Goal: Task Accomplishment & Management: Complete application form

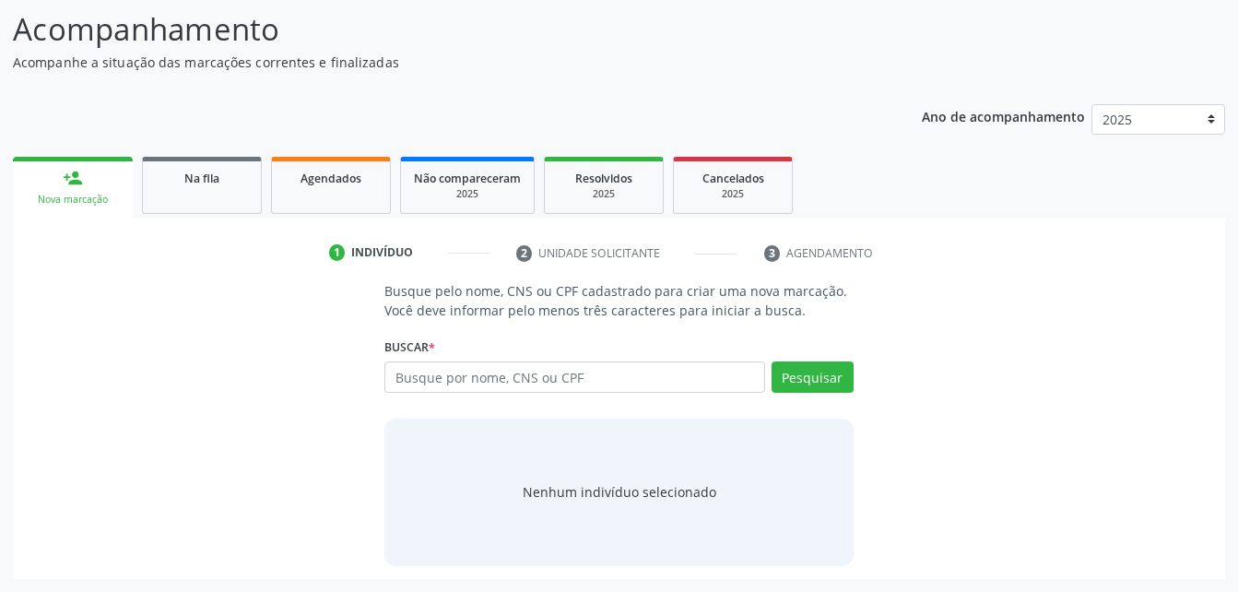
scroll to position [145, 0]
click at [617, 383] on input "text" at bounding box center [574, 376] width 380 height 31
click at [683, 372] on input "text" at bounding box center [574, 376] width 380 height 31
click at [389, 381] on input "121.980.144-59" at bounding box center [574, 376] width 380 height 31
type input "121.980.144-59"
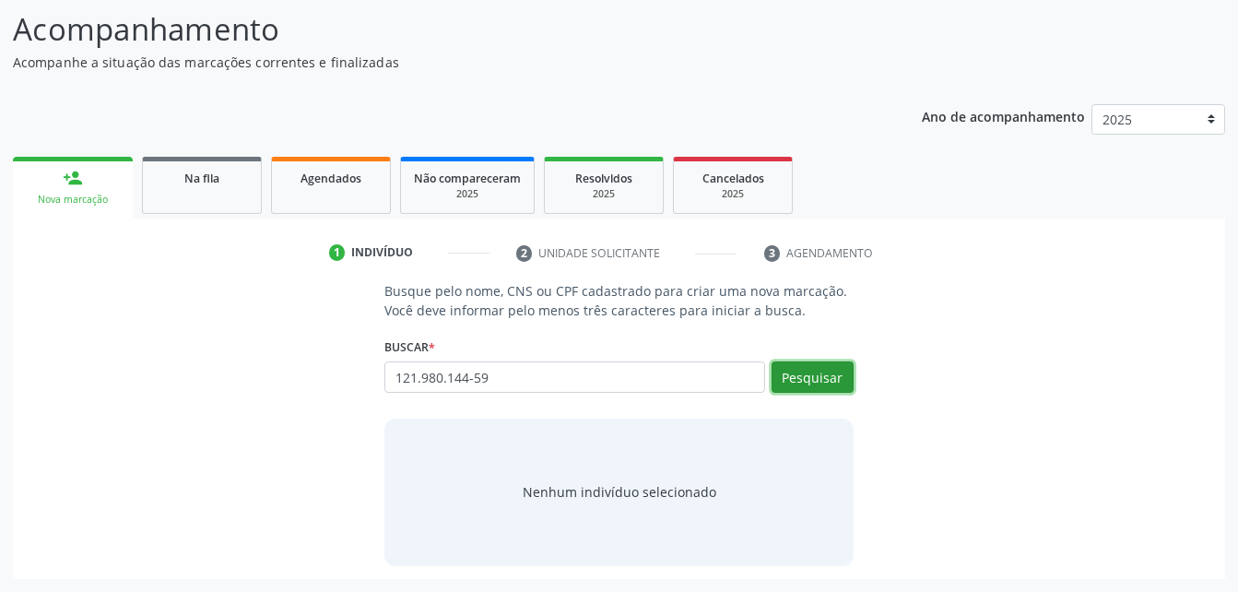
click at [803, 371] on button "Pesquisar" at bounding box center [812, 376] width 82 height 31
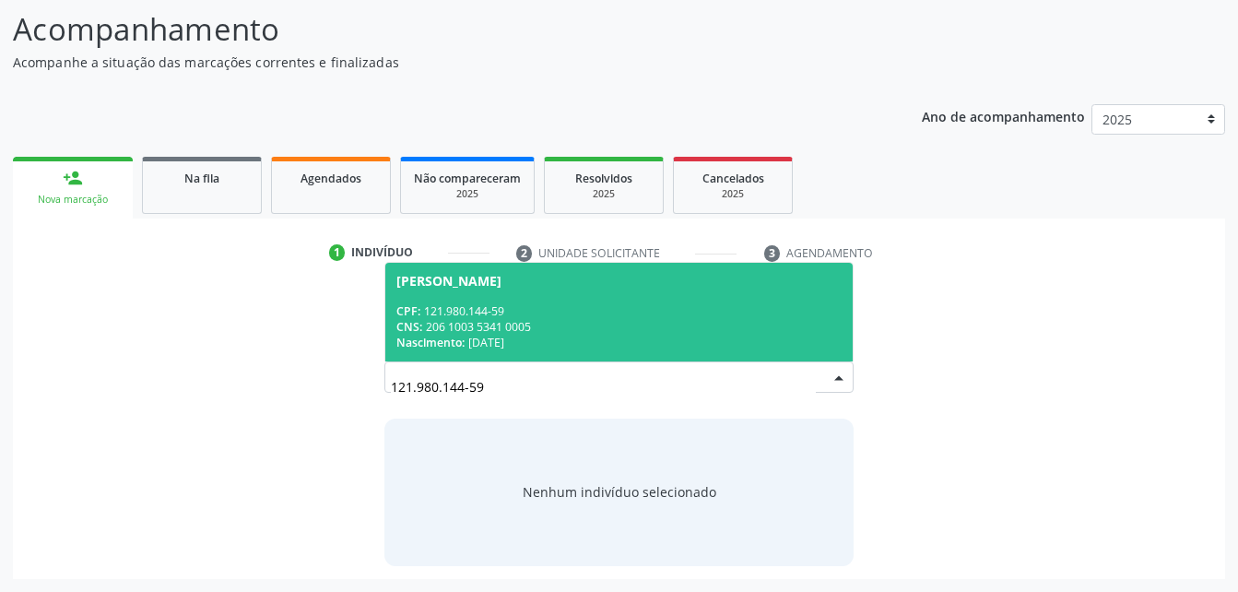
click at [625, 306] on div "CPF: 121.980.144-59" at bounding box center [618, 311] width 444 height 16
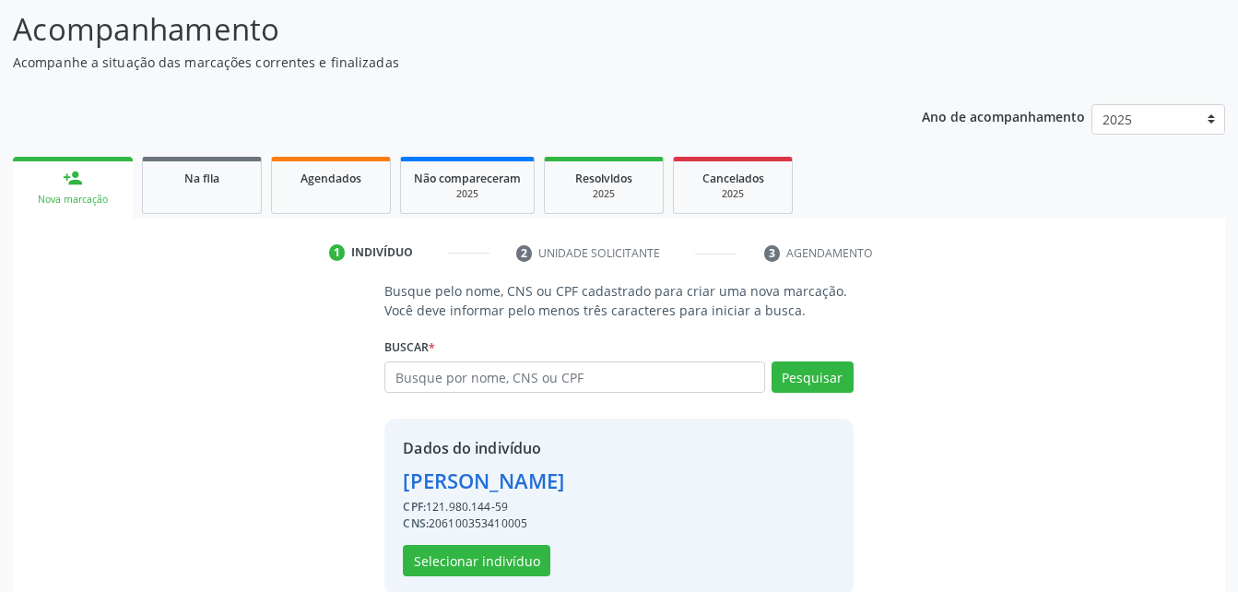
scroll to position [173, 0]
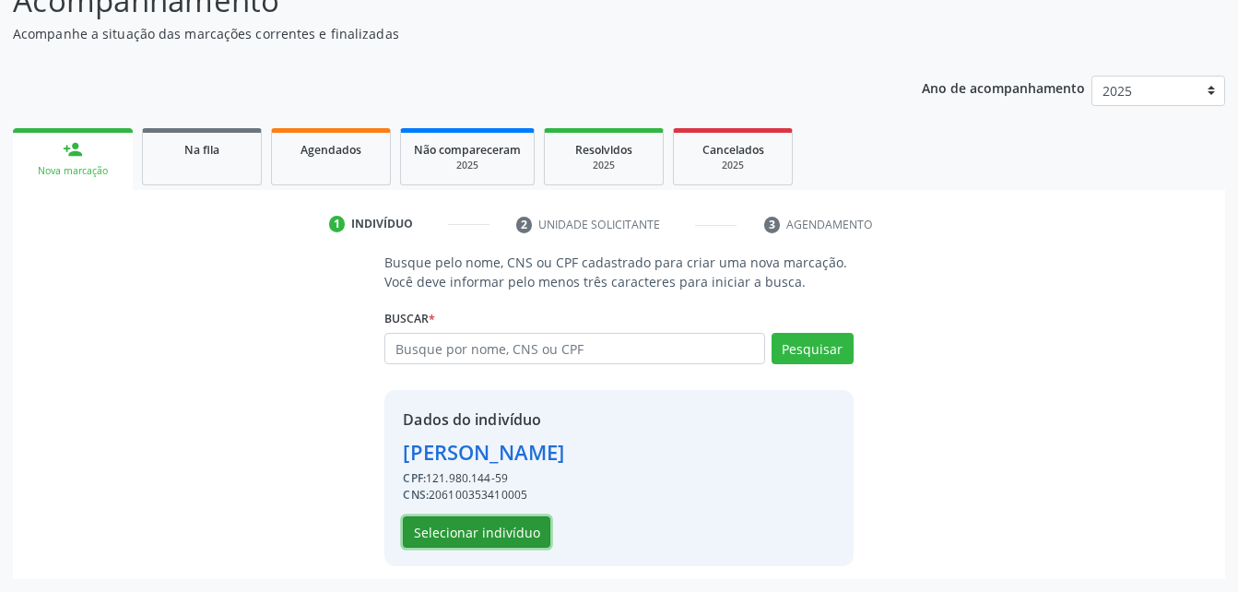
click at [522, 535] on button "Selecionar indivíduo" at bounding box center [476, 531] width 147 height 31
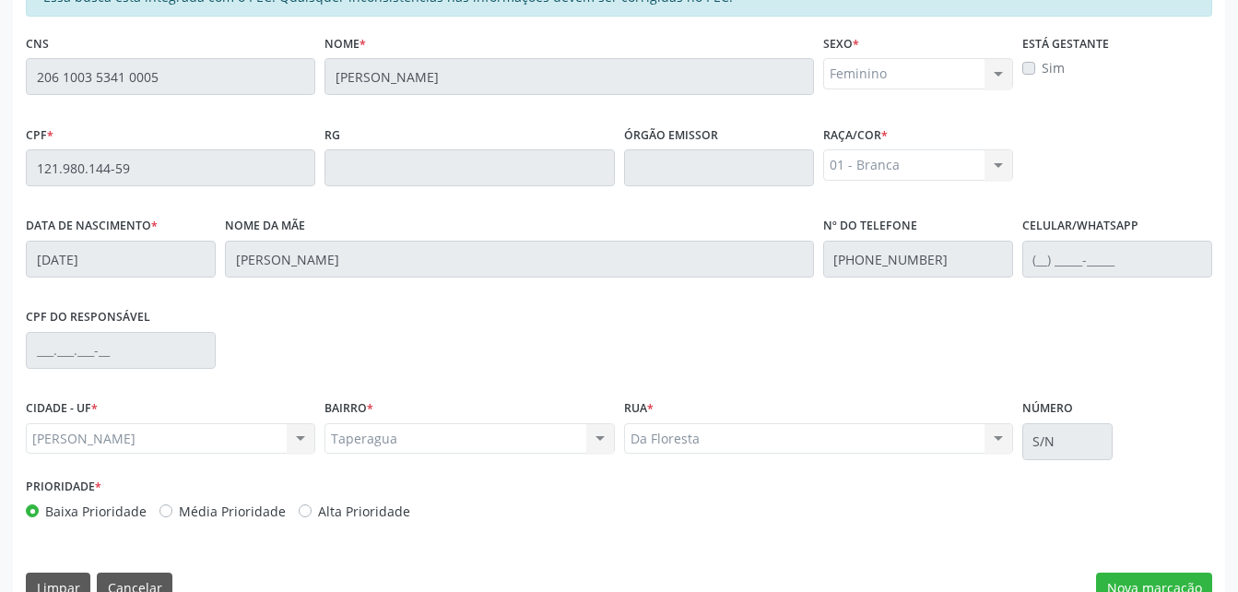
scroll to position [487, 0]
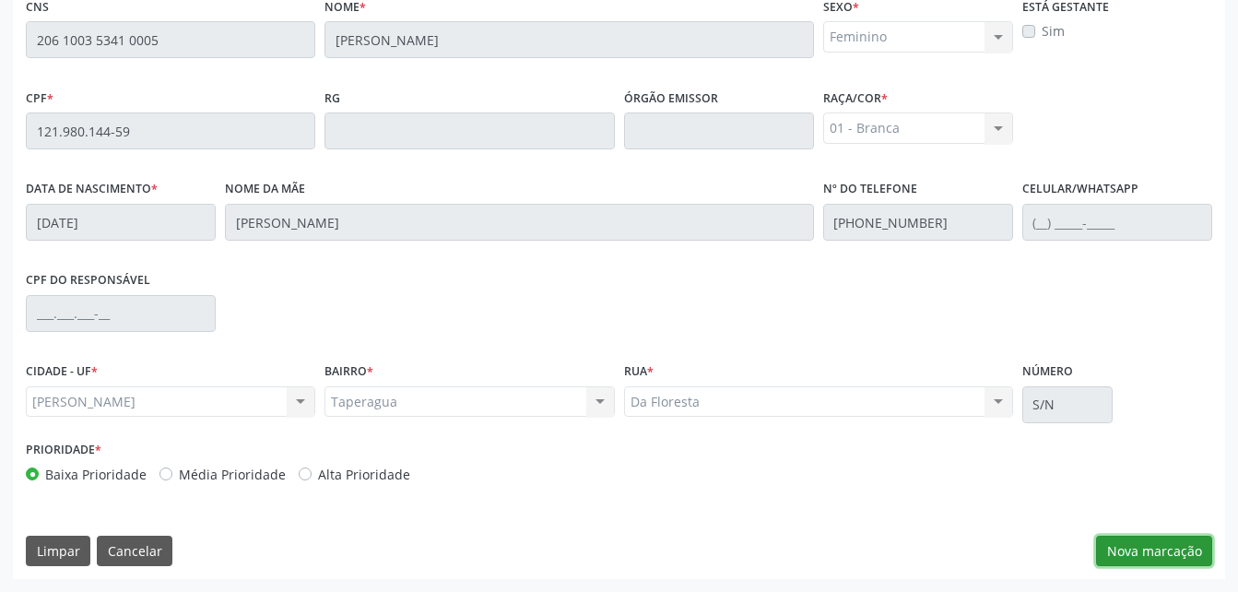
click at [1104, 549] on button "Nova marcação" at bounding box center [1154, 550] width 116 height 31
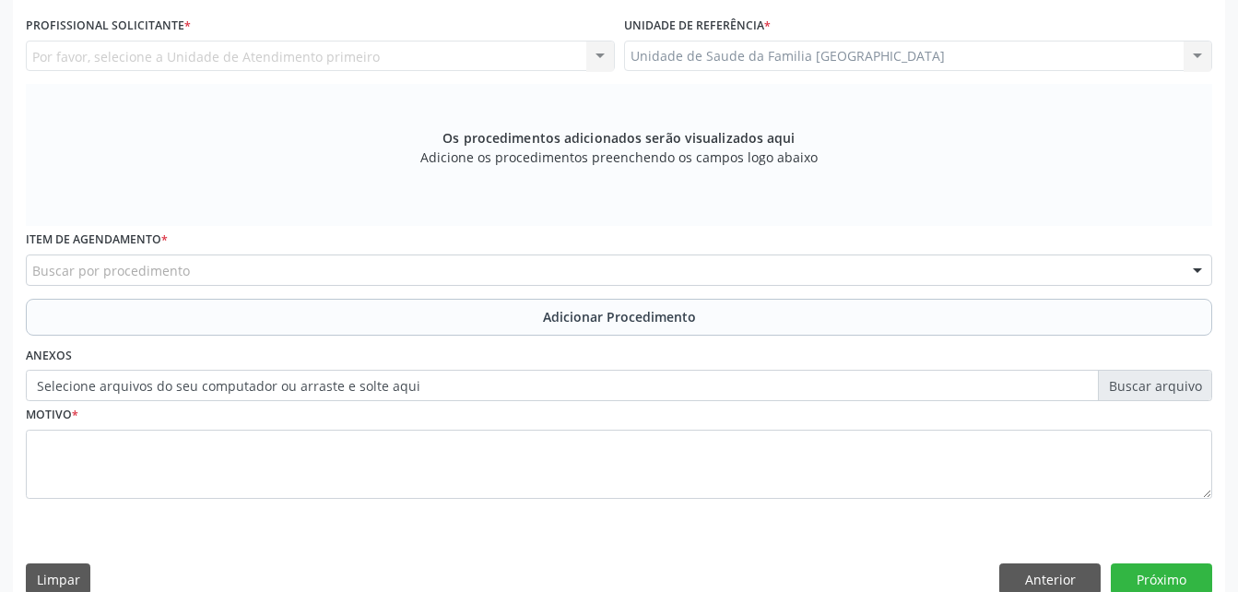
scroll to position [210, 0]
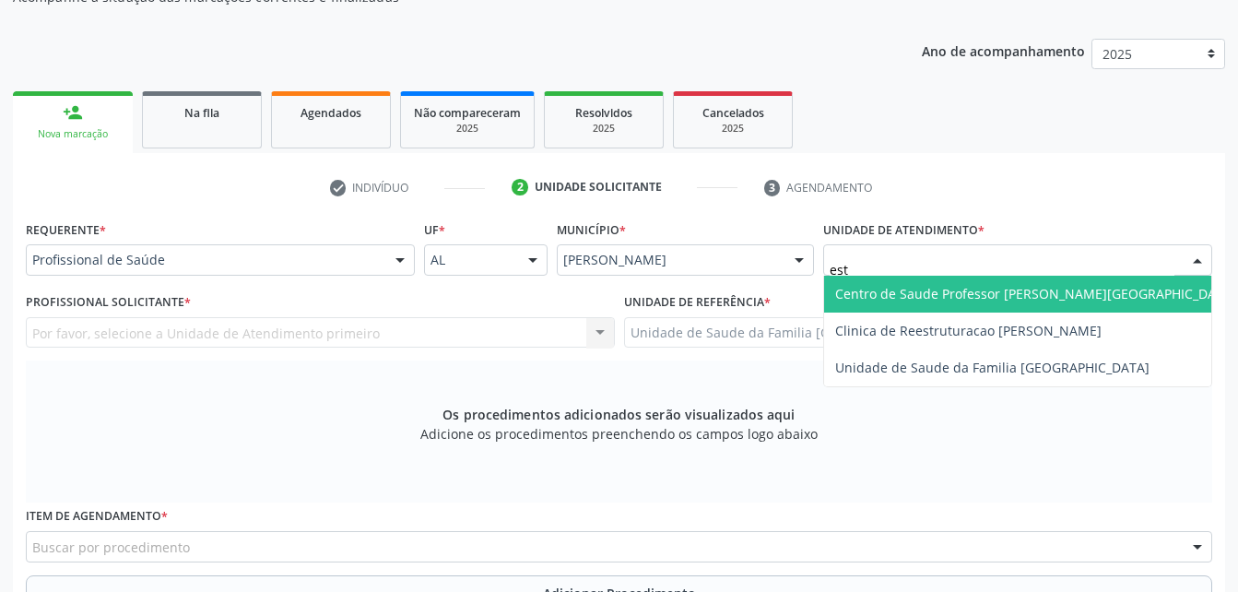
type input "esti"
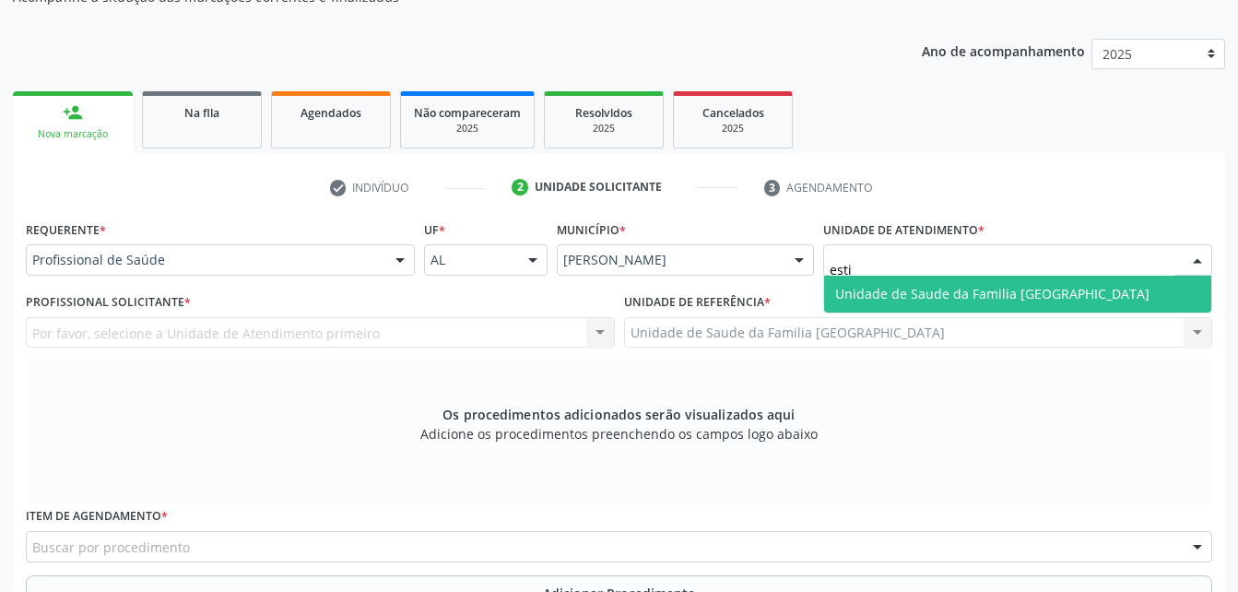
click at [998, 298] on span "Unidade de Saude da Familia [GEOGRAPHIC_DATA]" at bounding box center [992, 294] width 314 height 18
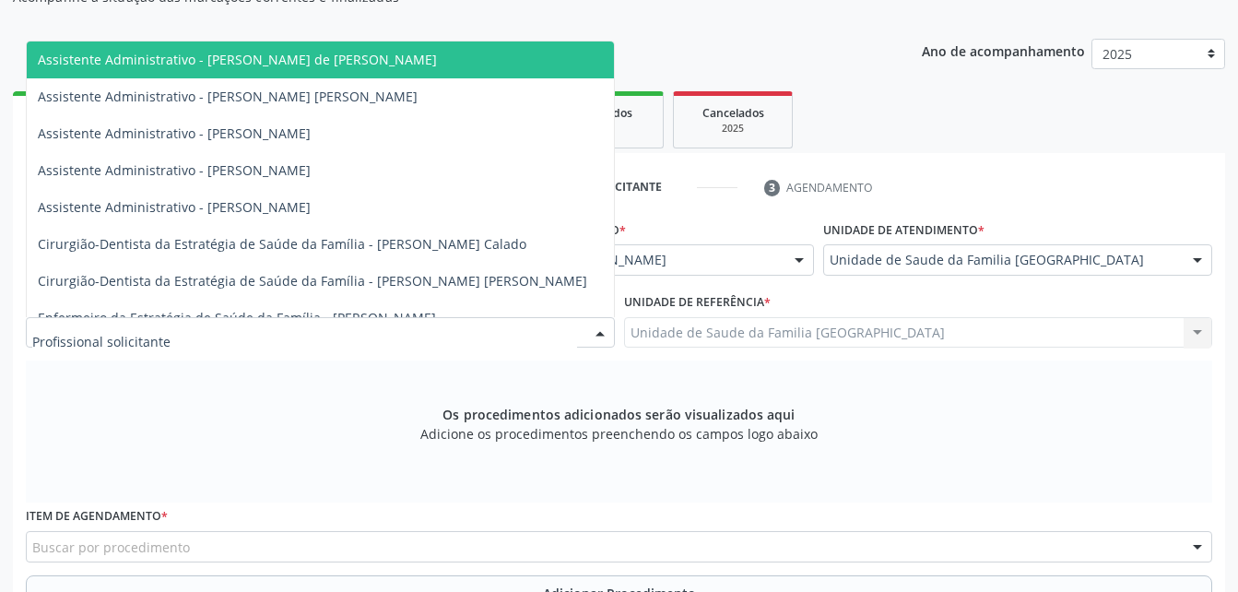
click at [383, 335] on div at bounding box center [320, 332] width 589 height 31
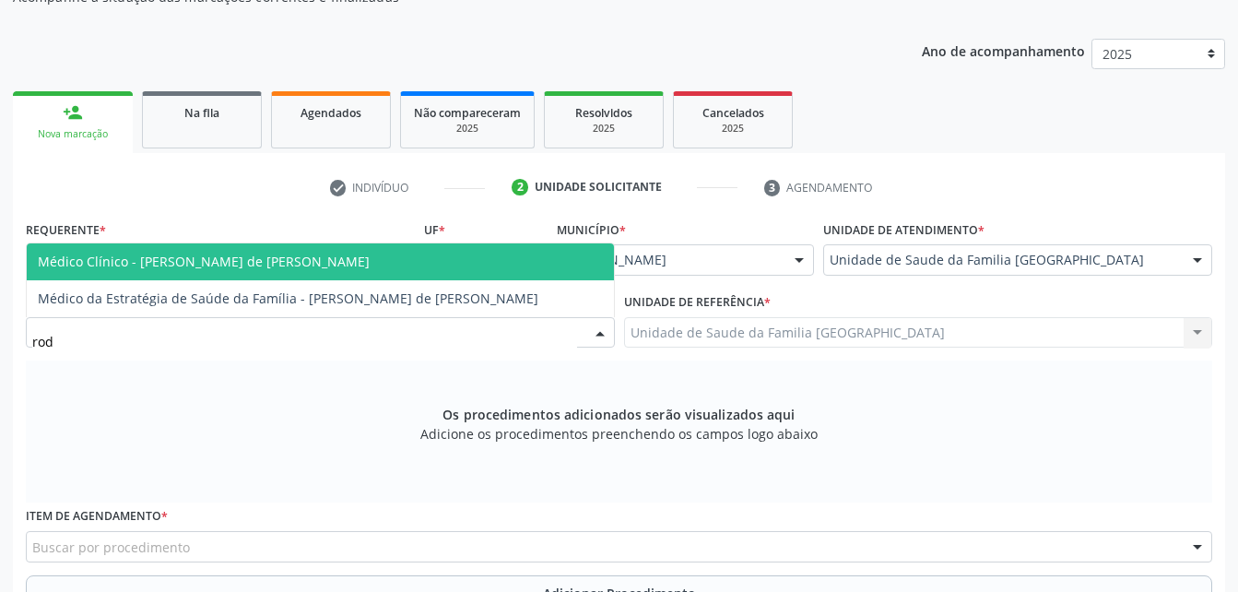
type input "rodr"
click at [394, 270] on span "Médico Clínico - [PERSON_NAME] de [PERSON_NAME]" at bounding box center [320, 261] width 587 height 37
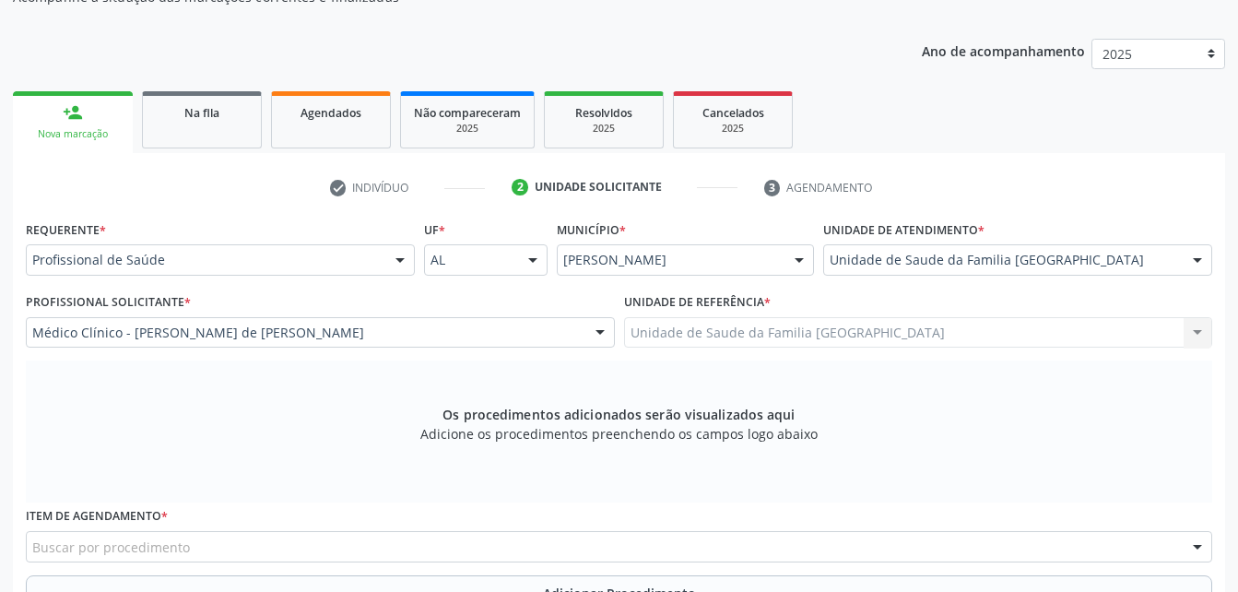
scroll to position [394, 0]
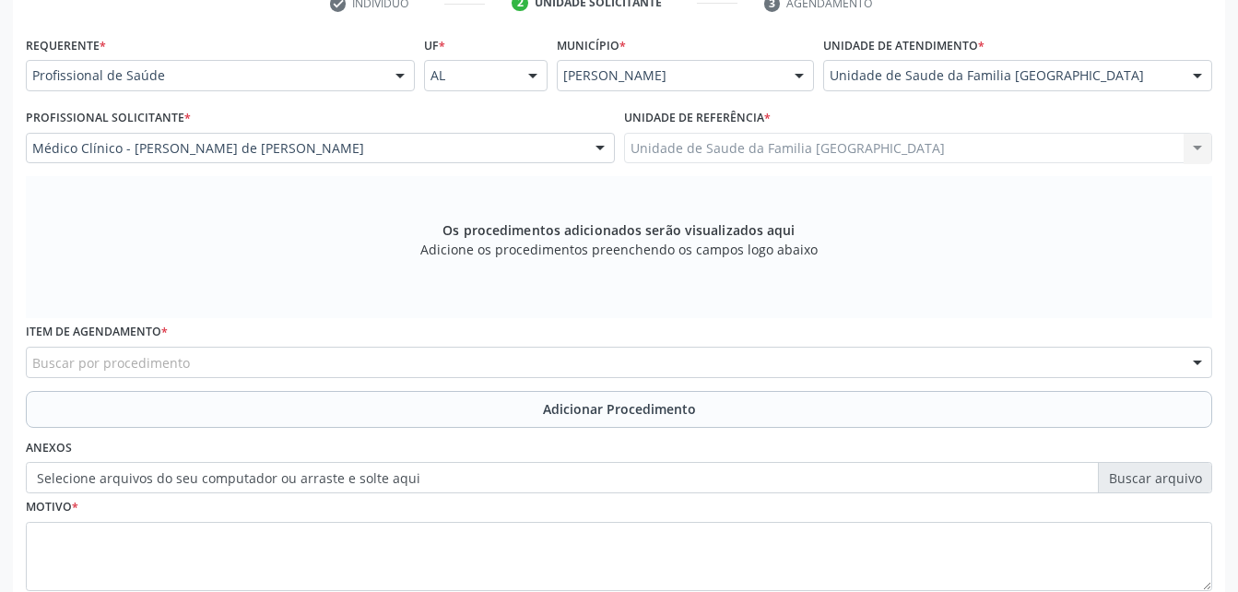
click at [420, 357] on div "Buscar por procedimento" at bounding box center [619, 362] width 1186 height 31
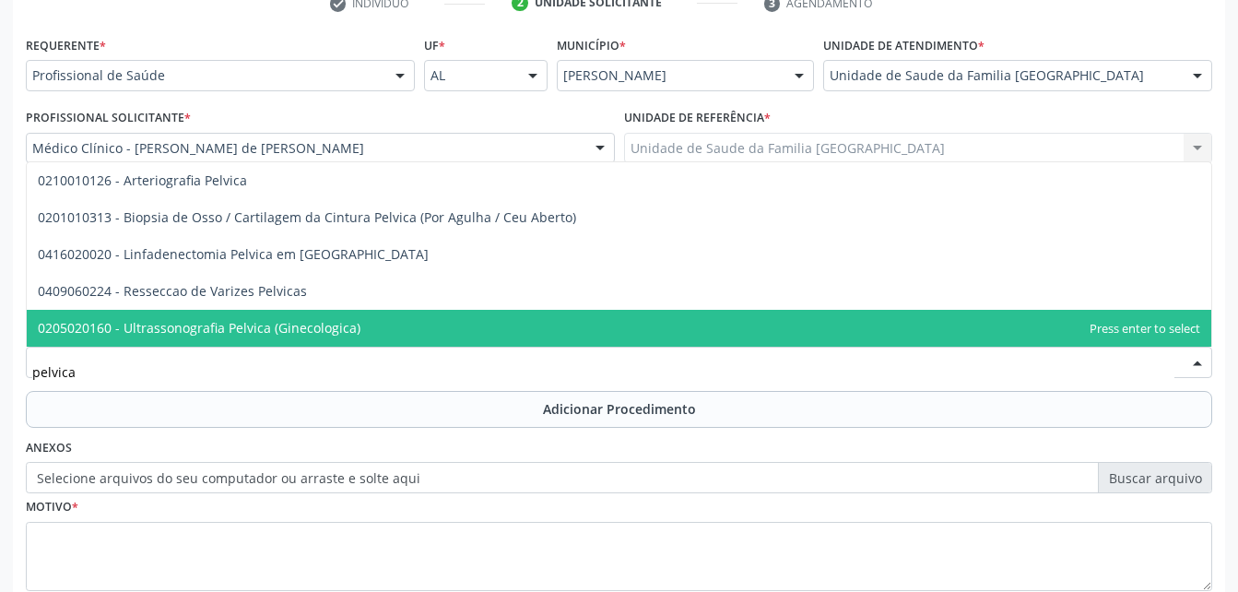
click at [427, 311] on span "0205020160 - Ultrassonografia Pelvica (Ginecologica)" at bounding box center [619, 328] width 1184 height 37
type input "pelvica"
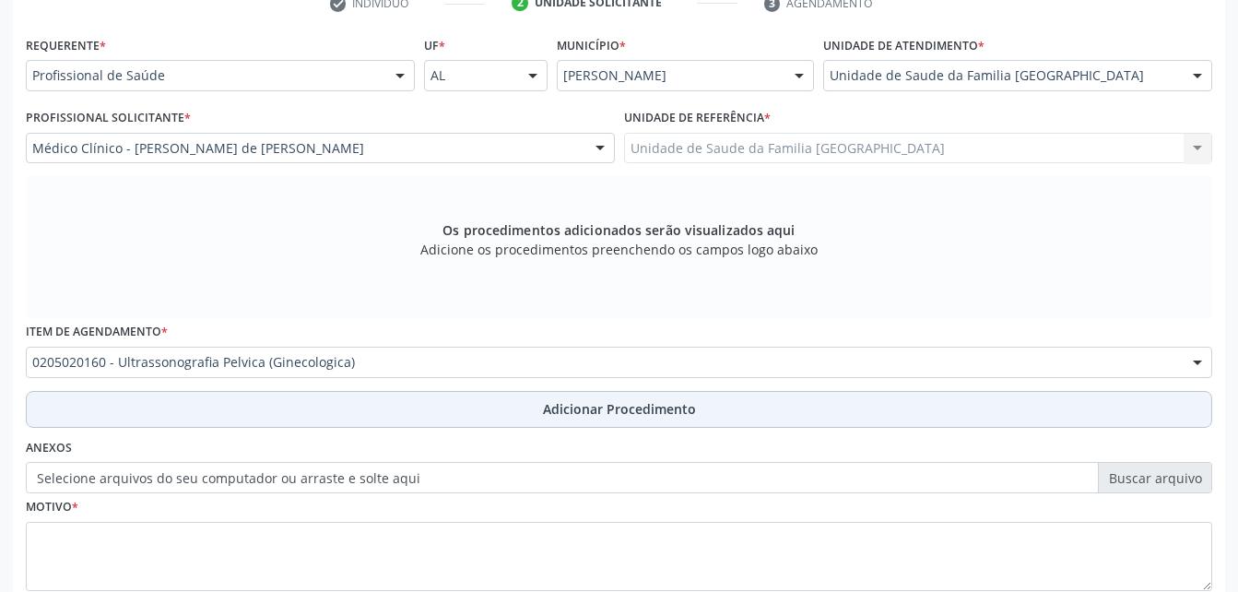
click at [500, 411] on button "Adicionar Procedimento" at bounding box center [619, 409] width 1186 height 37
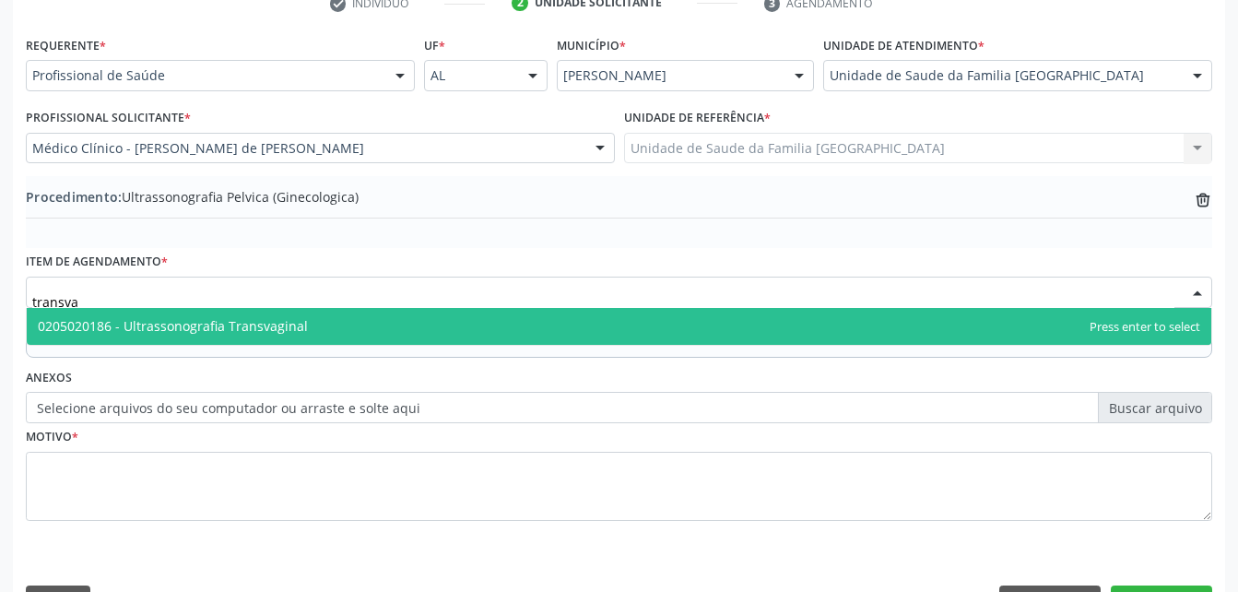
type input "transvag"
click at [384, 308] on span "0205020186 - Ultrassonografia Transvaginal" at bounding box center [619, 326] width 1184 height 37
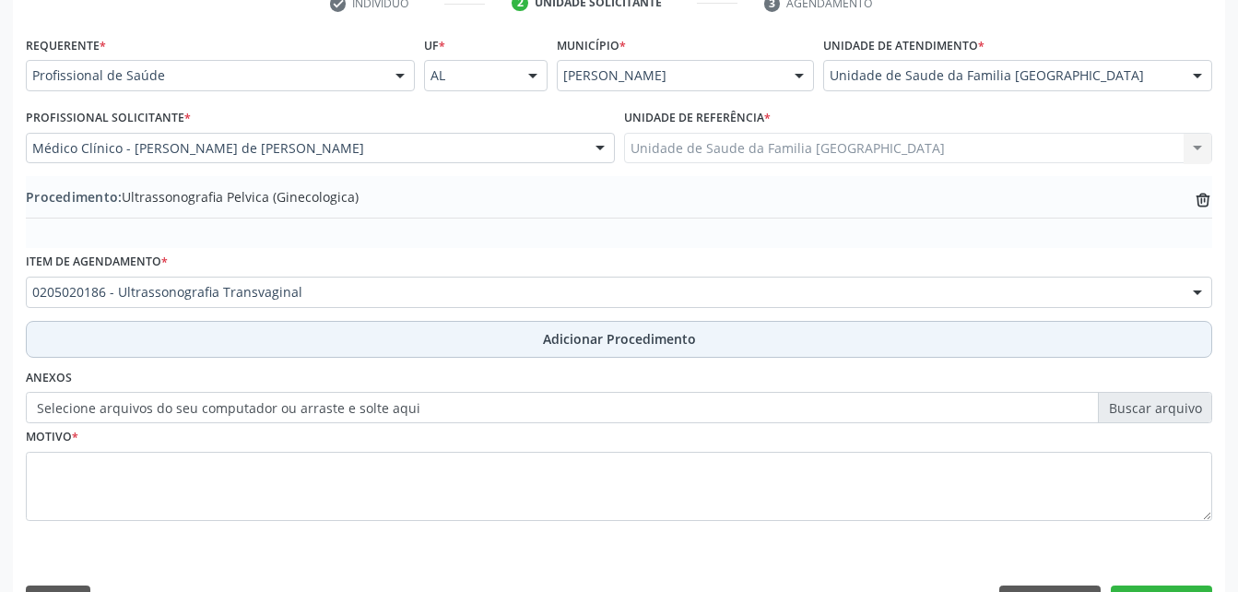
click at [389, 349] on button "Adicionar Procedimento" at bounding box center [619, 339] width 1186 height 37
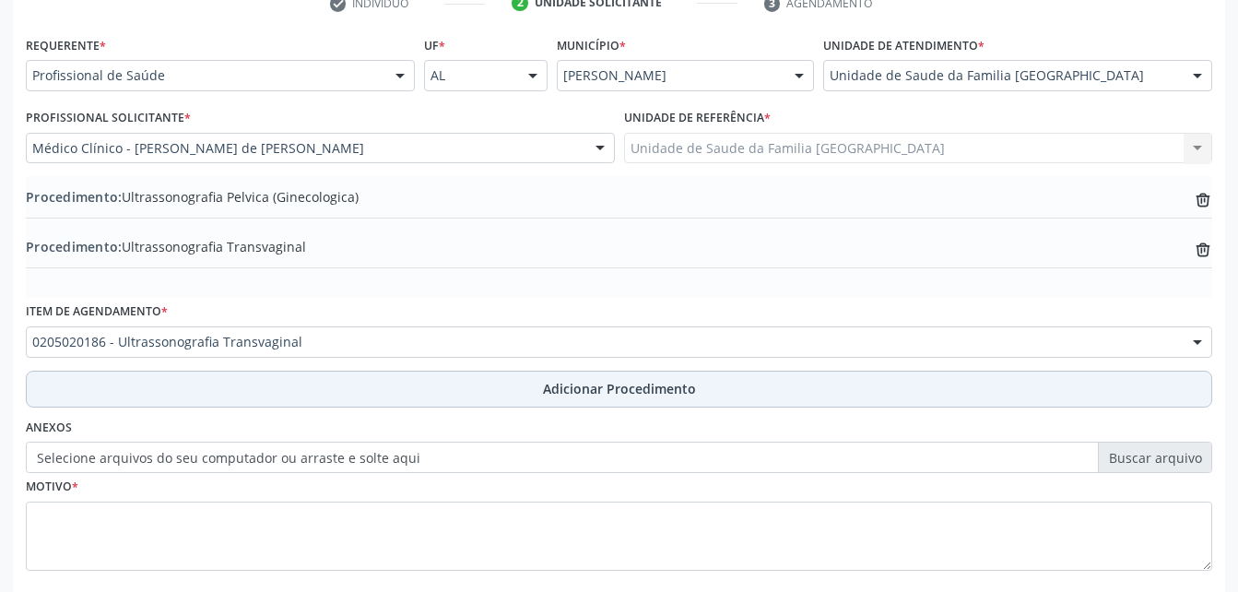
scroll to position [495, 0]
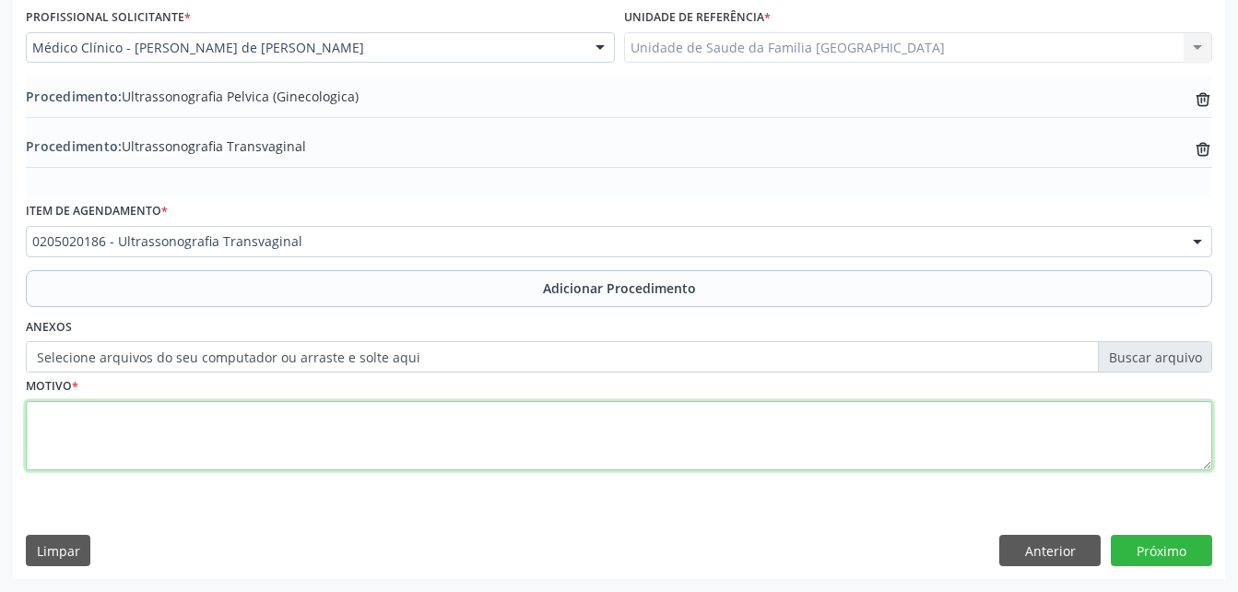
click at [398, 451] on textarea at bounding box center [619, 436] width 1186 height 70
type textarea "avaliaçao"
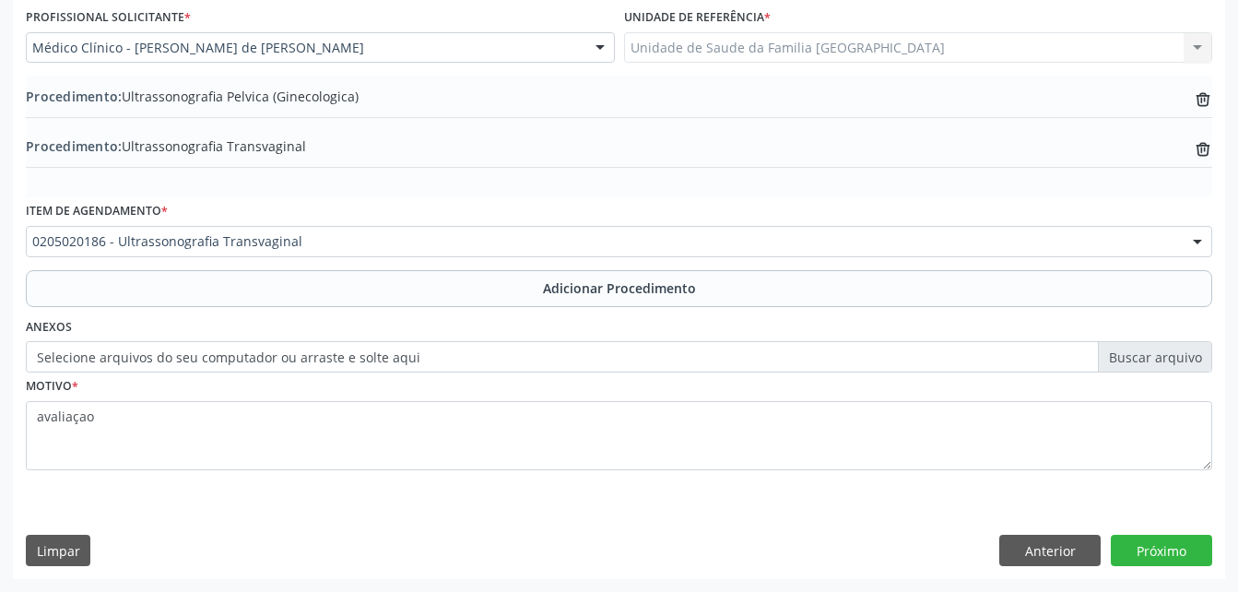
click at [1103, 554] on div "Anterior Próximo" at bounding box center [1105, 550] width 213 height 31
click at [1127, 557] on button "Próximo" at bounding box center [1161, 550] width 101 height 31
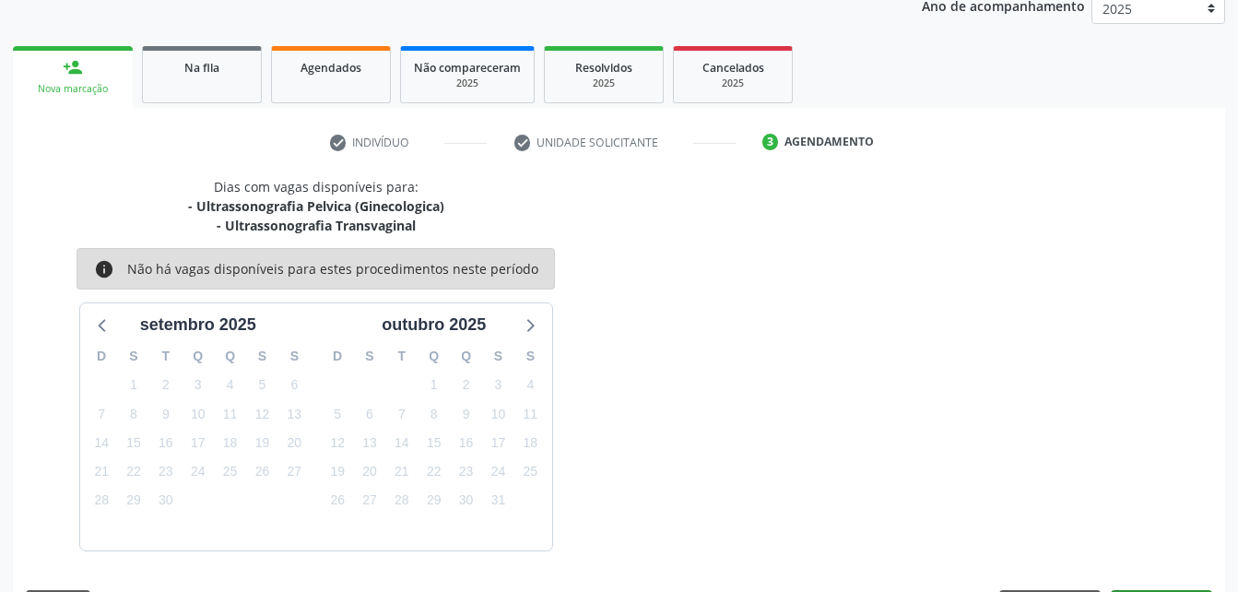
scroll to position [310, 0]
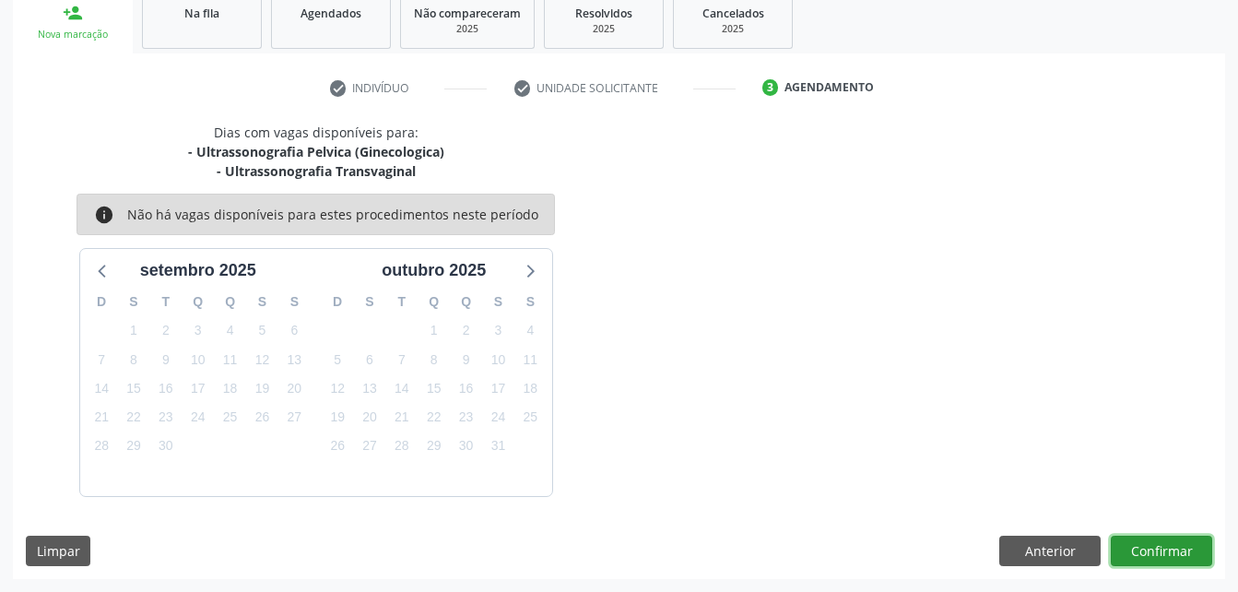
click at [1125, 537] on button "Confirmar" at bounding box center [1161, 550] width 101 height 31
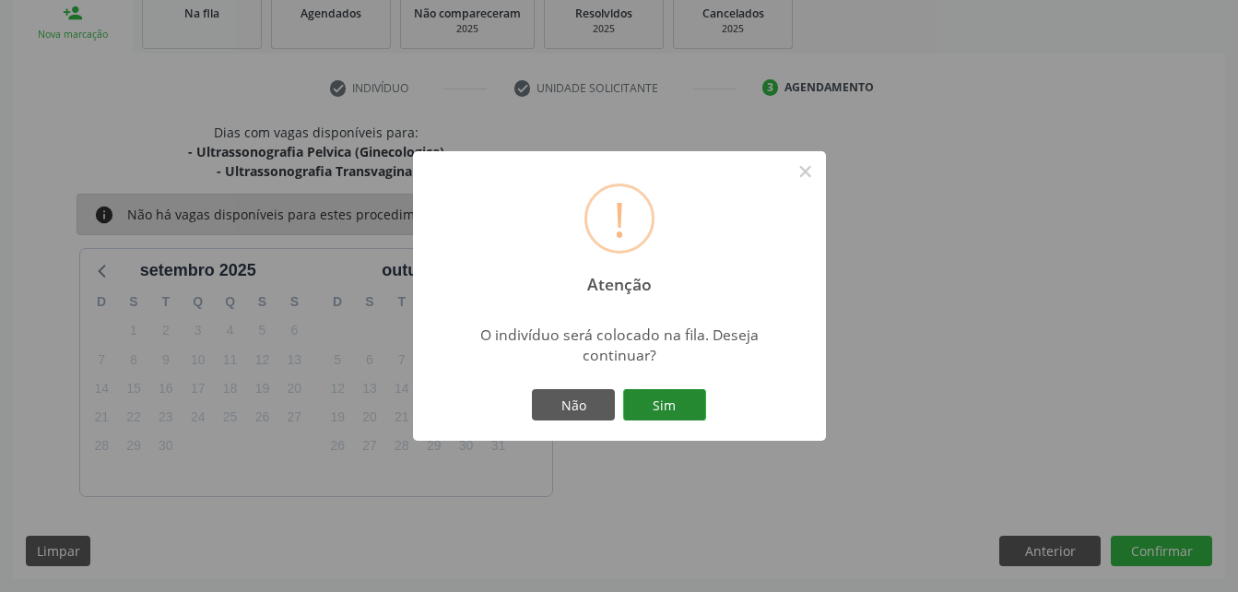
click at [664, 399] on button "Sim" at bounding box center [664, 404] width 83 height 31
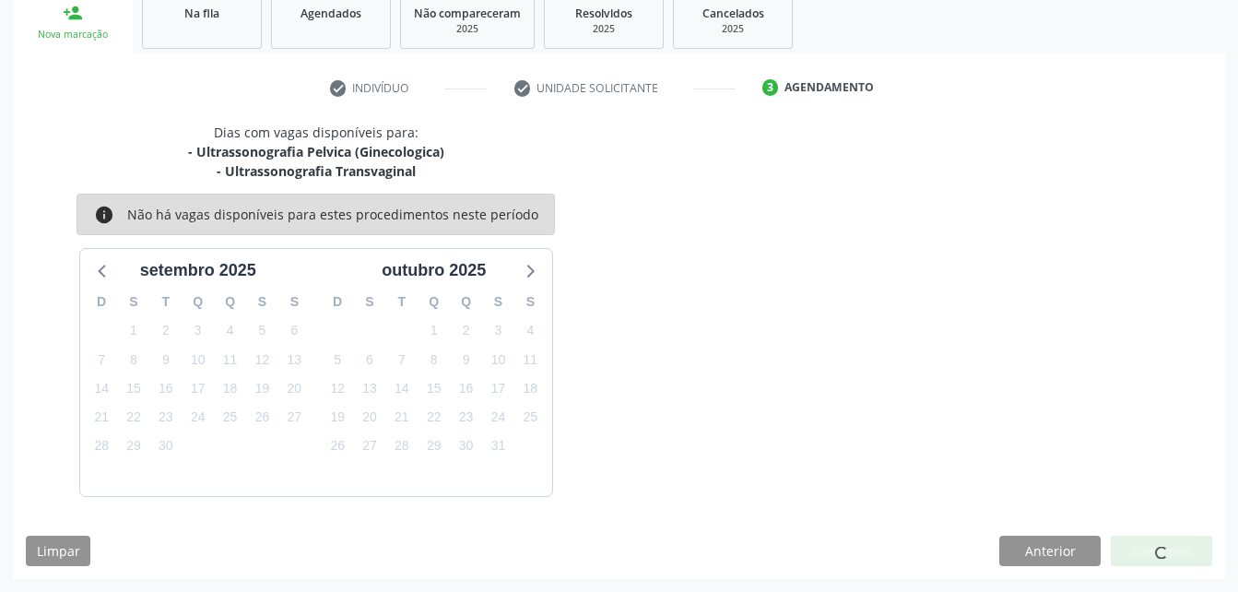
scroll to position [42, 0]
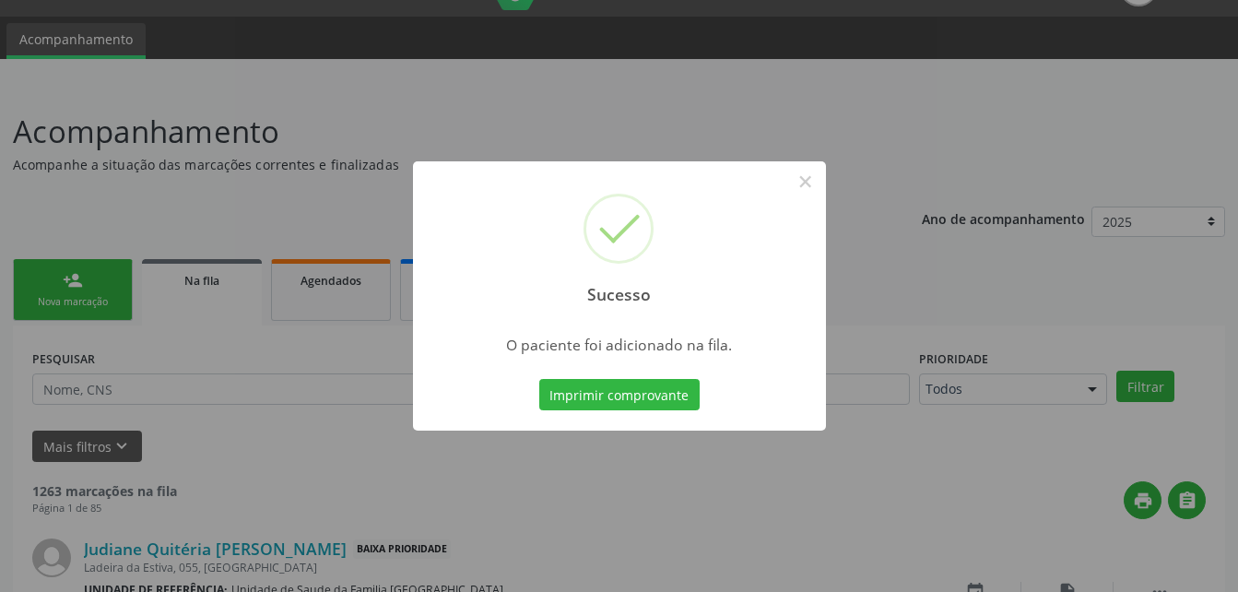
click at [76, 300] on div "Sucesso × O paciente foi adicionado na fila. Imprimir comprovante Cancel" at bounding box center [619, 296] width 1238 height 592
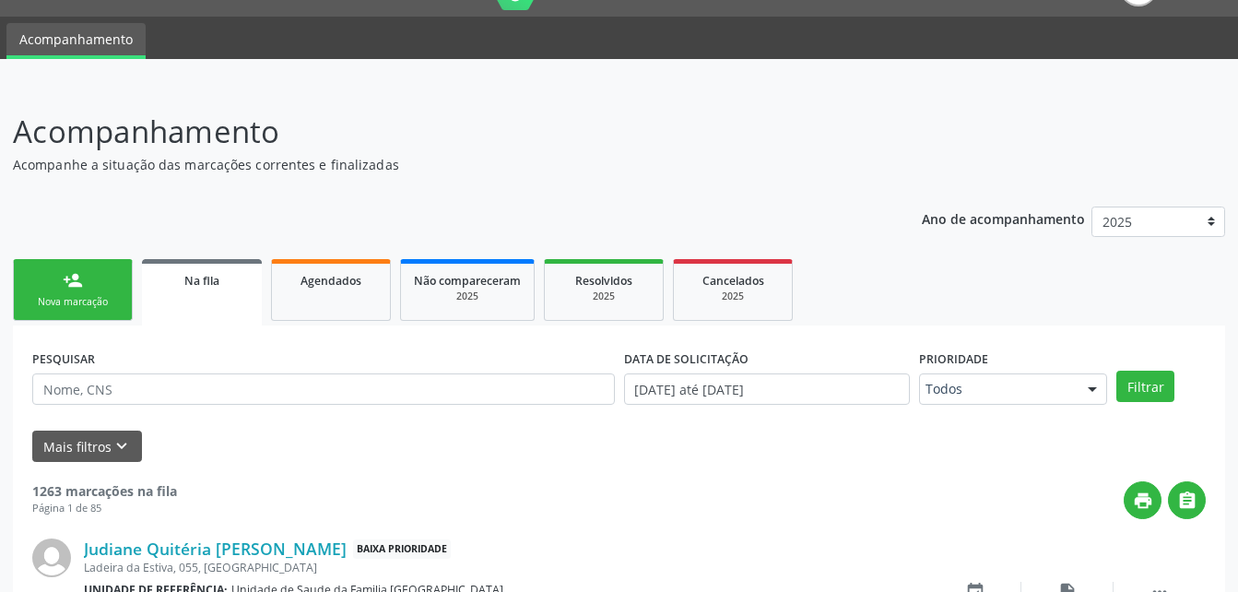
drag, startPoint x: 76, startPoint y: 300, endPoint x: 90, endPoint y: 281, distance: 23.6
click at [76, 300] on div "Nova marcação" at bounding box center [73, 302] width 92 height 14
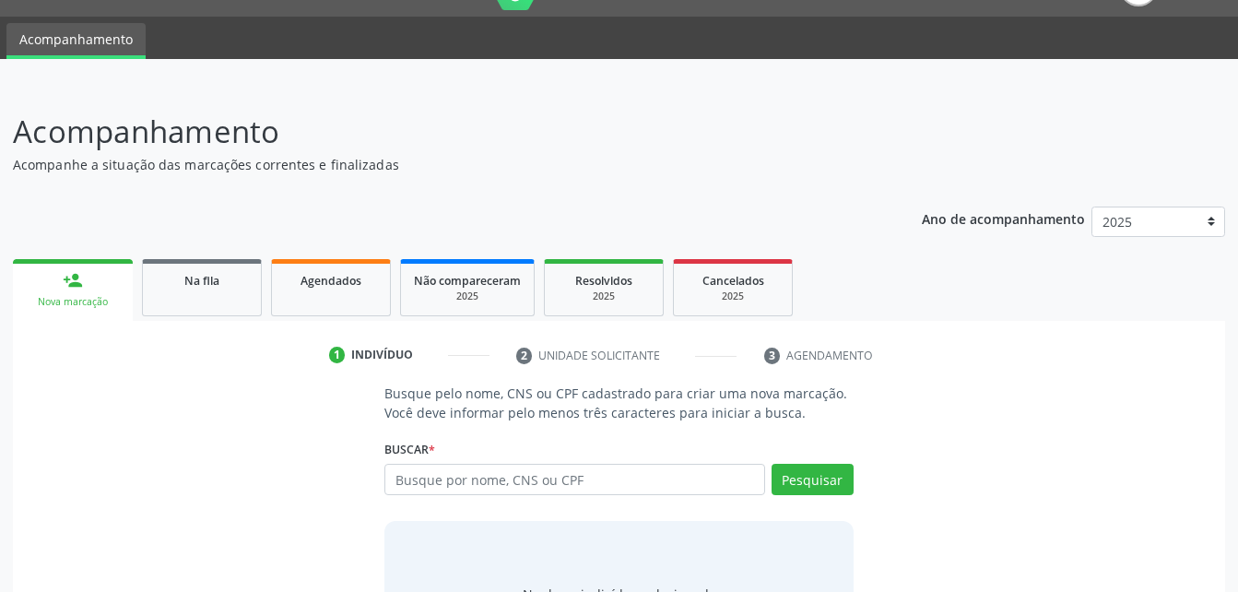
scroll to position [145, 0]
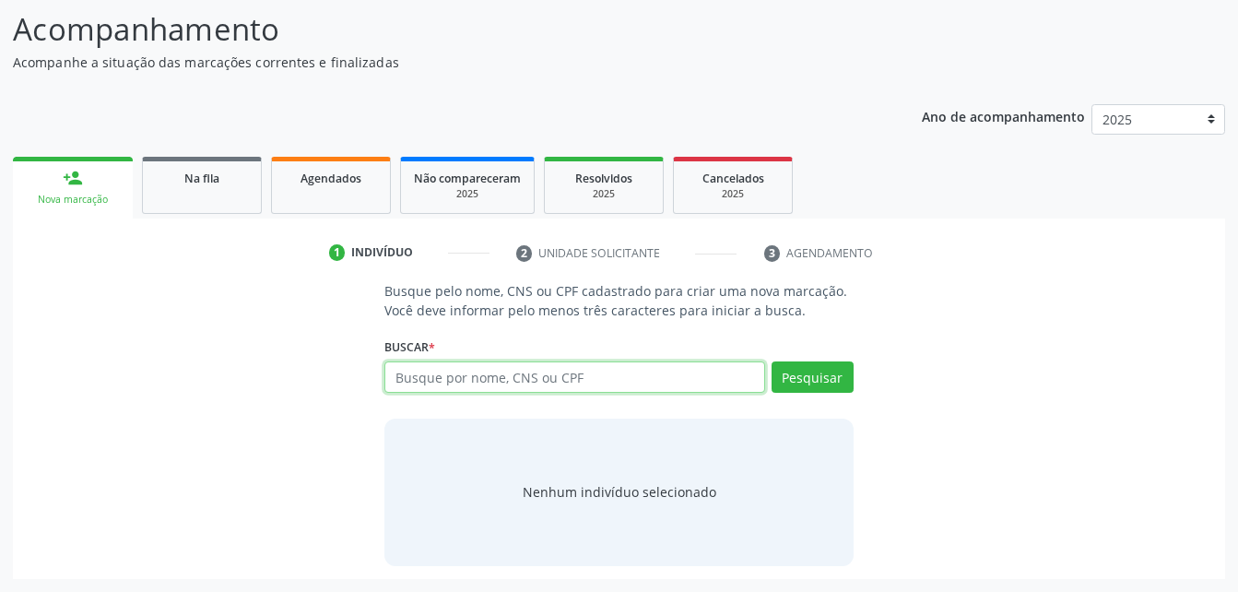
click at [507, 382] on input "text" at bounding box center [574, 376] width 380 height 31
click at [1050, 352] on div "Busque pelo nome, CNS ou CPF cadastrado para criar uma nova marcação. Você deve…" at bounding box center [619, 423] width 1186 height 284
click at [621, 367] on input "text" at bounding box center [574, 376] width 380 height 31
paste input "121.980.144-59"
type input "121.980.144-59"
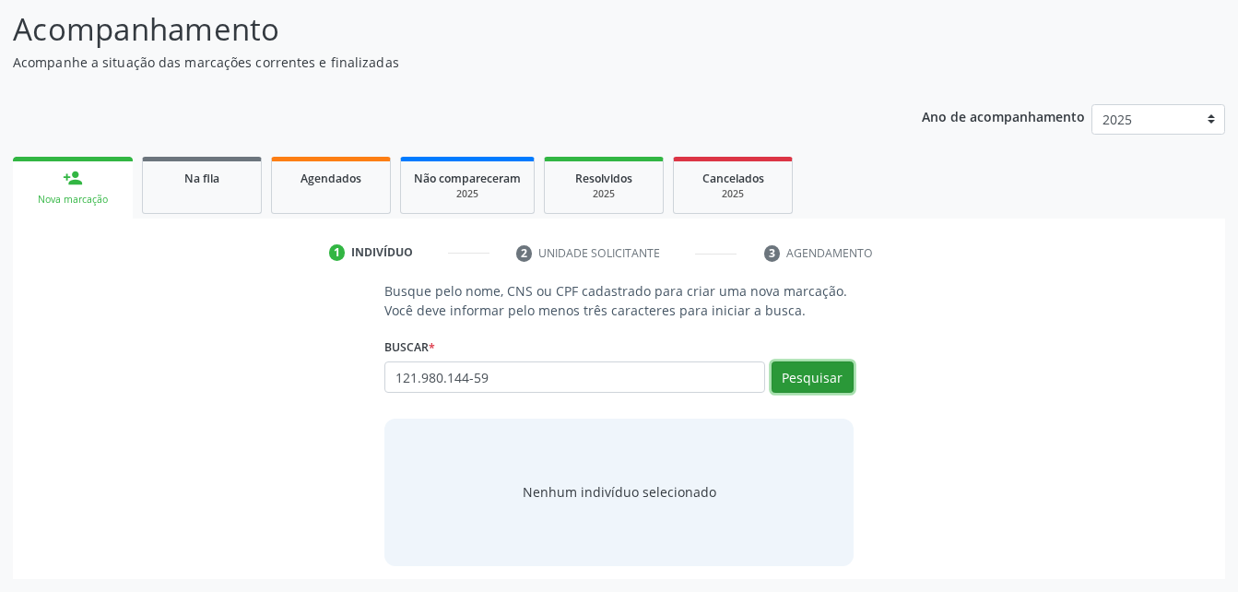
click at [806, 373] on button "Pesquisar" at bounding box center [812, 376] width 82 height 31
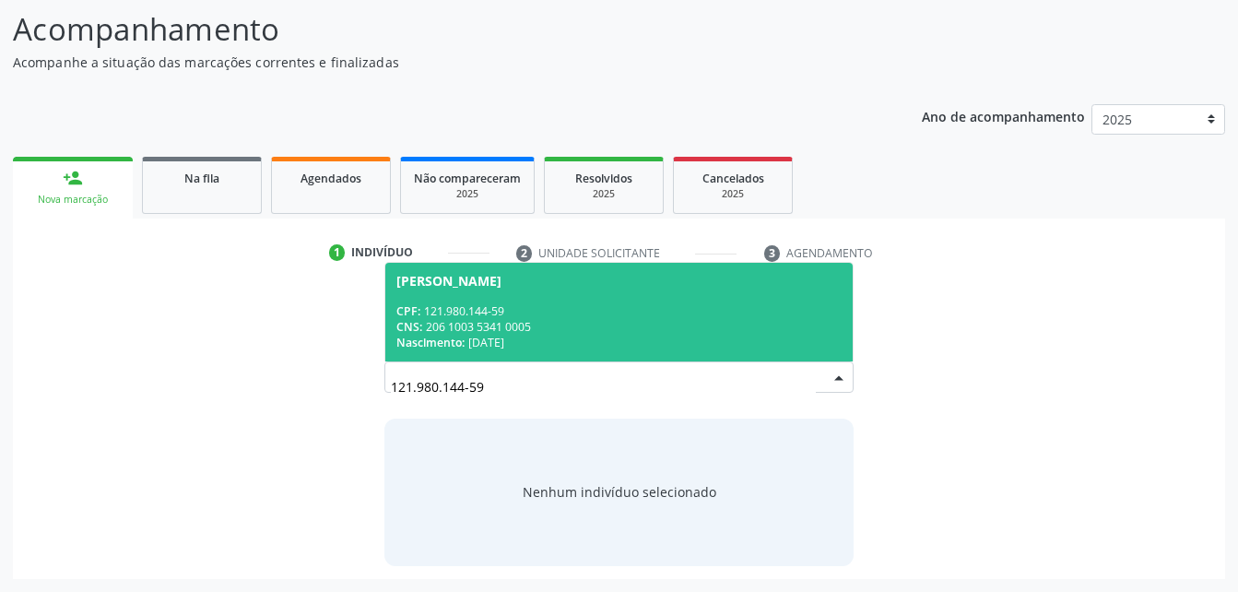
click at [483, 324] on div "CNS: 206 1003 5341 0005" at bounding box center [618, 327] width 444 height 16
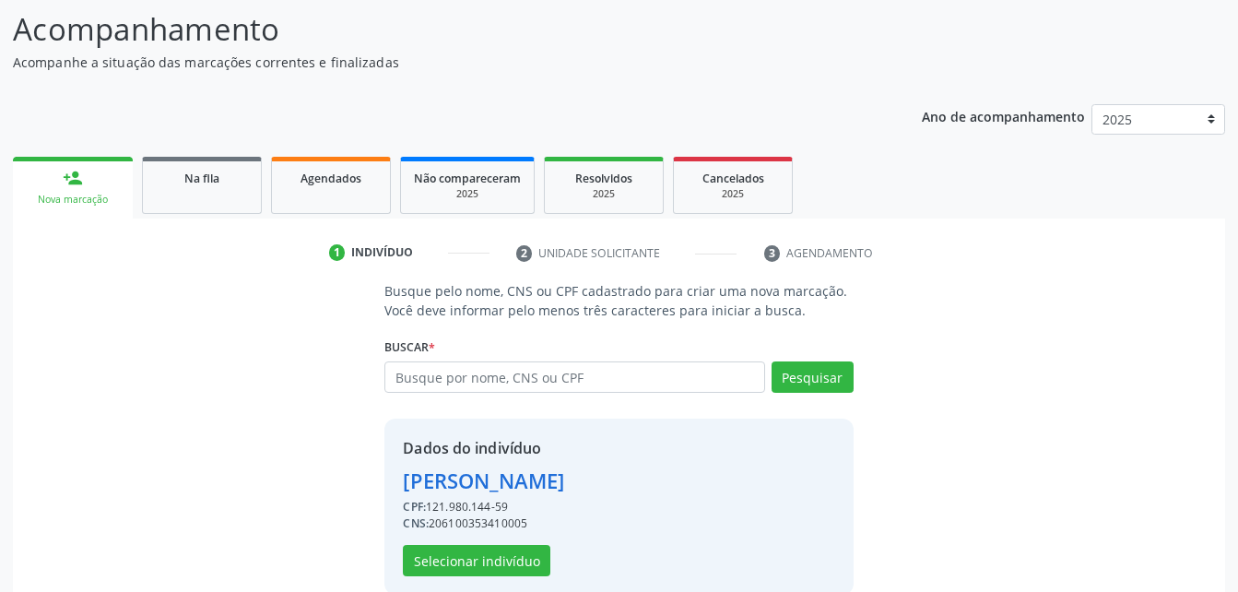
scroll to position [173, 0]
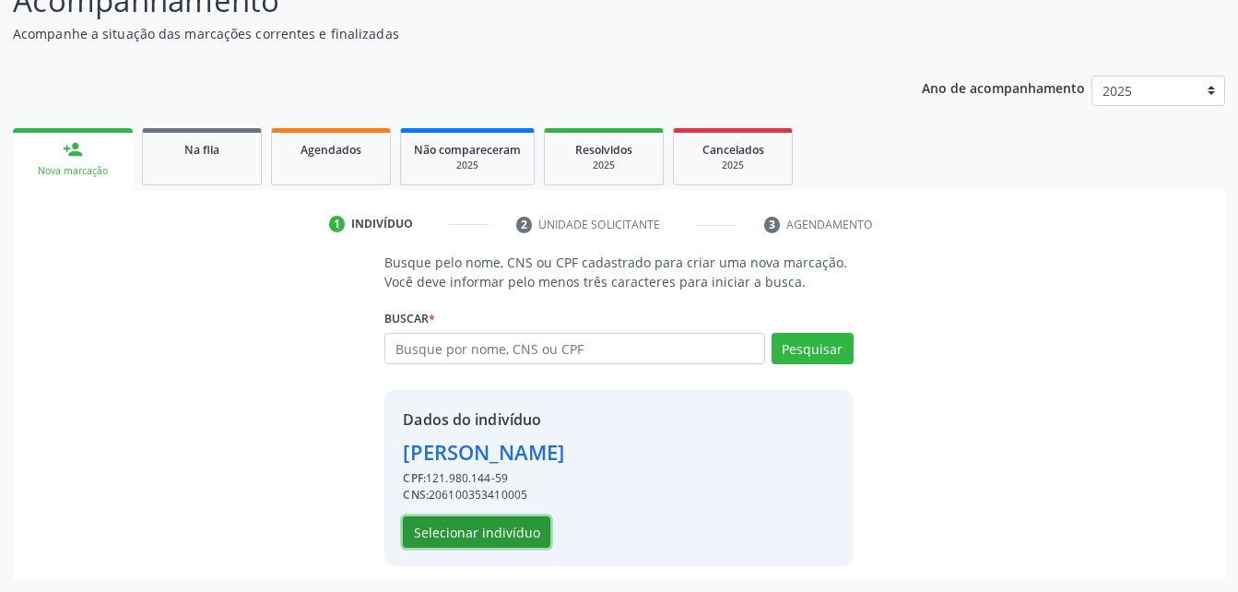
click at [490, 534] on button "Selecionar indivíduo" at bounding box center [476, 531] width 147 height 31
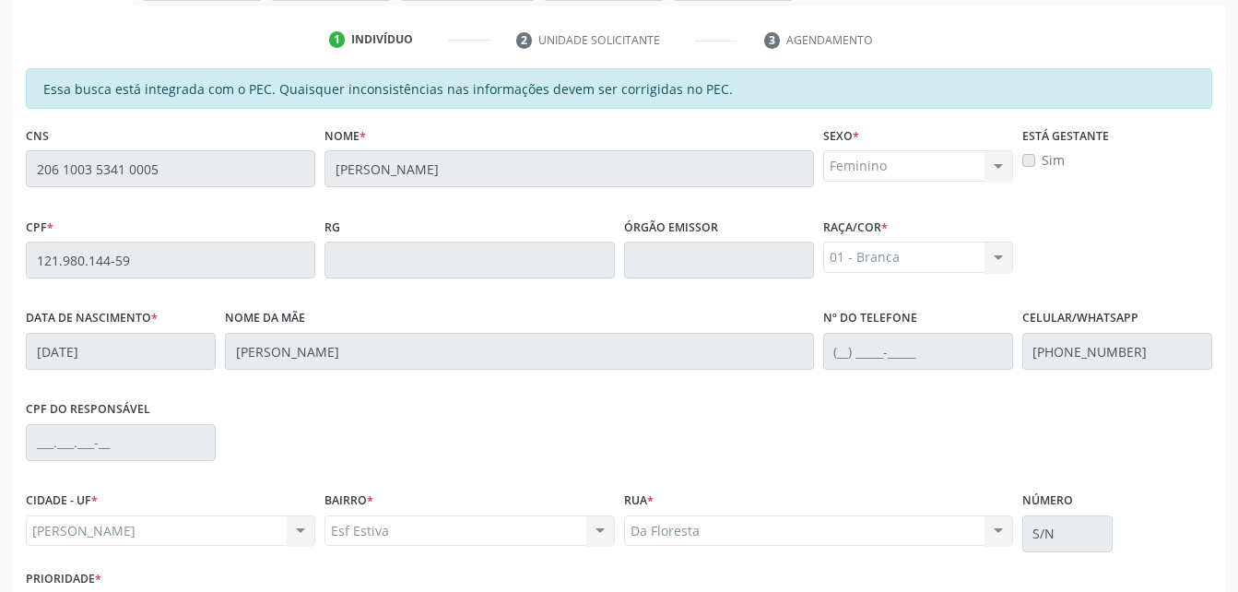
scroll to position [487, 0]
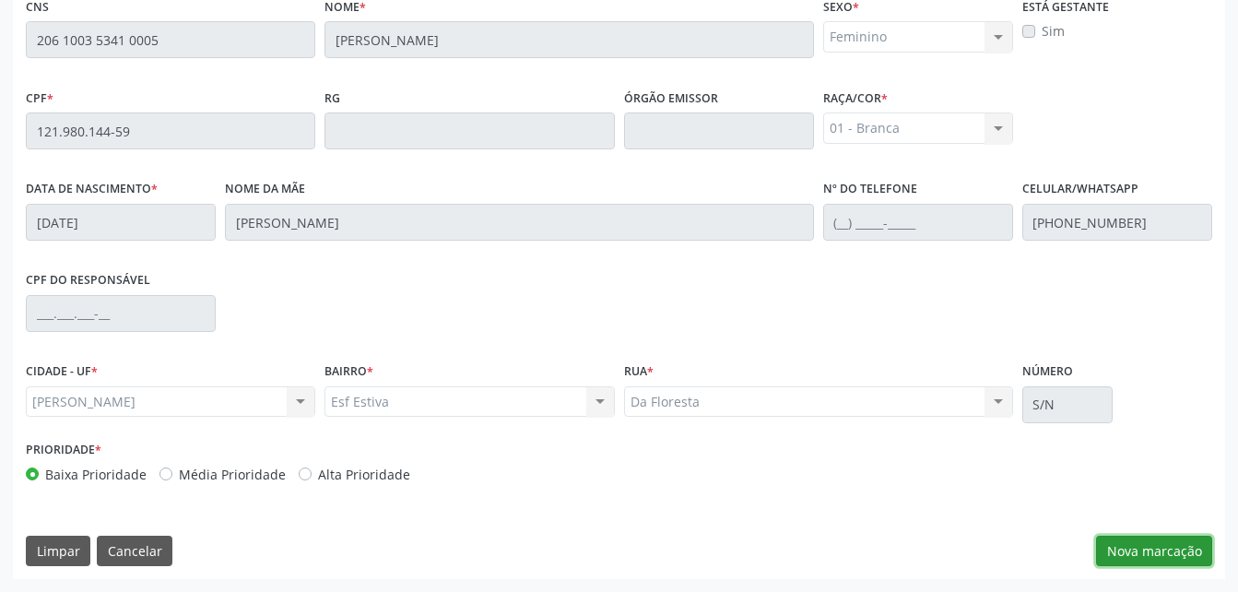
click at [1149, 556] on button "Nova marcação" at bounding box center [1154, 550] width 116 height 31
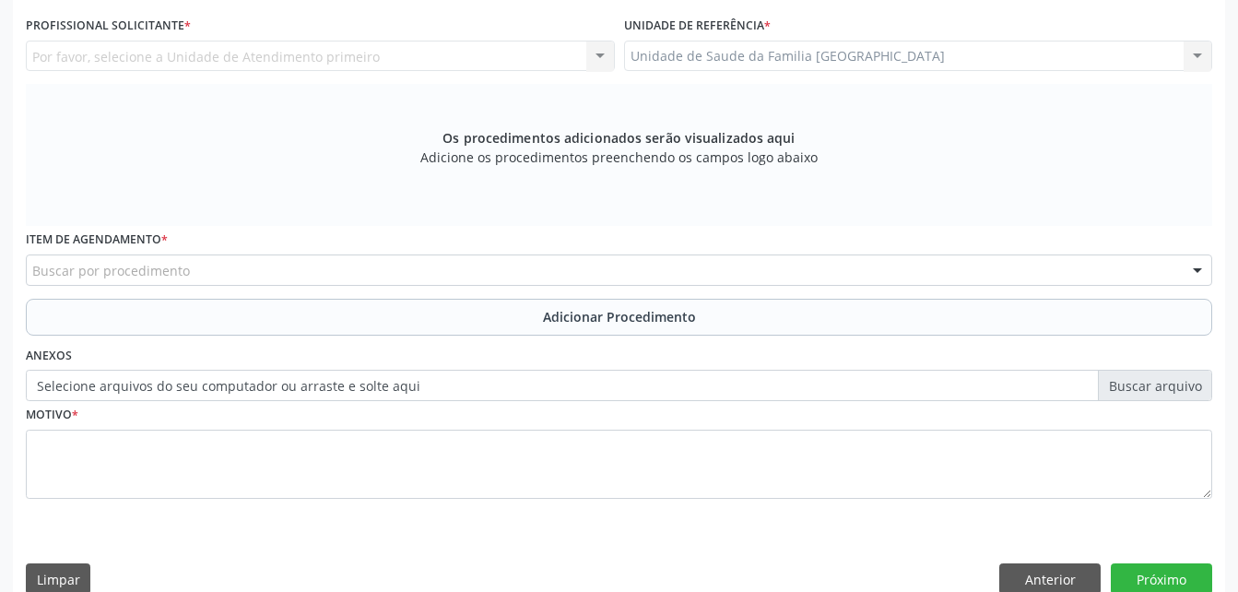
scroll to position [302, 0]
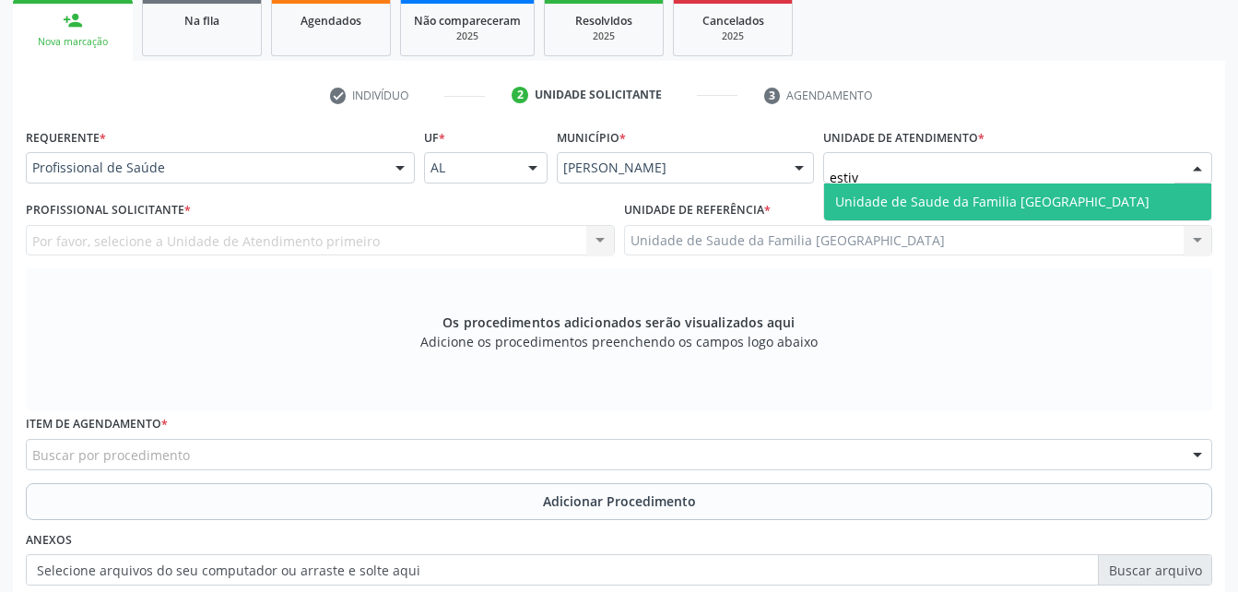
type input "estiva"
click at [945, 189] on span "Unidade de Saude da Familia [GEOGRAPHIC_DATA]" at bounding box center [1017, 201] width 387 height 37
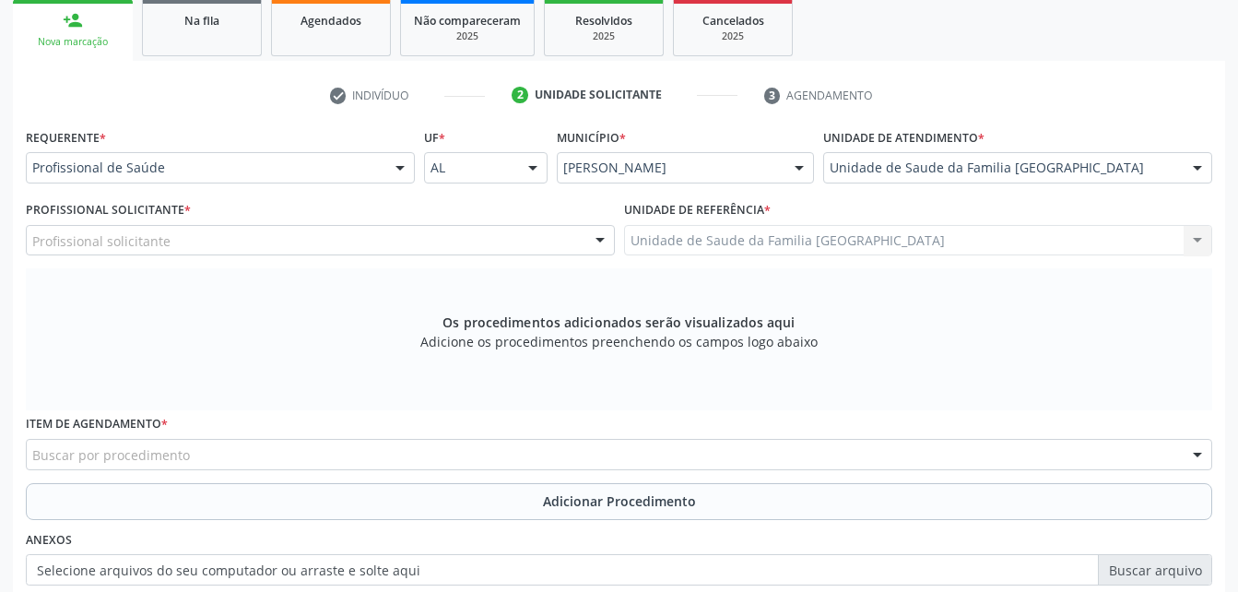
click at [313, 249] on div "Profissional solicitante" at bounding box center [320, 240] width 589 height 31
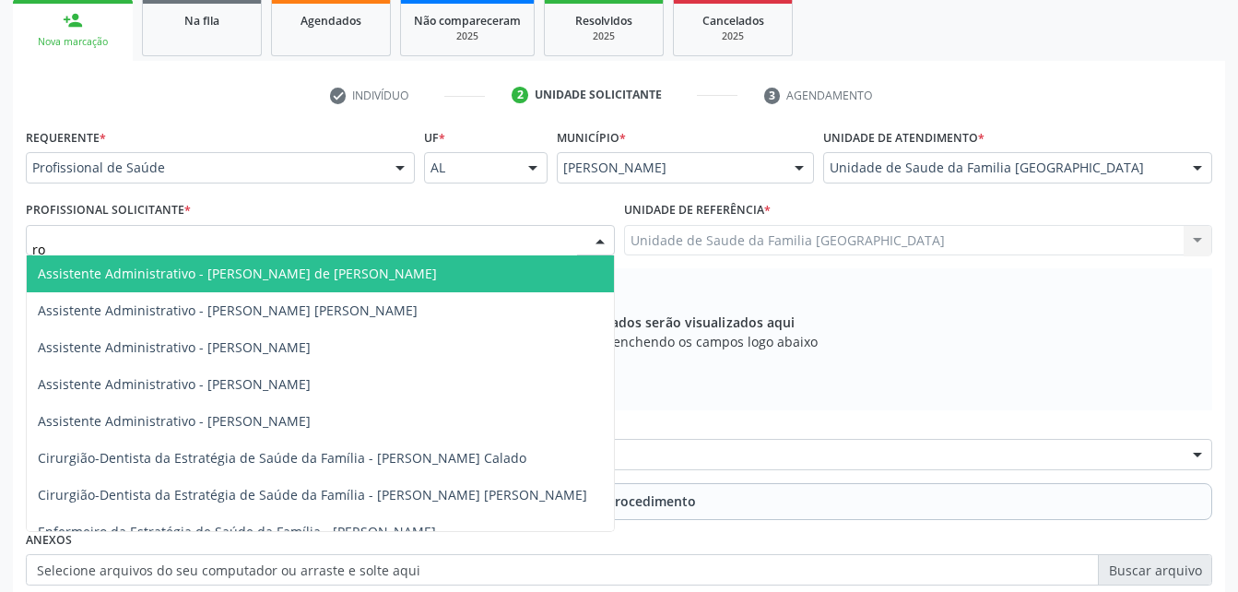
type input "rod"
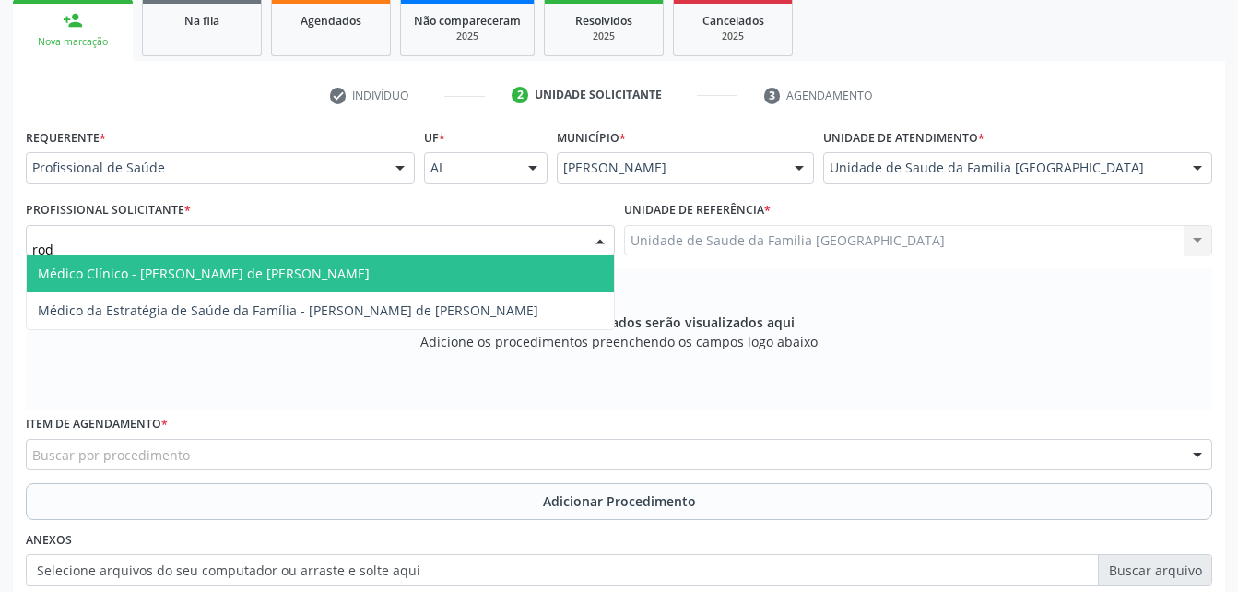
click at [303, 269] on span "Médico Clínico - [PERSON_NAME] de [PERSON_NAME]" at bounding box center [204, 274] width 332 height 18
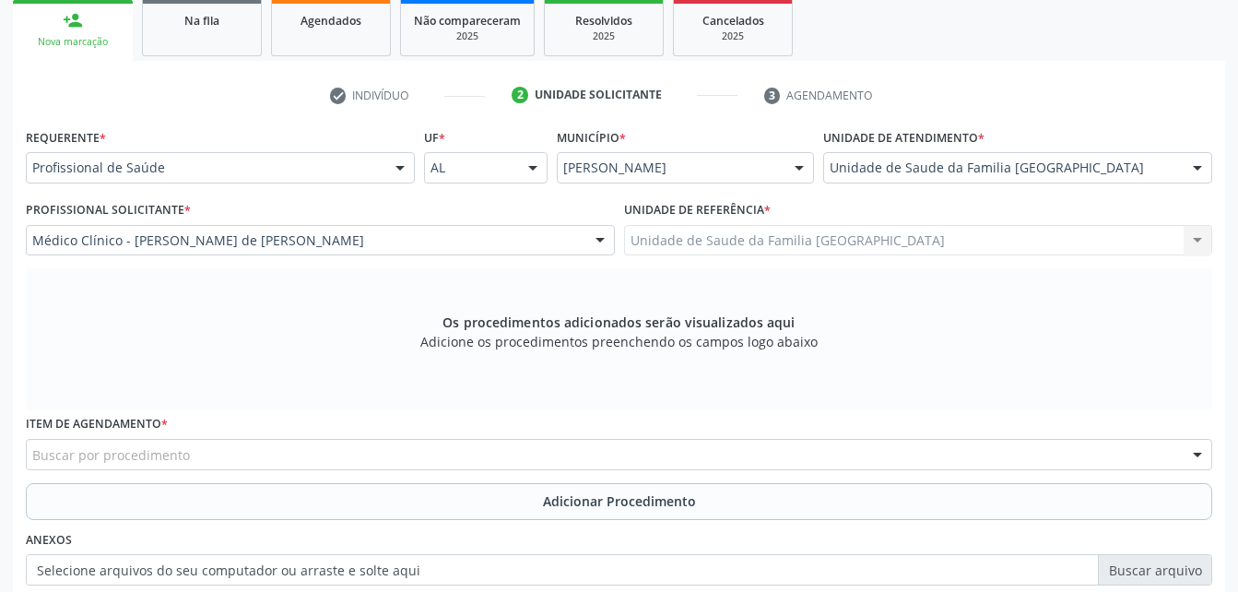
scroll to position [394, 0]
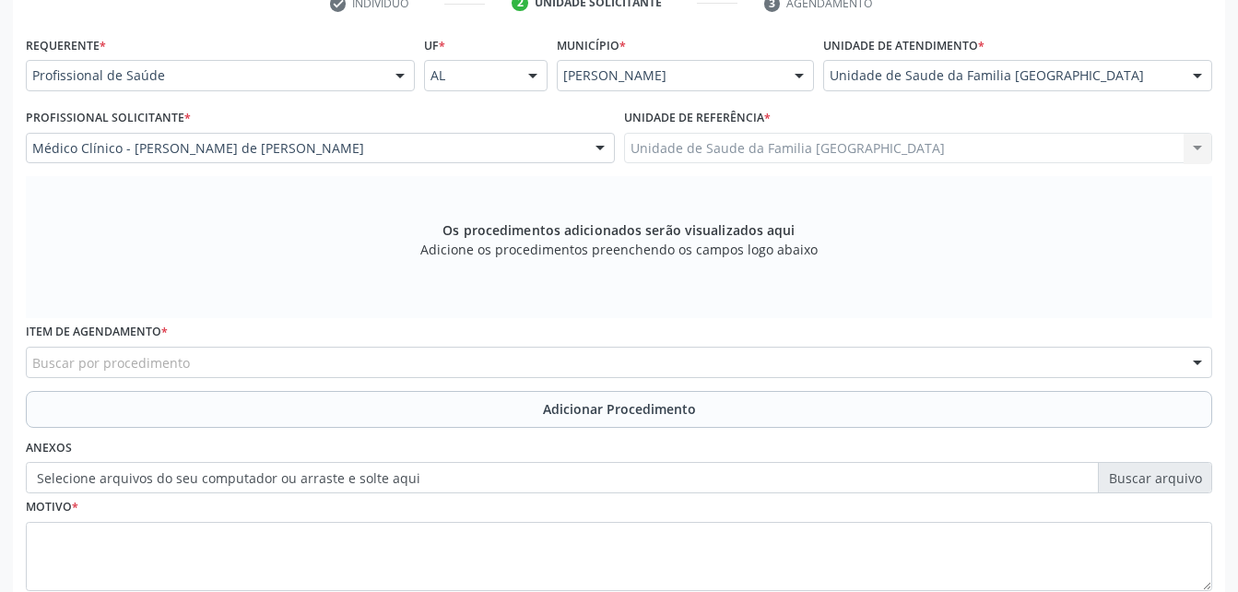
click at [294, 378] on div "Item de agendamento * Buscar por procedimento 0304070076 - .Quimioterapia de Le…" at bounding box center [618, 354] width 1195 height 72
click at [278, 360] on div "Buscar por procedimento" at bounding box center [619, 362] width 1186 height 31
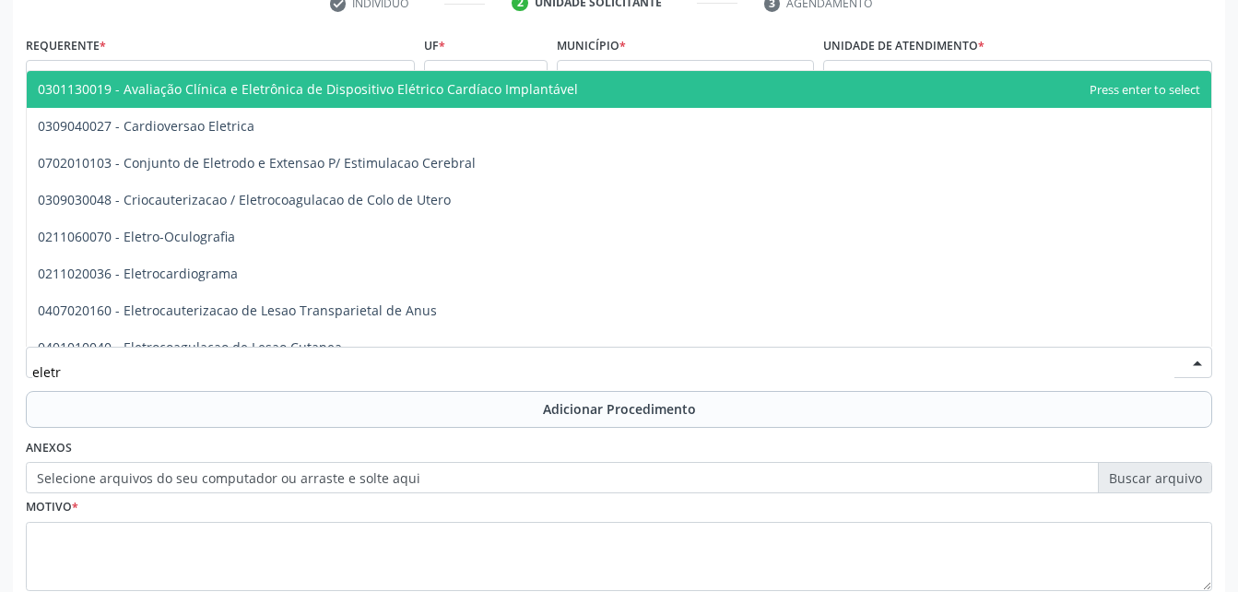
type input "eletro"
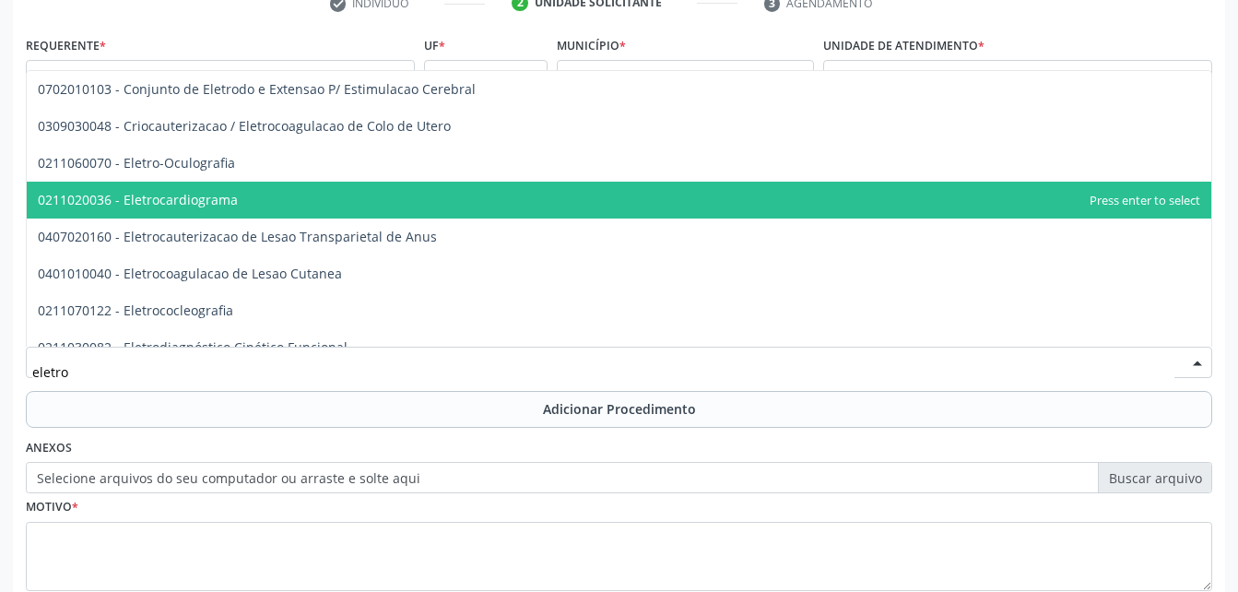
click at [236, 209] on span "0211020036 - Eletrocardiograma" at bounding box center [619, 200] width 1184 height 37
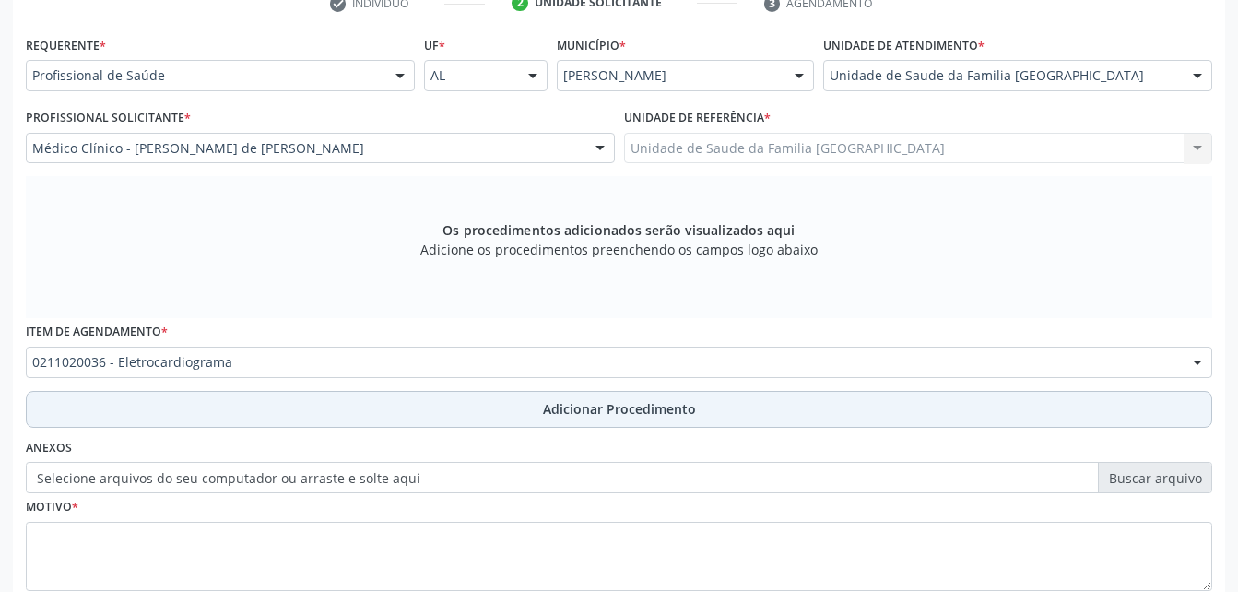
click at [298, 395] on button "Adicionar Procedimento" at bounding box center [619, 409] width 1186 height 37
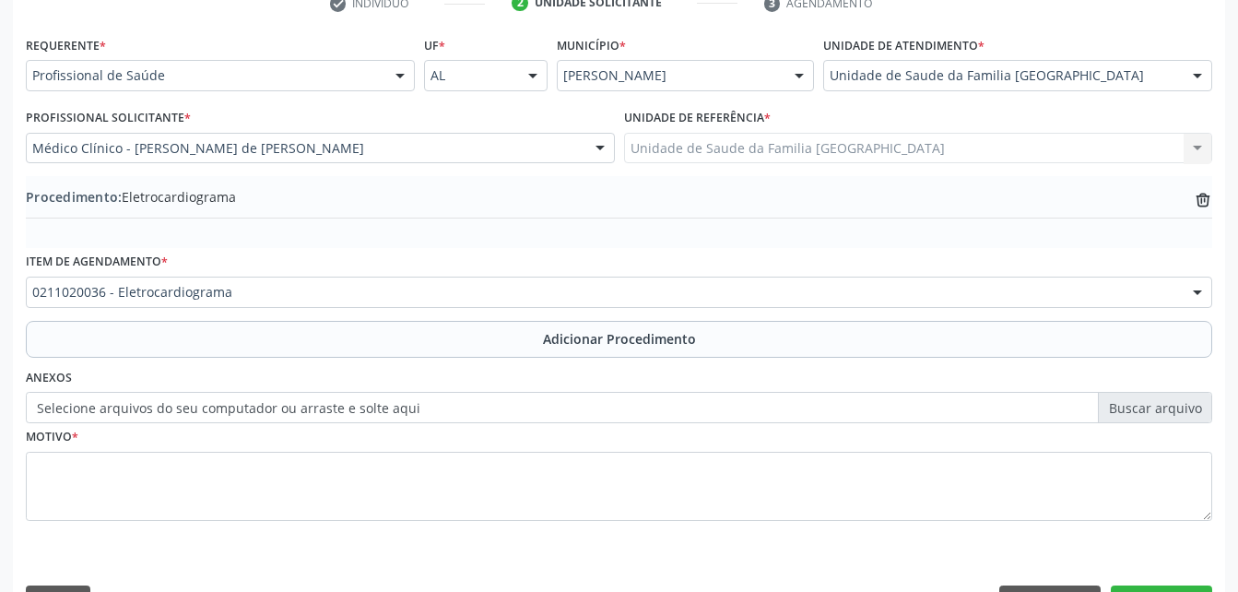
scroll to position [445, 0]
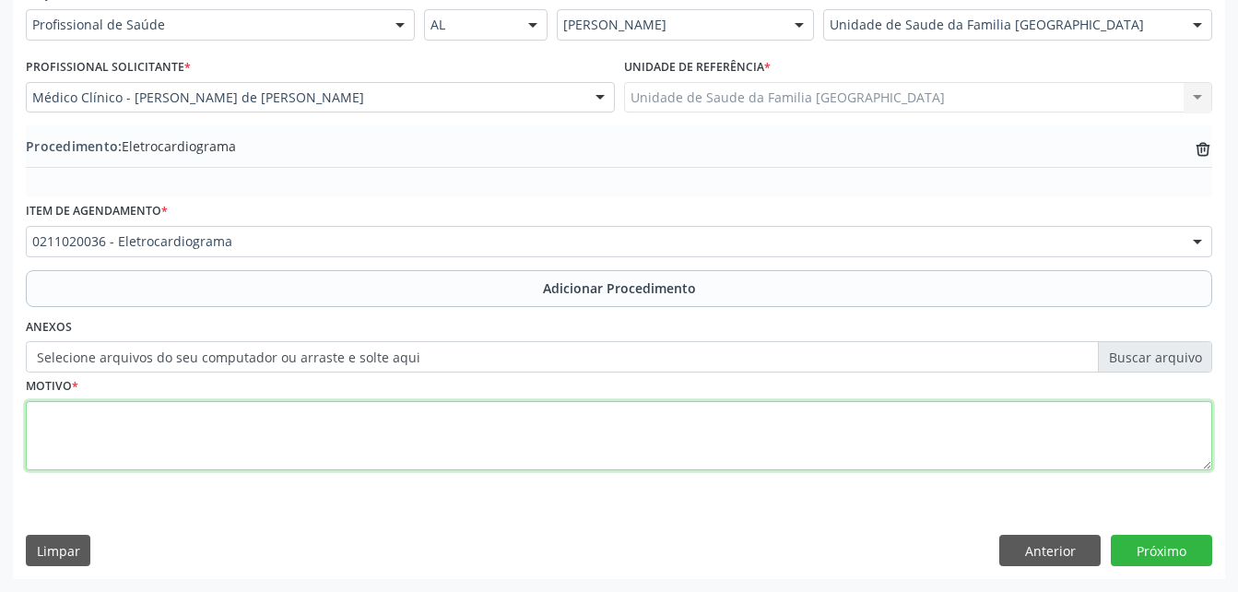
click at [288, 443] on textarea at bounding box center [619, 436] width 1186 height 70
click at [63, 418] on textarea "avaliçao" at bounding box center [619, 436] width 1186 height 70
type textarea "avaliaçao"
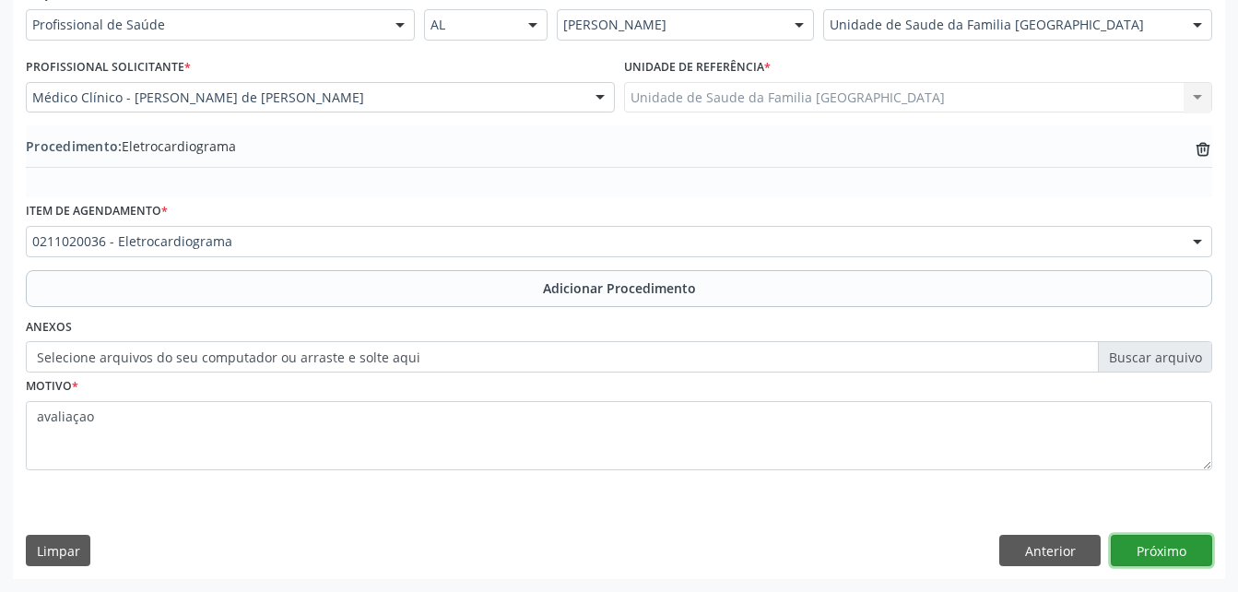
click at [1144, 541] on button "Próximo" at bounding box center [1161, 550] width 101 height 31
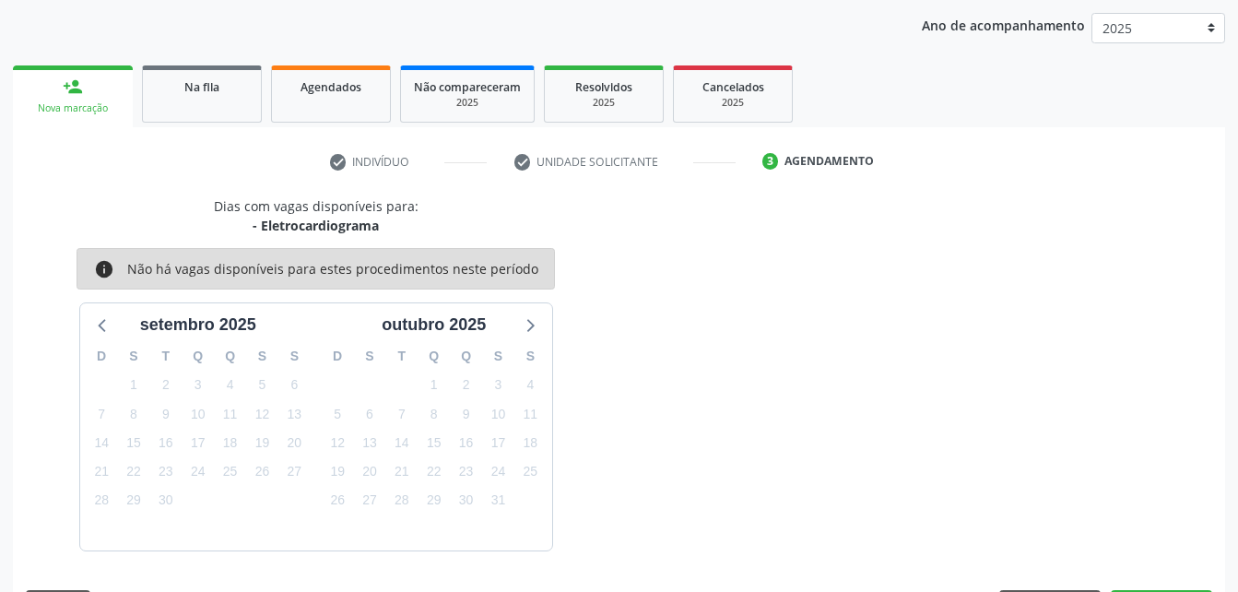
scroll to position [290, 0]
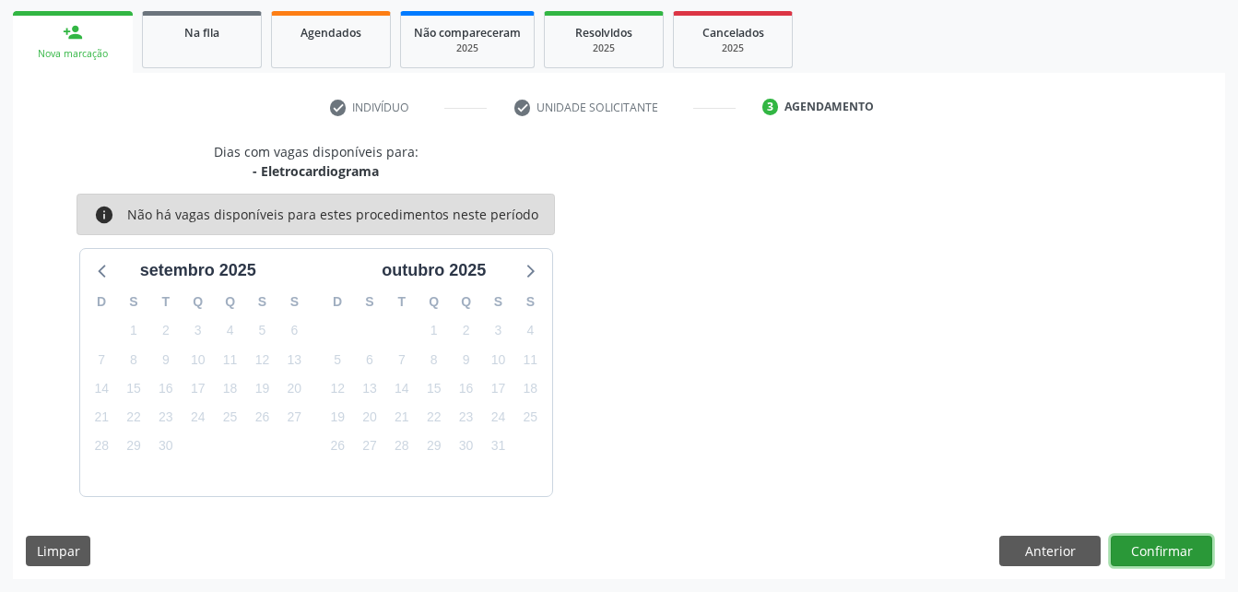
click at [1135, 547] on button "Confirmar" at bounding box center [1161, 550] width 101 height 31
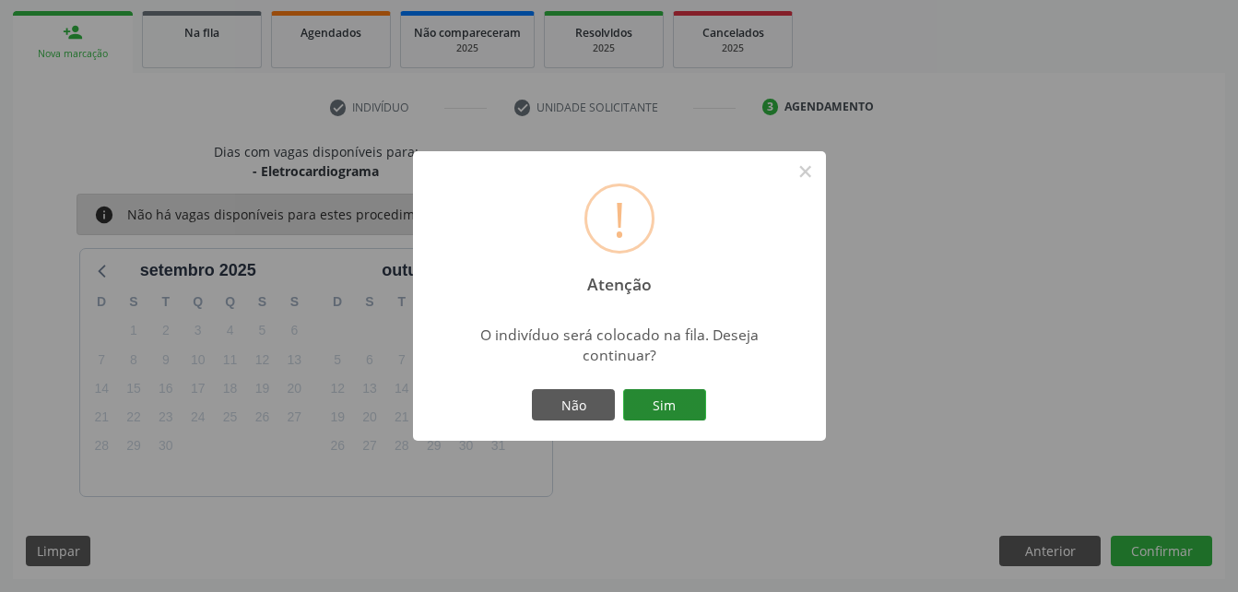
click at [678, 403] on button "Sim" at bounding box center [664, 404] width 83 height 31
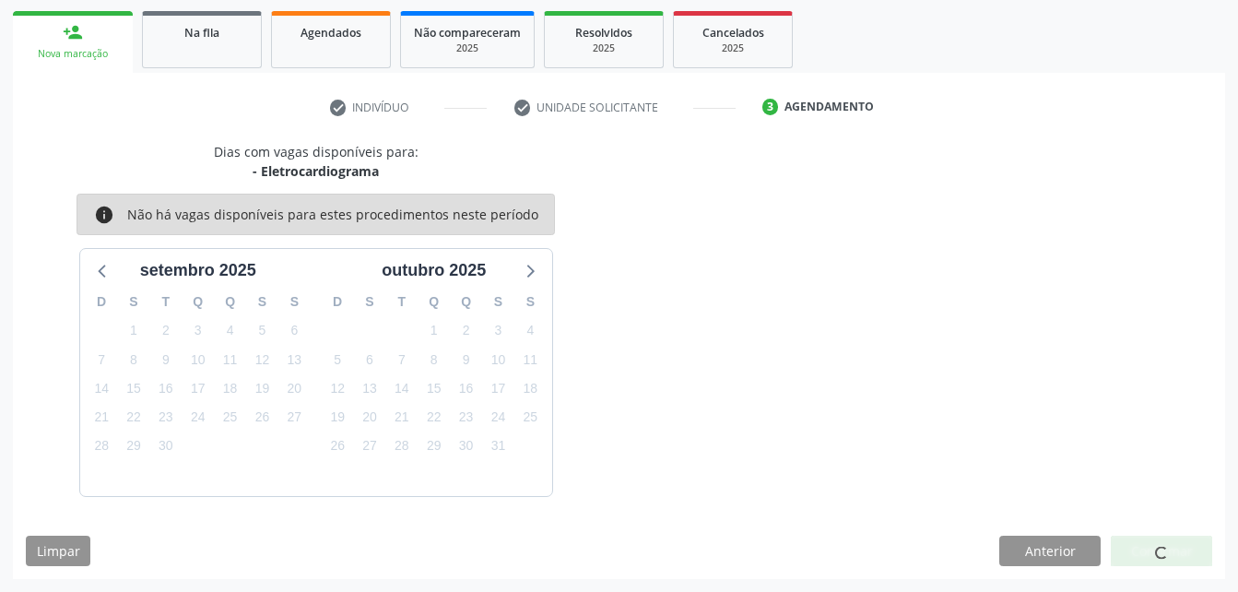
scroll to position [42, 0]
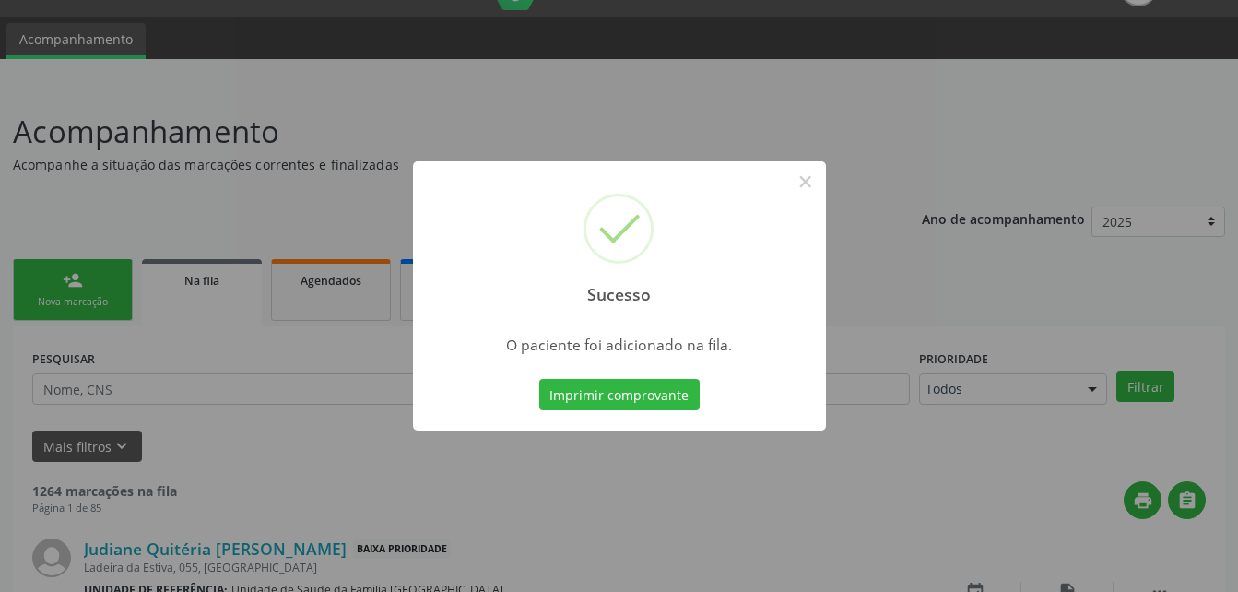
click at [1159, 140] on div "Sucesso × O paciente foi adicionado na fila. Imprimir comprovante Cancel" at bounding box center [619, 296] width 1238 height 592
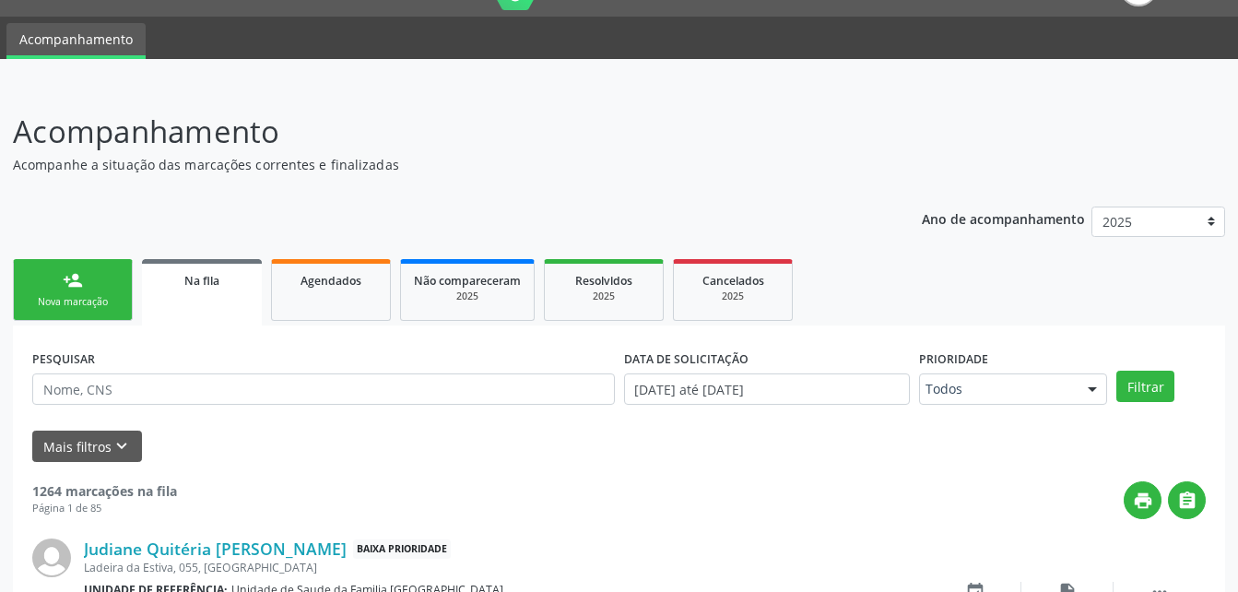
click at [108, 270] on link "person_add Nova marcação" at bounding box center [73, 290] width 120 height 62
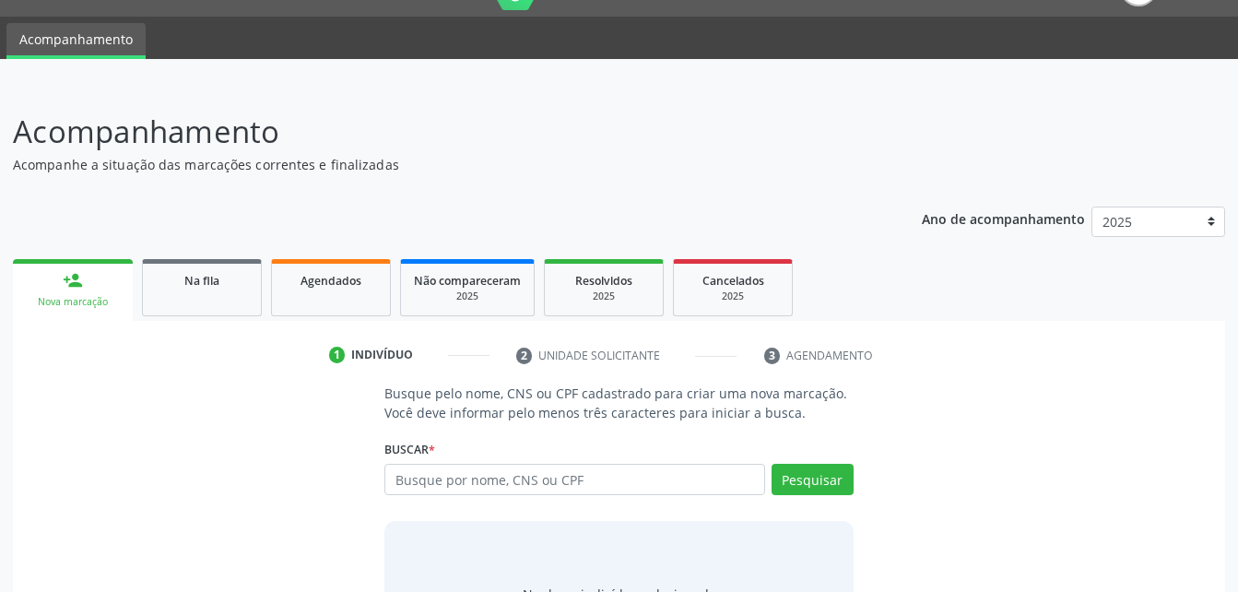
scroll to position [145, 0]
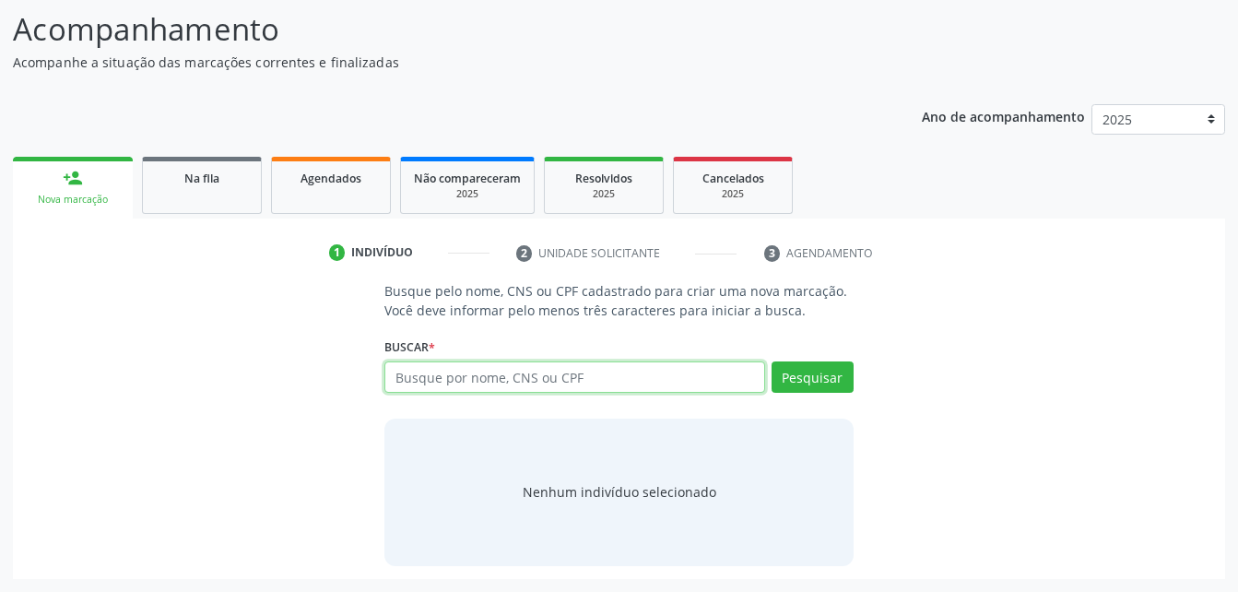
click at [696, 377] on input "text" at bounding box center [574, 376] width 380 height 31
type input "70430469476397"
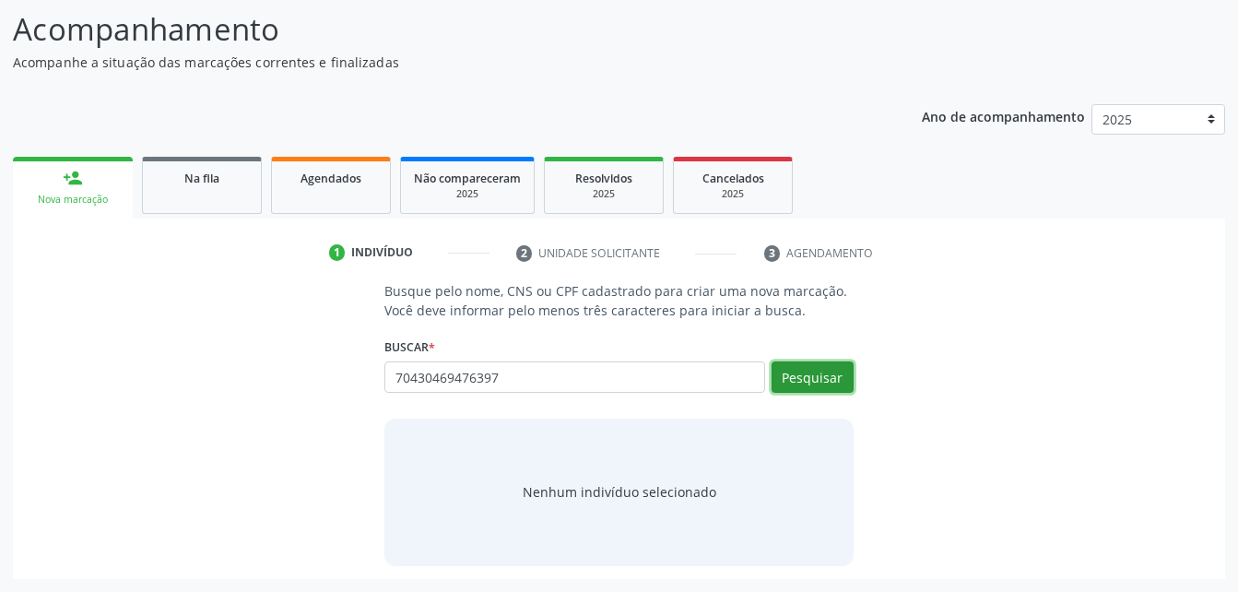
click at [845, 387] on button "Pesquisar" at bounding box center [812, 376] width 82 height 31
type input "70430469476397"
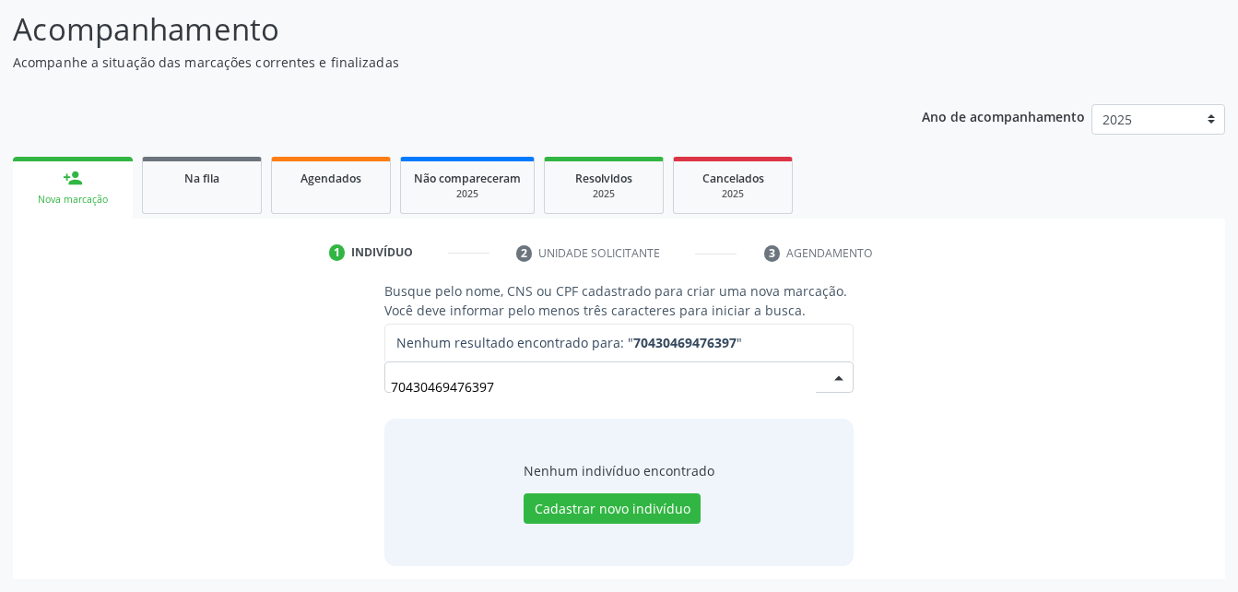
click at [610, 362] on div "70430469476397 Nenhum resultado encontrado para: " 70430469476397 " Não há nenh…" at bounding box center [618, 383] width 468 height 44
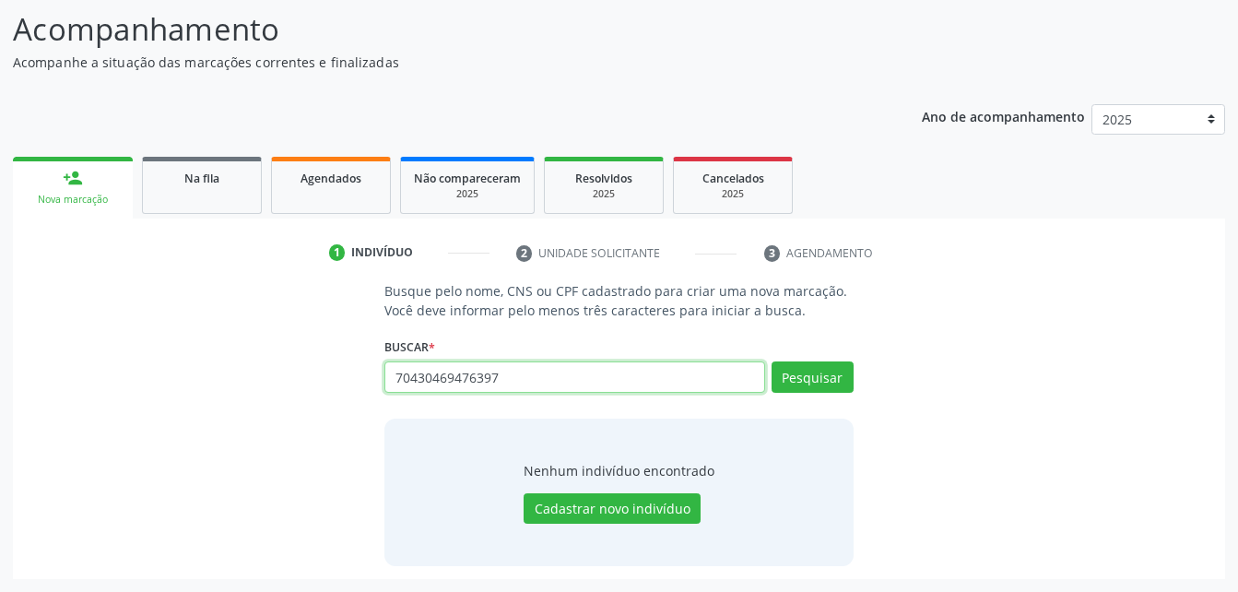
click at [612, 369] on input "70430469476397" at bounding box center [574, 376] width 380 height 31
type input "704304569476397"
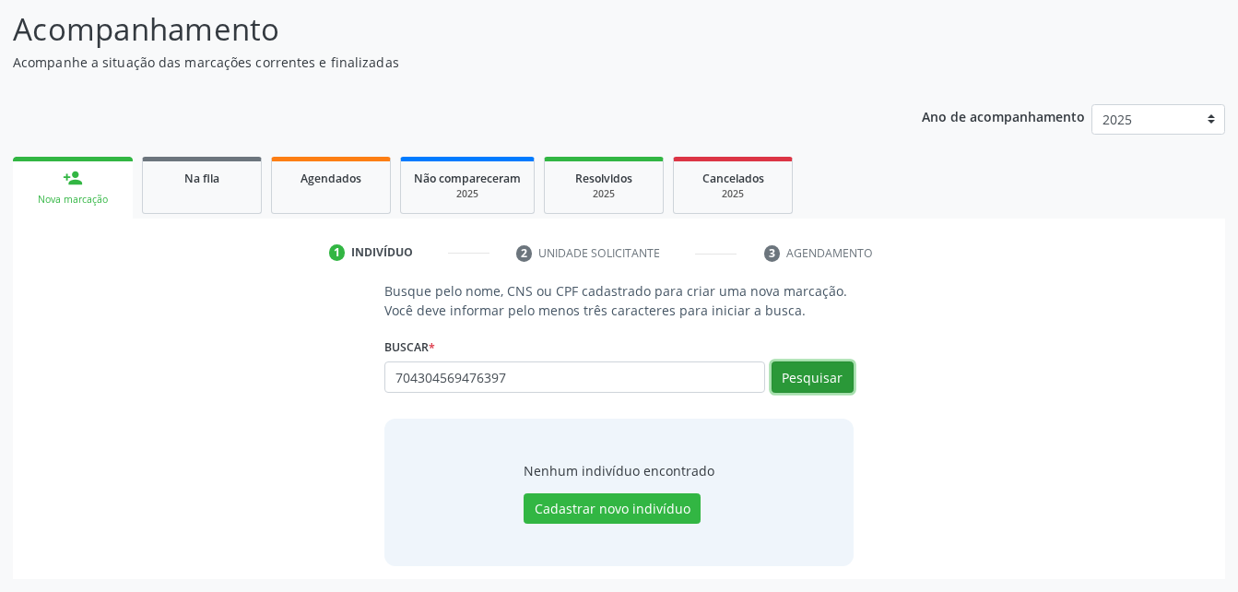
click at [844, 377] on button "Pesquisar" at bounding box center [812, 376] width 82 height 31
type input "704304569476397"
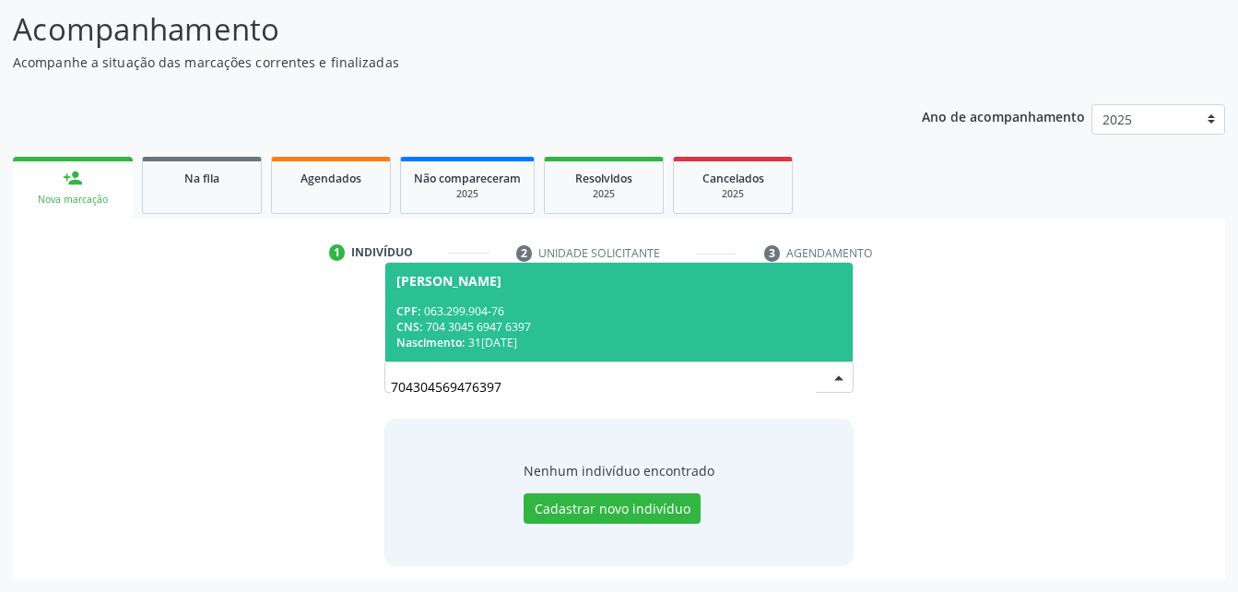
click at [630, 333] on div "CNS: 704 3045 6947 6397" at bounding box center [618, 327] width 444 height 16
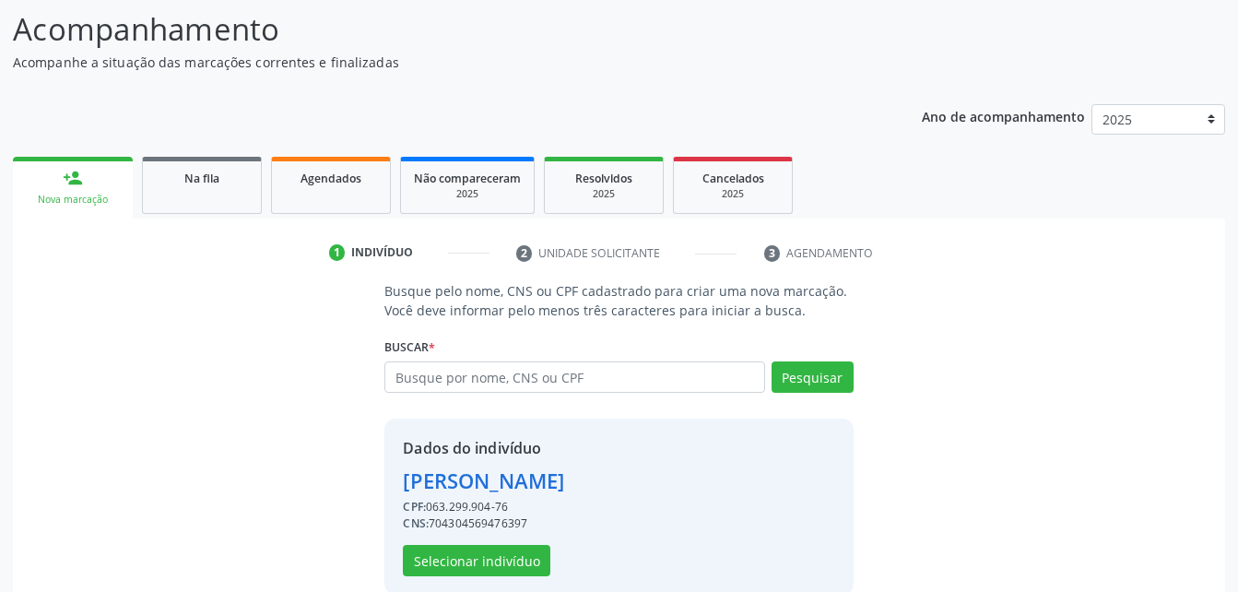
scroll to position [173, 0]
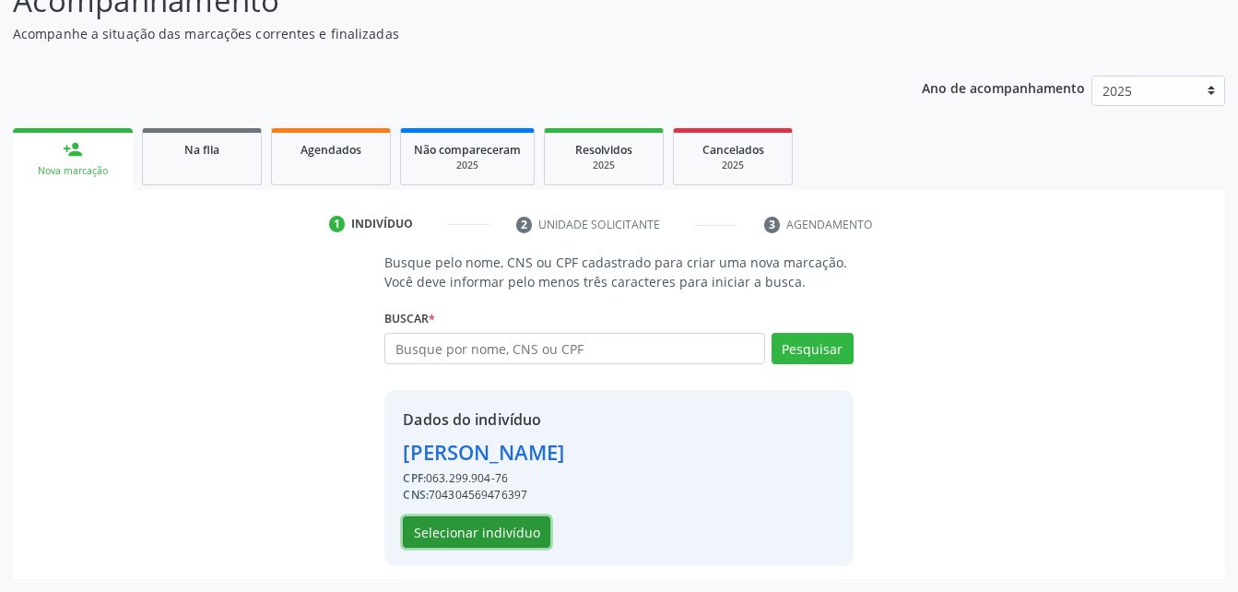
click at [462, 535] on button "Selecionar indivíduo" at bounding box center [476, 531] width 147 height 31
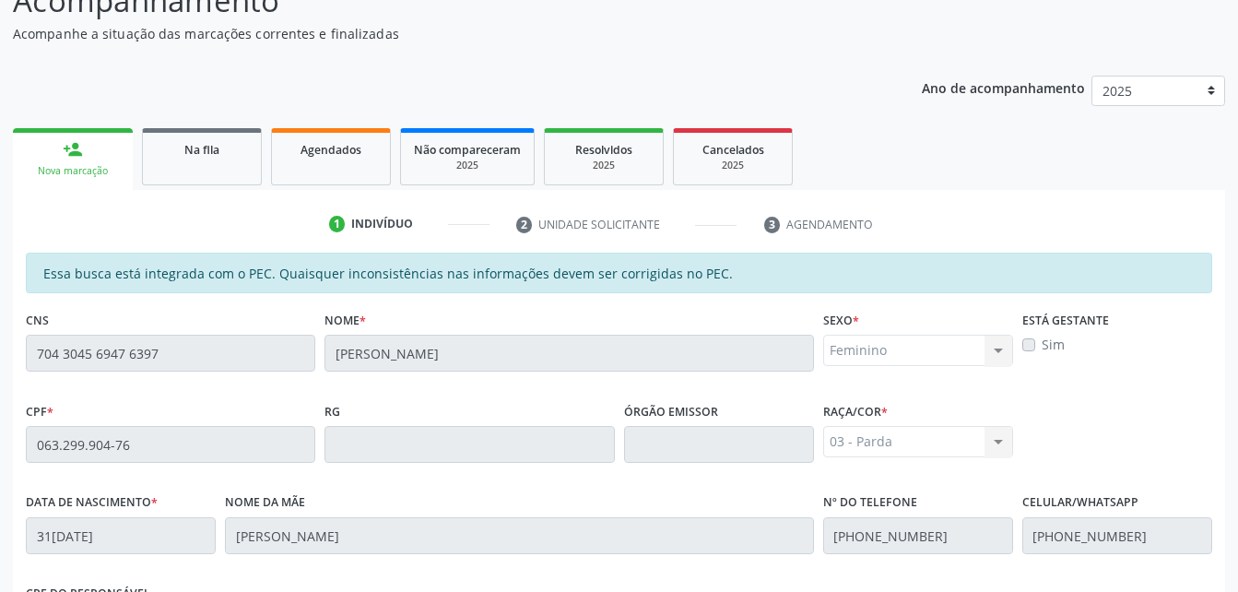
scroll to position [487, 0]
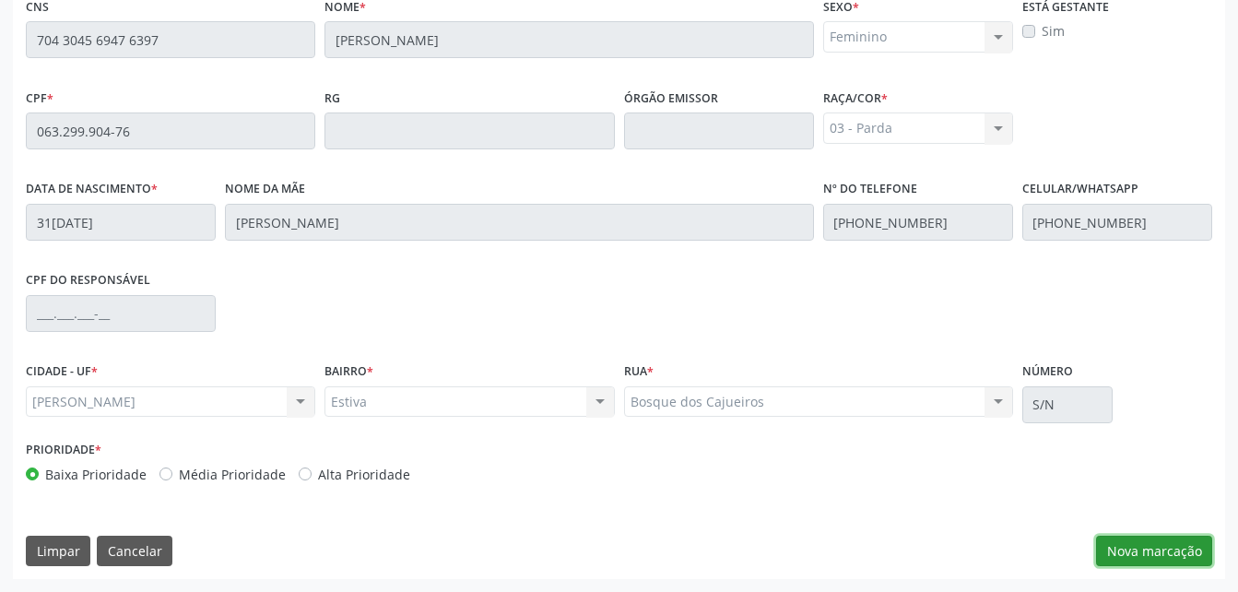
click at [1173, 536] on button "Nova marcação" at bounding box center [1154, 550] width 116 height 31
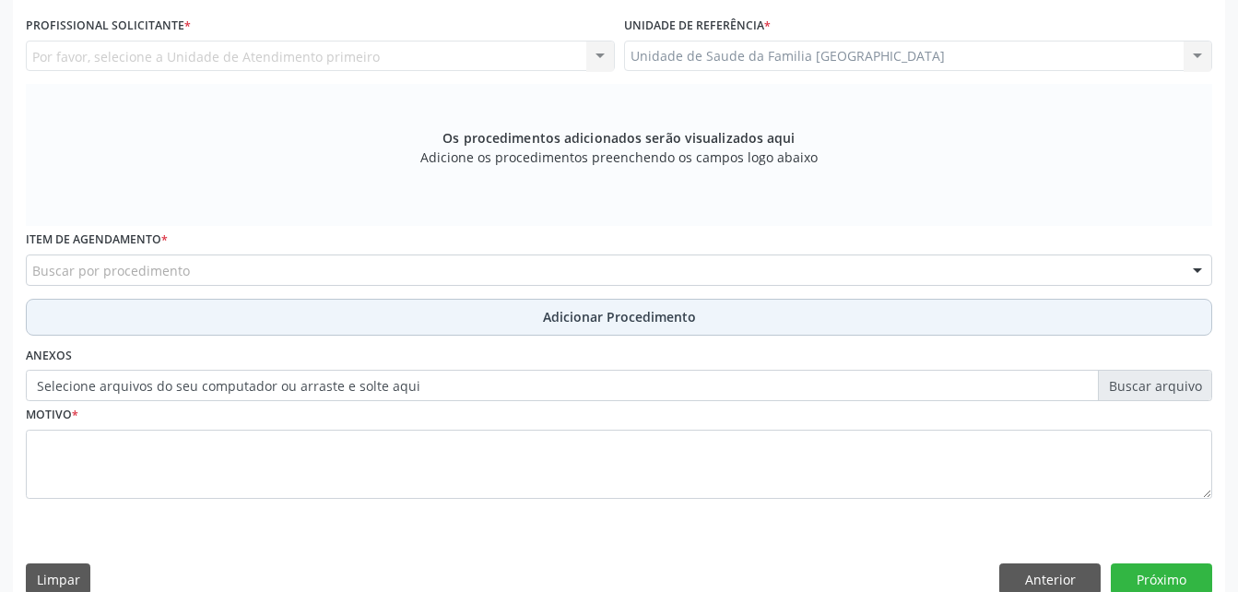
scroll to position [302, 0]
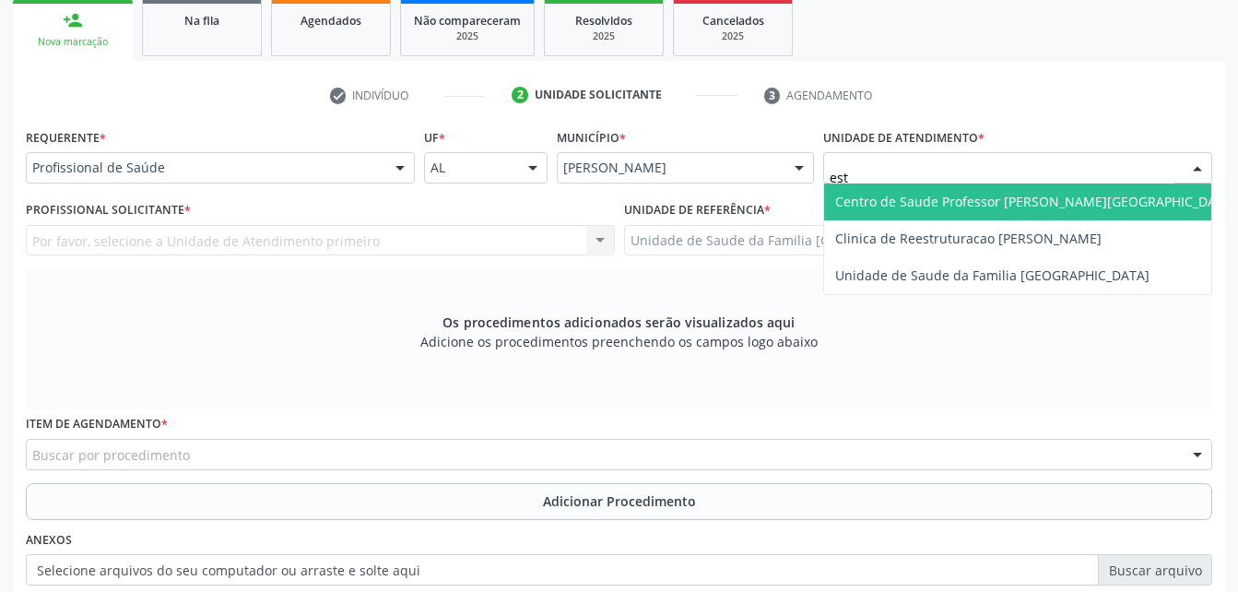
type input "esti"
click at [1011, 210] on span "Unidade de Saude da Familia [GEOGRAPHIC_DATA]" at bounding box center [1017, 201] width 387 height 37
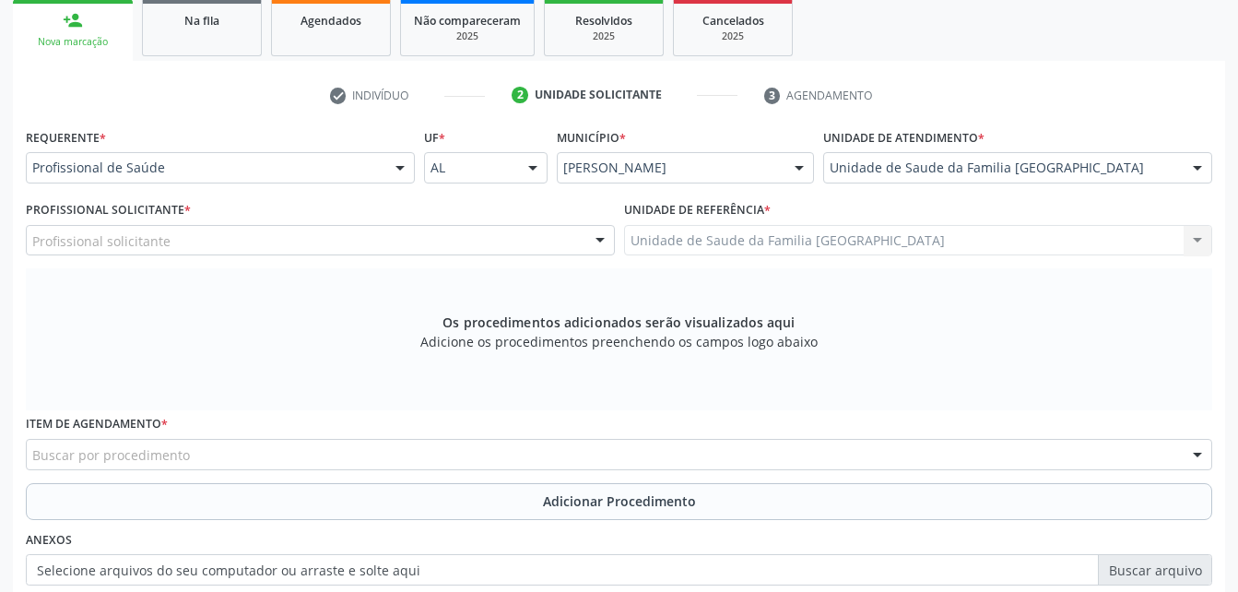
click at [525, 242] on div "Profissional solicitante" at bounding box center [320, 240] width 589 height 31
type input "a"
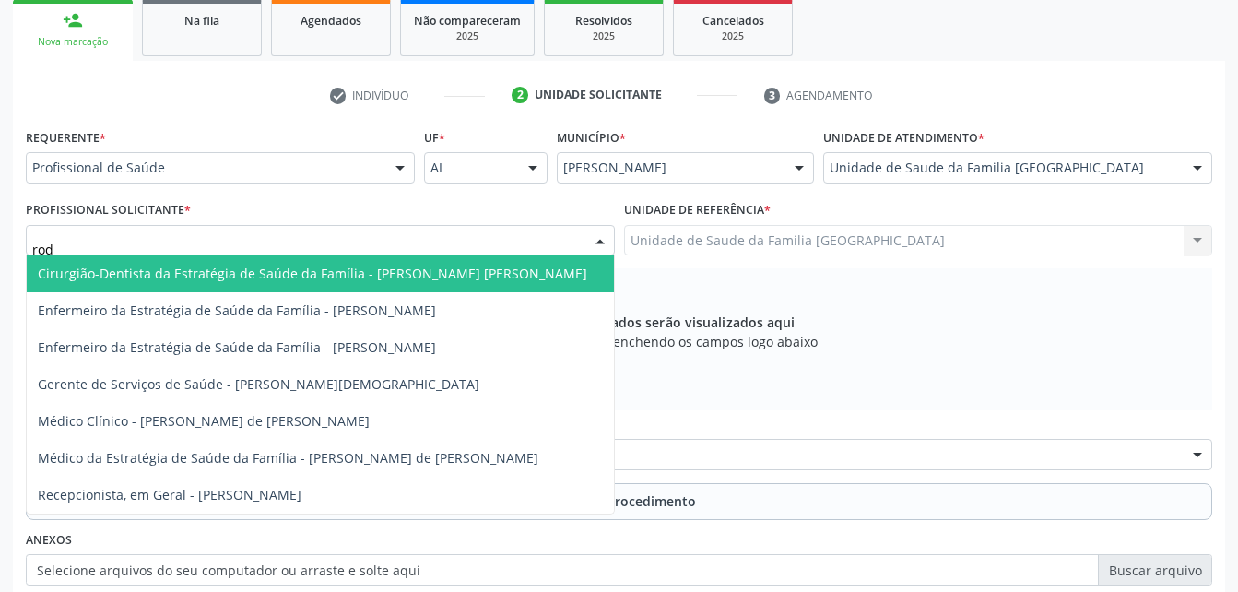
type input "rodr"
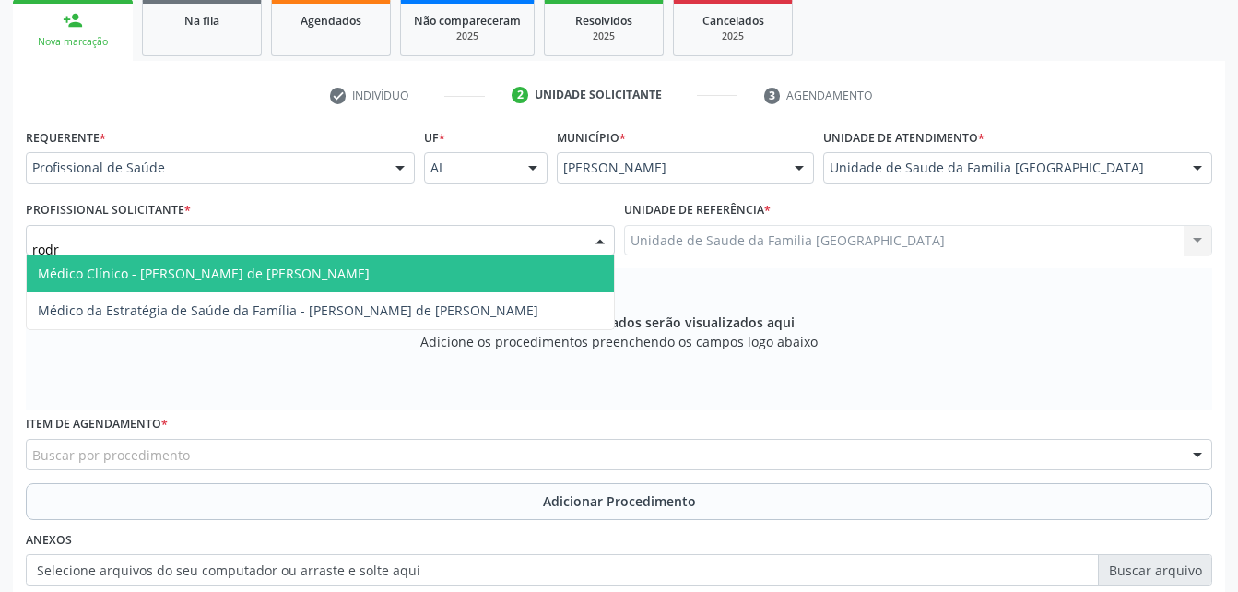
click at [525, 275] on span "Médico Clínico - [PERSON_NAME] de [PERSON_NAME]" at bounding box center [320, 273] width 587 height 37
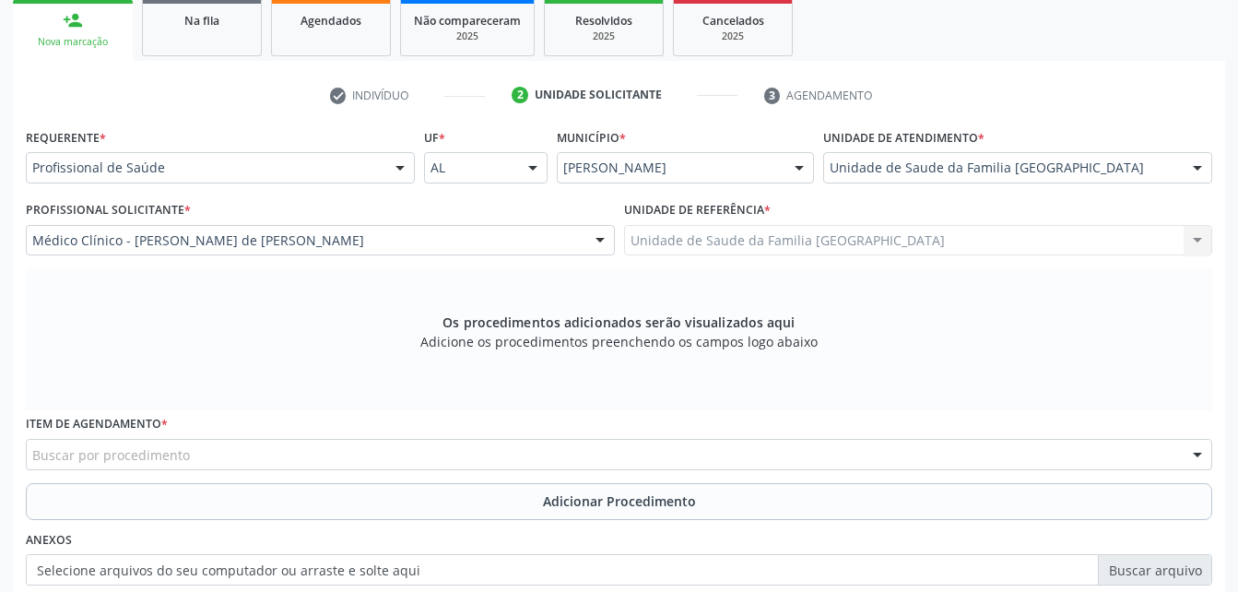
scroll to position [515, 0]
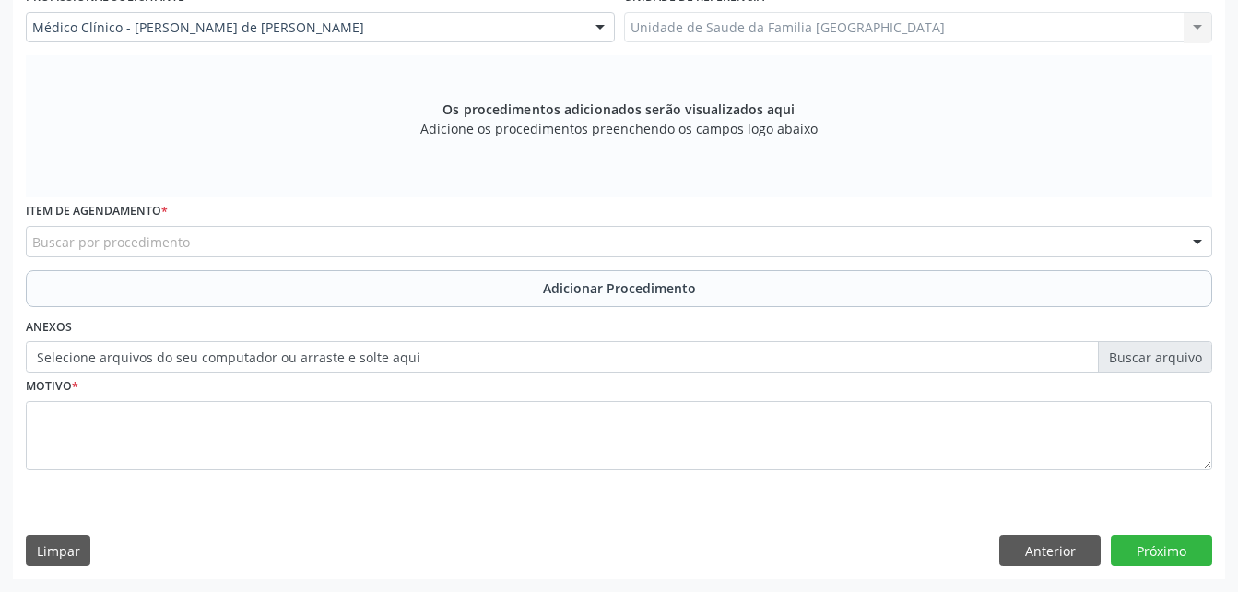
click at [386, 245] on div "Buscar por procedimento" at bounding box center [619, 241] width 1186 height 31
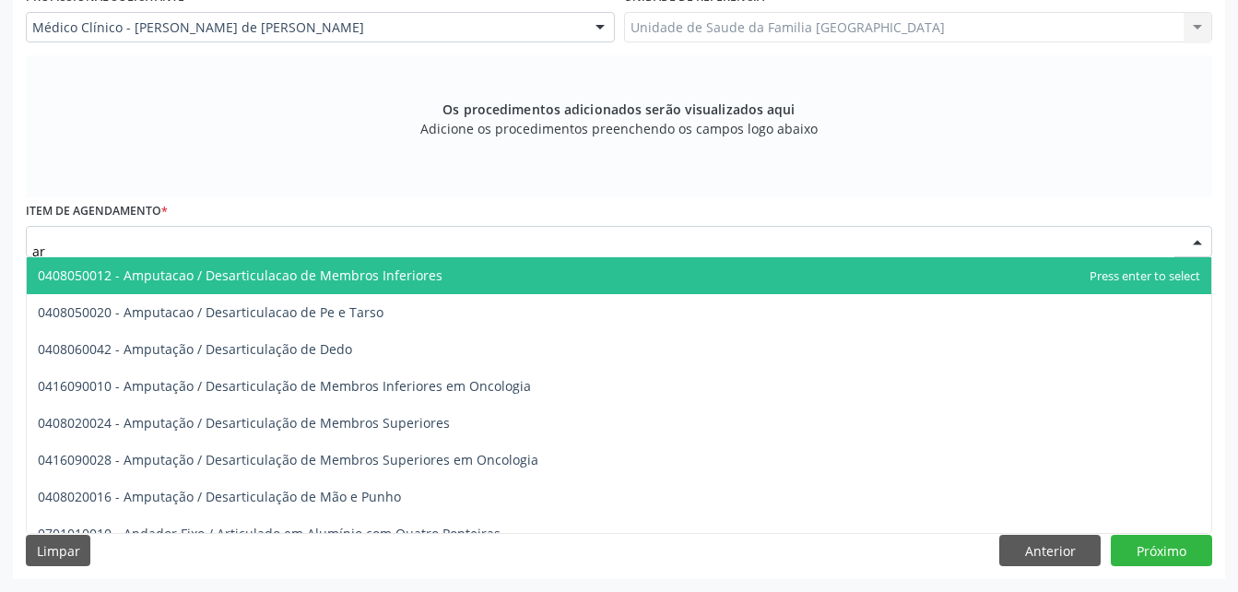
type input "a"
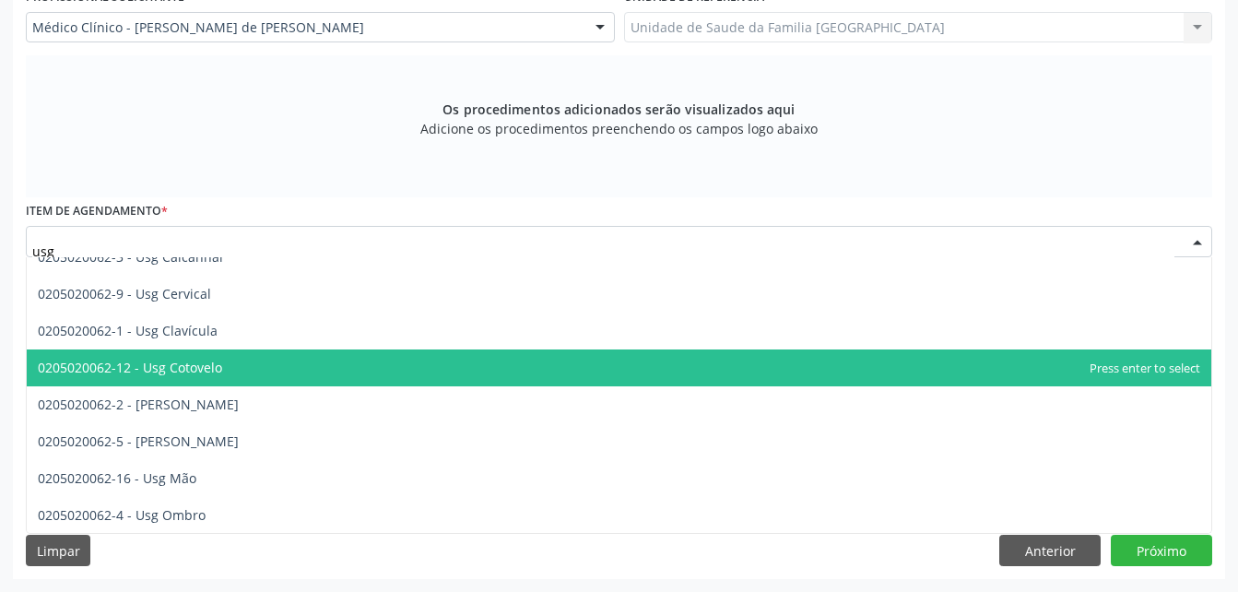
scroll to position [276, 0]
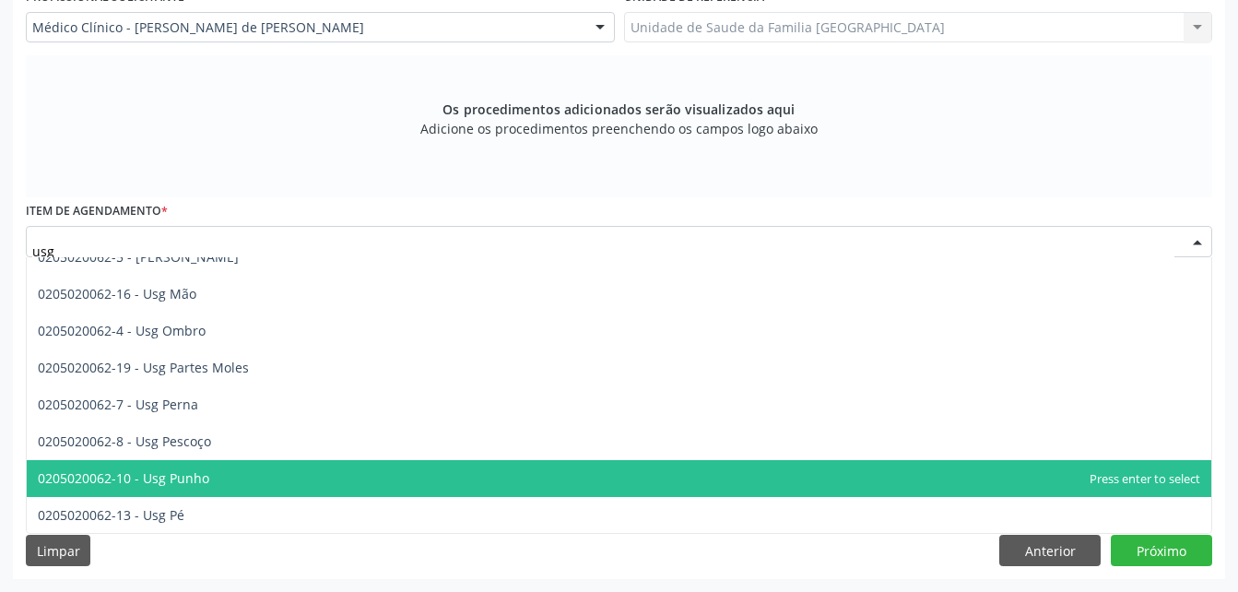
click at [263, 474] on span "0205020062-10 - Usg Punho" at bounding box center [619, 478] width 1184 height 37
type input "usg"
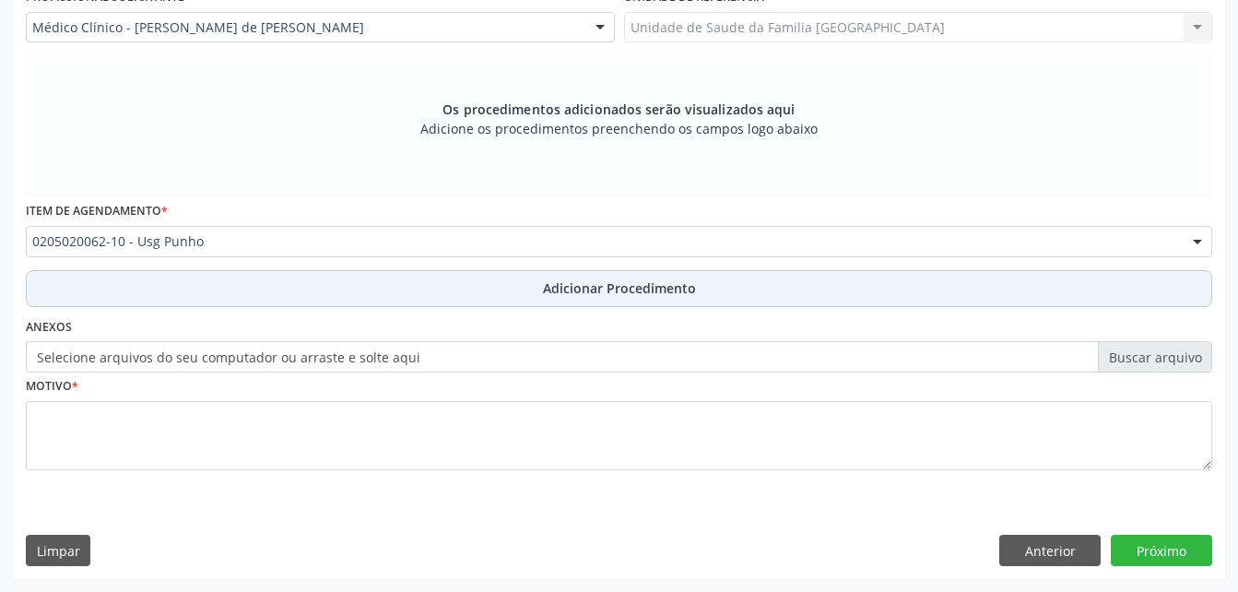
click at [568, 272] on button "Adicionar Procedimento" at bounding box center [619, 288] width 1186 height 37
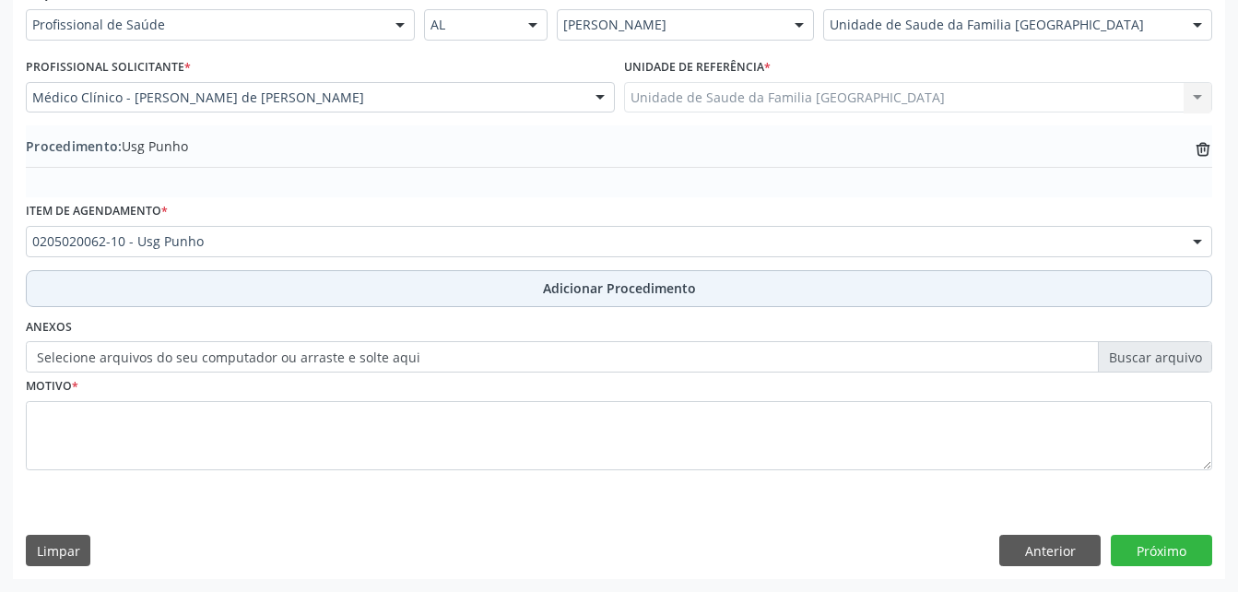
scroll to position [445, 0]
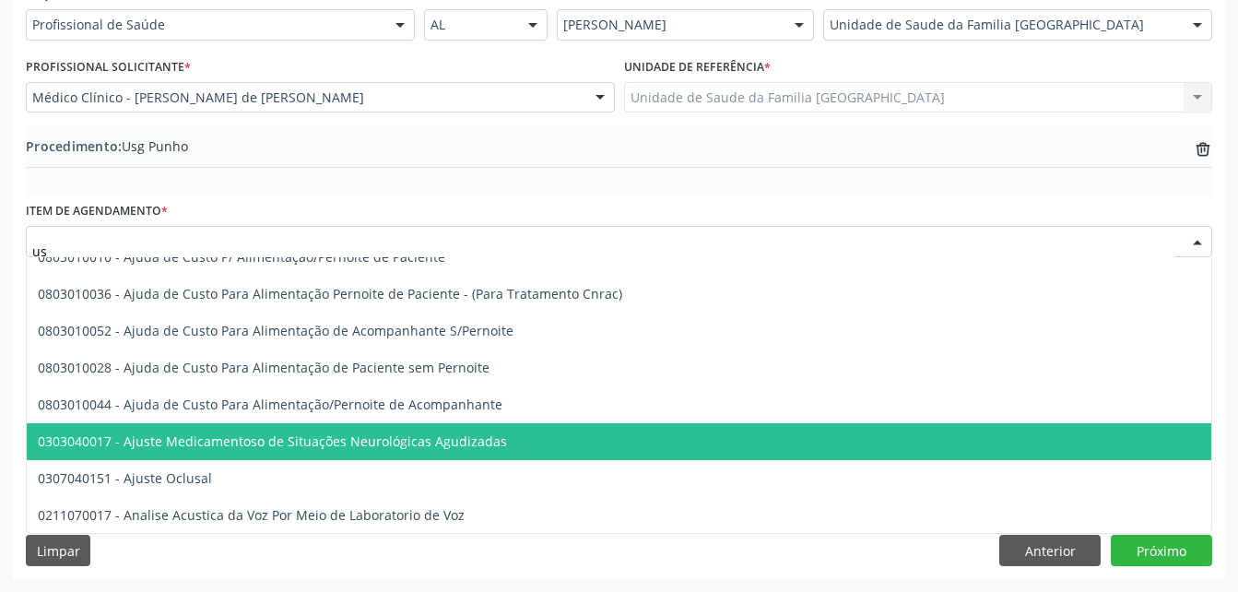
type input "usg"
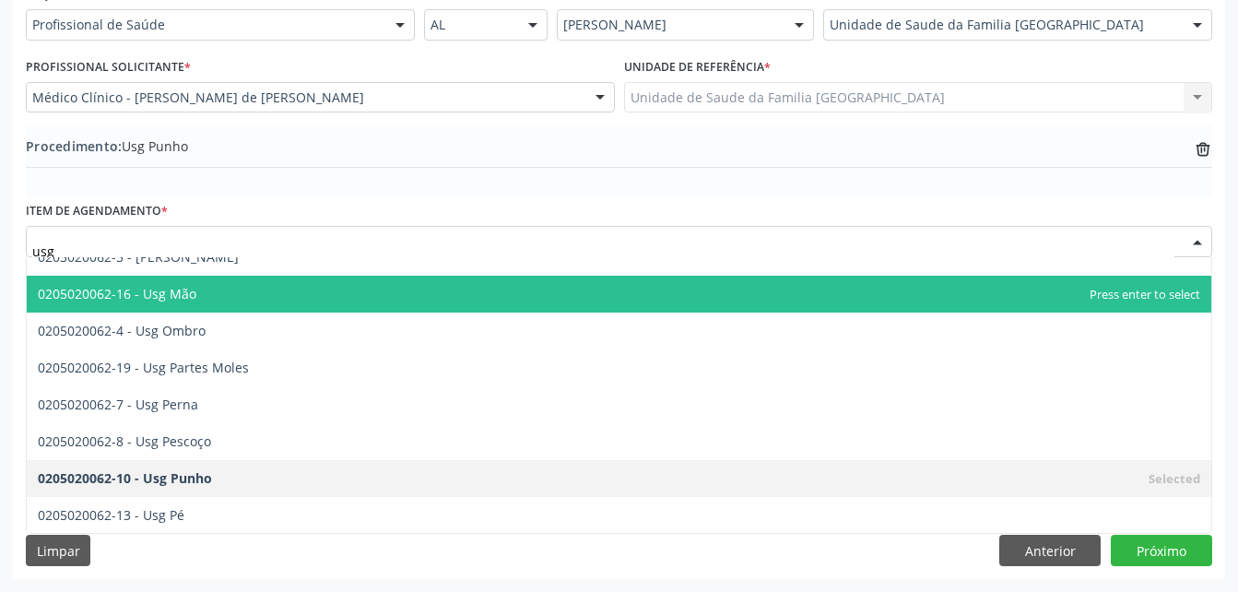
click at [296, 297] on span "0205020062-16 - Usg Mão" at bounding box center [619, 294] width 1184 height 37
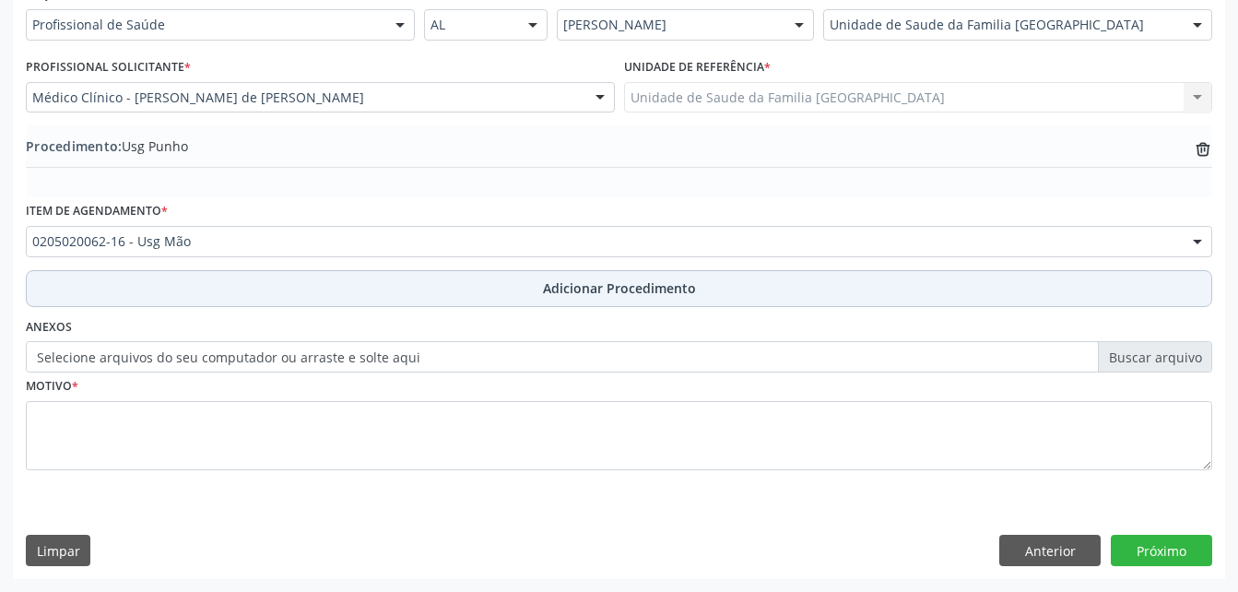
click at [383, 290] on button "Adicionar Procedimento" at bounding box center [619, 288] width 1186 height 37
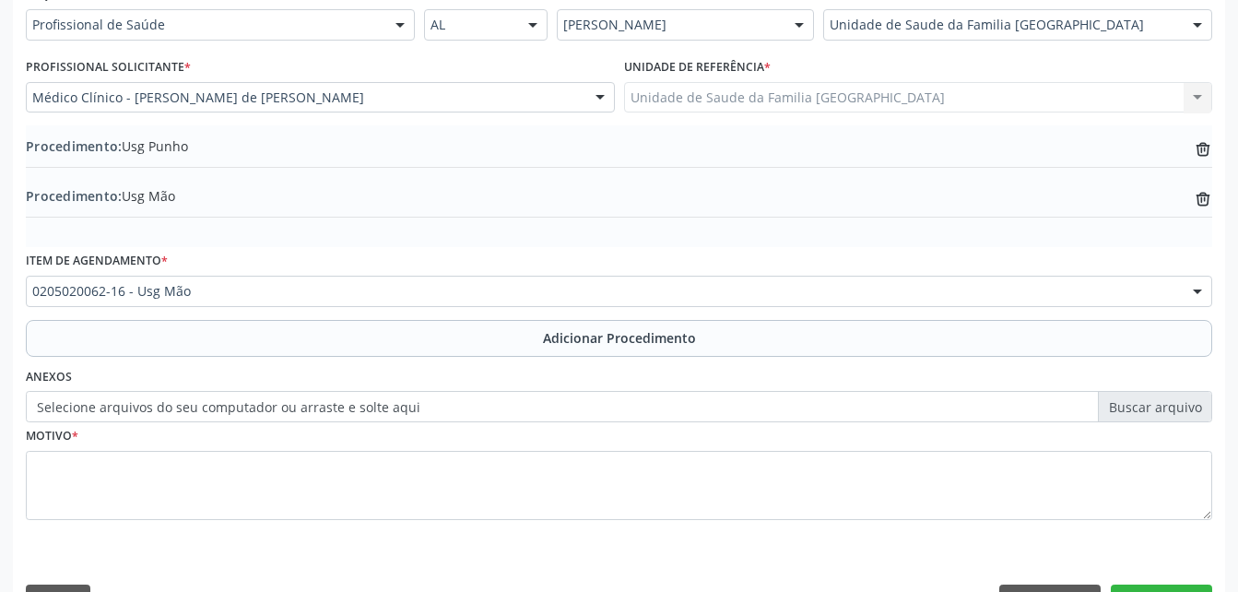
scroll to position [495, 0]
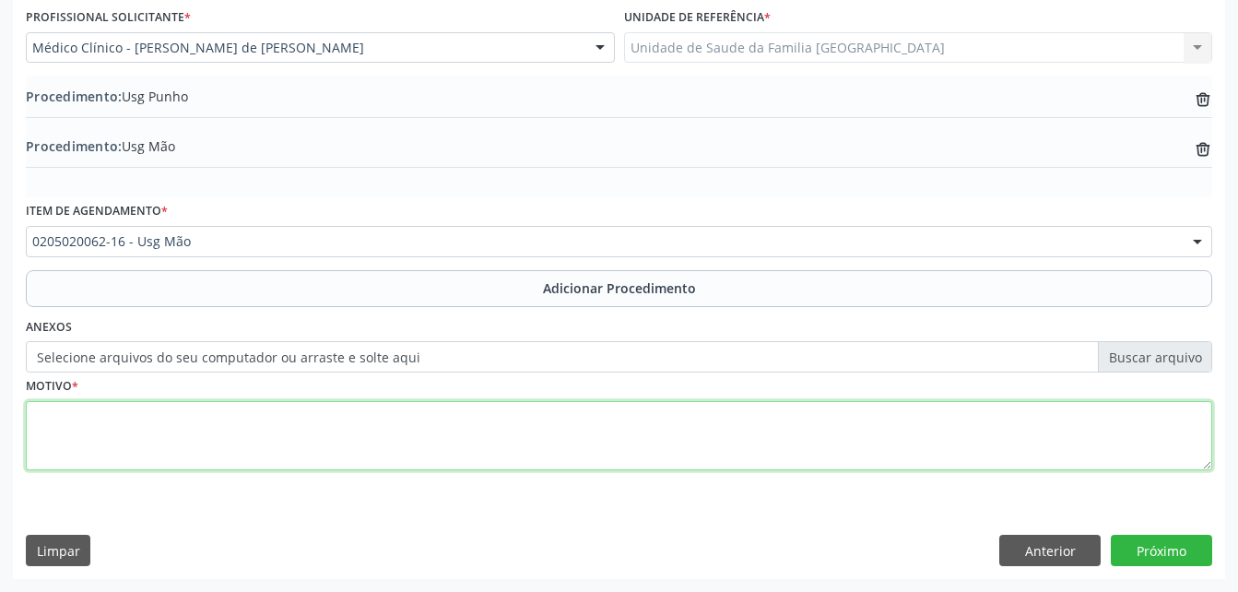
click at [387, 453] on textarea at bounding box center [619, 436] width 1186 height 70
type textarea "direita"
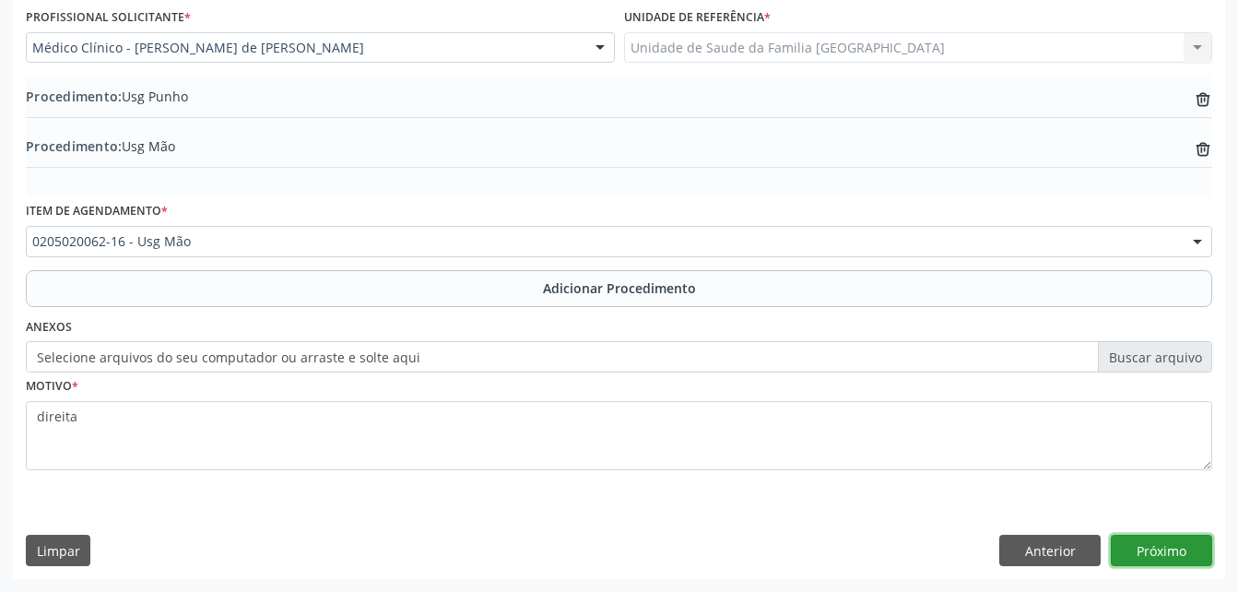
click at [1153, 556] on button "Próximo" at bounding box center [1161, 550] width 101 height 31
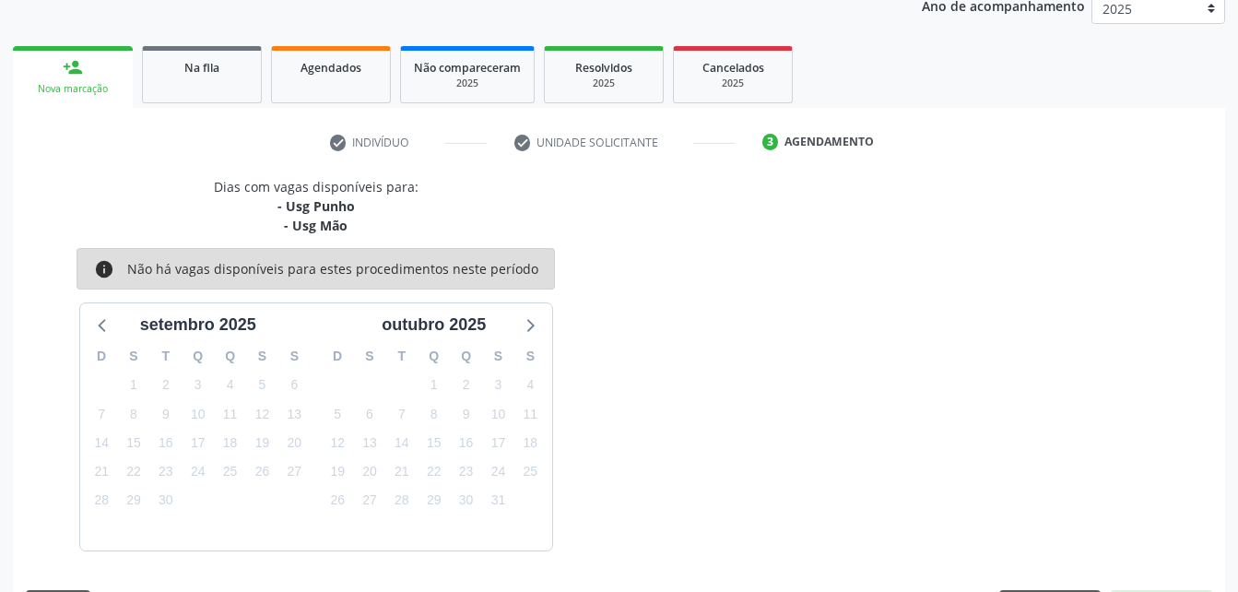
scroll to position [310, 0]
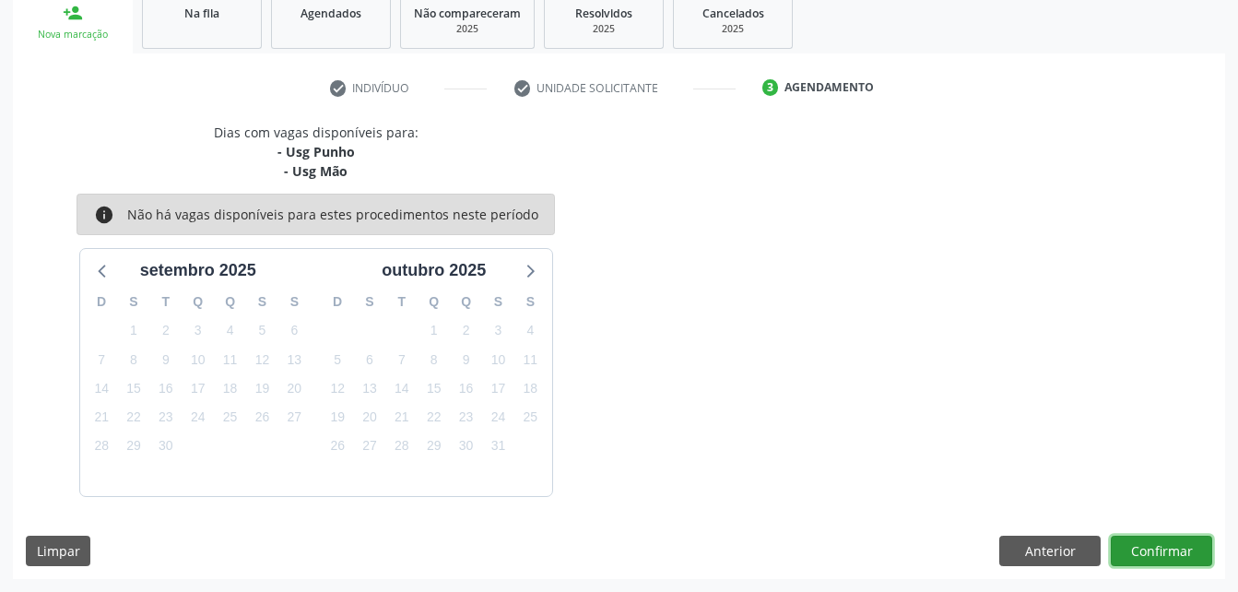
click at [1141, 542] on button "Confirmar" at bounding box center [1161, 550] width 101 height 31
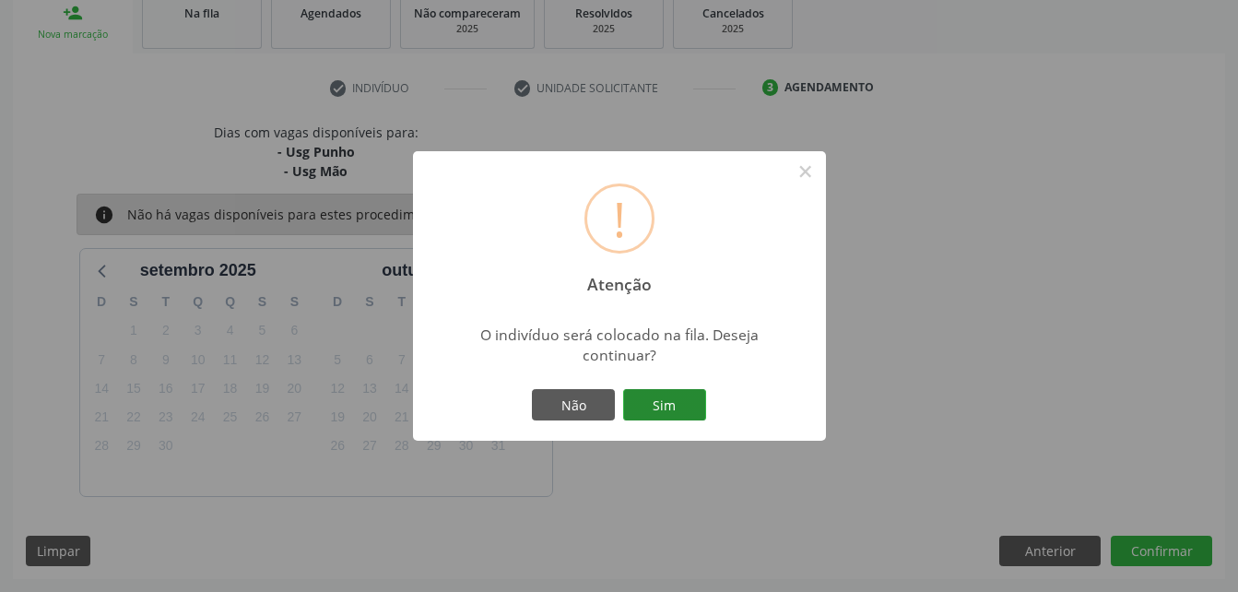
click at [660, 395] on button "Sim" at bounding box center [664, 404] width 83 height 31
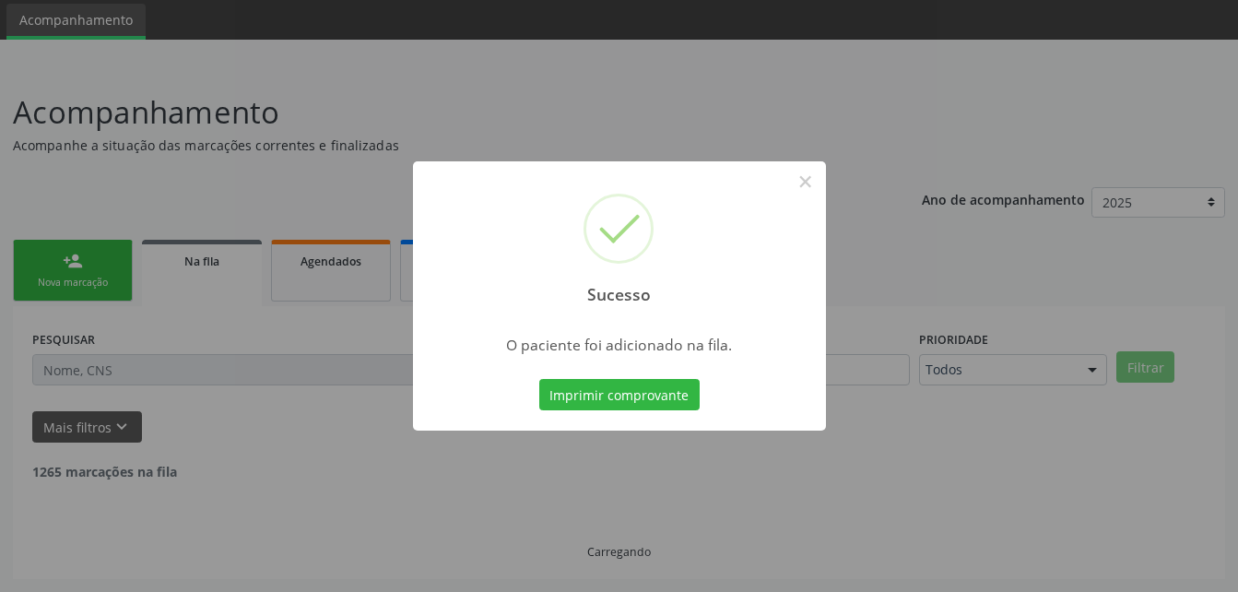
scroll to position [42, 0]
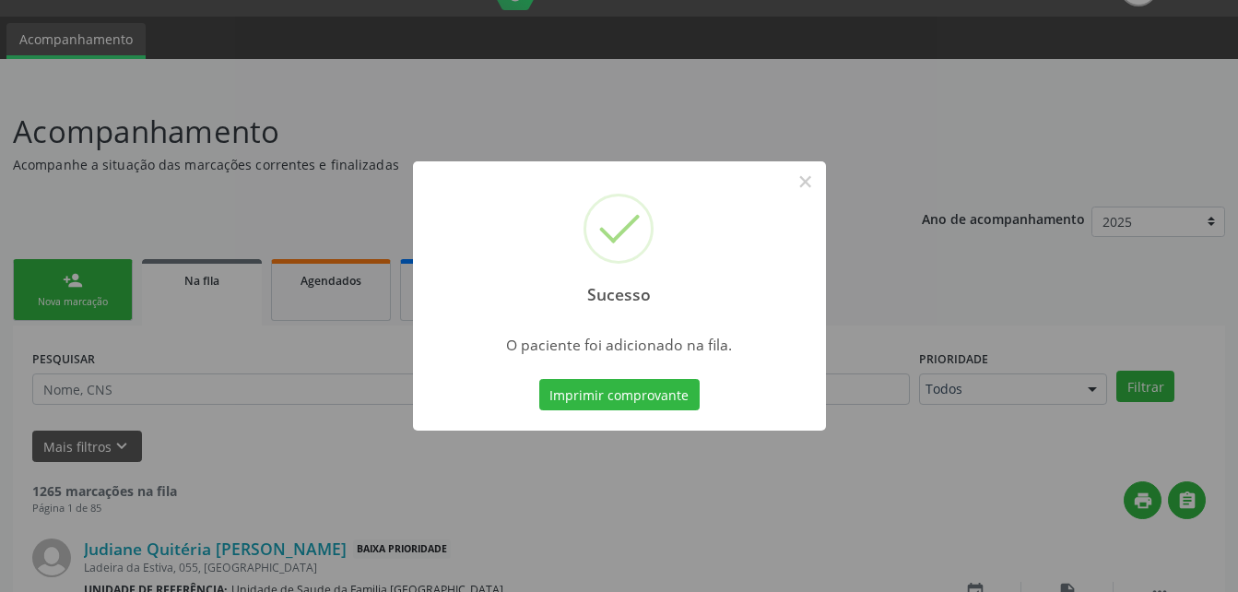
click at [123, 252] on div "Sucesso × O paciente foi adicionado na fila. Imprimir comprovante Cancel" at bounding box center [619, 296] width 1238 height 592
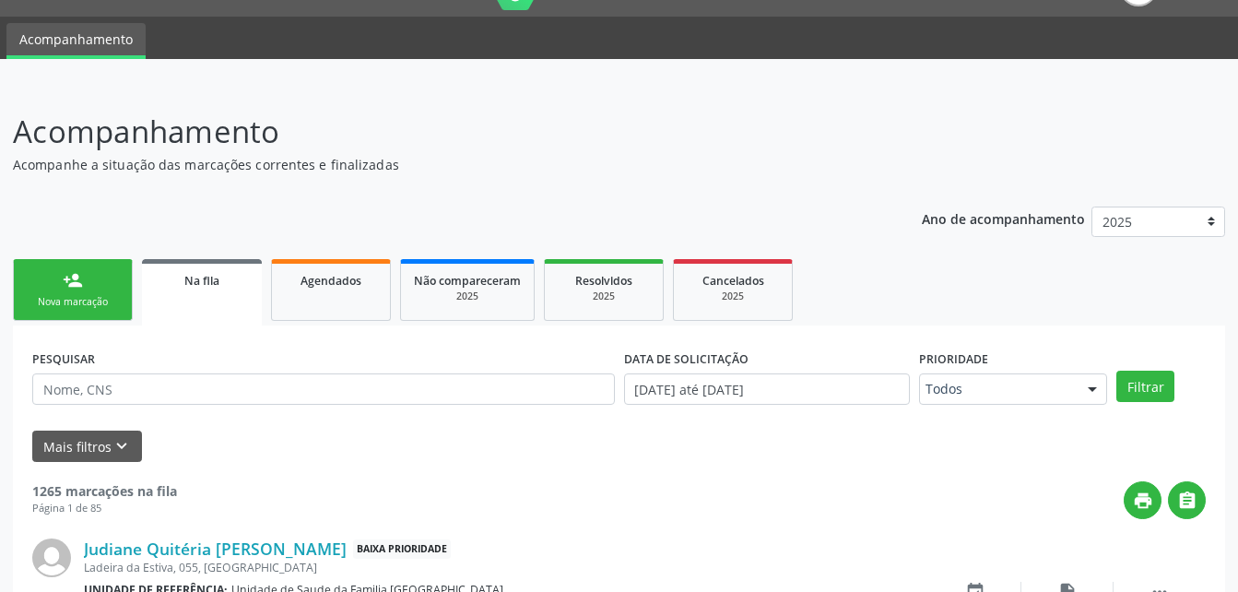
click at [103, 284] on link "person_add Nova marcação" at bounding box center [73, 290] width 120 height 62
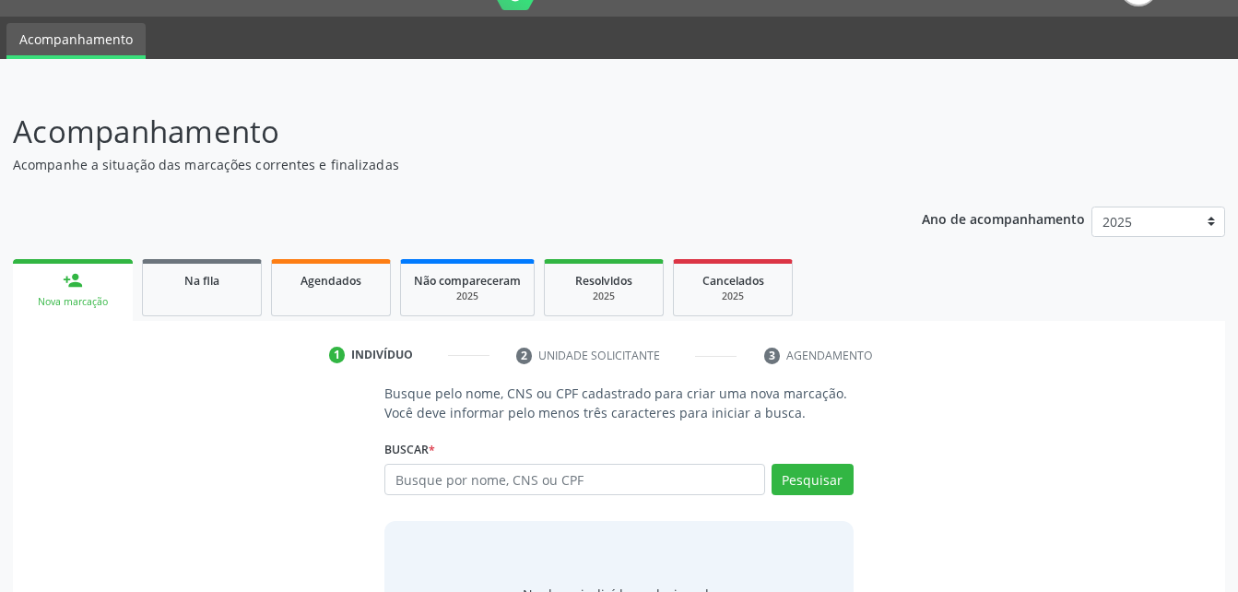
scroll to position [145, 0]
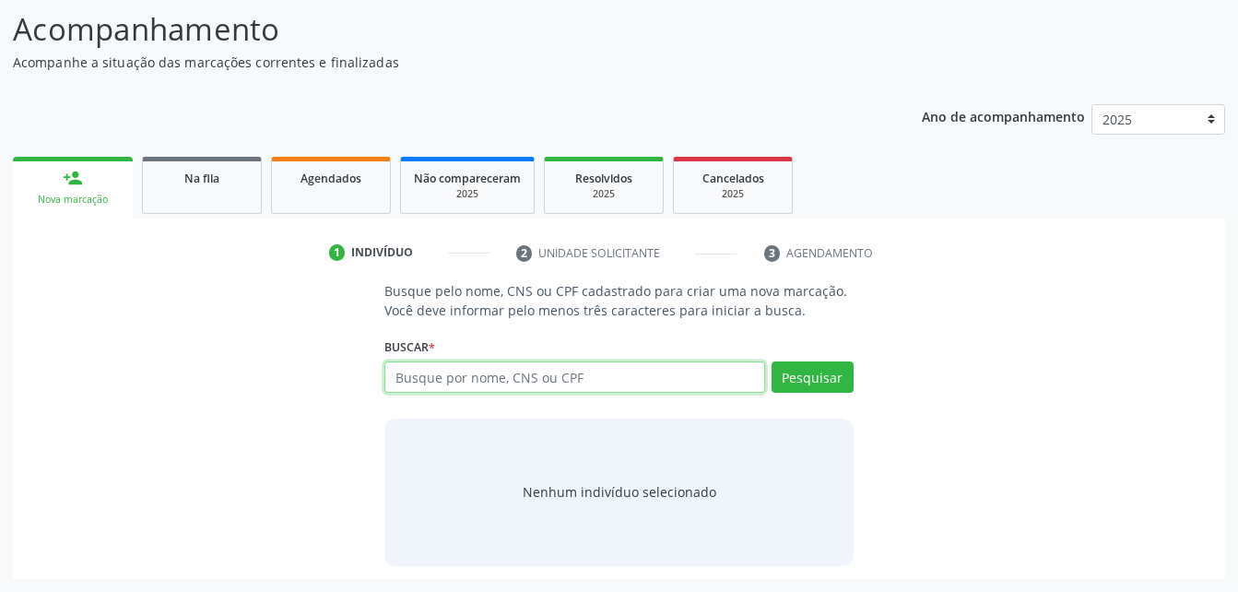
click at [486, 386] on input "text" at bounding box center [574, 376] width 380 height 31
type input "704304569476397"
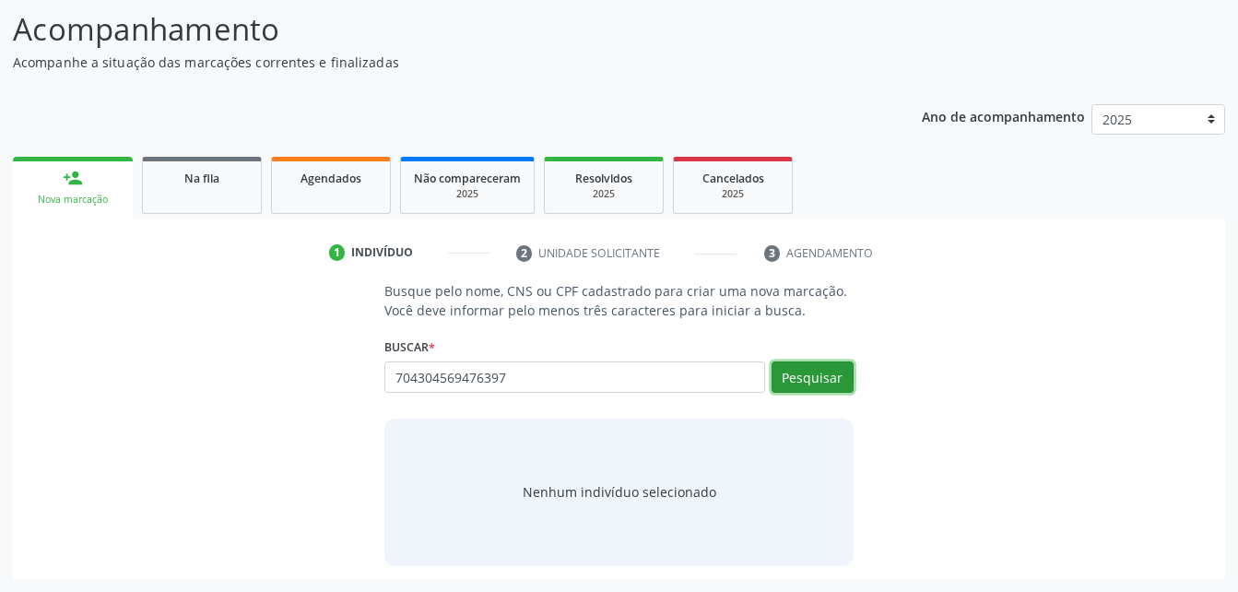
click at [826, 382] on button "Pesquisar" at bounding box center [812, 376] width 82 height 31
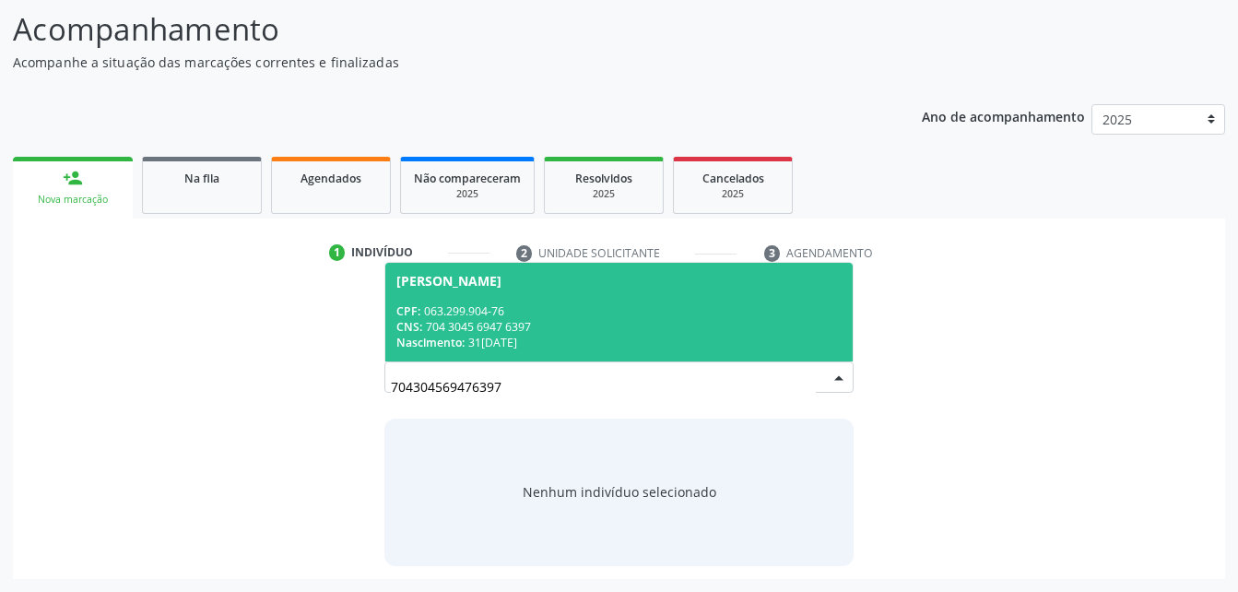
click at [574, 333] on div "CNS: 704 3045 6947 6397" at bounding box center [618, 327] width 444 height 16
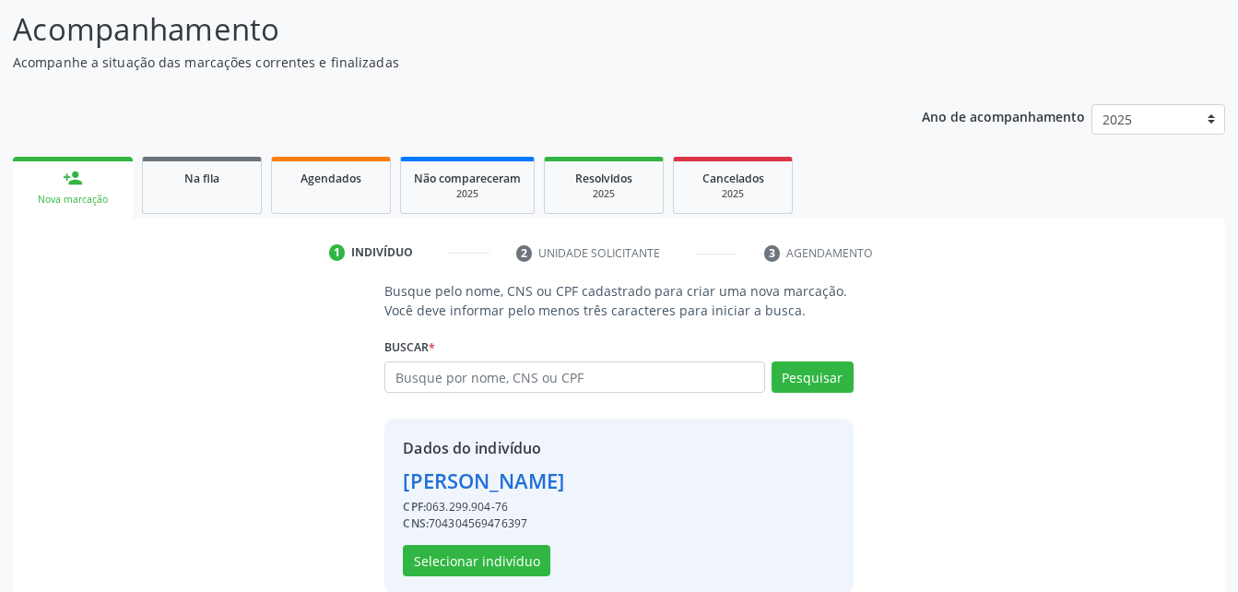
scroll to position [173, 0]
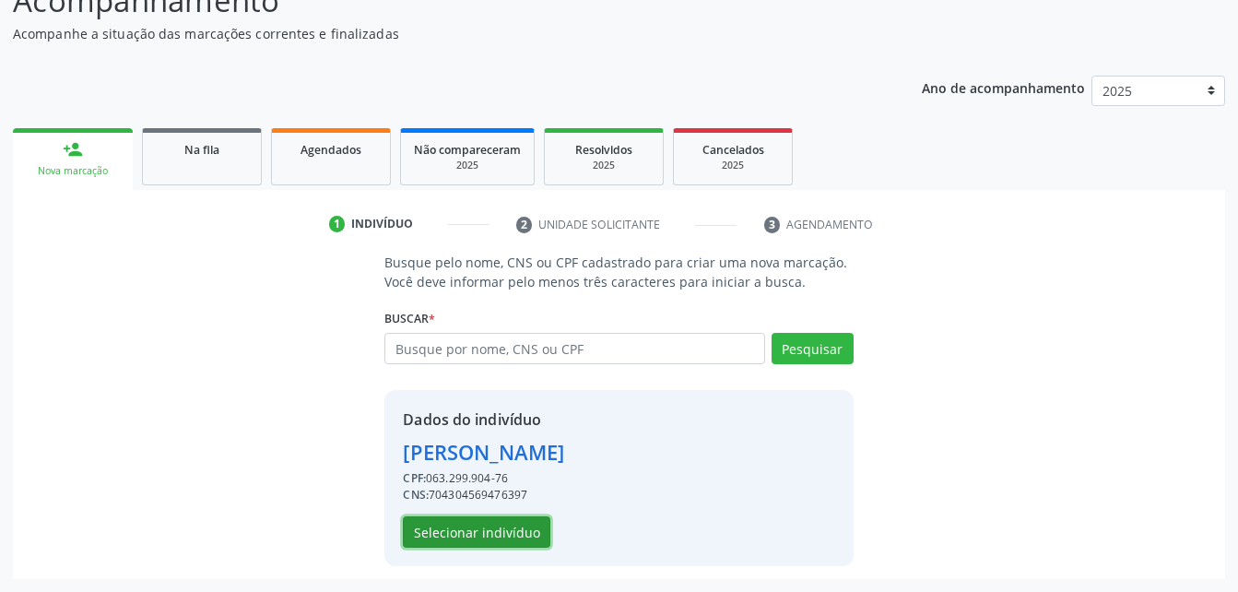
click at [517, 535] on button "Selecionar indivíduo" at bounding box center [476, 531] width 147 height 31
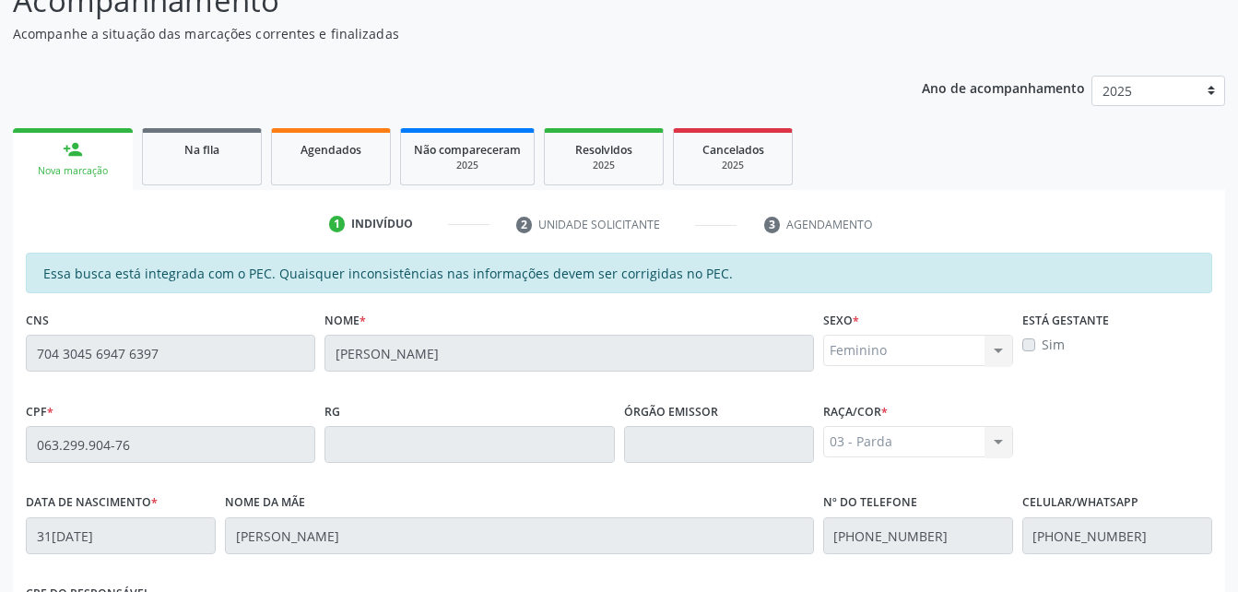
scroll to position [487, 0]
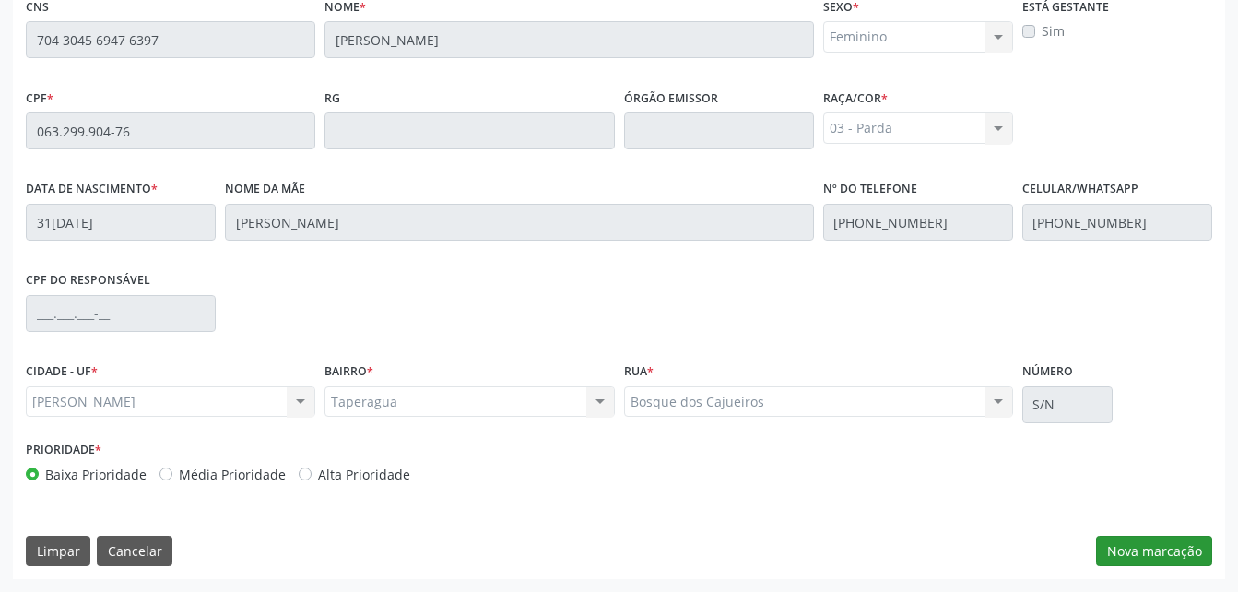
drag, startPoint x: 1155, startPoint y: 534, endPoint x: 1156, endPoint y: 560, distance: 26.7
click at [1156, 547] on div "Essa busca está integrada com o PEC. Quaisquer inconsistências nas informações …" at bounding box center [619, 259] width 1212 height 640
click at [1149, 548] on button "Nova marcação" at bounding box center [1154, 550] width 116 height 31
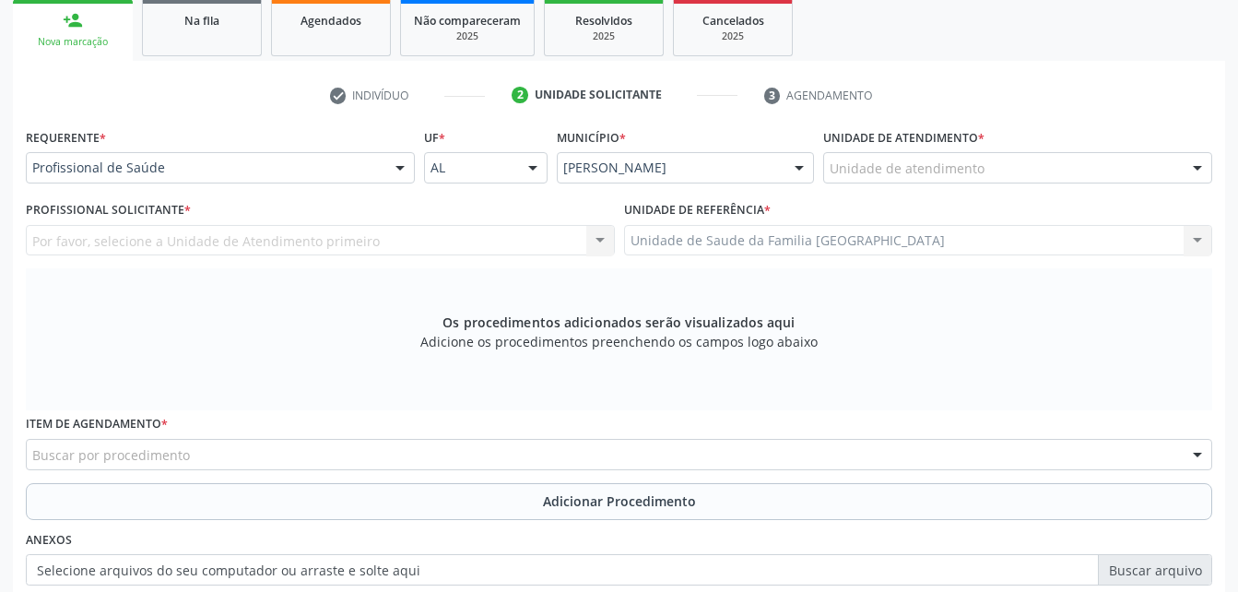
scroll to position [210, 0]
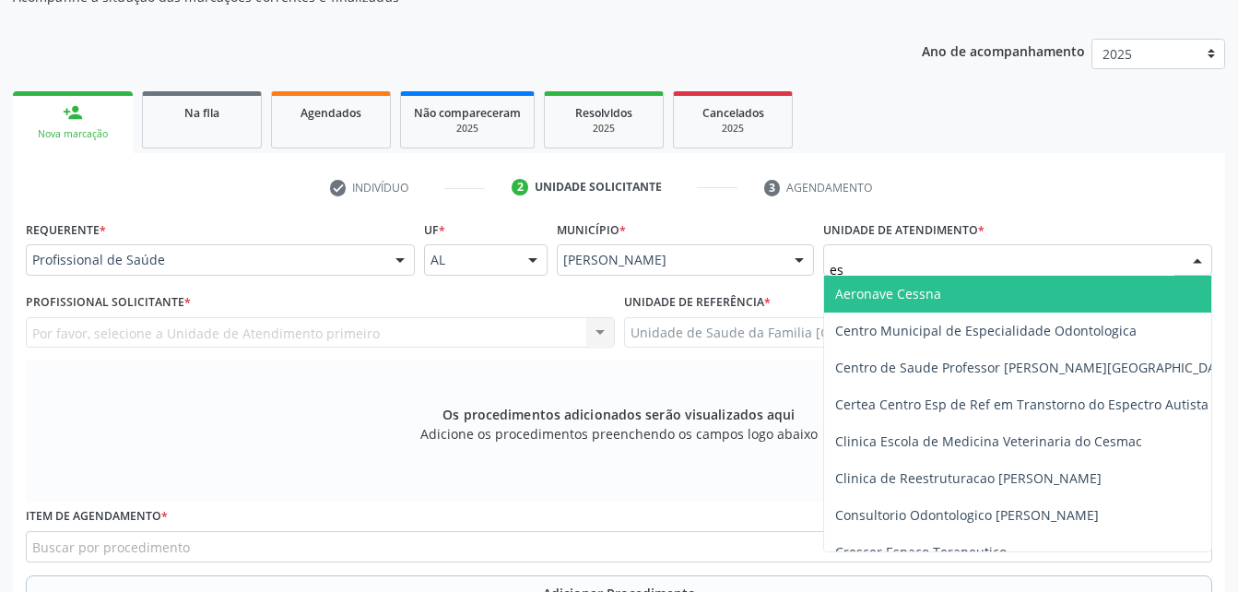
type input "est"
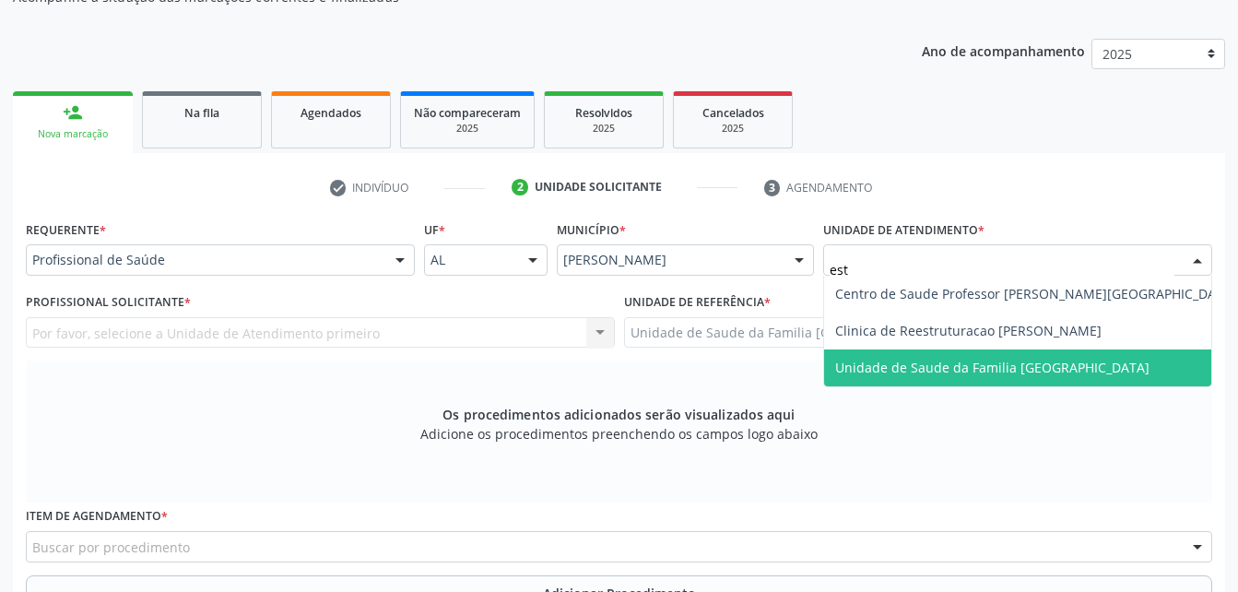
click at [969, 352] on span "Unidade de Saude da Familia [GEOGRAPHIC_DATA]" at bounding box center [1035, 367] width 423 height 37
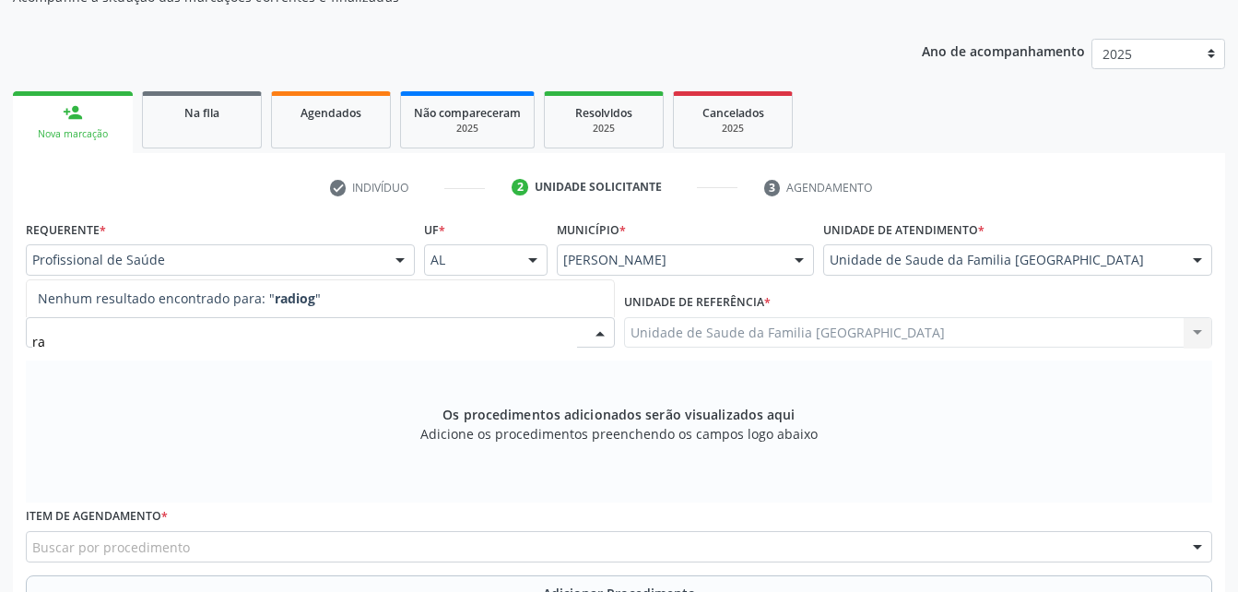
type input "r"
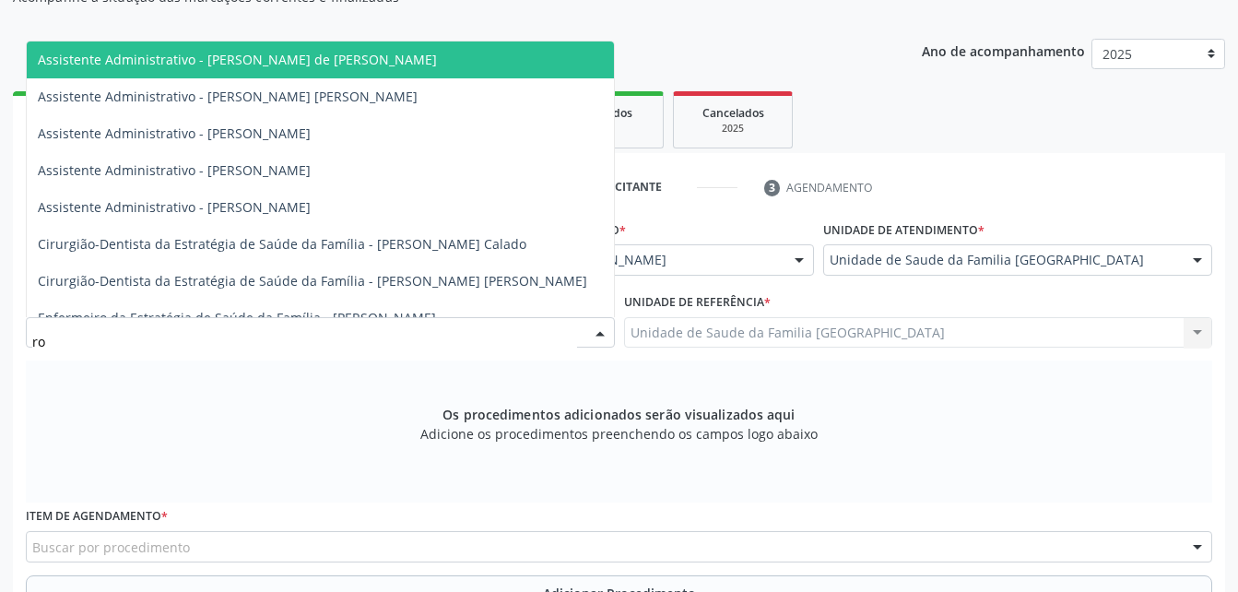
type input "rod"
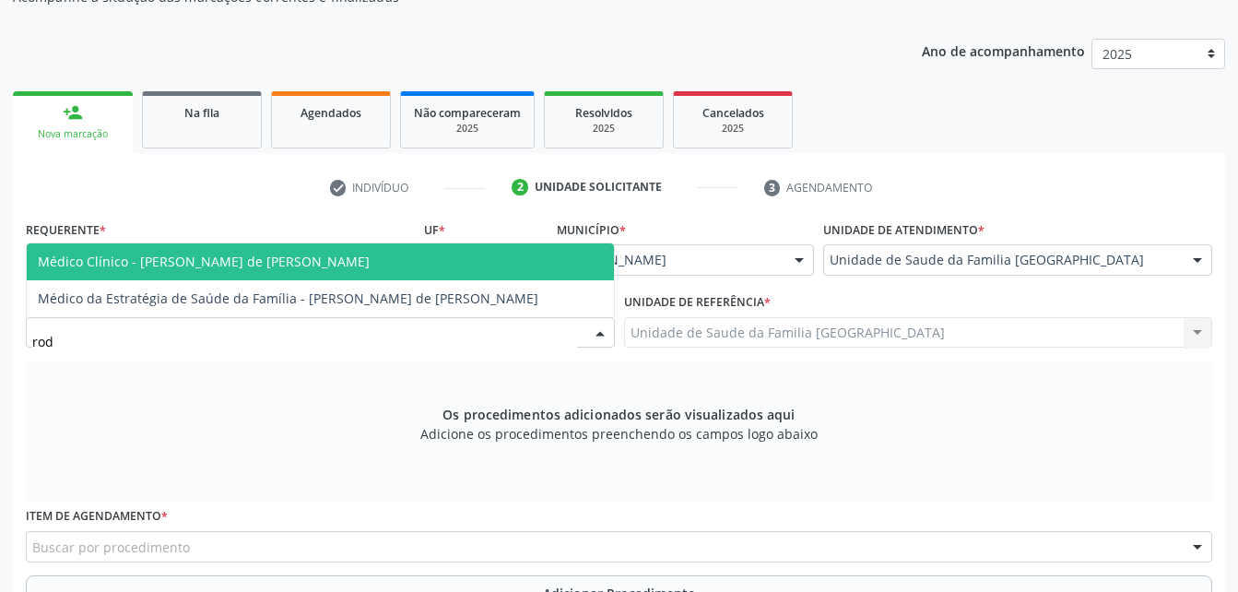
click at [249, 271] on span "Médico Clínico - [PERSON_NAME] de [PERSON_NAME]" at bounding box center [320, 261] width 587 height 37
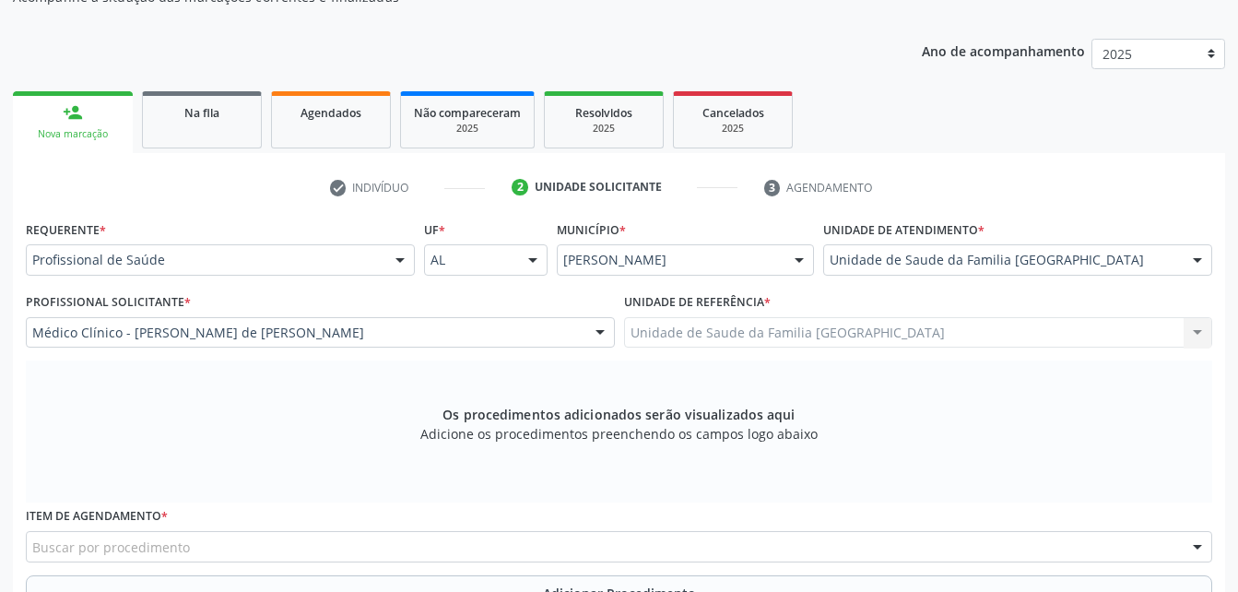
scroll to position [487, 0]
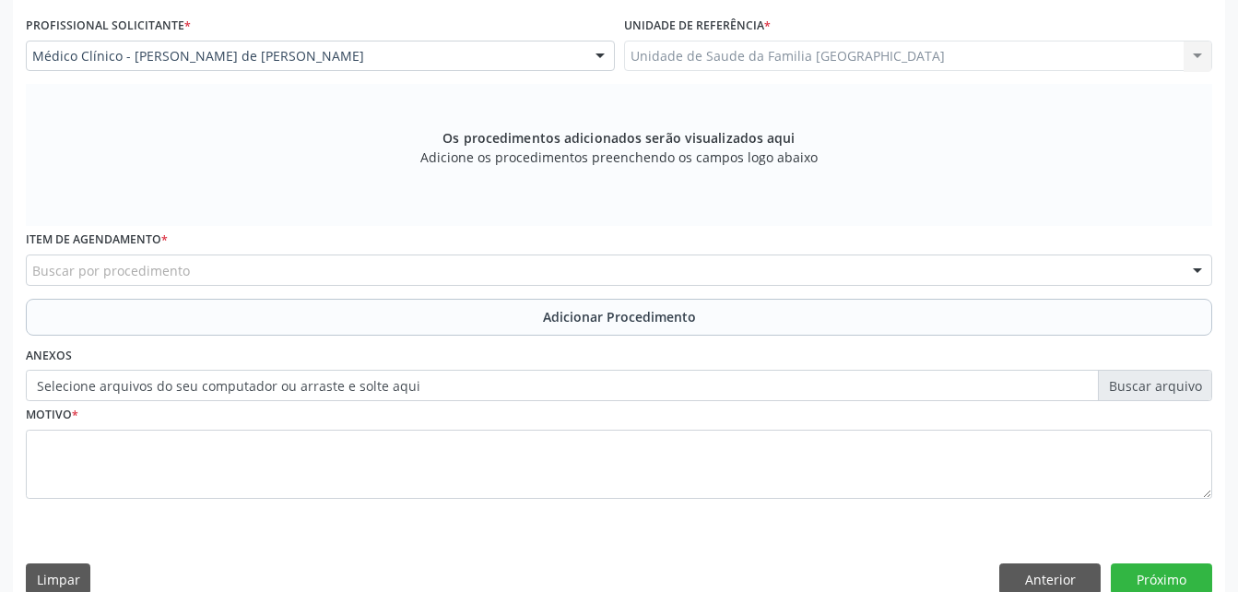
click at [150, 256] on div "Buscar por procedimento" at bounding box center [619, 269] width 1186 height 31
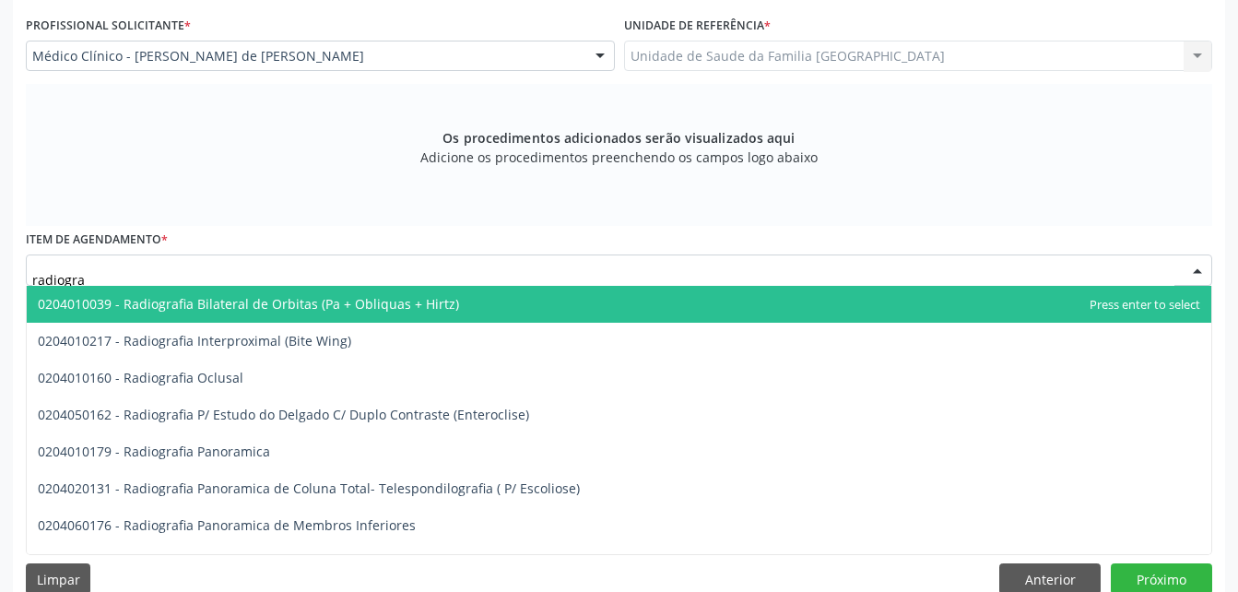
type input "radiograf"
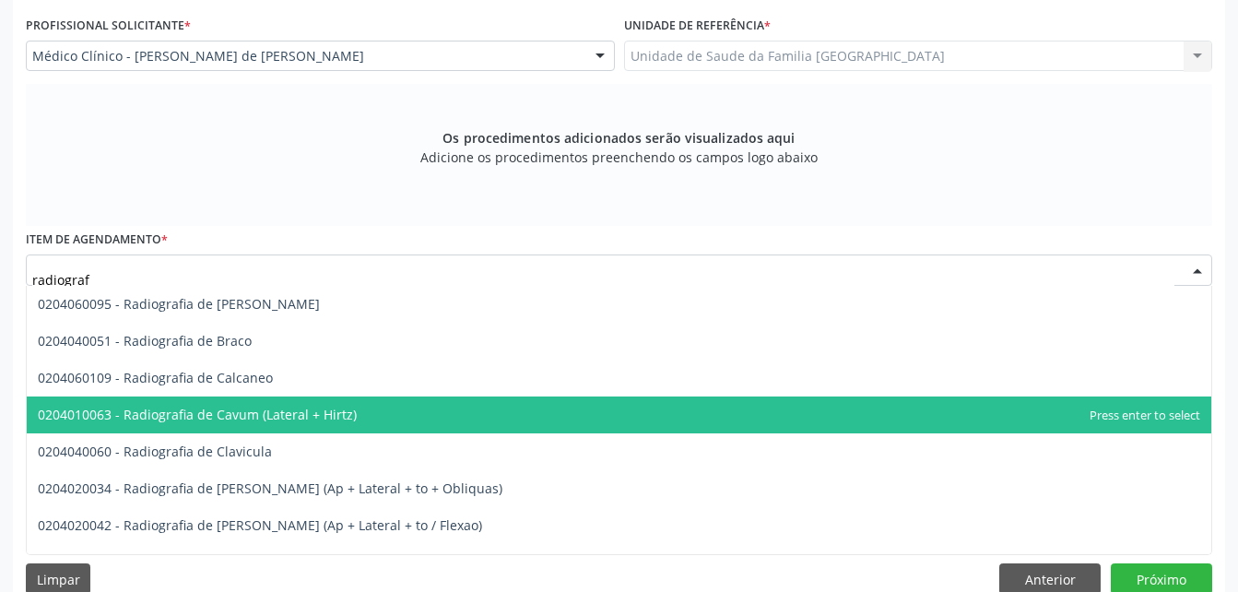
scroll to position [829, 0]
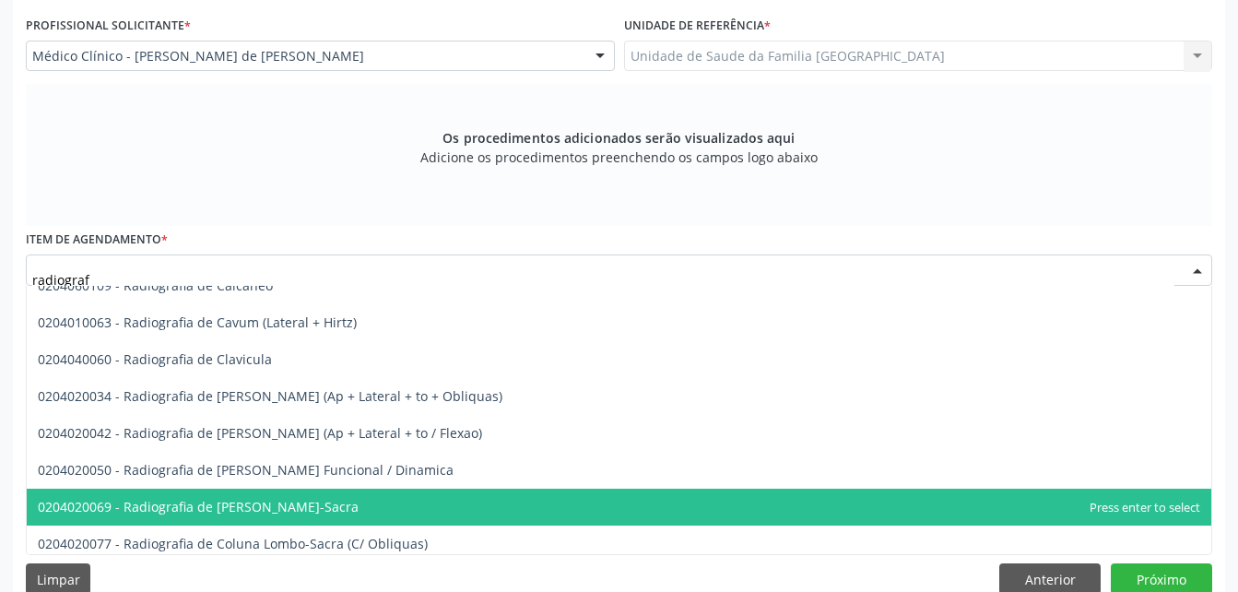
click at [300, 494] on span "0204020069 - Radiografia de [PERSON_NAME]-Sacra" at bounding box center [619, 506] width 1184 height 37
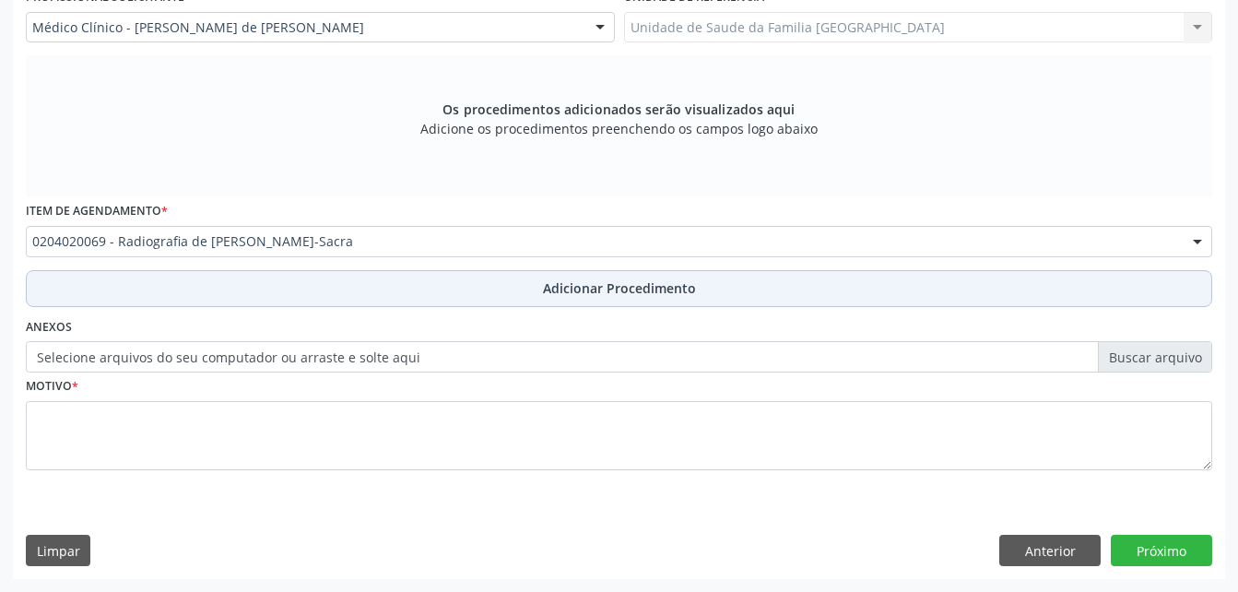
click at [570, 300] on button "Adicionar Procedimento" at bounding box center [619, 288] width 1186 height 37
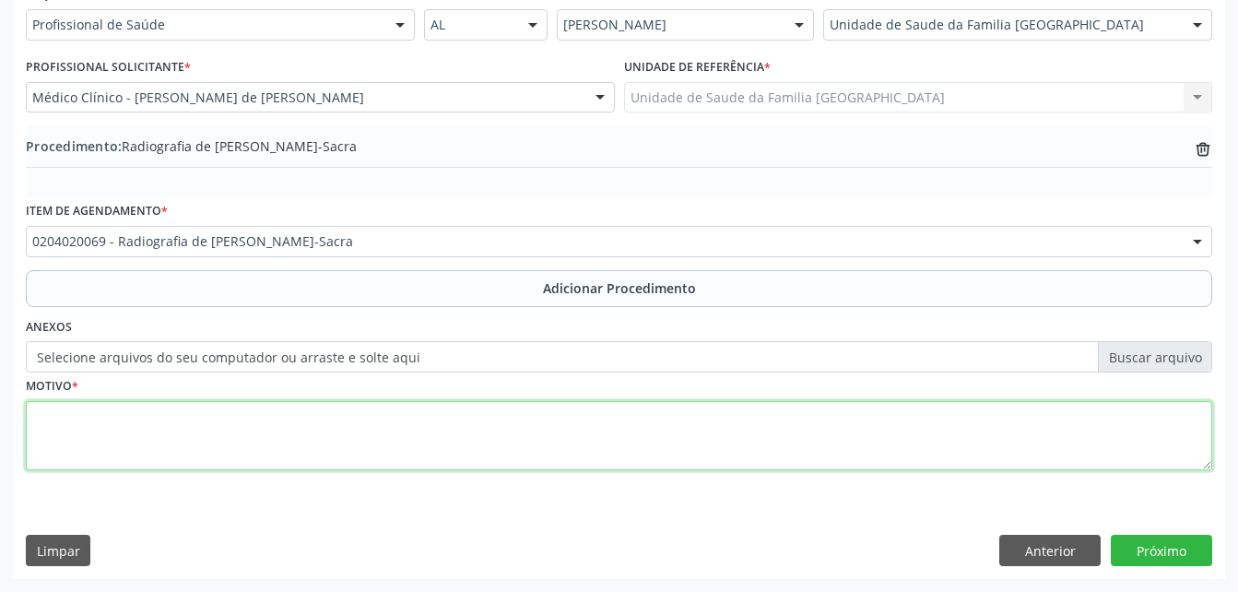
click at [555, 429] on textarea at bounding box center [619, 436] width 1186 height 70
type textarea "dor lombar baixa"
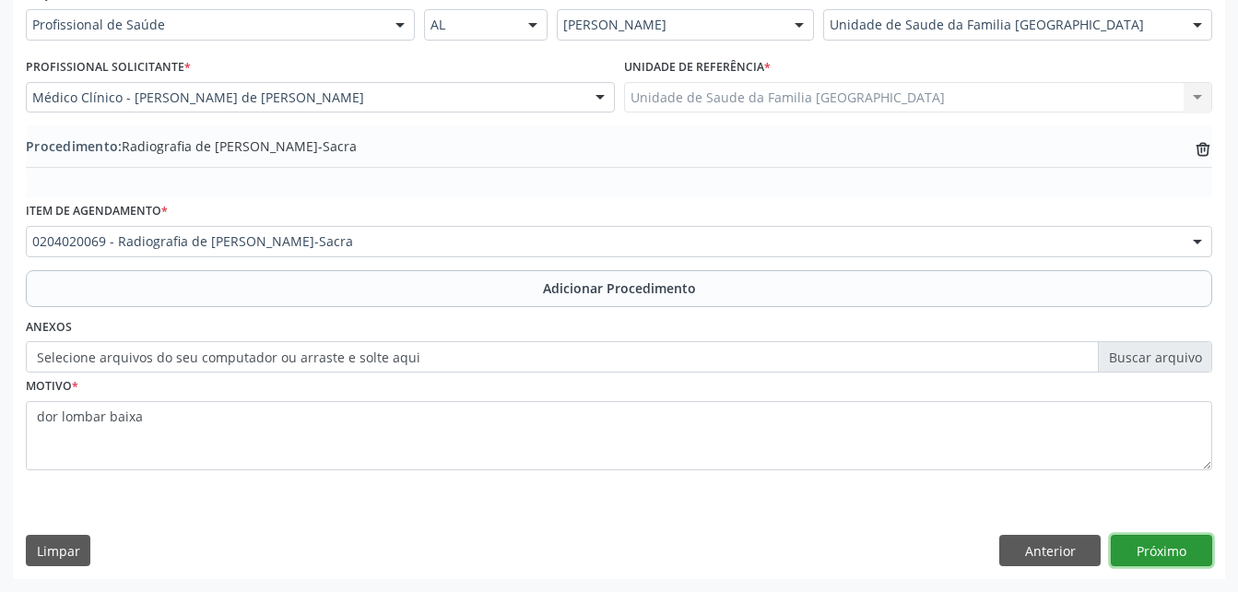
click at [1158, 541] on button "Próximo" at bounding box center [1161, 550] width 101 height 31
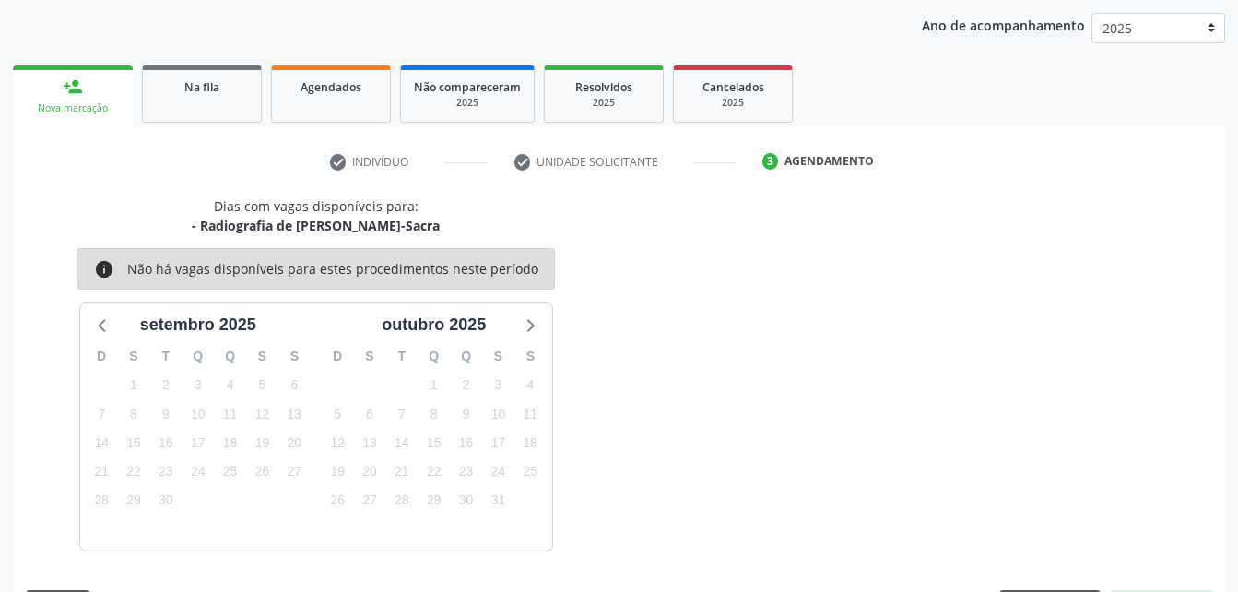
scroll to position [290, 0]
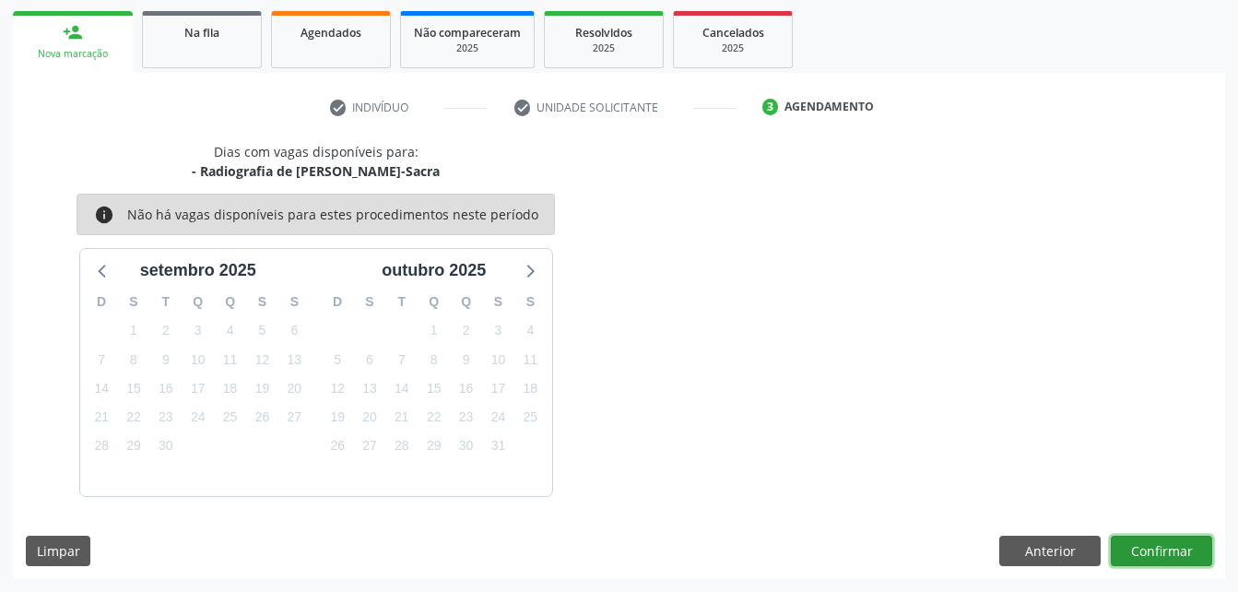
click at [1162, 544] on button "Confirmar" at bounding box center [1161, 550] width 101 height 31
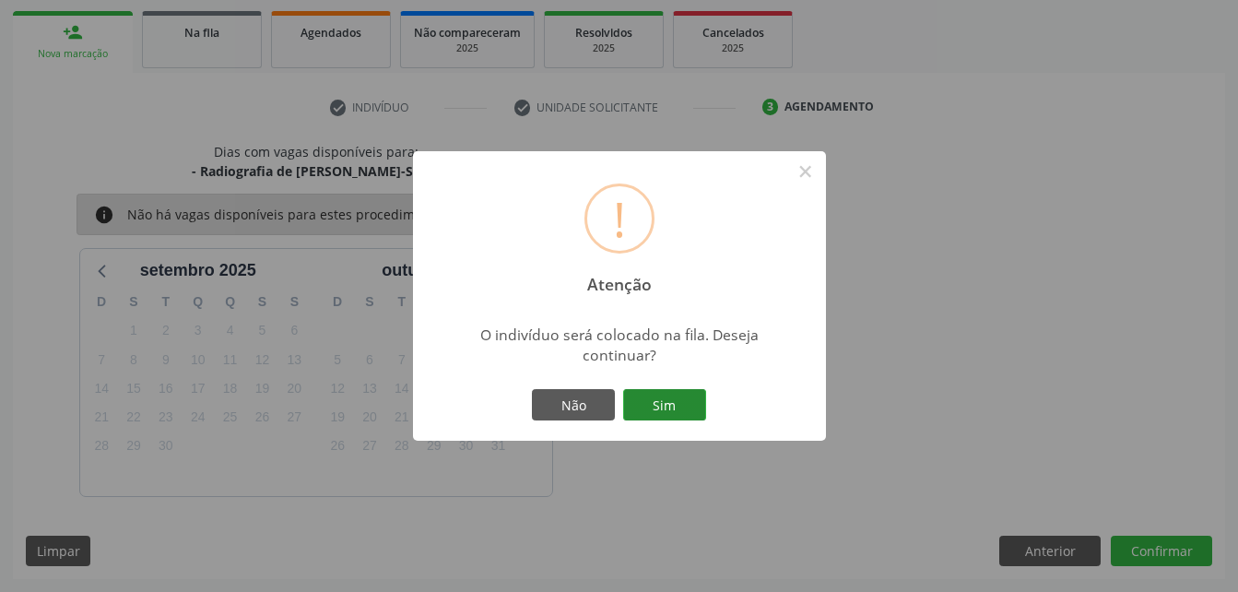
click at [676, 409] on button "Sim" at bounding box center [664, 404] width 83 height 31
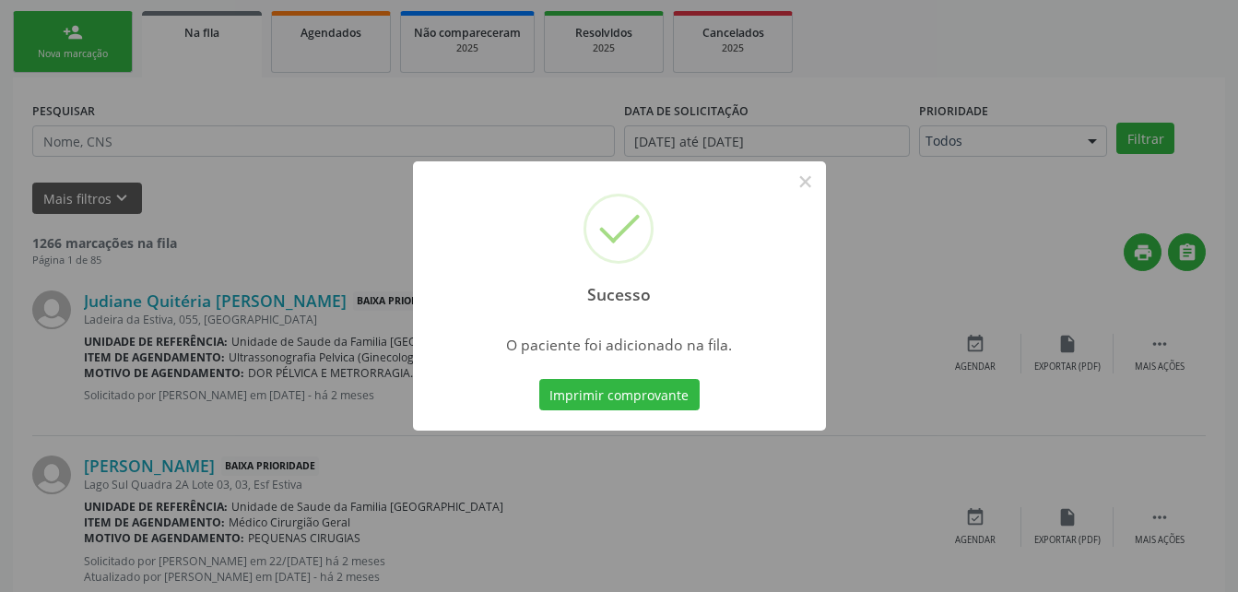
scroll to position [42, 0]
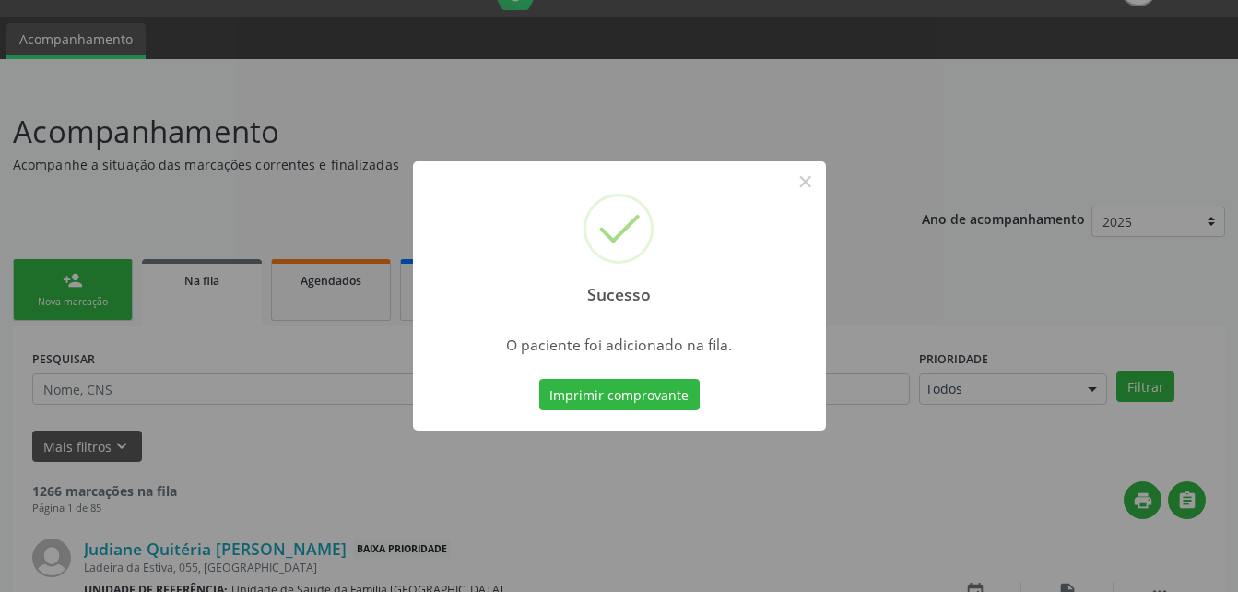
click at [43, 321] on div "Sucesso × O paciente foi adicionado na fila. Imprimir comprovante Cancel" at bounding box center [619, 296] width 1238 height 592
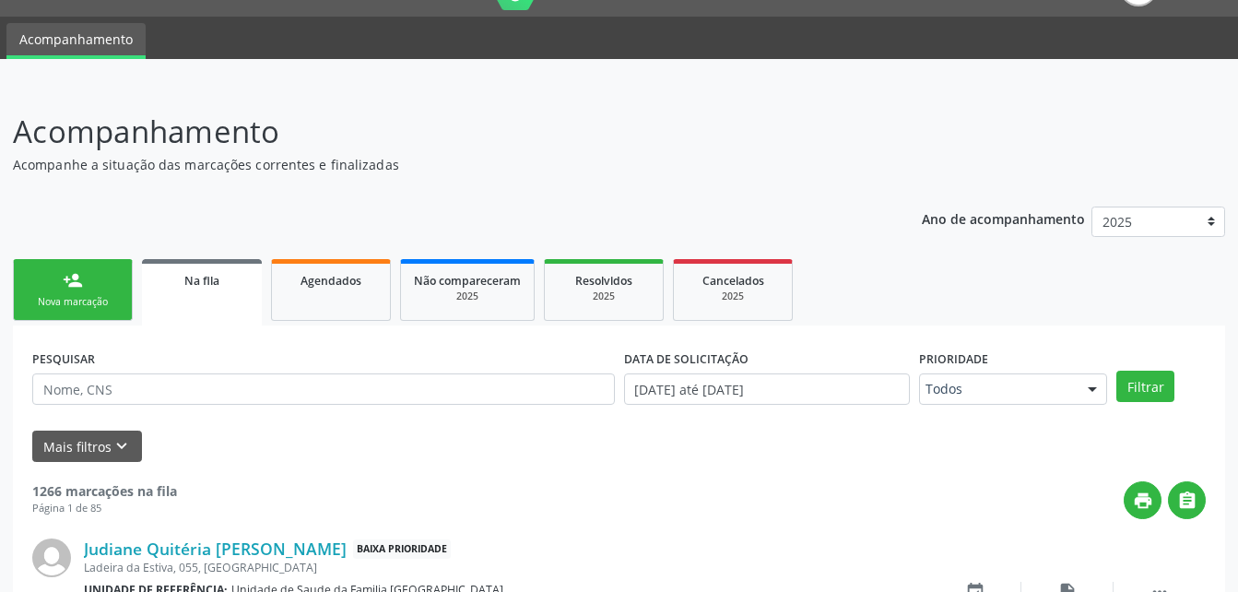
click at [73, 301] on div "Nova marcação" at bounding box center [73, 302] width 92 height 14
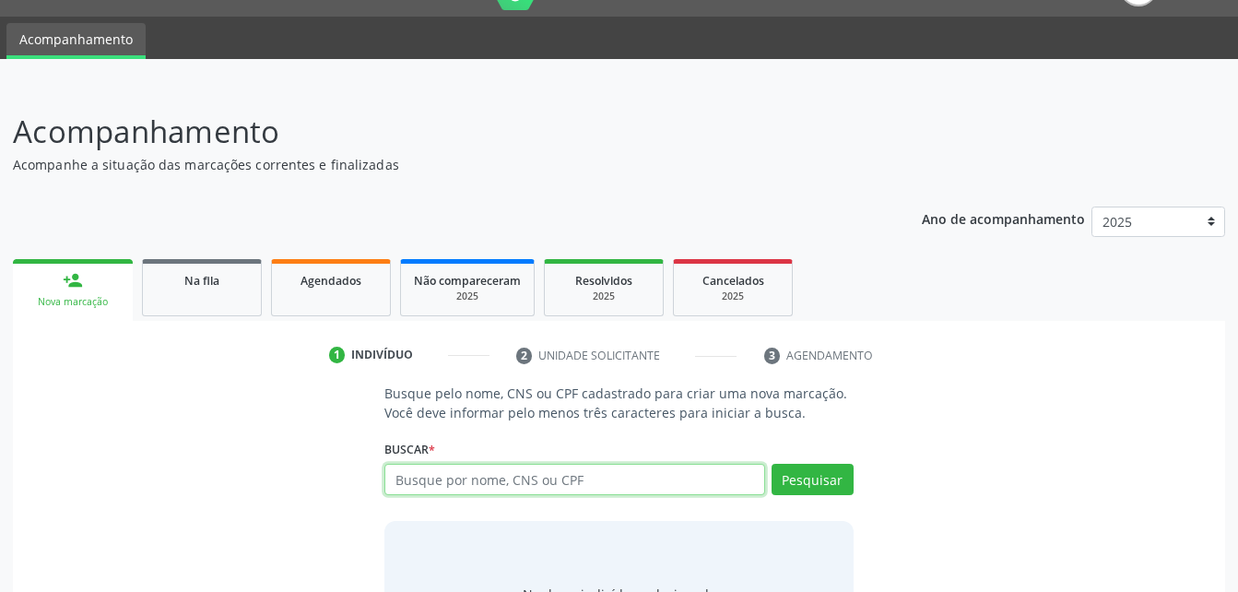
click at [504, 482] on input "text" at bounding box center [574, 479] width 380 height 31
type input "704304569476397"
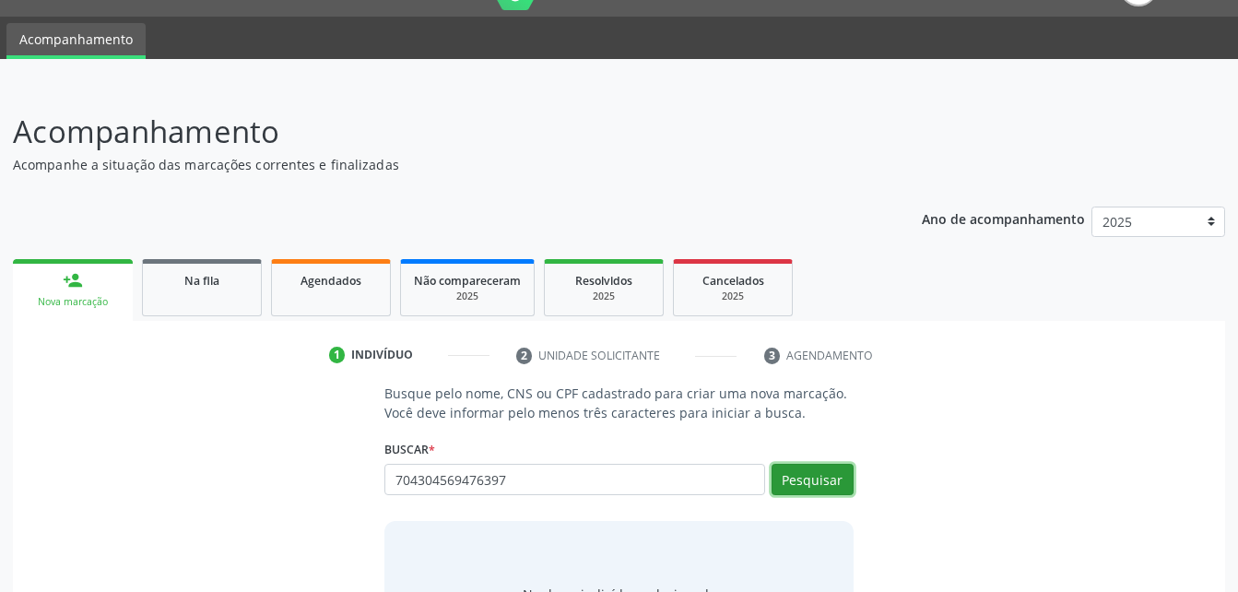
click at [825, 475] on button "Pesquisar" at bounding box center [812, 479] width 82 height 31
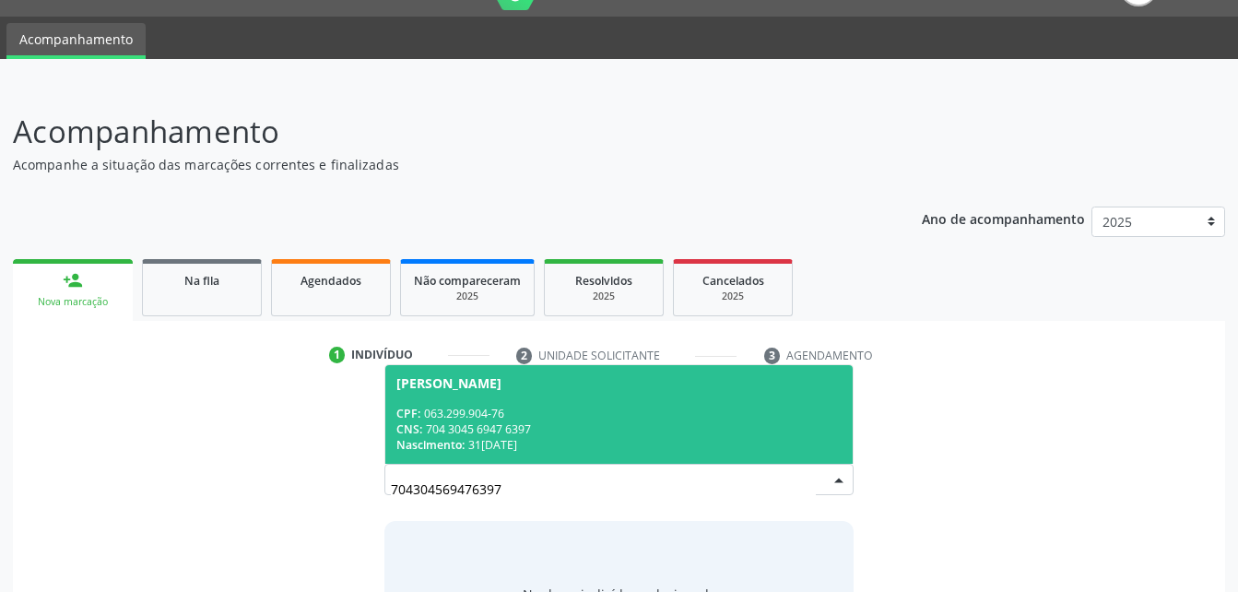
scroll to position [135, 0]
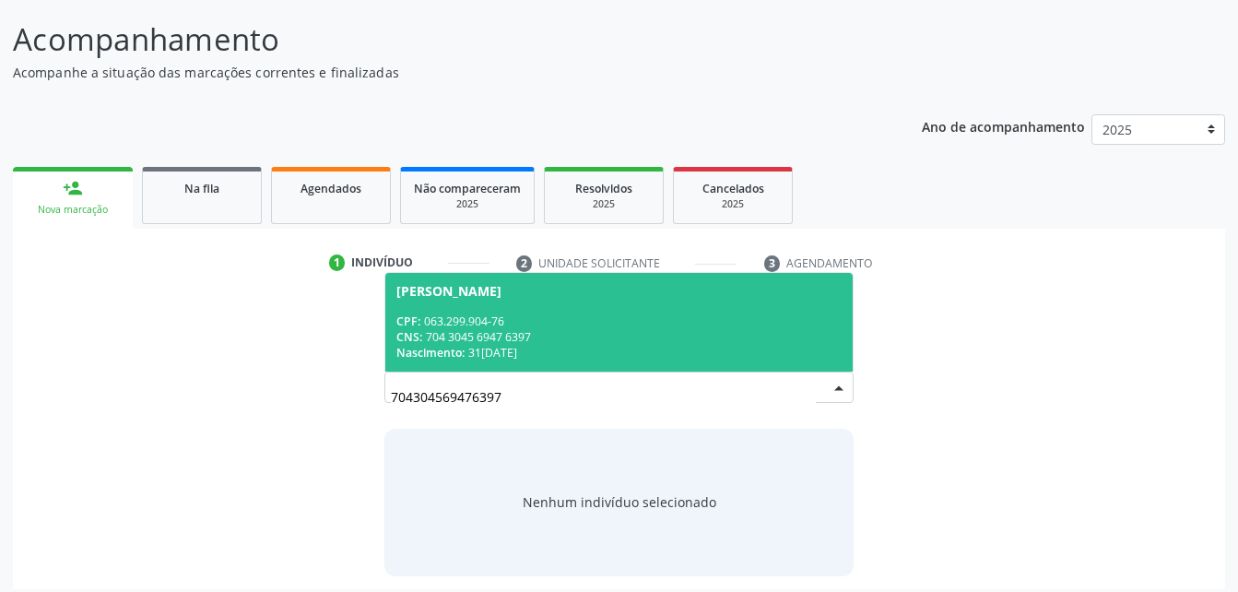
click at [717, 329] on div "CNS: 704 3045 6947 6397" at bounding box center [618, 337] width 444 height 16
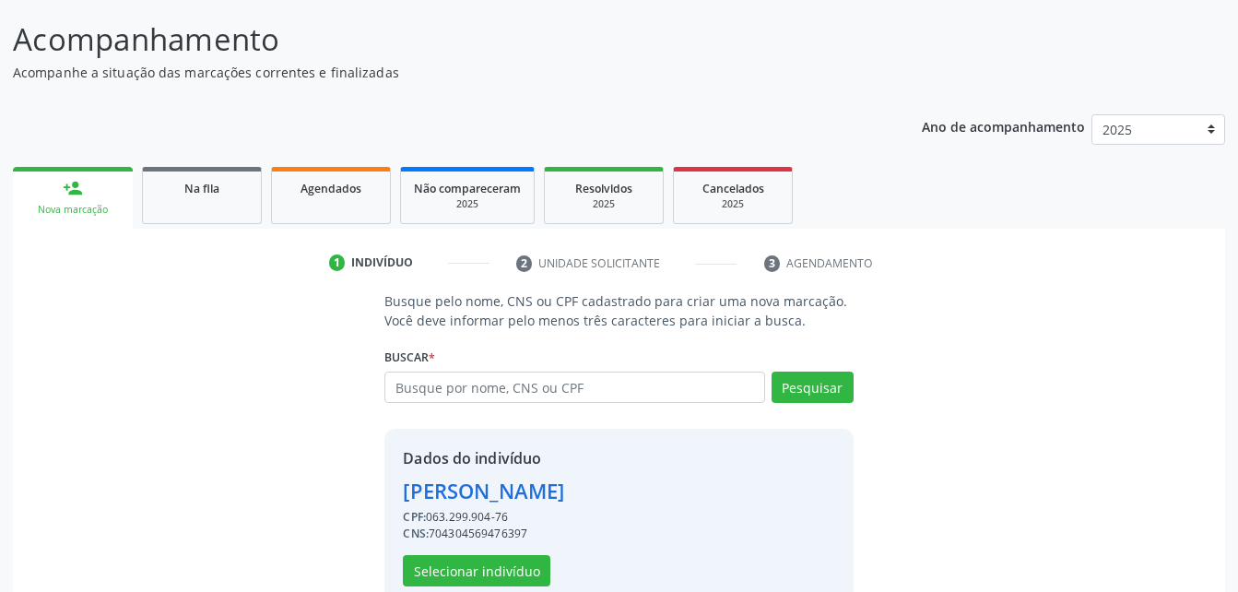
scroll to position [173, 0]
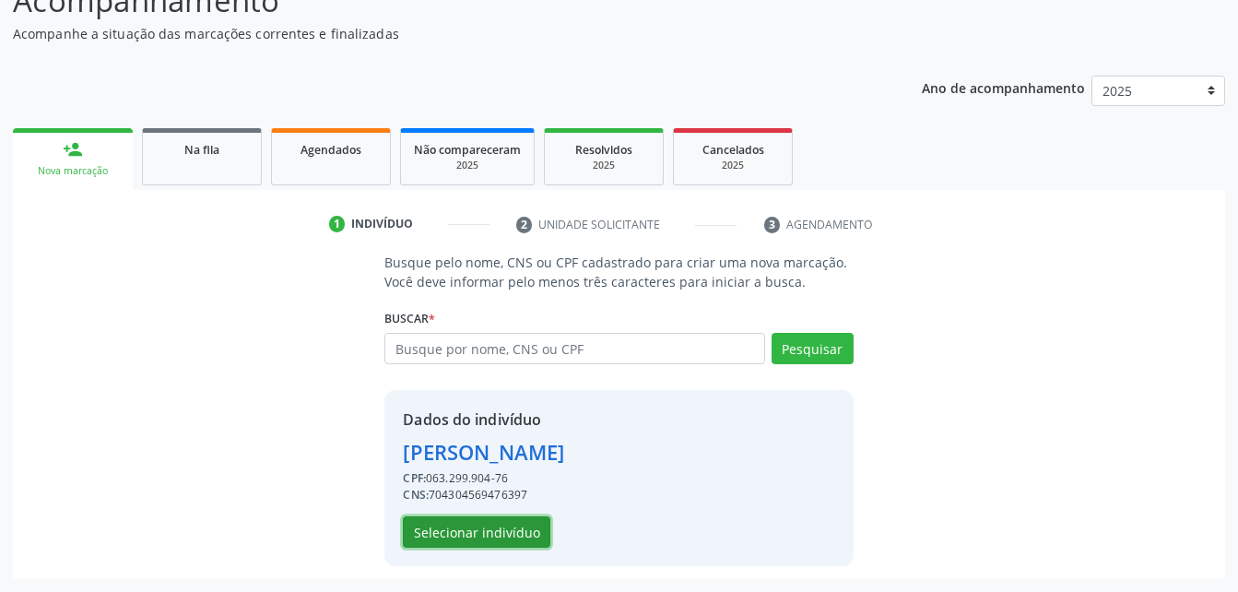
click at [481, 534] on button "Selecionar indivíduo" at bounding box center [476, 531] width 147 height 31
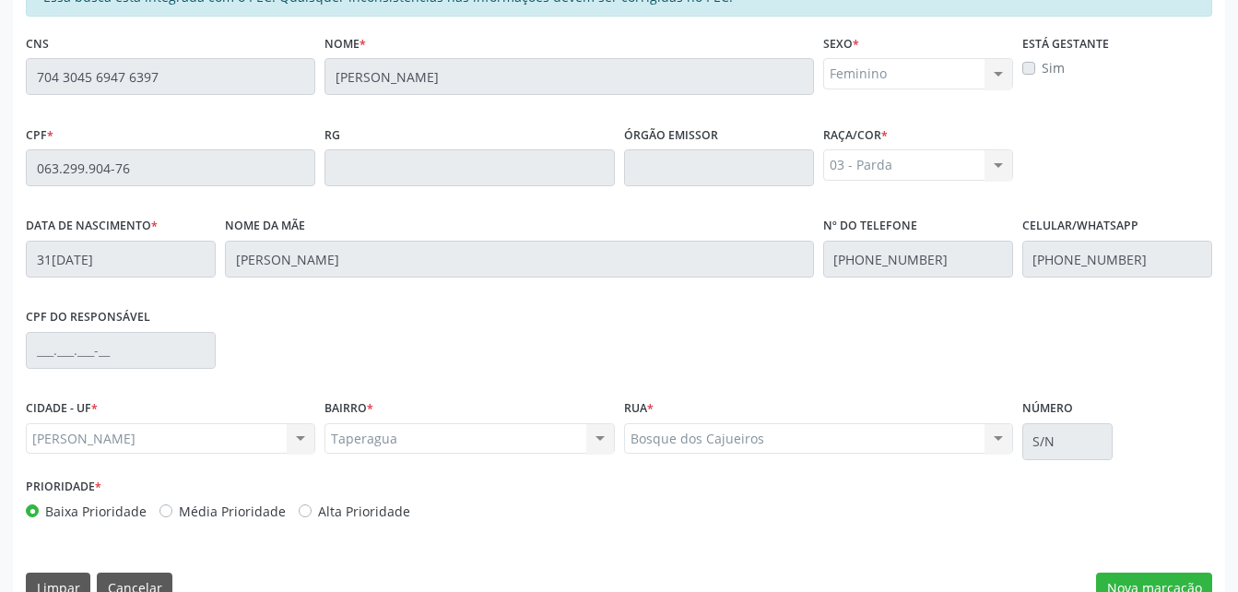
scroll to position [487, 0]
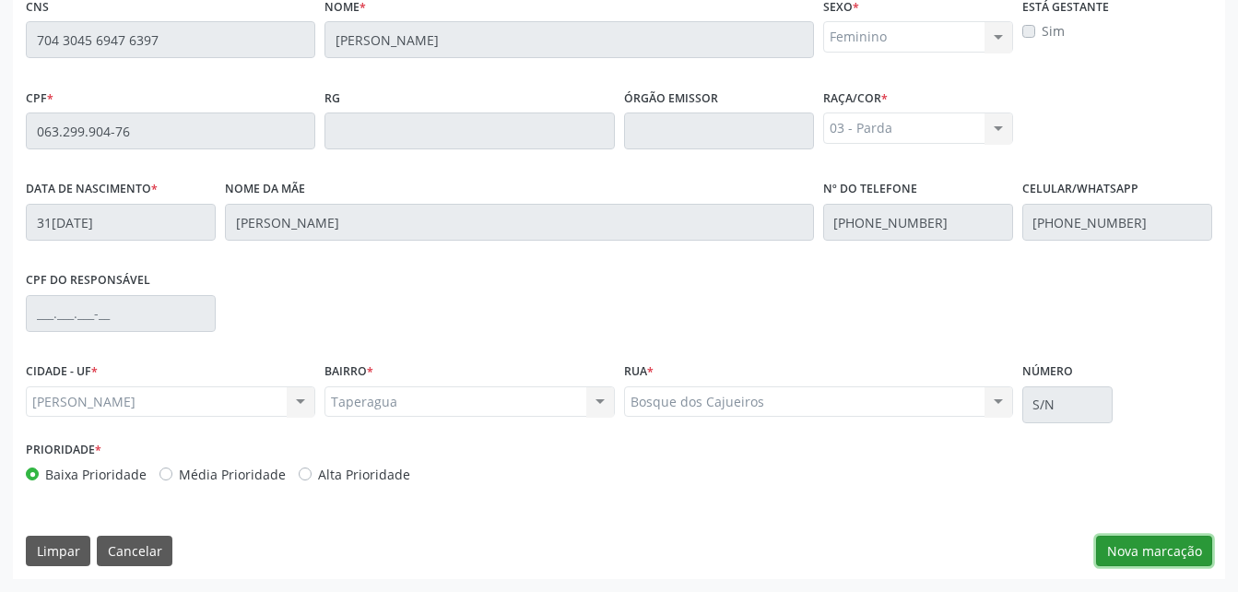
click at [1160, 547] on button "Nova marcação" at bounding box center [1154, 550] width 116 height 31
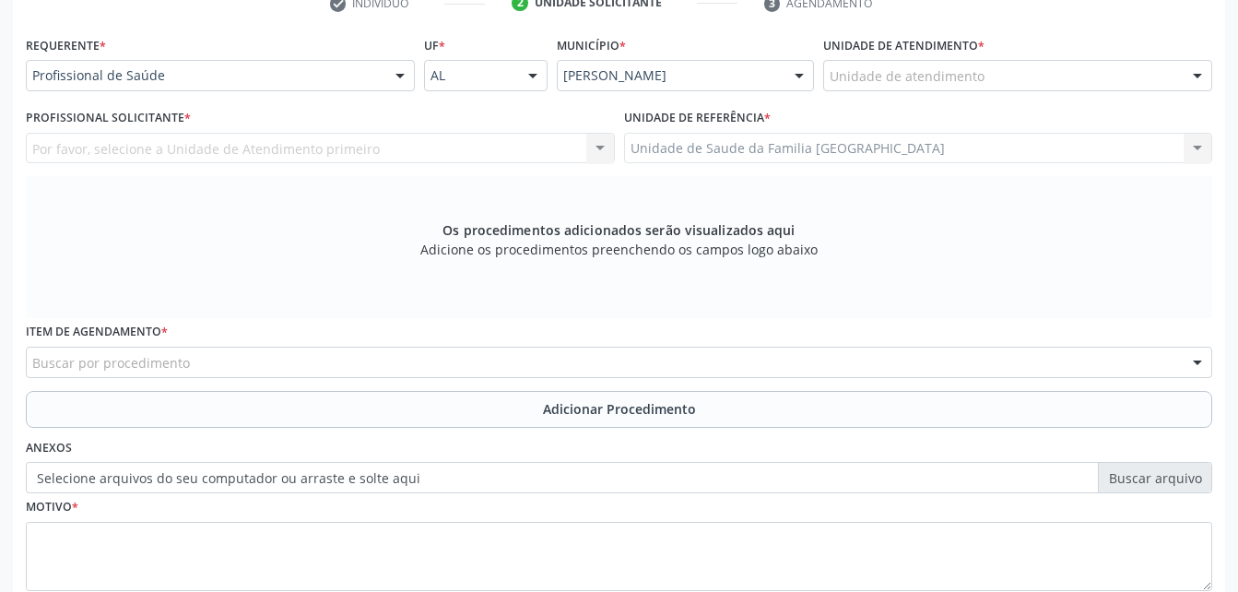
scroll to position [302, 0]
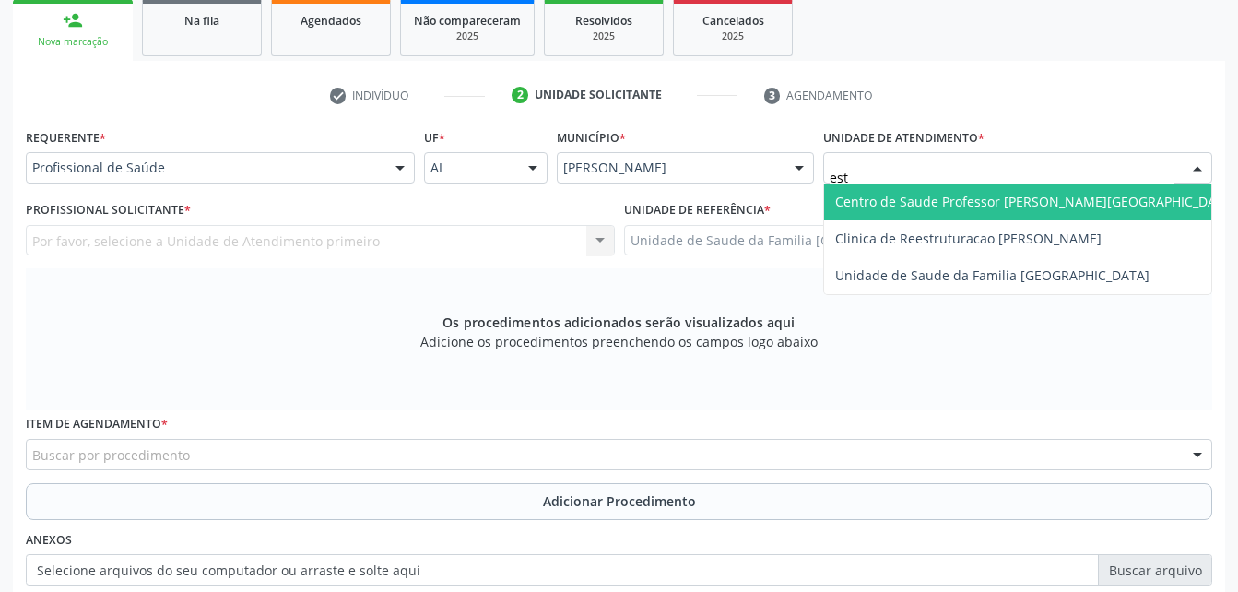
type input "esti"
click at [969, 201] on span "Unidade de Saude da Familia [GEOGRAPHIC_DATA]" at bounding box center [992, 202] width 314 height 18
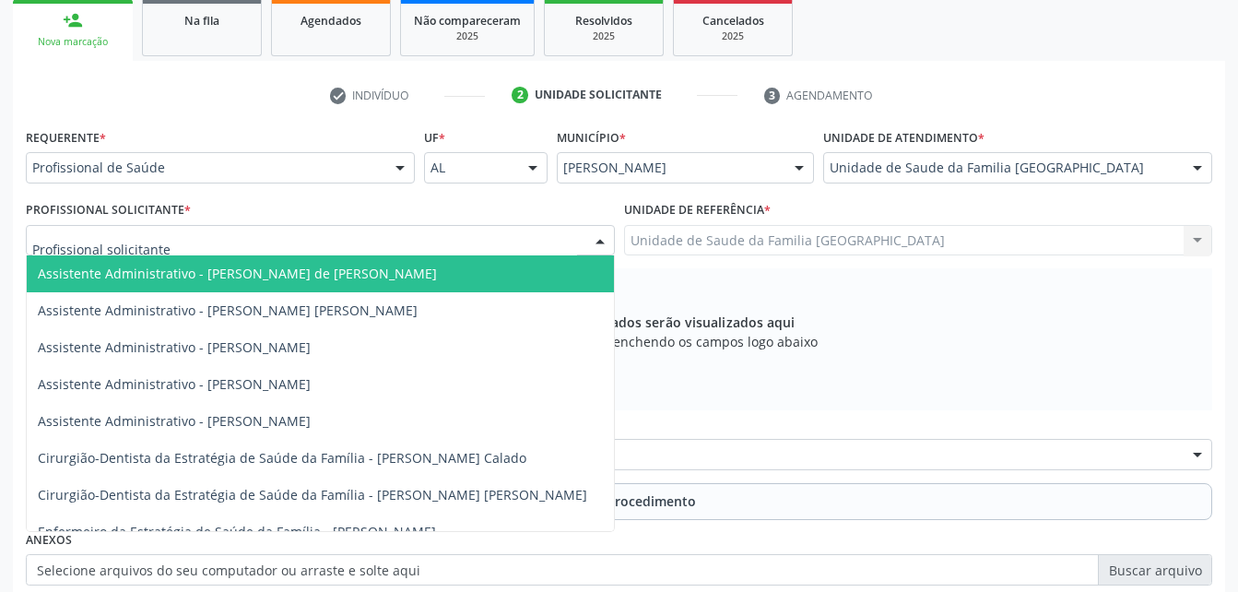
click at [365, 245] on div at bounding box center [320, 240] width 589 height 31
type input "rod"
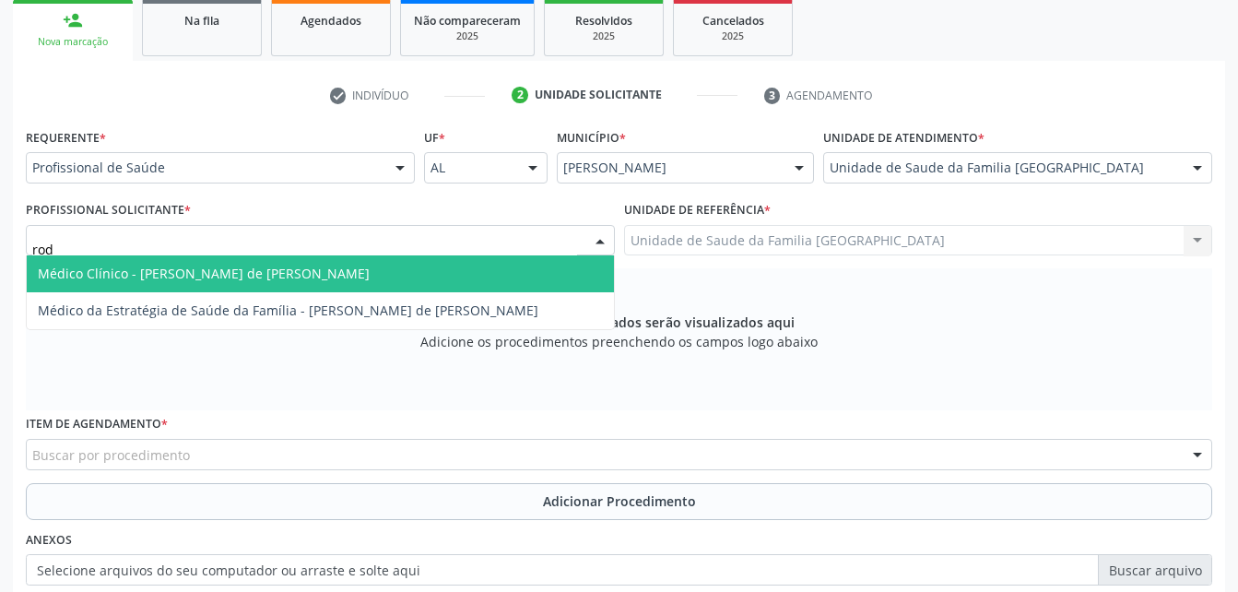
click at [399, 267] on span "Médico Clínico - [PERSON_NAME] de [PERSON_NAME]" at bounding box center [320, 273] width 587 height 37
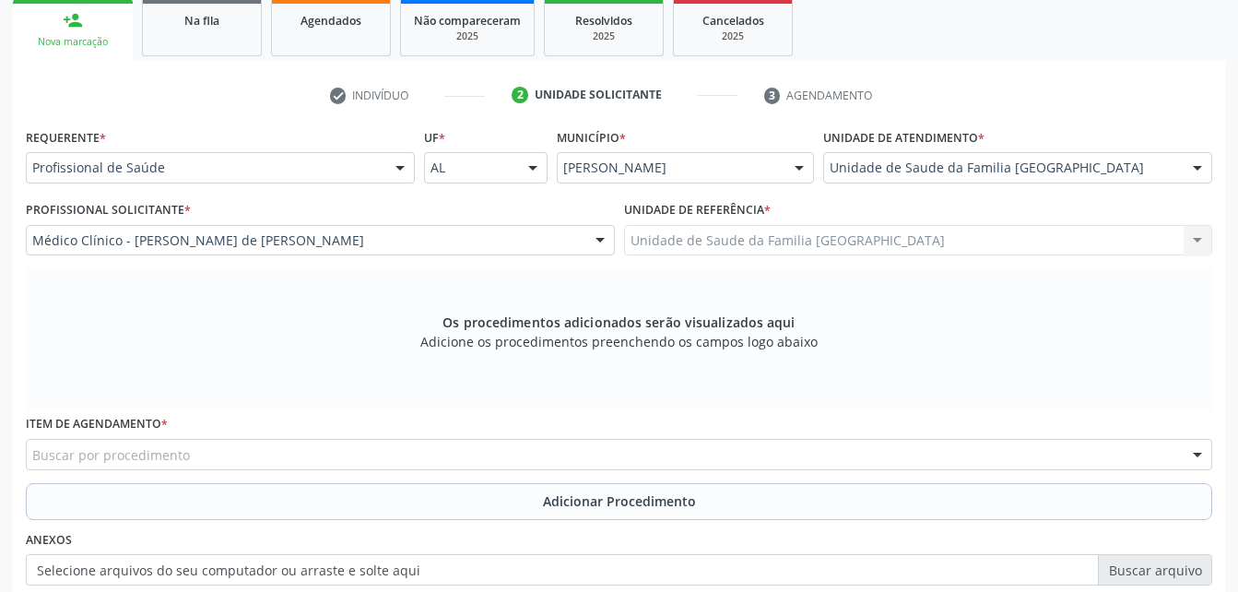
scroll to position [487, 0]
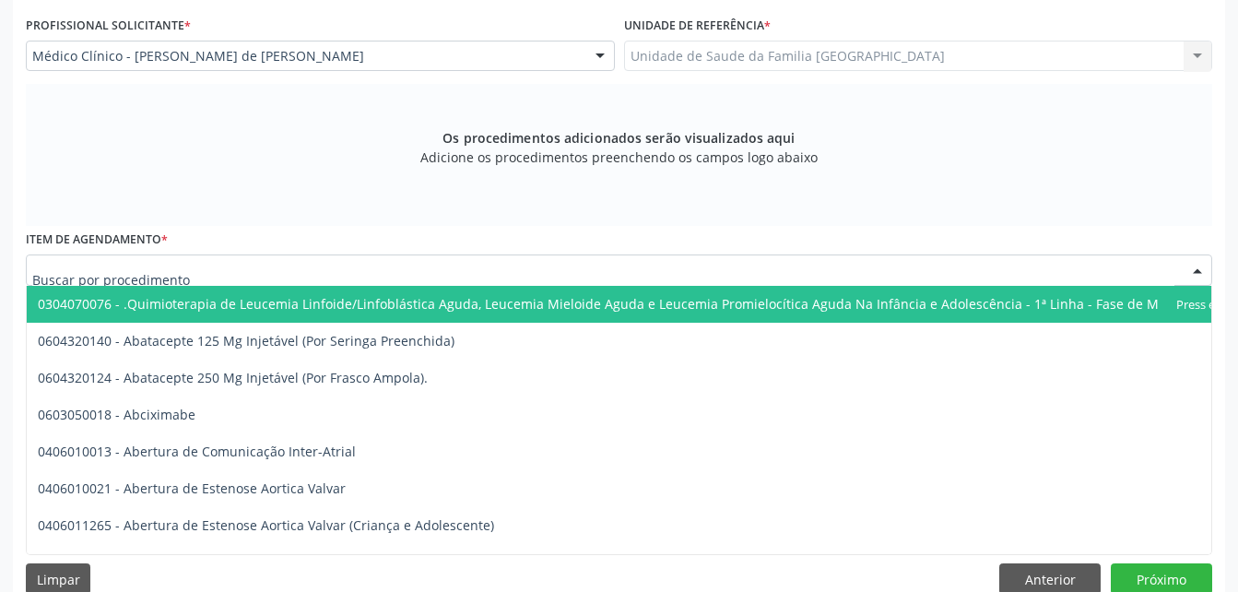
click at [343, 277] on div at bounding box center [619, 269] width 1186 height 31
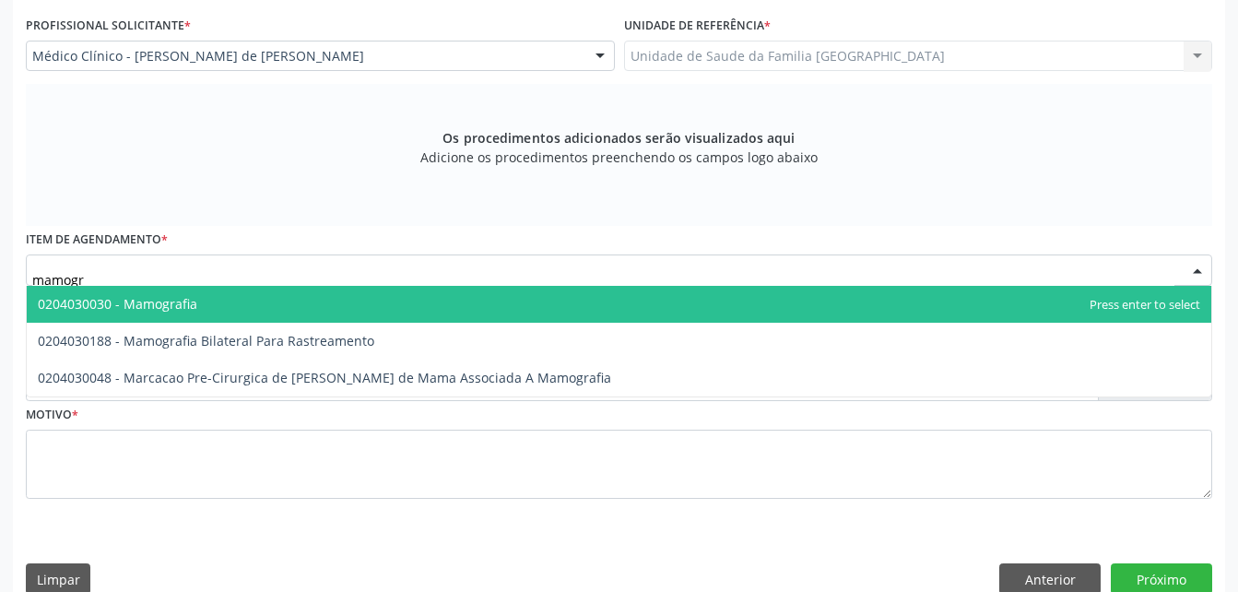
type input "mamogra"
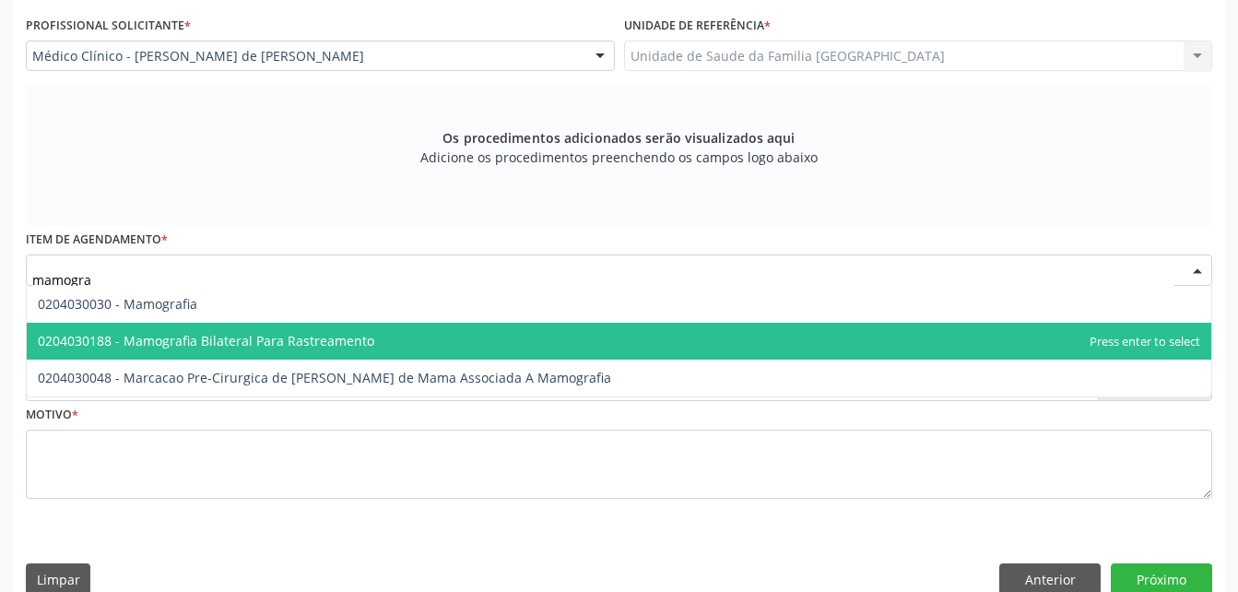
click at [351, 326] on span "0204030188 - Mamografia Bilateral Para Rastreamento" at bounding box center [619, 341] width 1184 height 37
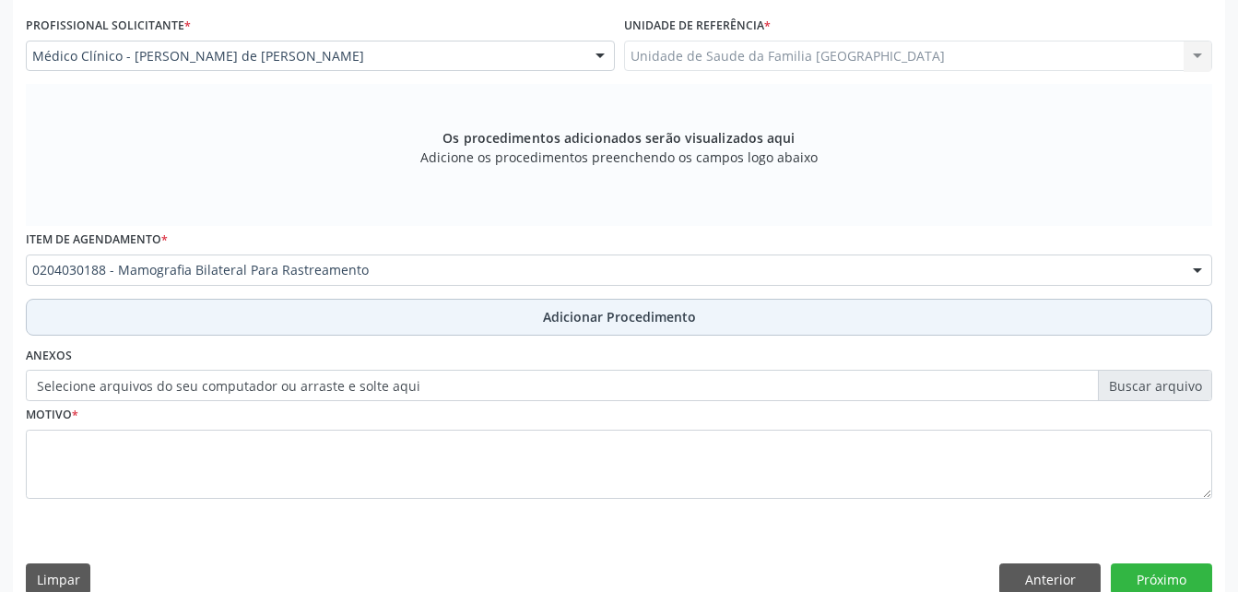
click at [377, 306] on button "Adicionar Procedimento" at bounding box center [619, 317] width 1186 height 37
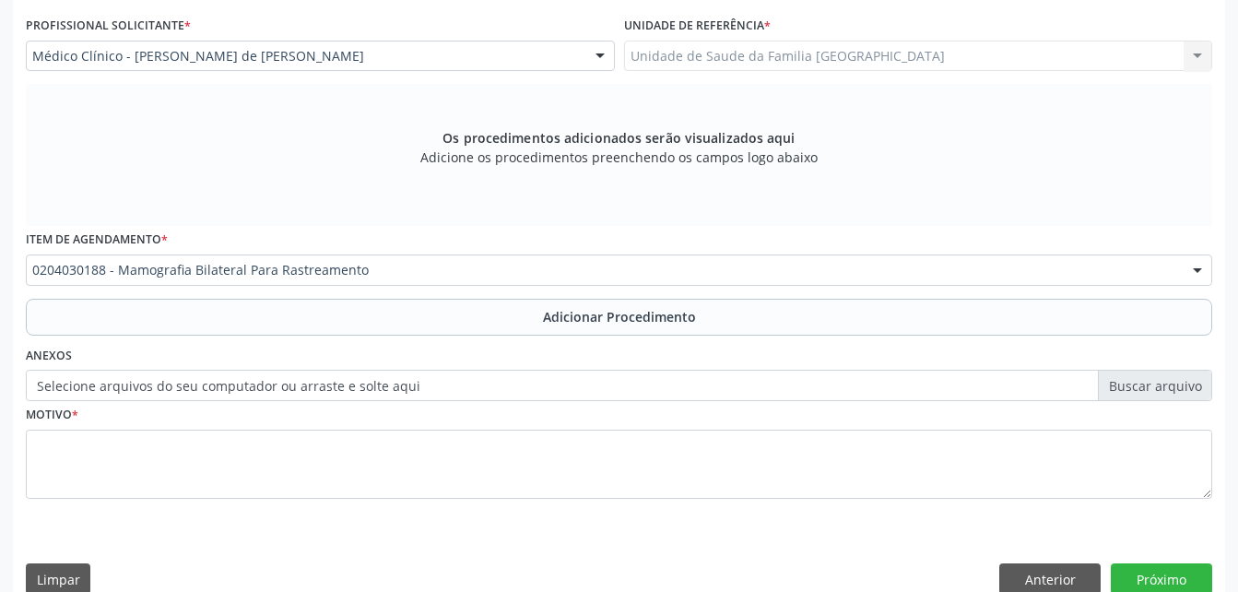
scroll to position [445, 0]
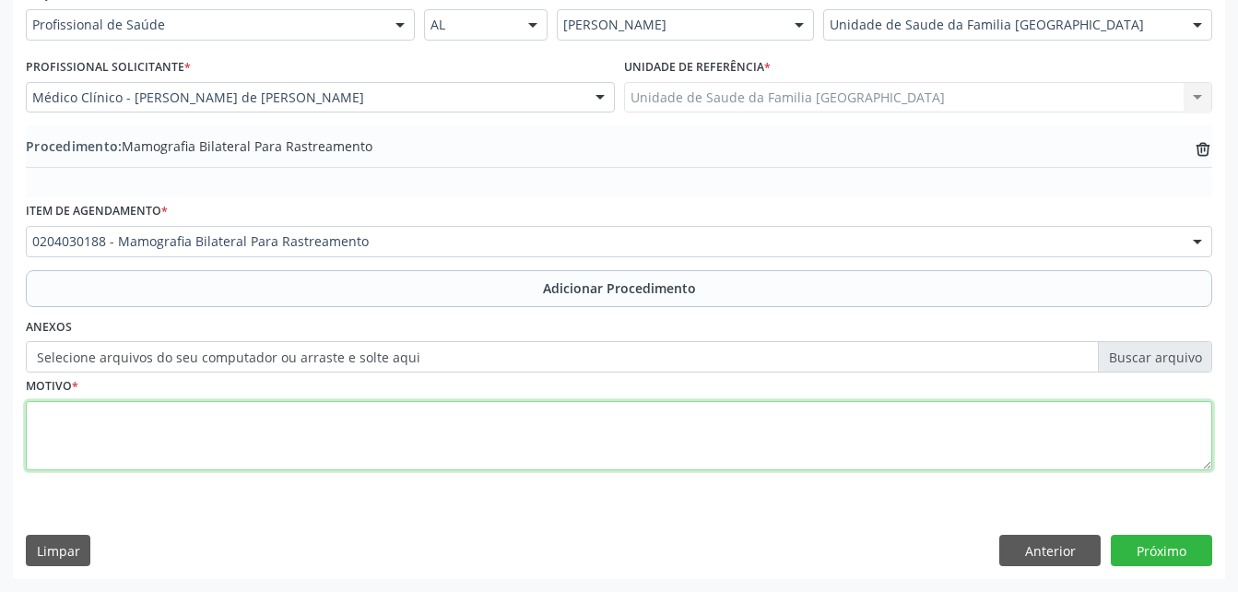
click at [388, 420] on textarea at bounding box center [619, 436] width 1186 height 70
type textarea "r"
type textarea "ROTINA"
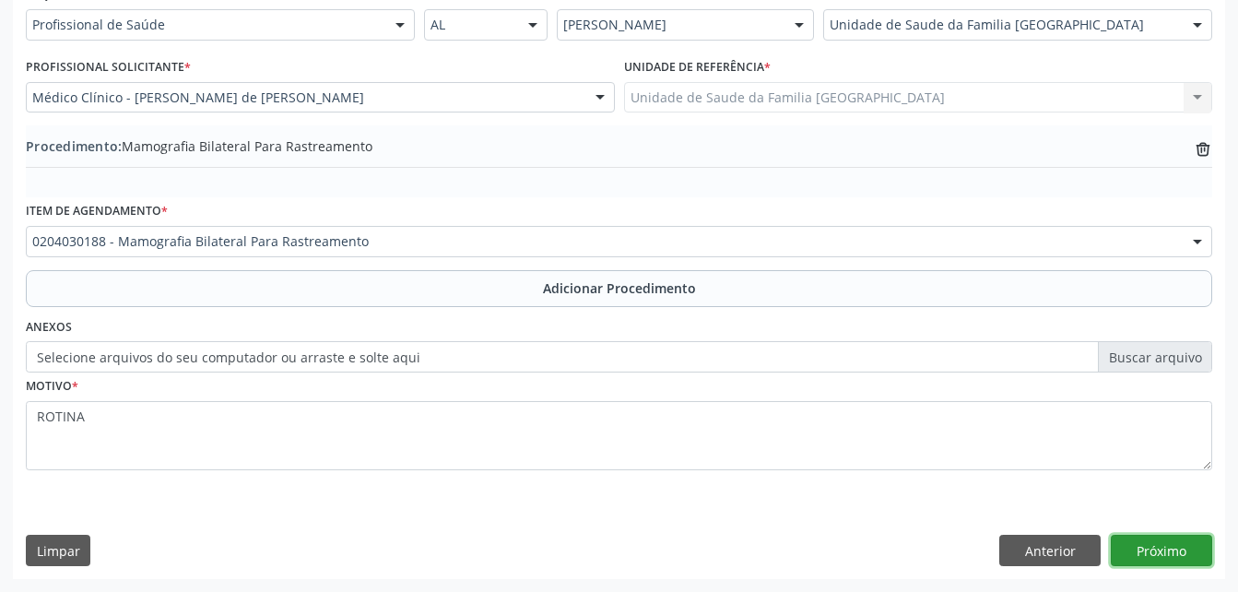
click at [1176, 548] on button "Próximo" at bounding box center [1161, 550] width 101 height 31
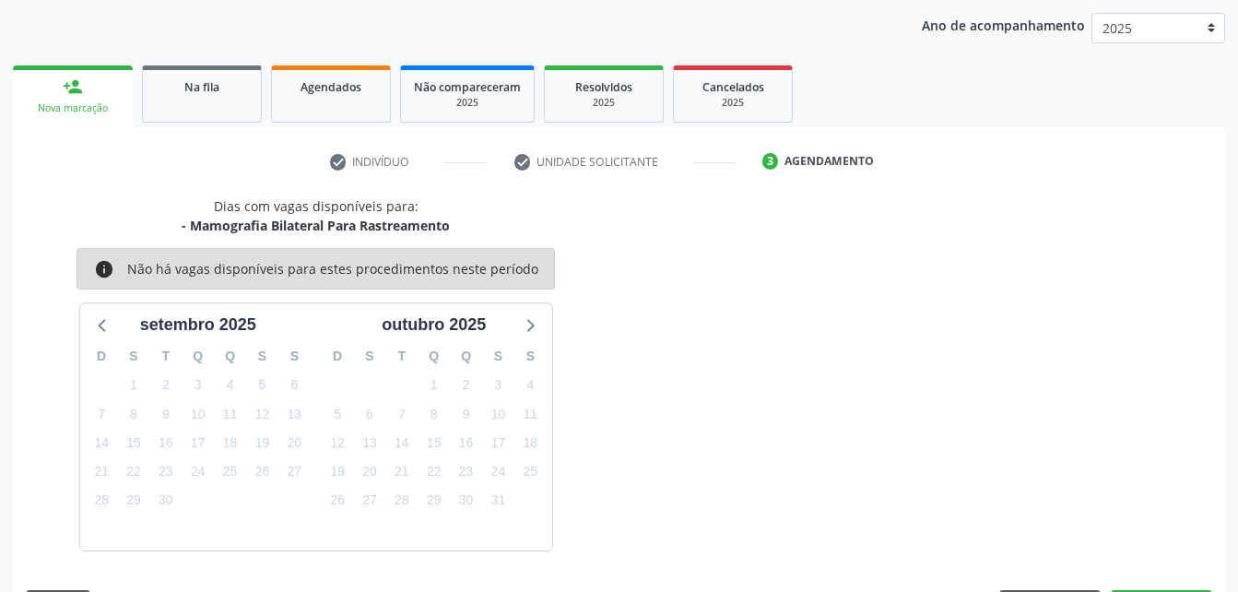
scroll to position [290, 0]
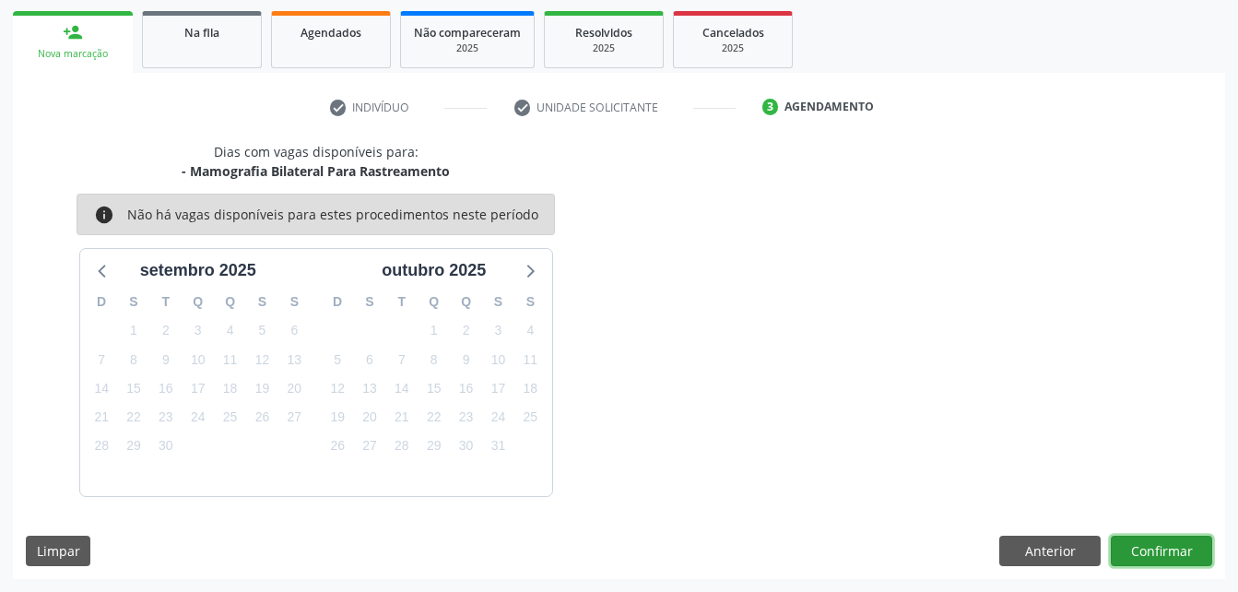
click at [1206, 560] on button "Confirmar" at bounding box center [1161, 550] width 101 height 31
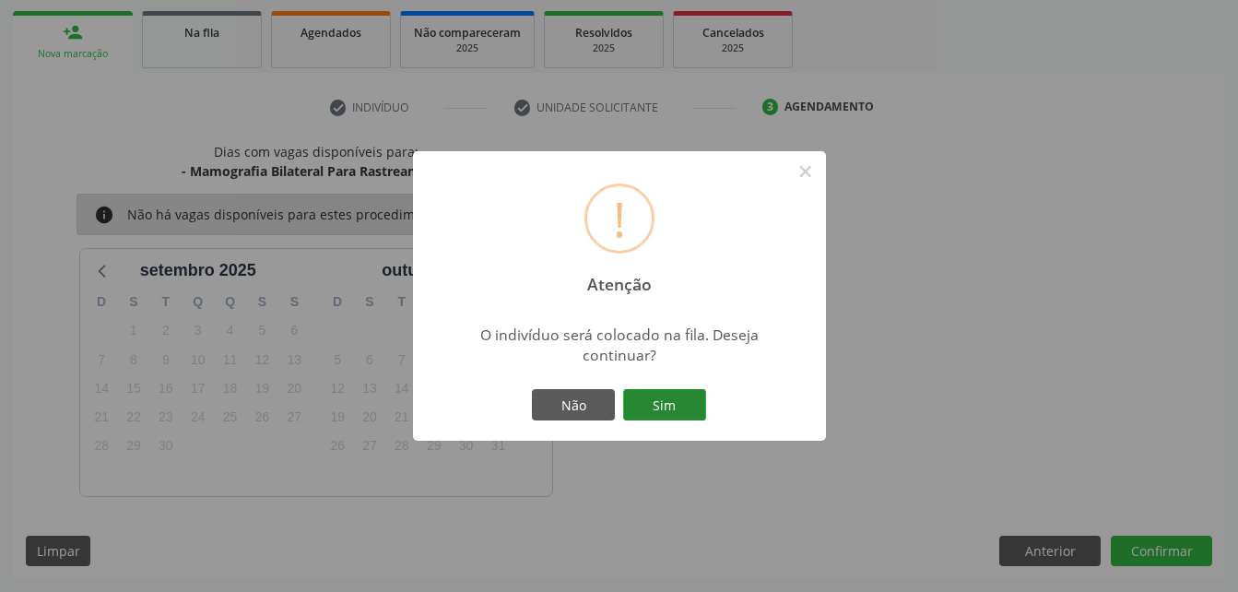
click at [654, 405] on button "Sim" at bounding box center [664, 404] width 83 height 31
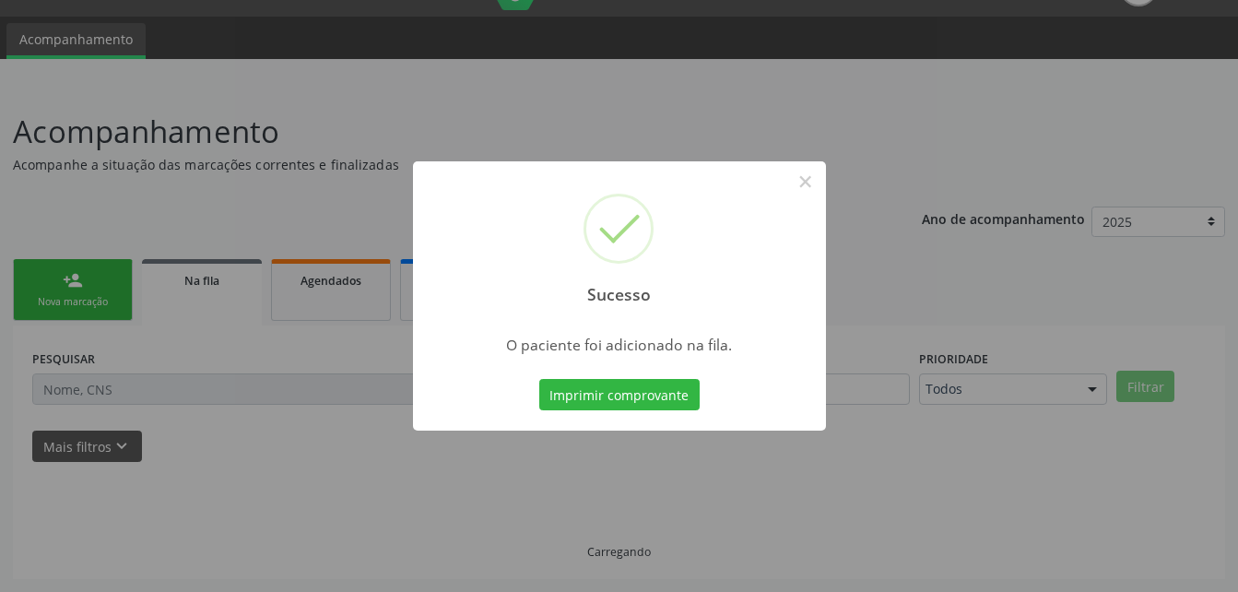
scroll to position [42, 0]
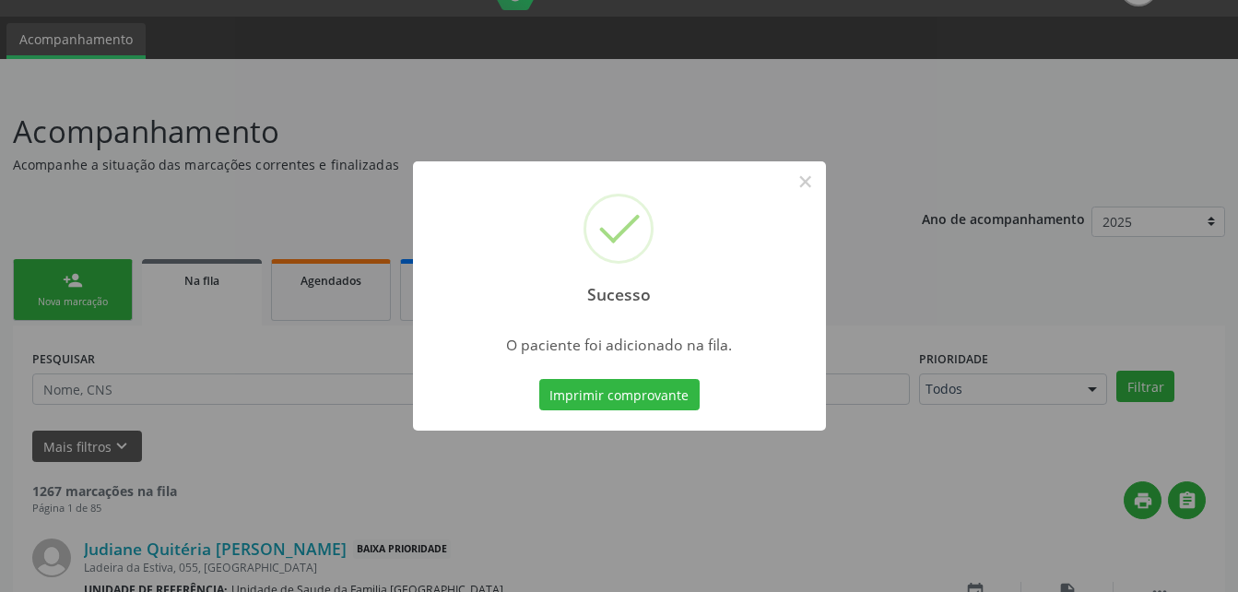
click at [95, 282] on div "Sucesso × O paciente foi adicionado na fila. Imprimir comprovante Cancel" at bounding box center [619, 296] width 1238 height 592
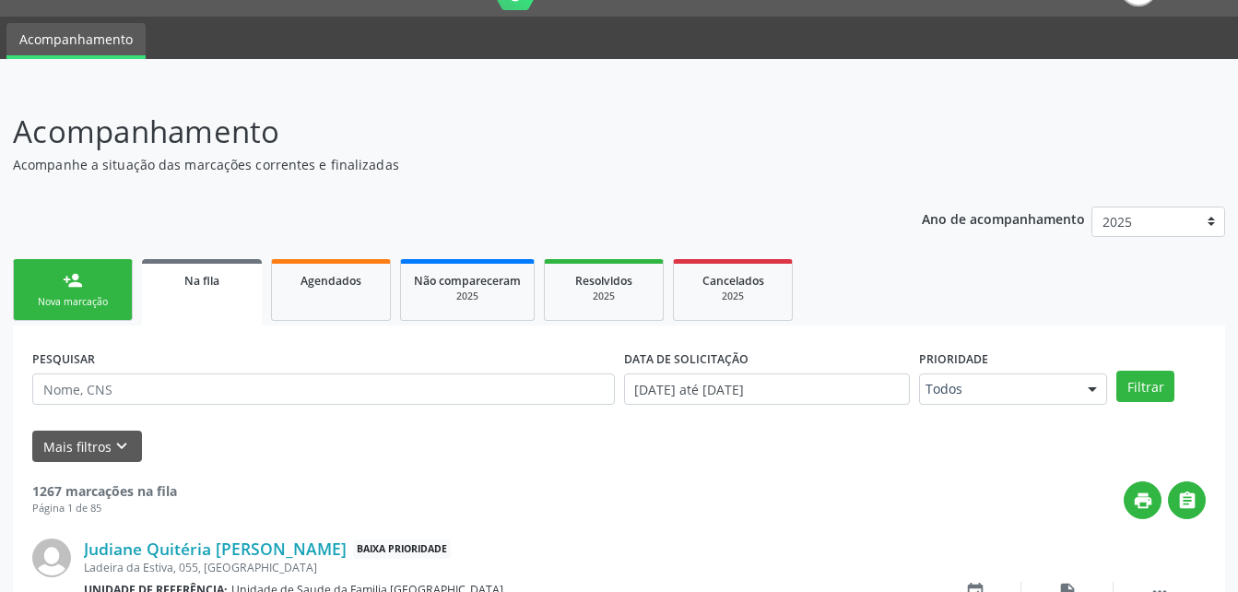
click at [95, 282] on link "person_add Nova marcação" at bounding box center [73, 290] width 120 height 62
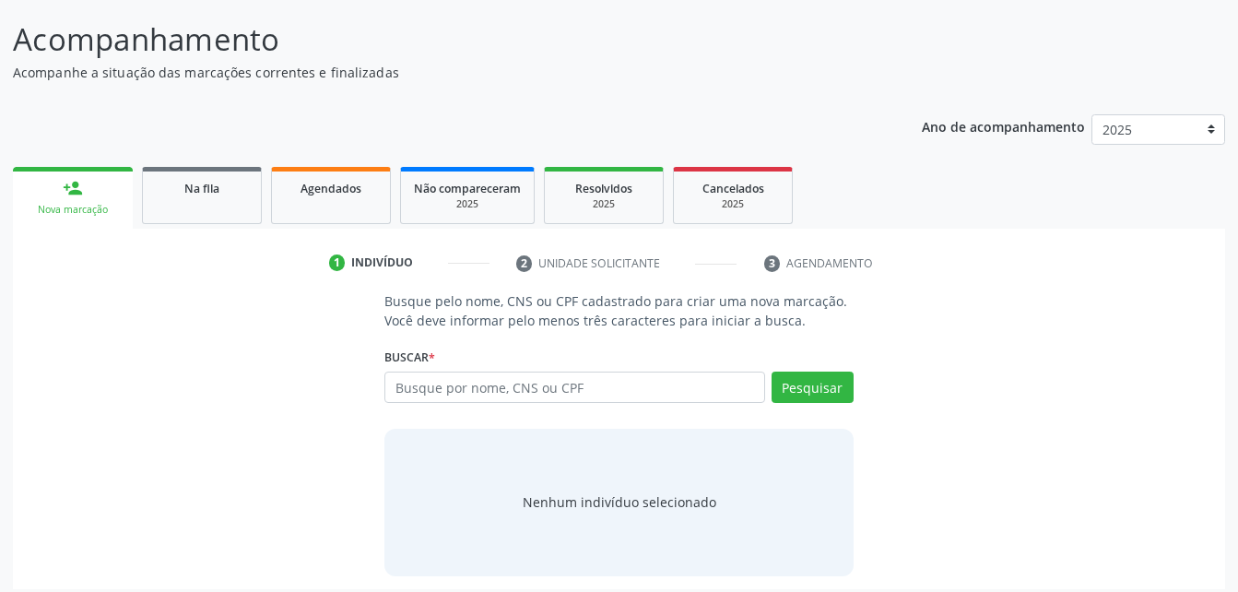
scroll to position [145, 0]
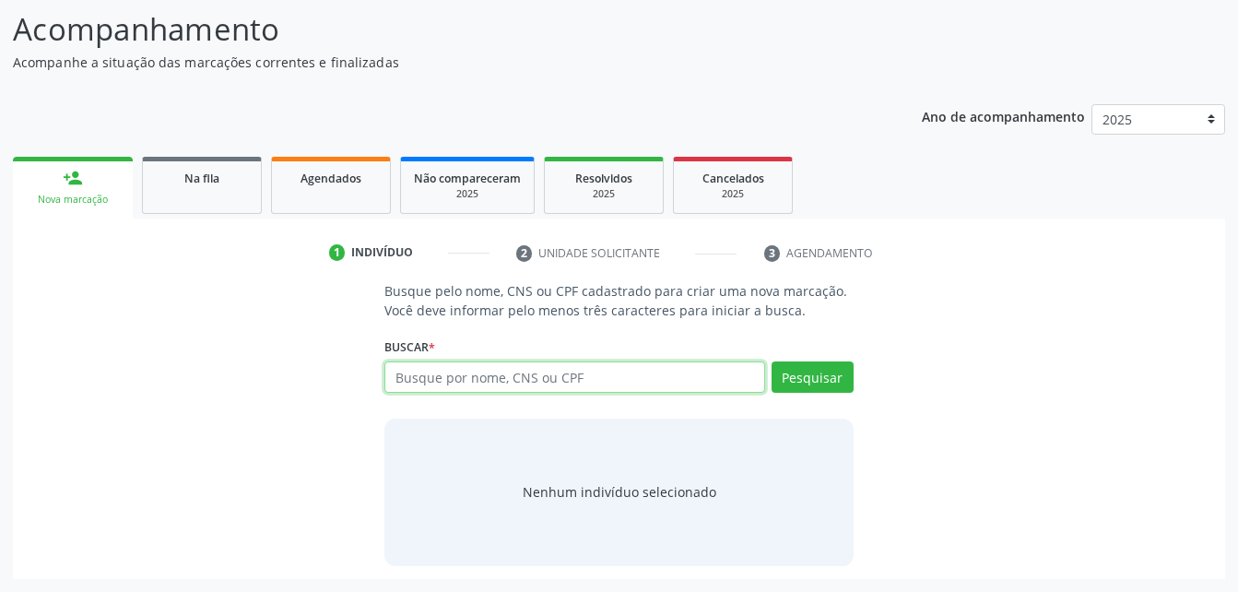
click at [476, 368] on input "text" at bounding box center [574, 376] width 380 height 31
type input "13641724457"
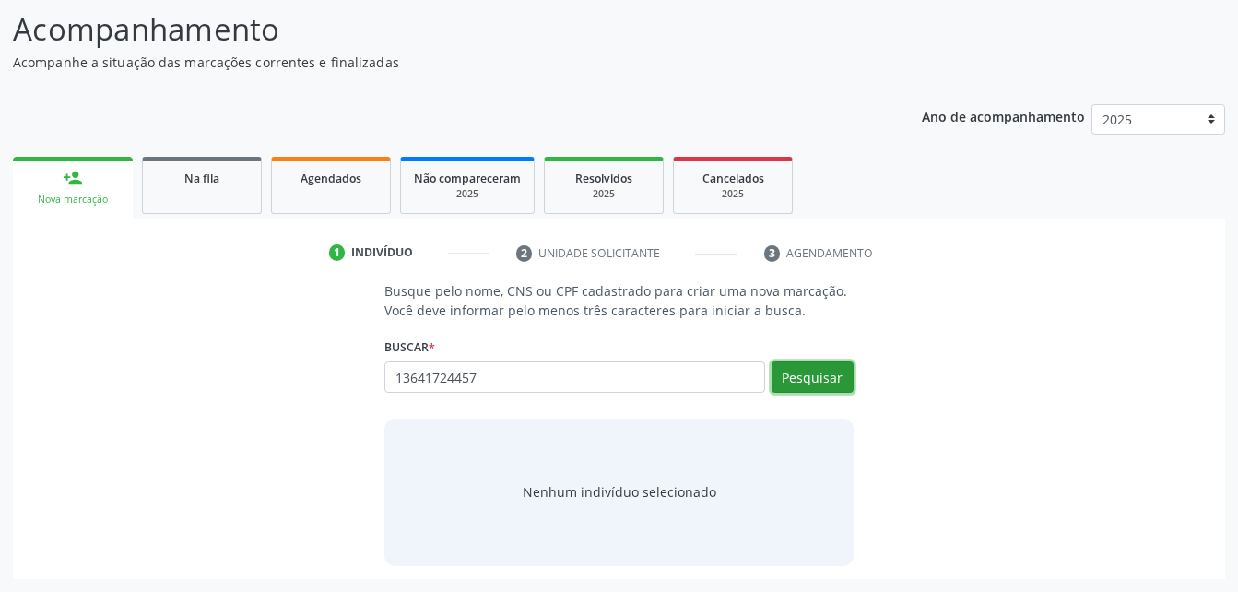
click at [818, 369] on button "Pesquisar" at bounding box center [812, 376] width 82 height 31
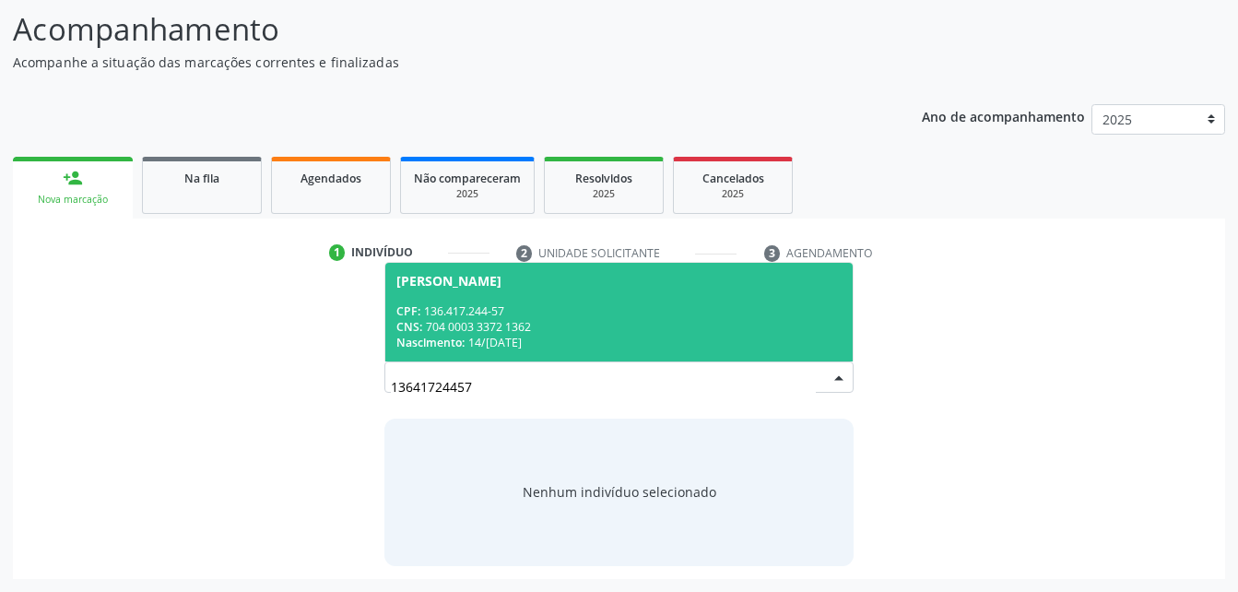
click at [592, 269] on span "[PERSON_NAME] CPF: 136.417.244-57 CNS: 704 0003 3372 1362 Nascimento: 1[DATE]" at bounding box center [618, 312] width 466 height 99
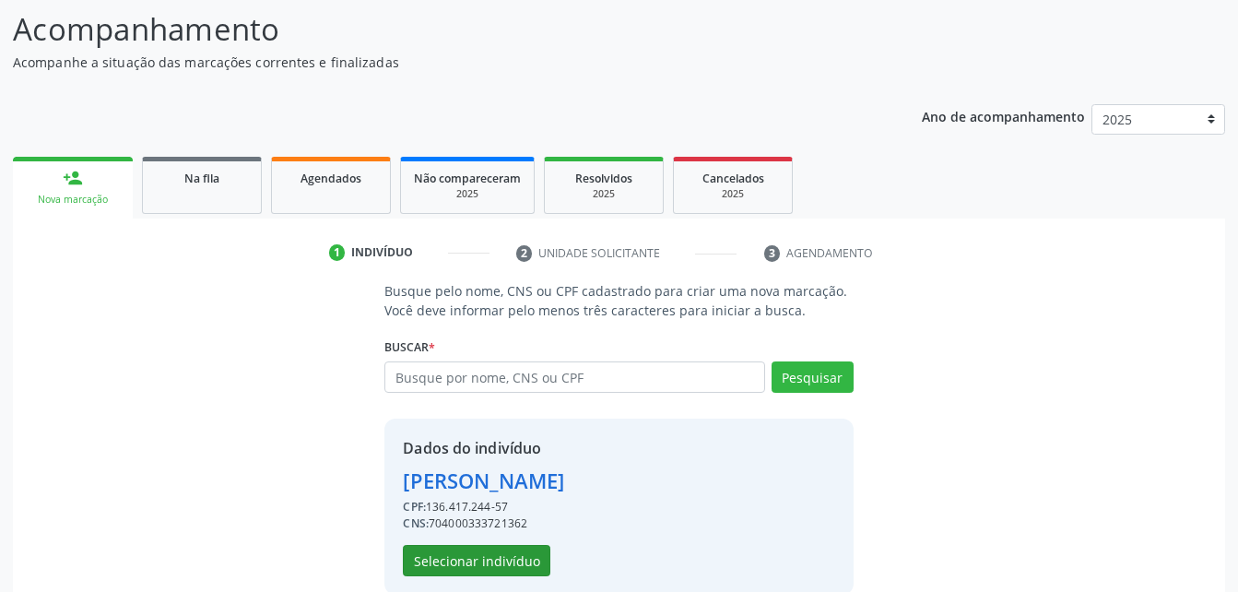
scroll to position [173, 0]
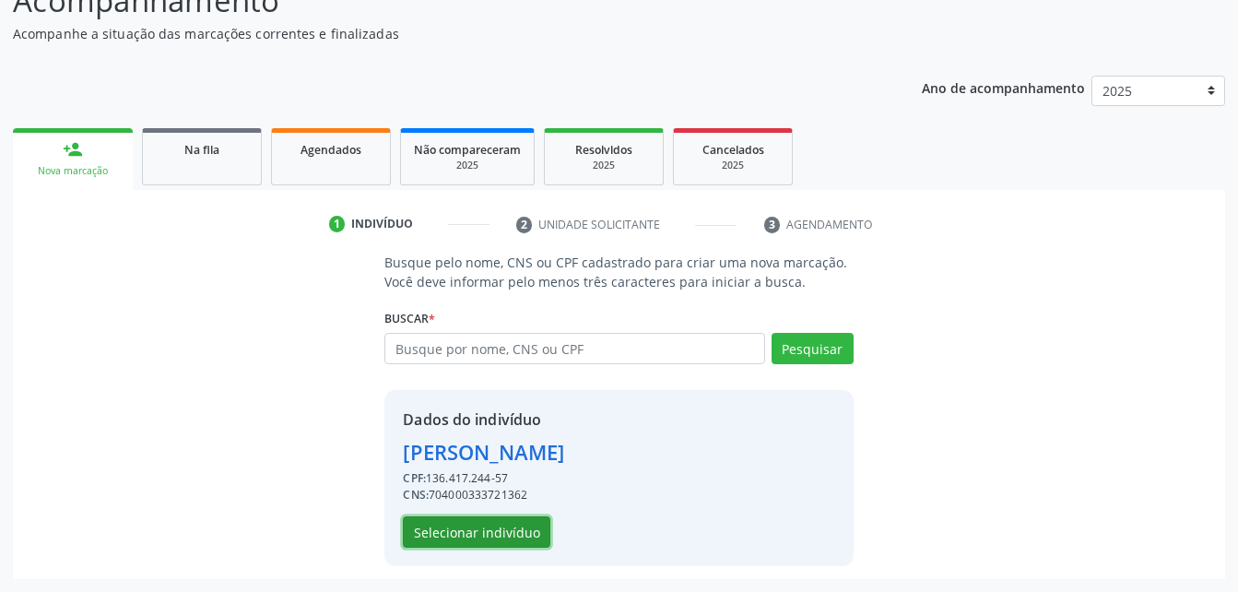
click at [527, 522] on button "Selecionar indivíduo" at bounding box center [476, 531] width 147 height 31
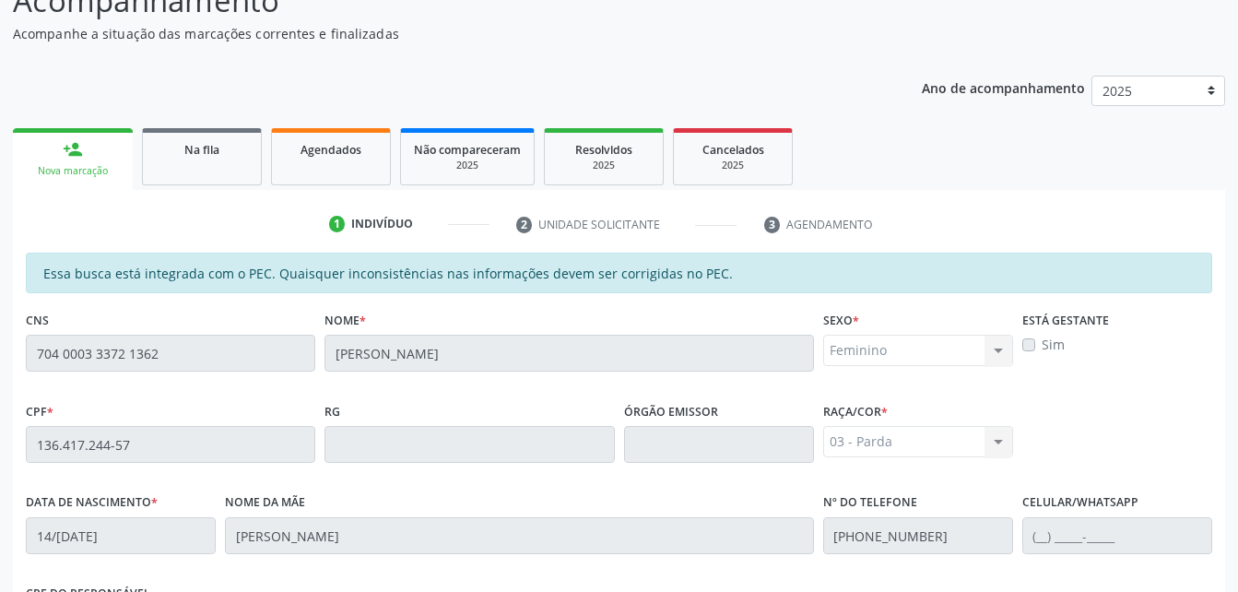
scroll to position [487, 0]
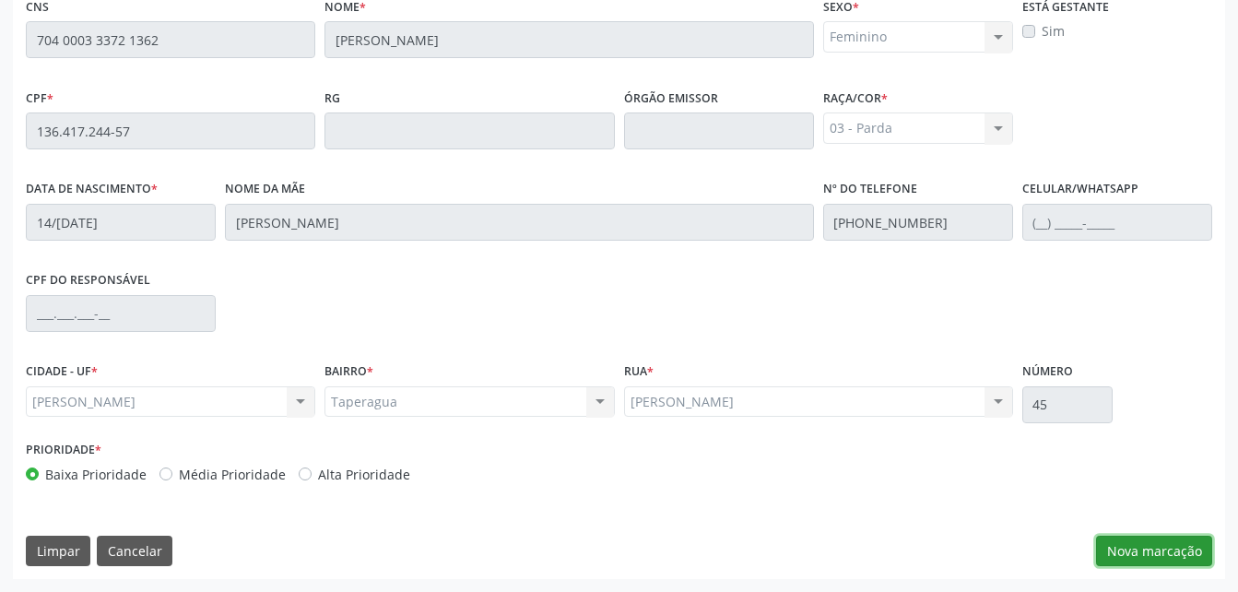
click at [1104, 555] on button "Nova marcação" at bounding box center [1154, 550] width 116 height 31
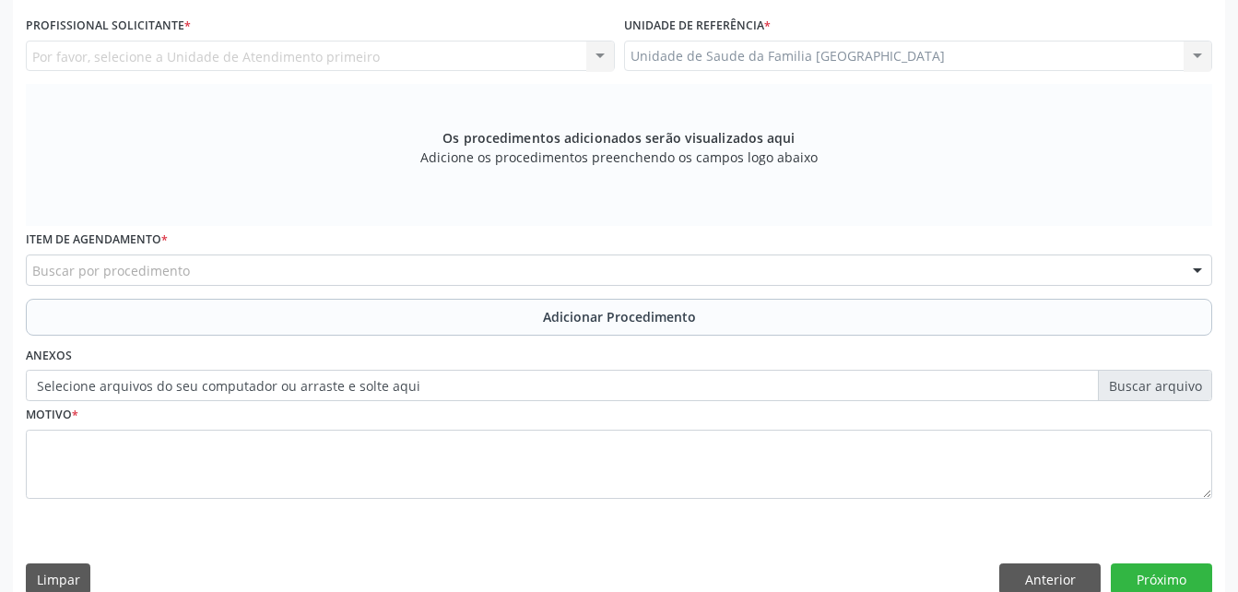
click at [892, 56] on div "Unidade de Saude da Familia [GEOGRAPHIC_DATA] Unidade de Saude da Familia [GEOG…" at bounding box center [918, 56] width 589 height 31
click at [865, 43] on div "Unidade de Saude da Familia [GEOGRAPHIC_DATA] Unidade de Saude da Familia [GEOG…" at bounding box center [918, 56] width 589 height 31
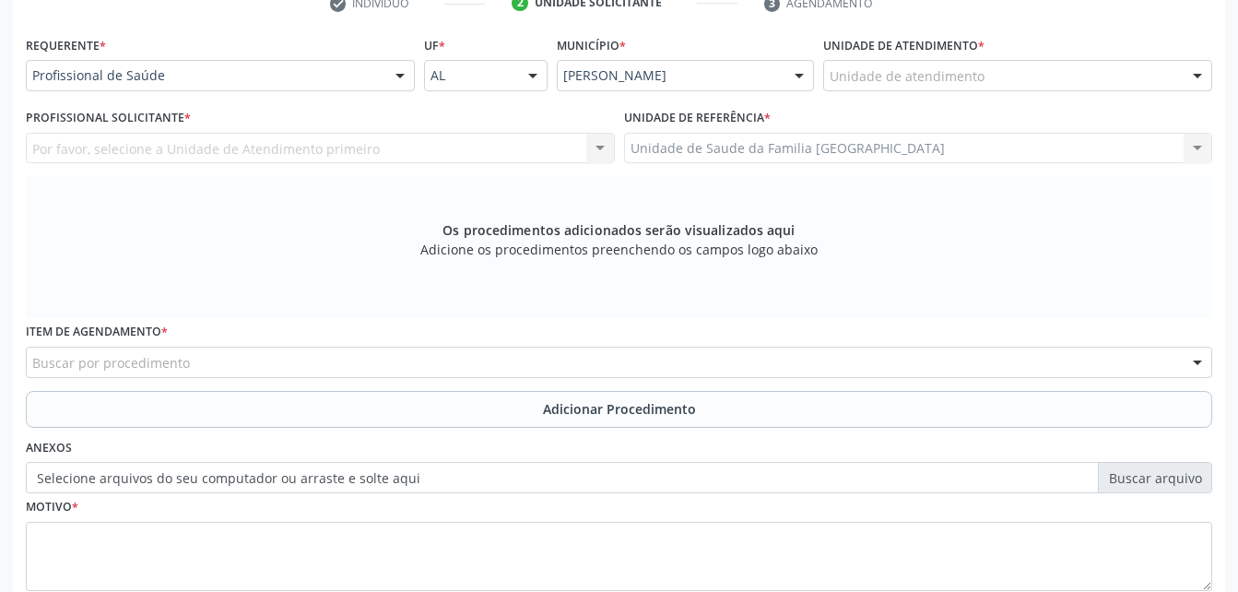
click at [884, 90] on div "Unidade de atendimento Aeronave Baron 58 Aeronave Cessna Associacao Divina Mise…" at bounding box center [1017, 75] width 389 height 31
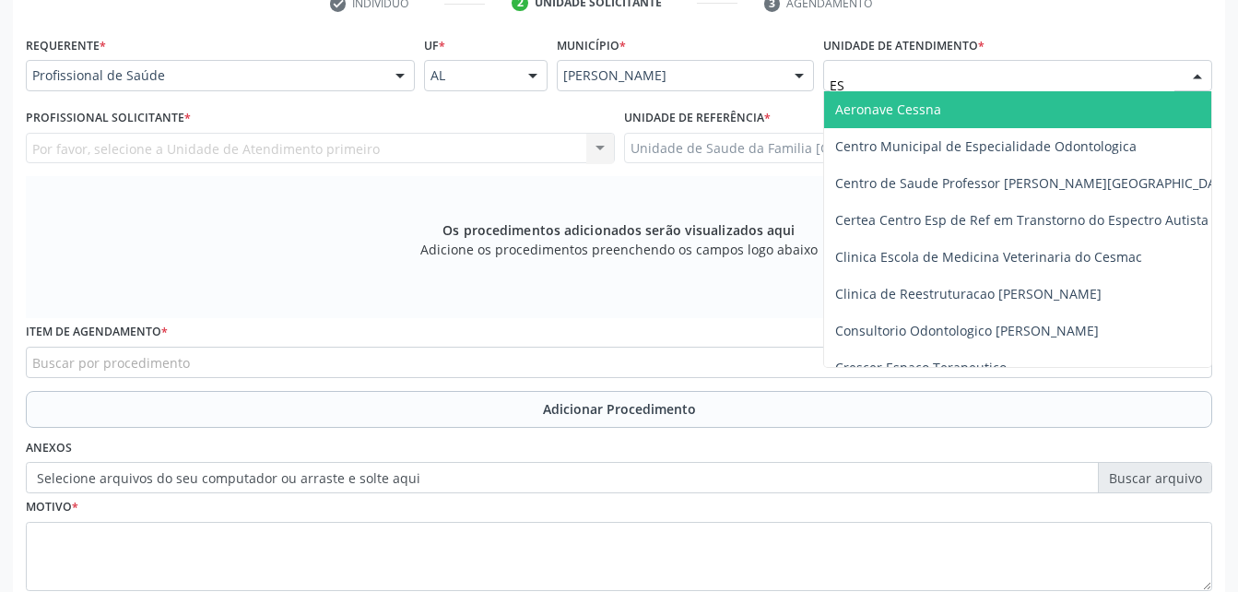
type input "EST"
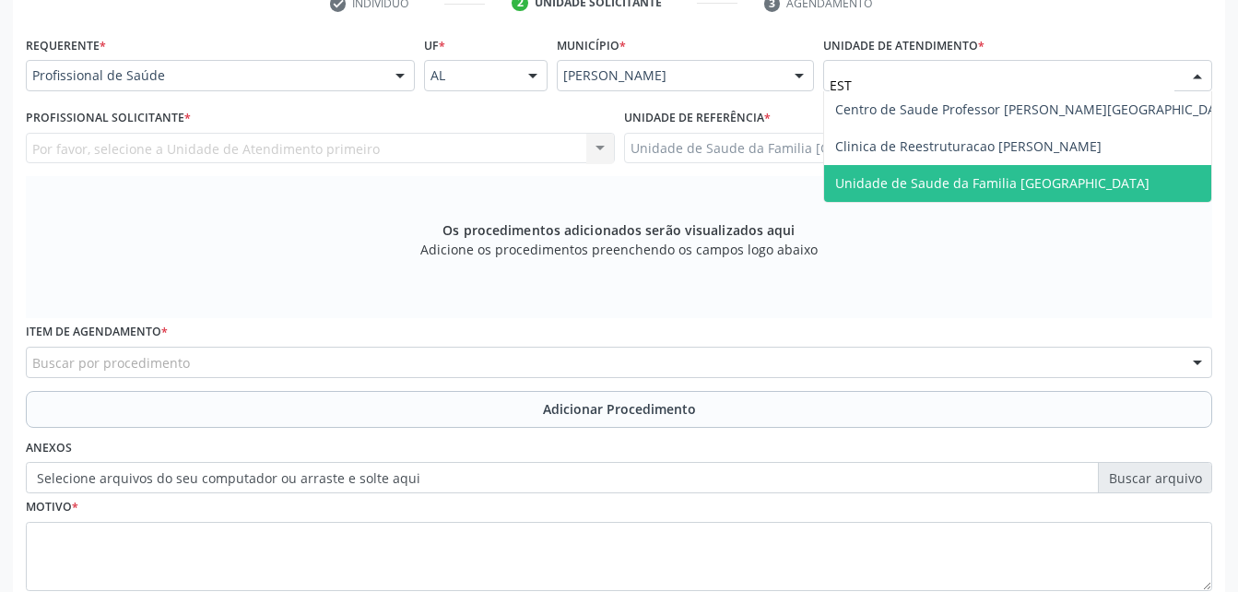
click at [958, 183] on span "Unidade de Saude da Familia [GEOGRAPHIC_DATA]" at bounding box center [992, 183] width 314 height 18
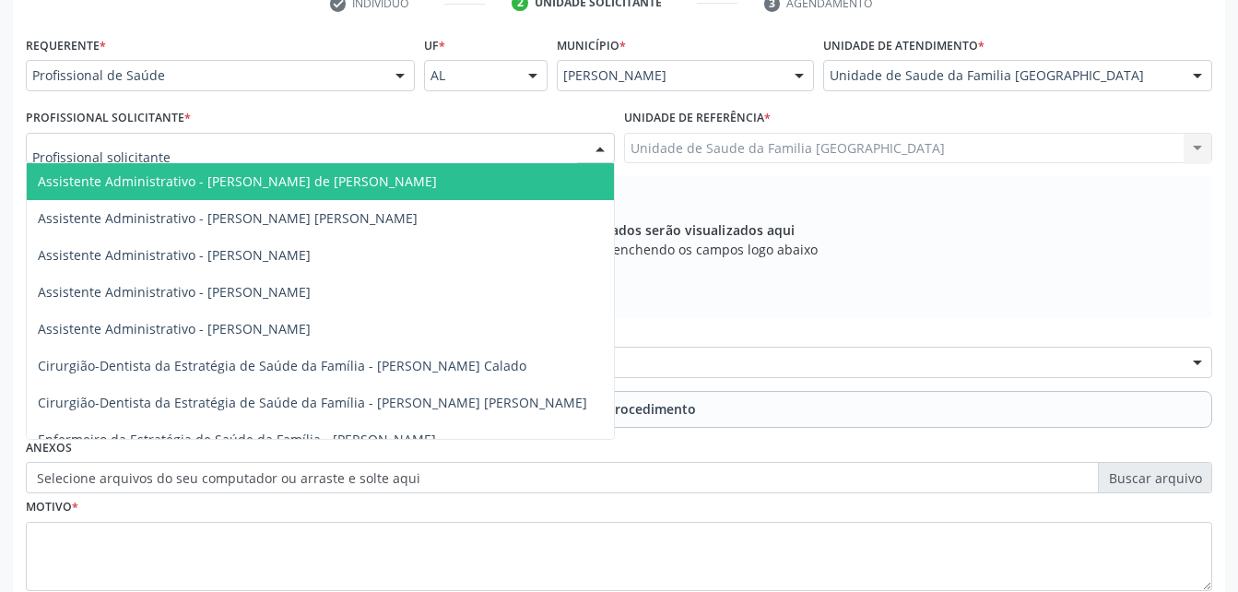
click at [502, 151] on div at bounding box center [320, 148] width 589 height 31
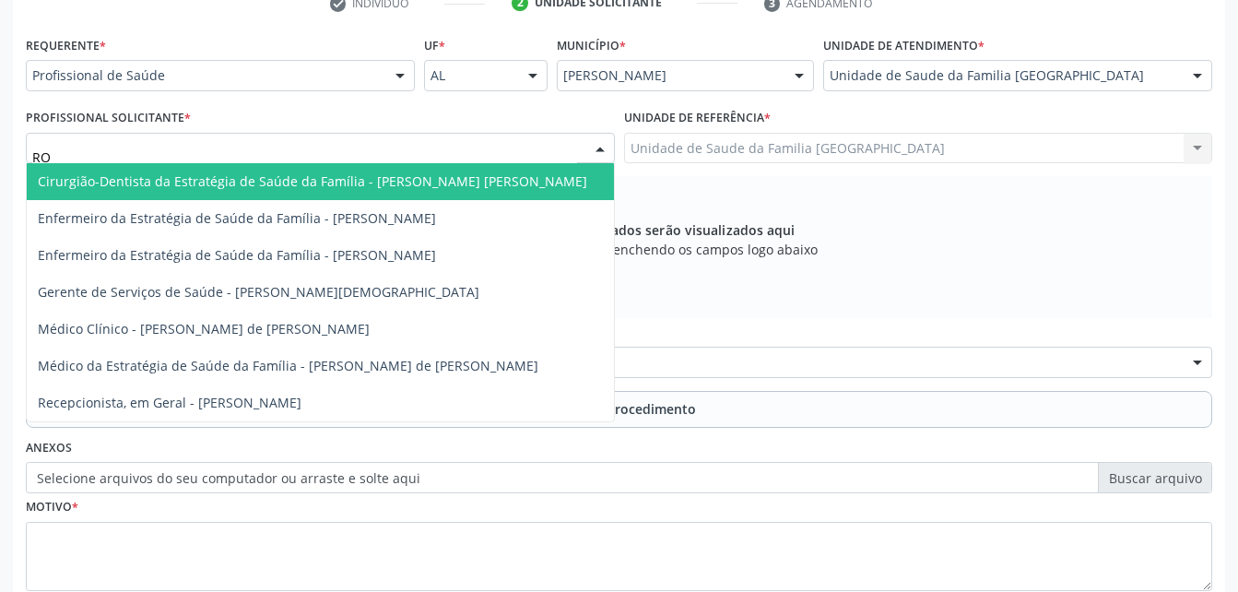
type input "ROD"
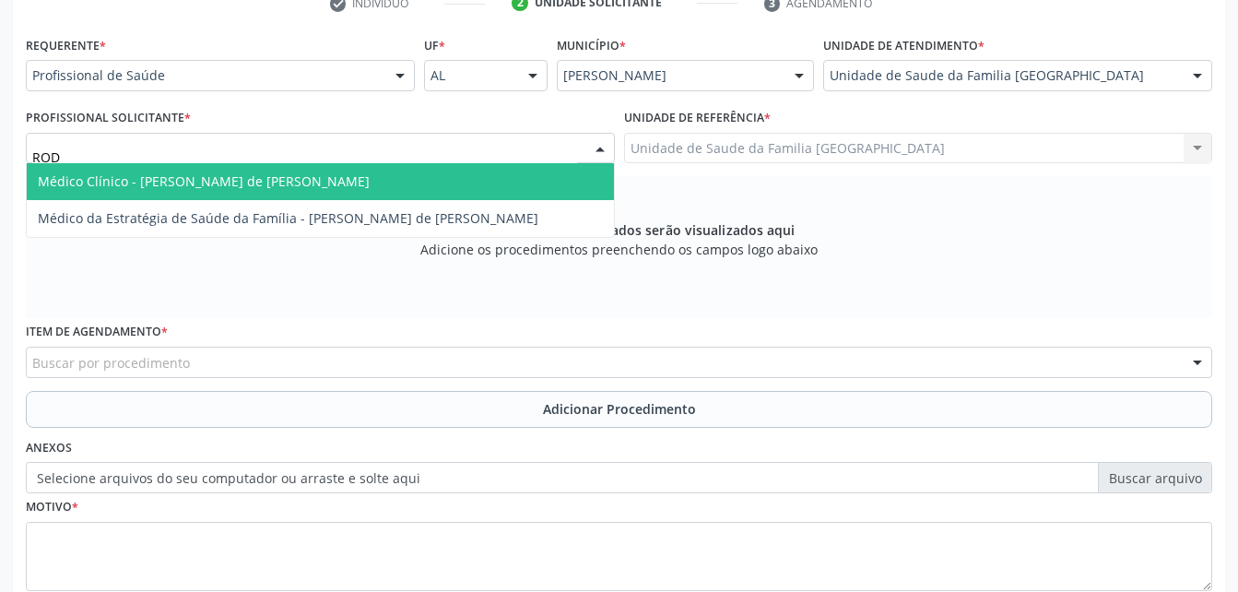
click at [519, 186] on span "Médico Clínico - [PERSON_NAME] de [PERSON_NAME]" at bounding box center [320, 181] width 587 height 37
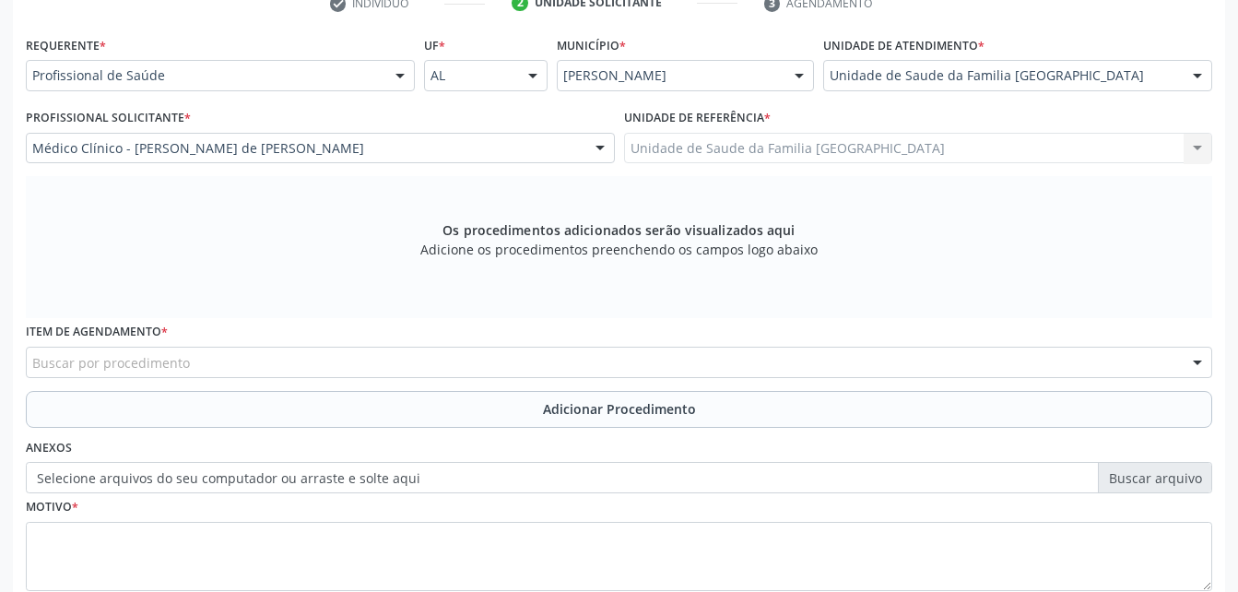
scroll to position [487, 0]
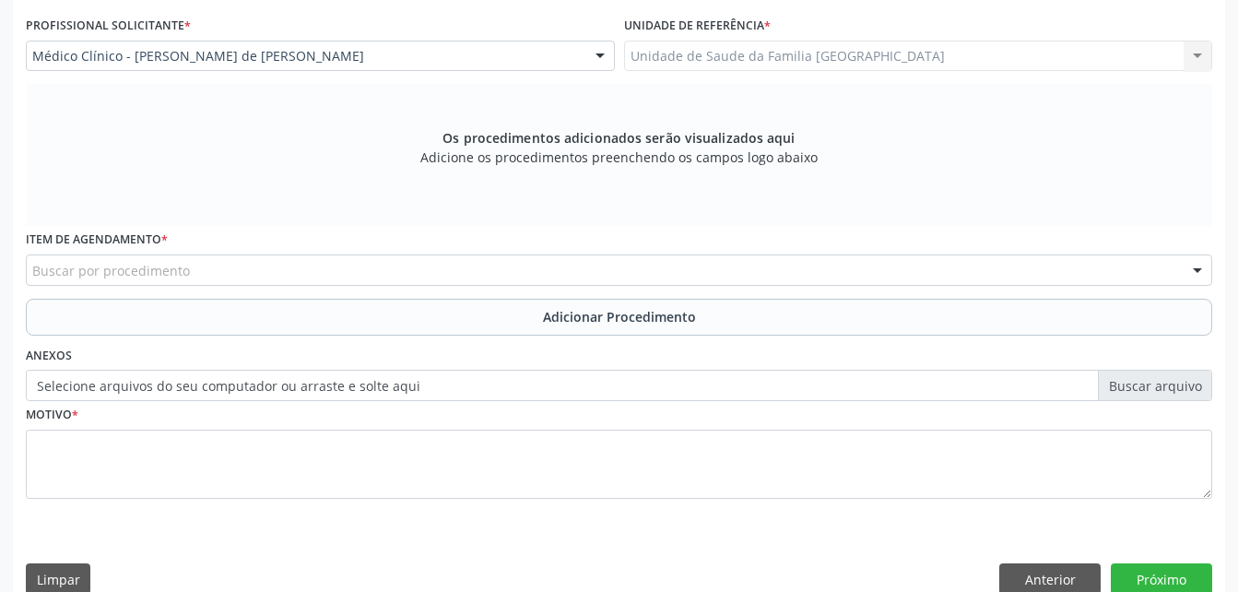
click at [488, 279] on div "Buscar por procedimento" at bounding box center [619, 269] width 1186 height 31
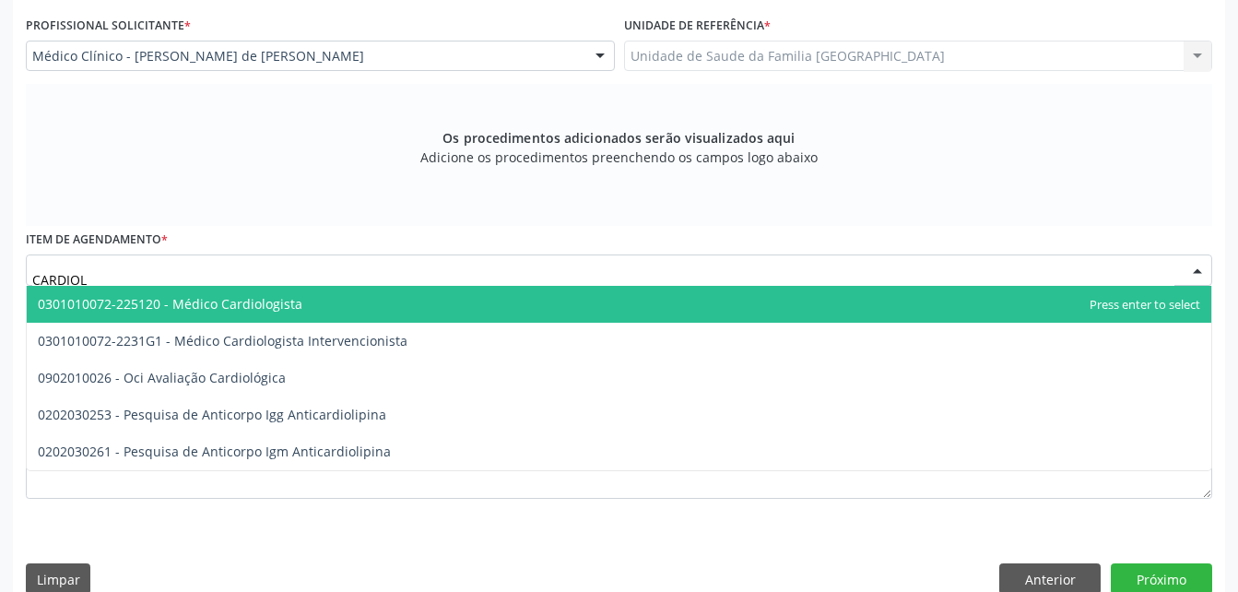
type input "CARDIOLO"
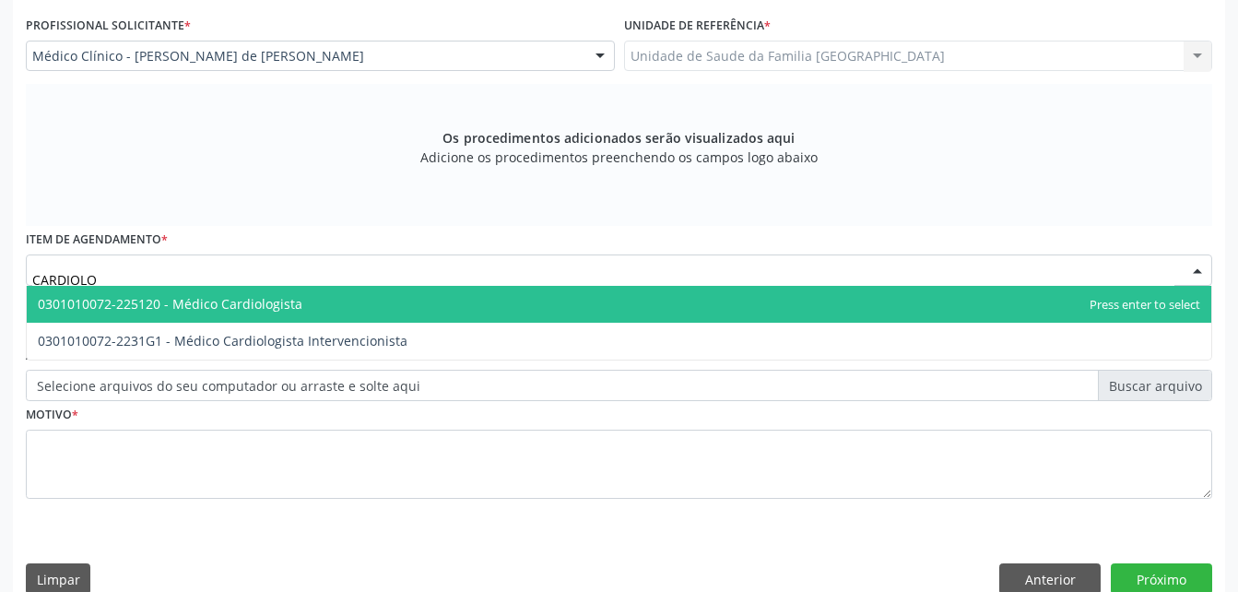
click at [488, 298] on span "0301010072-225120 - Médico Cardiologista" at bounding box center [619, 304] width 1184 height 37
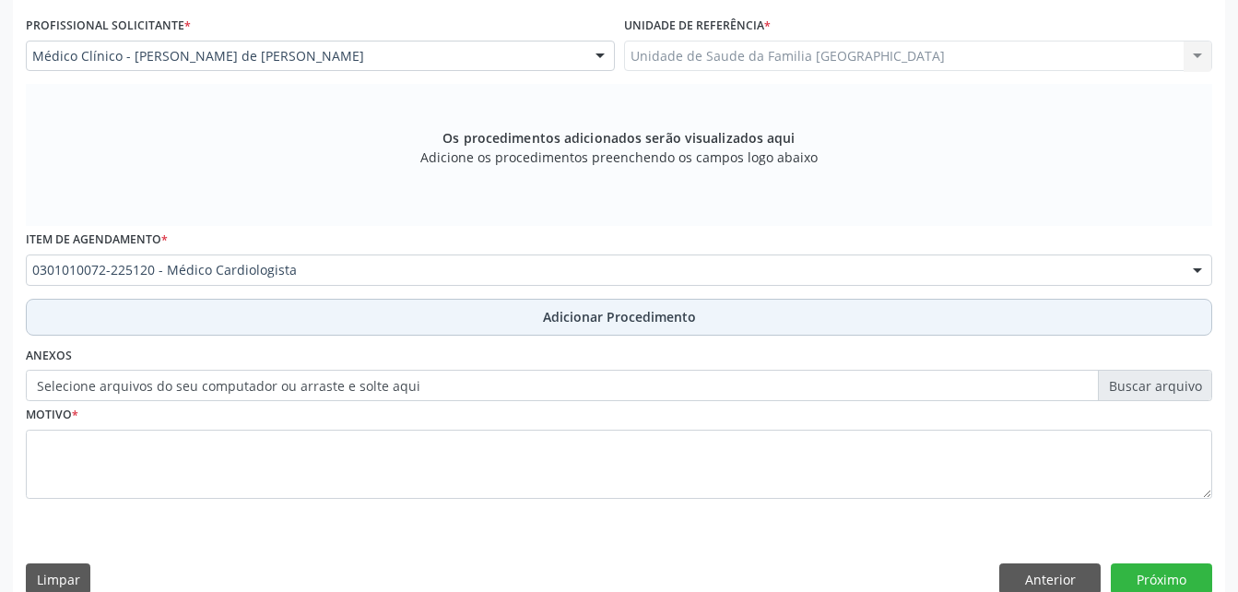
click at [473, 312] on button "Adicionar Procedimento" at bounding box center [619, 317] width 1186 height 37
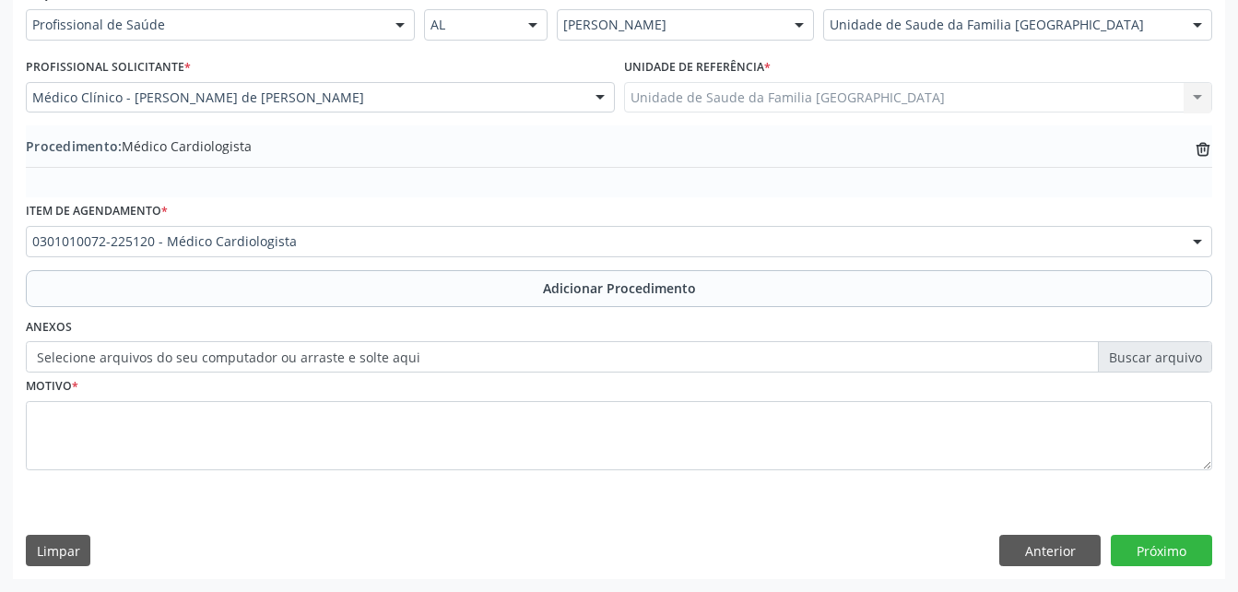
scroll to position [445, 0]
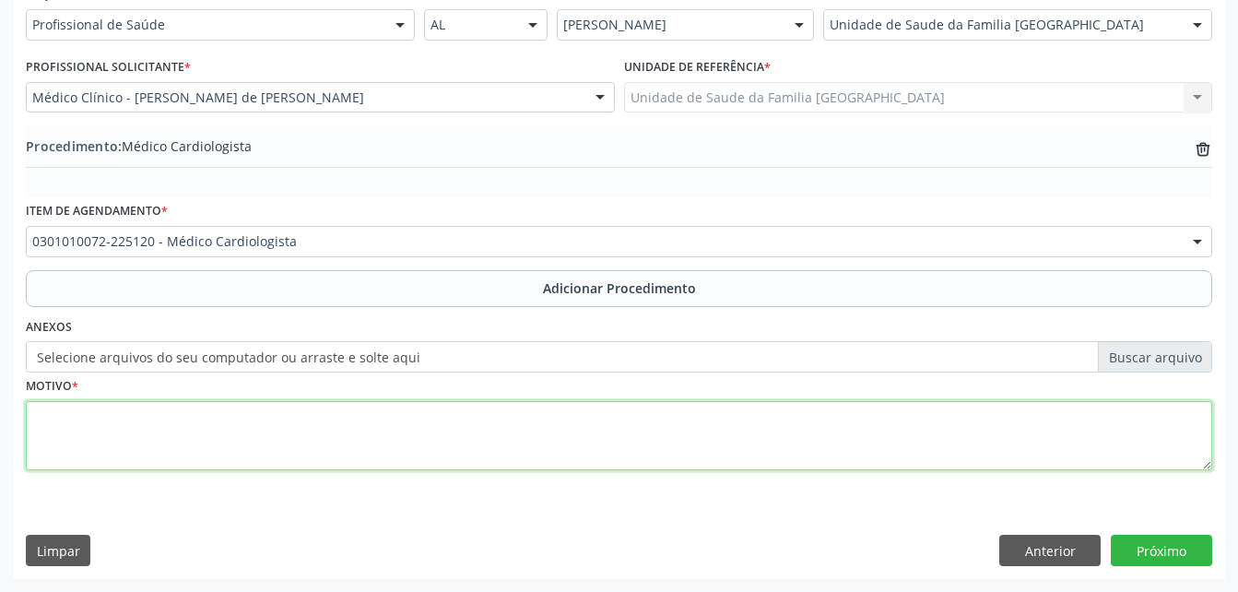
click at [474, 431] on textarea at bounding box center [619, 436] width 1186 height 70
type textarea "DOR TORÁCICA"
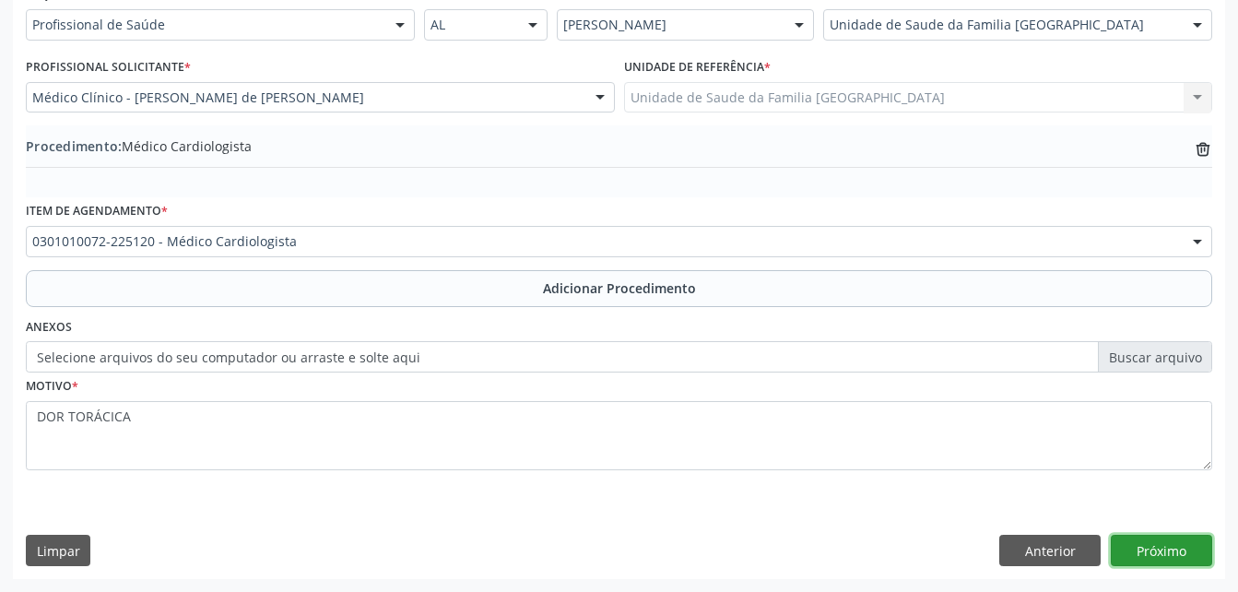
click at [1171, 557] on button "Próximo" at bounding box center [1161, 550] width 101 height 31
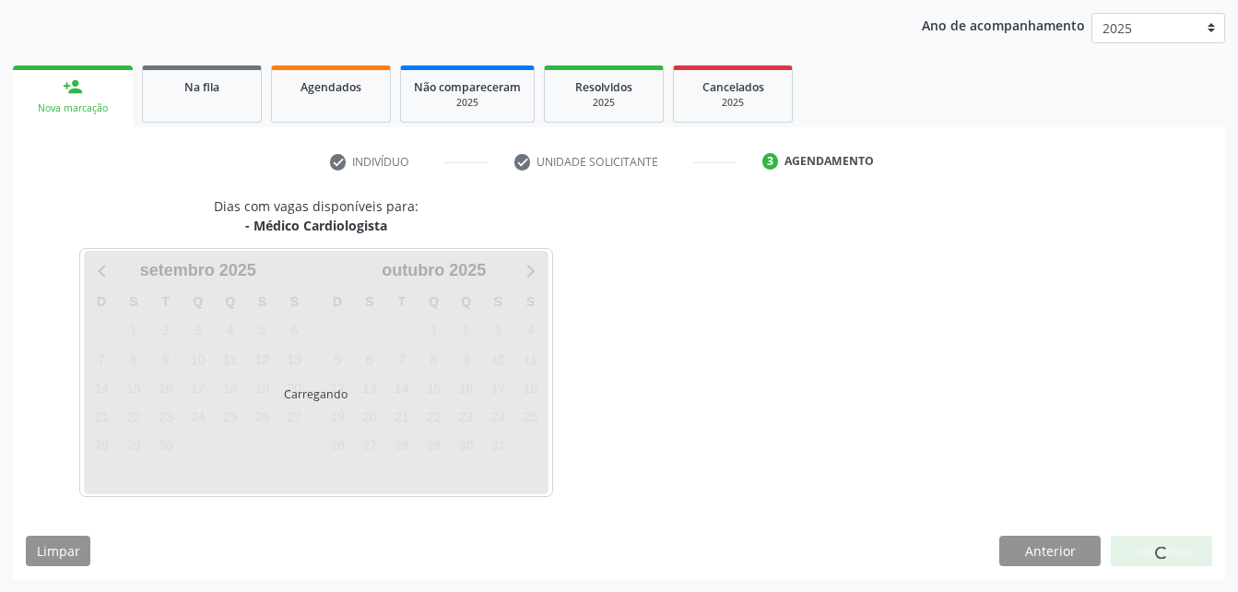
scroll to position [290, 0]
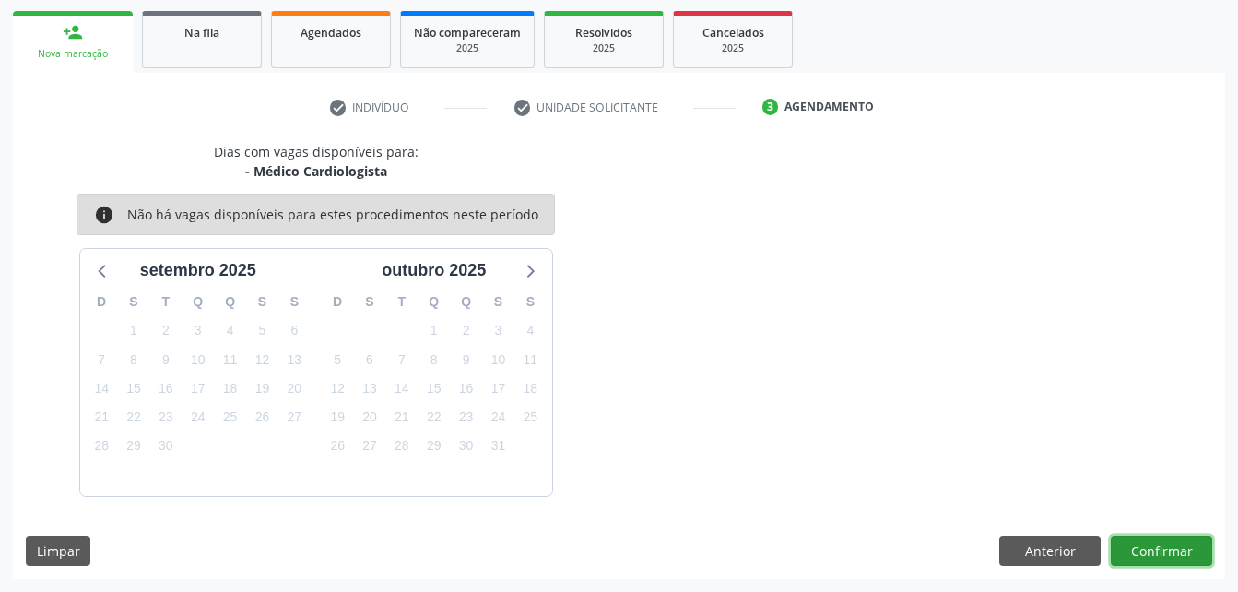
click at [1165, 552] on button "Confirmar" at bounding box center [1161, 550] width 101 height 31
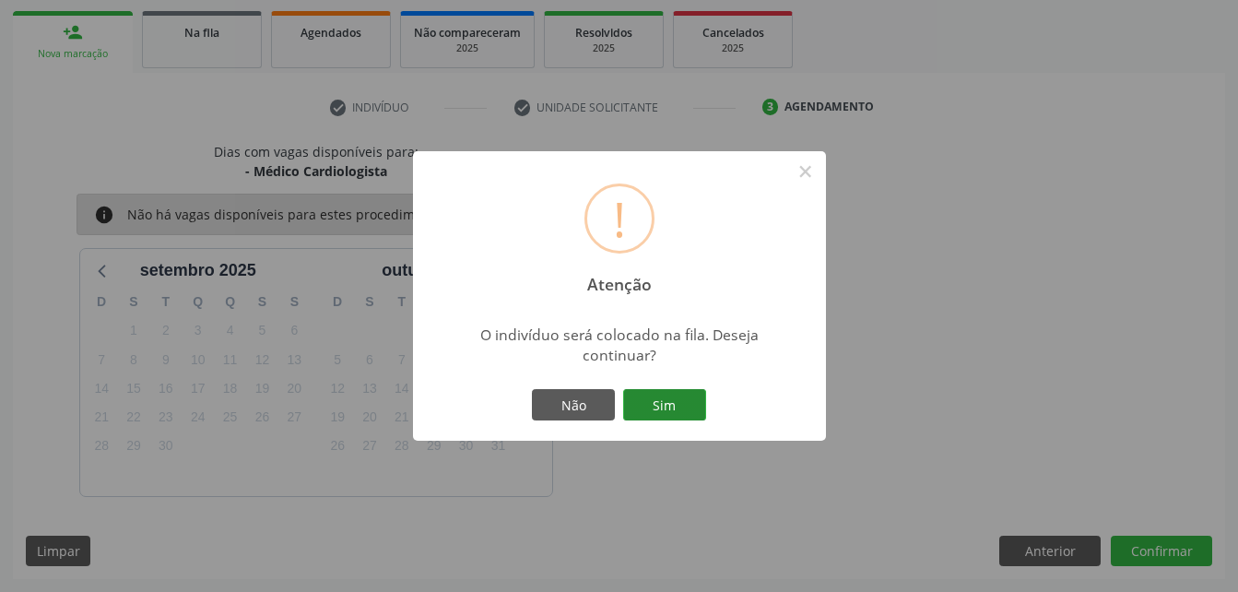
click at [674, 408] on button "Sim" at bounding box center [664, 404] width 83 height 31
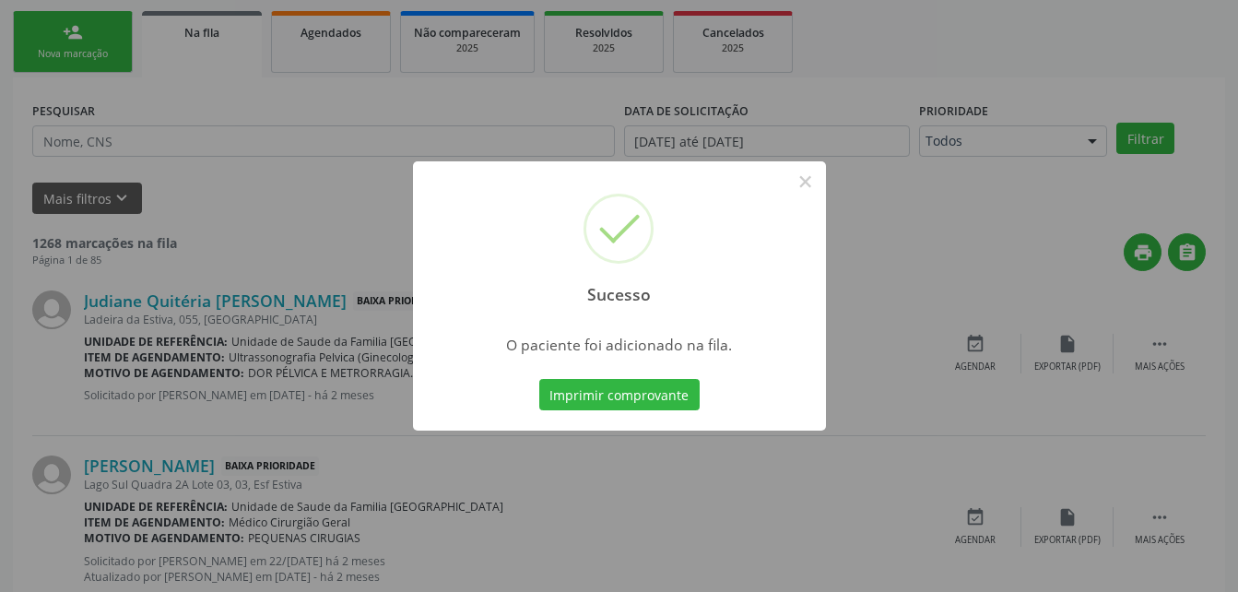
scroll to position [42, 0]
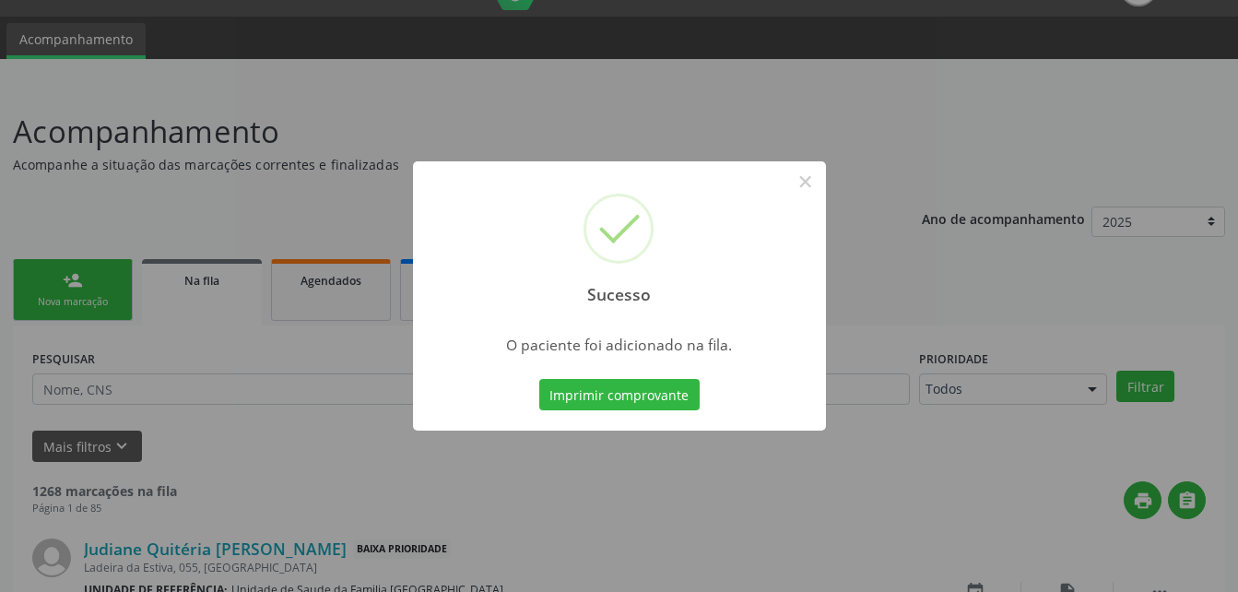
click at [114, 286] on div "Sucesso × O paciente foi adicionado na fila. Imprimir comprovante Cancel" at bounding box center [619, 296] width 1238 height 592
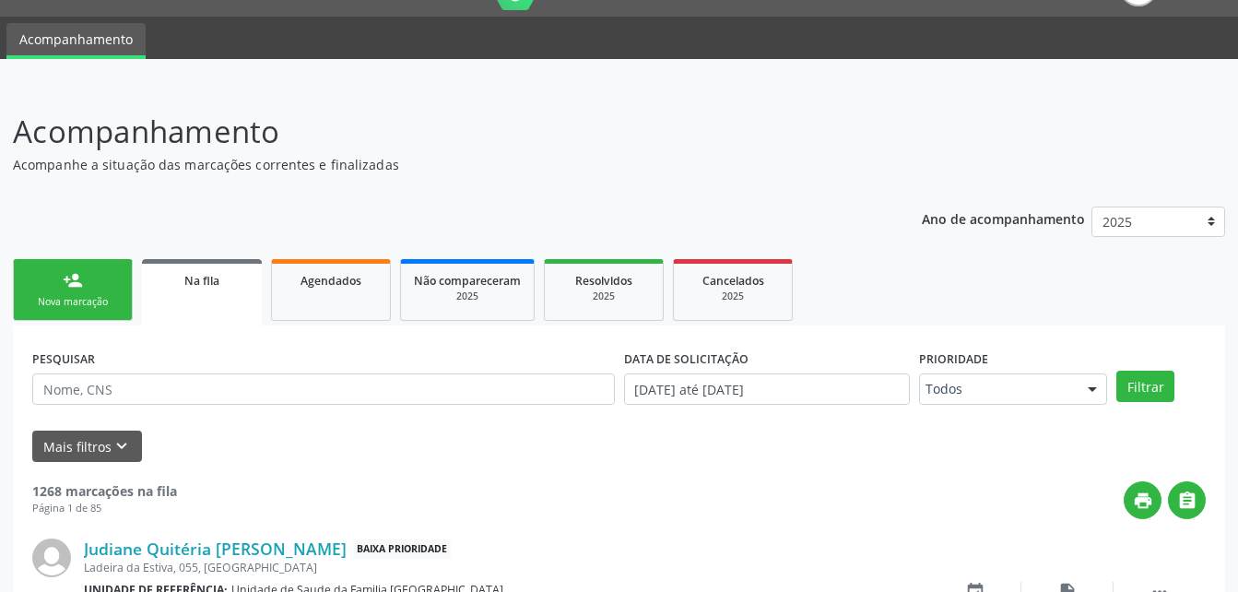
click at [114, 286] on link "person_add Nova marcação" at bounding box center [73, 290] width 120 height 62
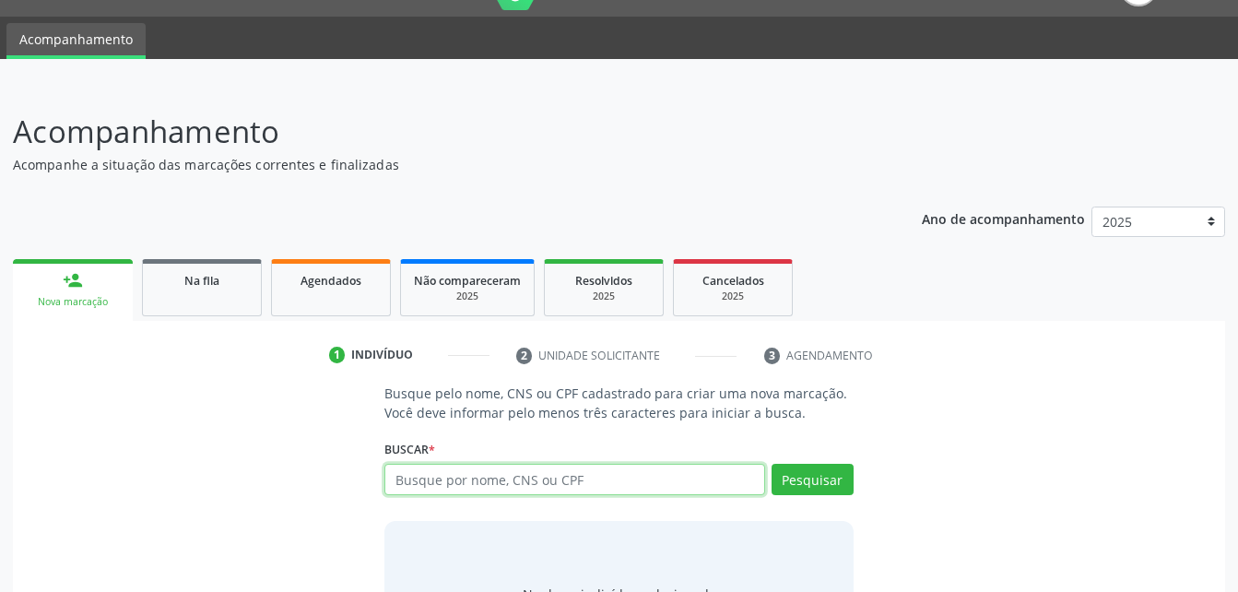
click at [584, 487] on input "text" at bounding box center [574, 479] width 380 height 31
type input "704000333721362"
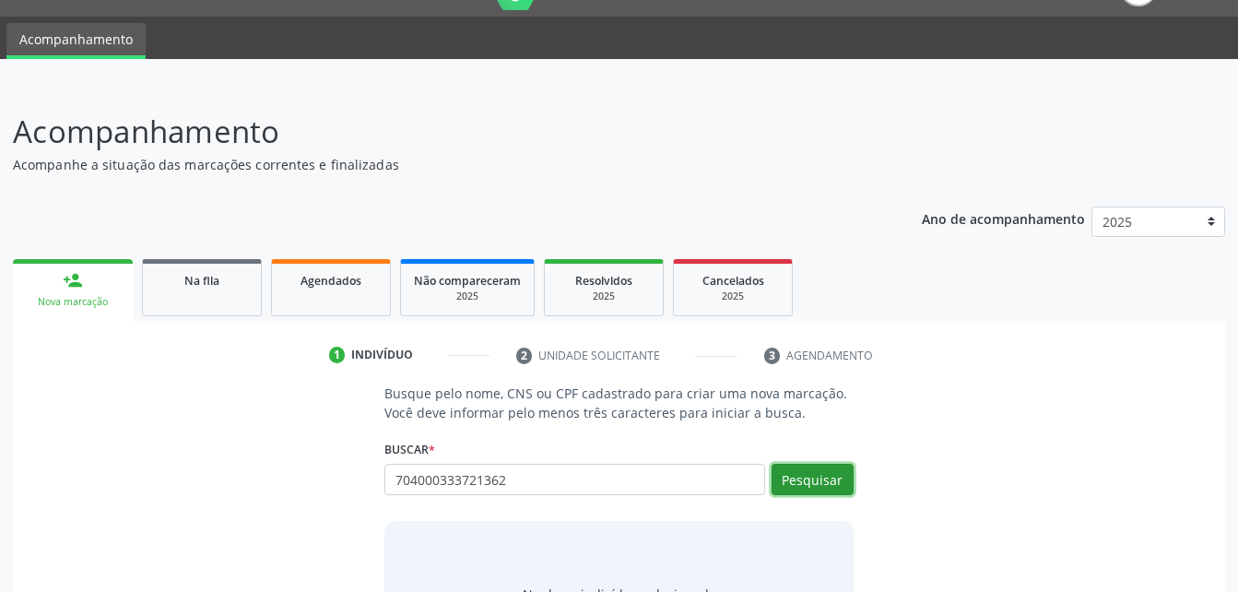
click at [797, 481] on button "Pesquisar" at bounding box center [812, 479] width 82 height 31
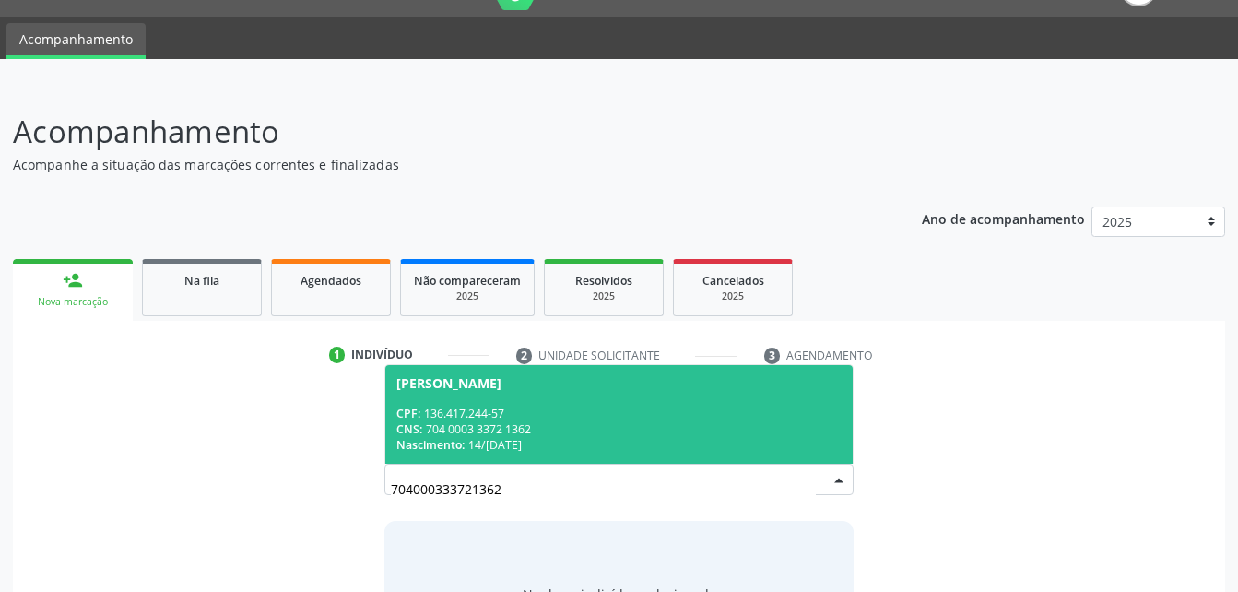
click at [685, 429] on div "CNS: 704 0003 3372 1362" at bounding box center [618, 429] width 444 height 16
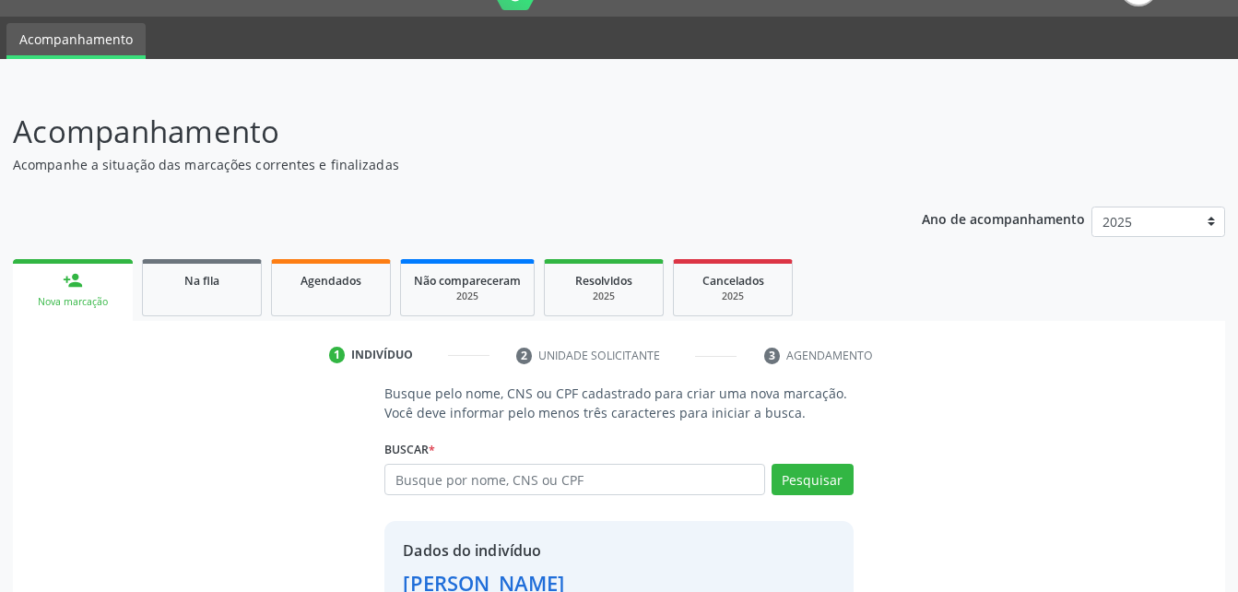
scroll to position [135, 0]
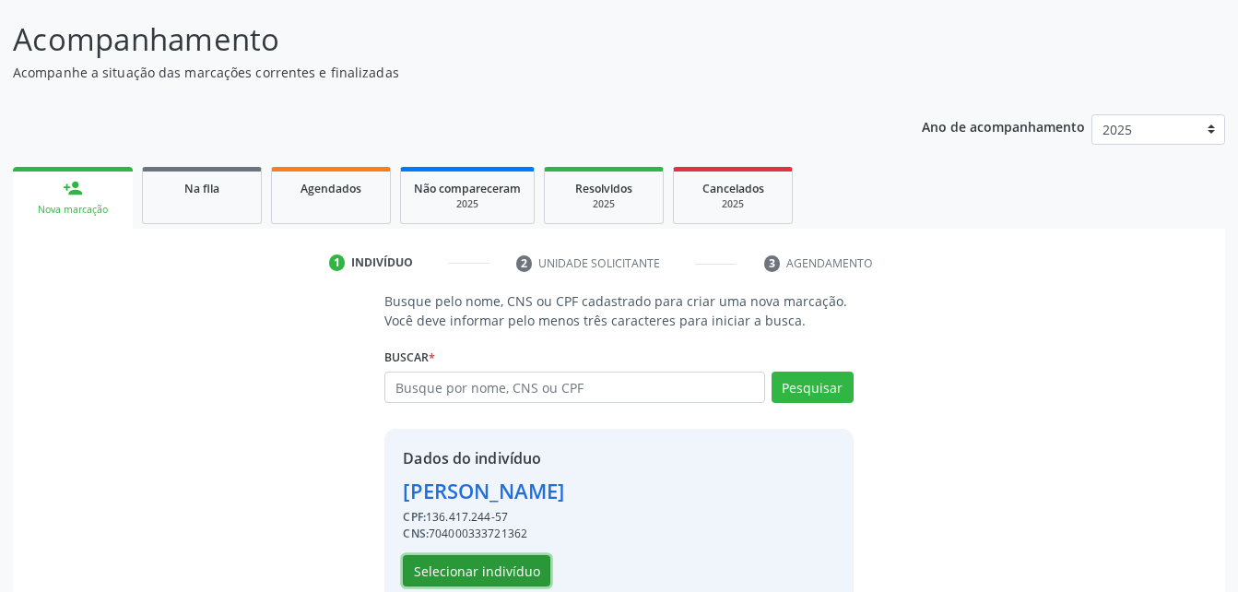
click at [507, 573] on button "Selecionar indivíduo" at bounding box center [476, 570] width 147 height 31
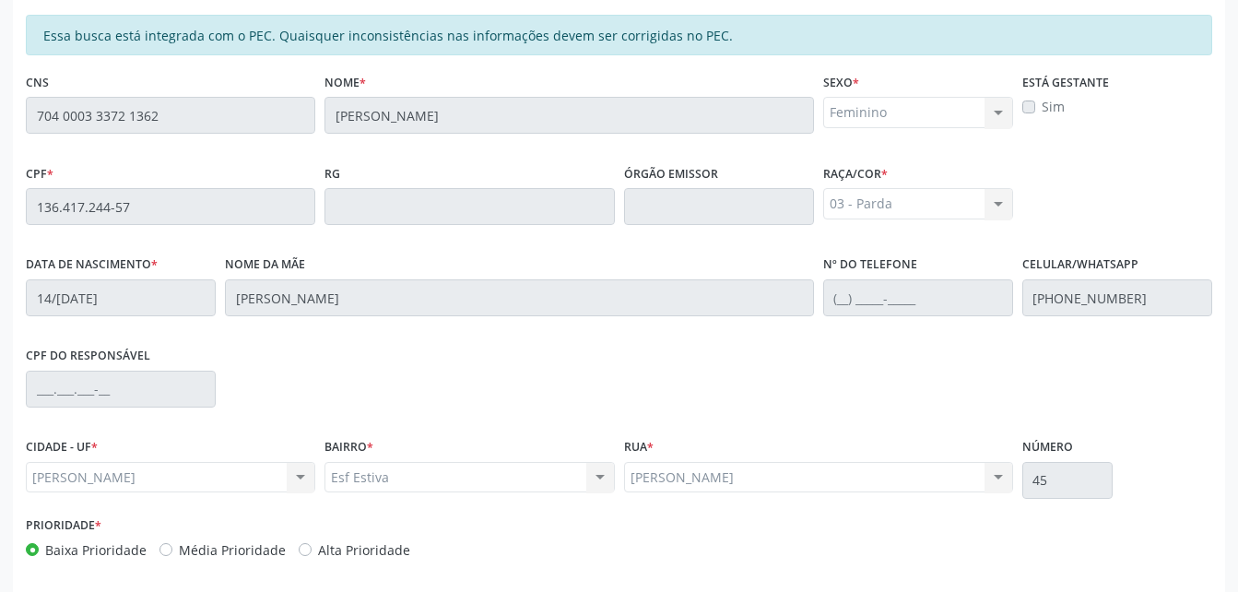
scroll to position [487, 0]
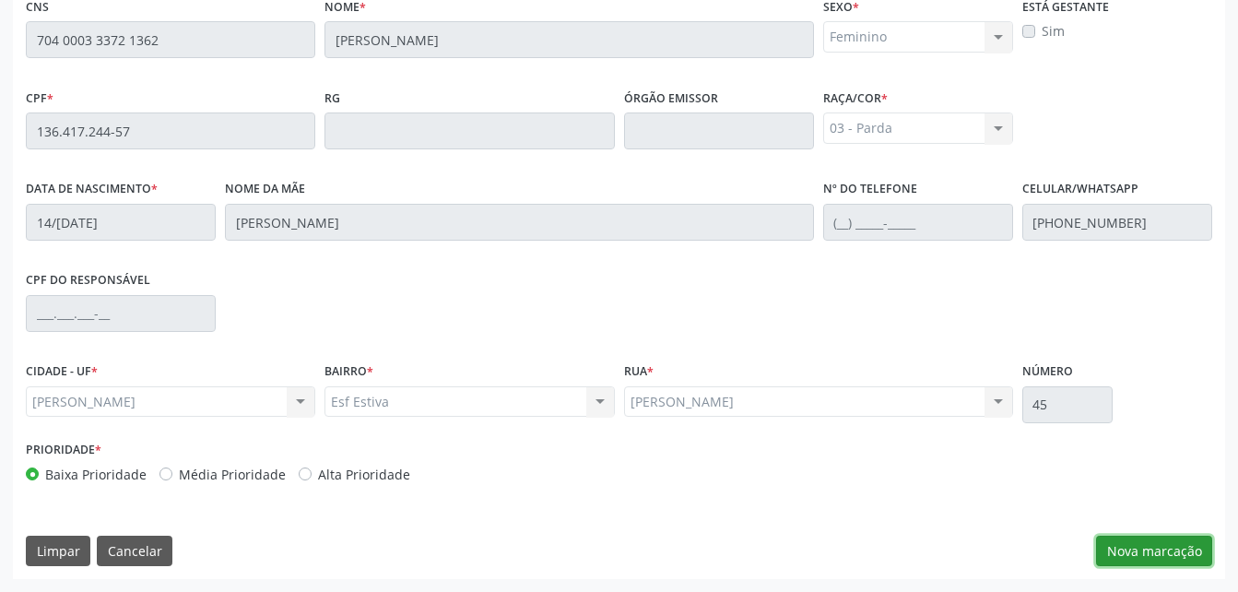
click at [1138, 546] on button "Nova marcação" at bounding box center [1154, 550] width 116 height 31
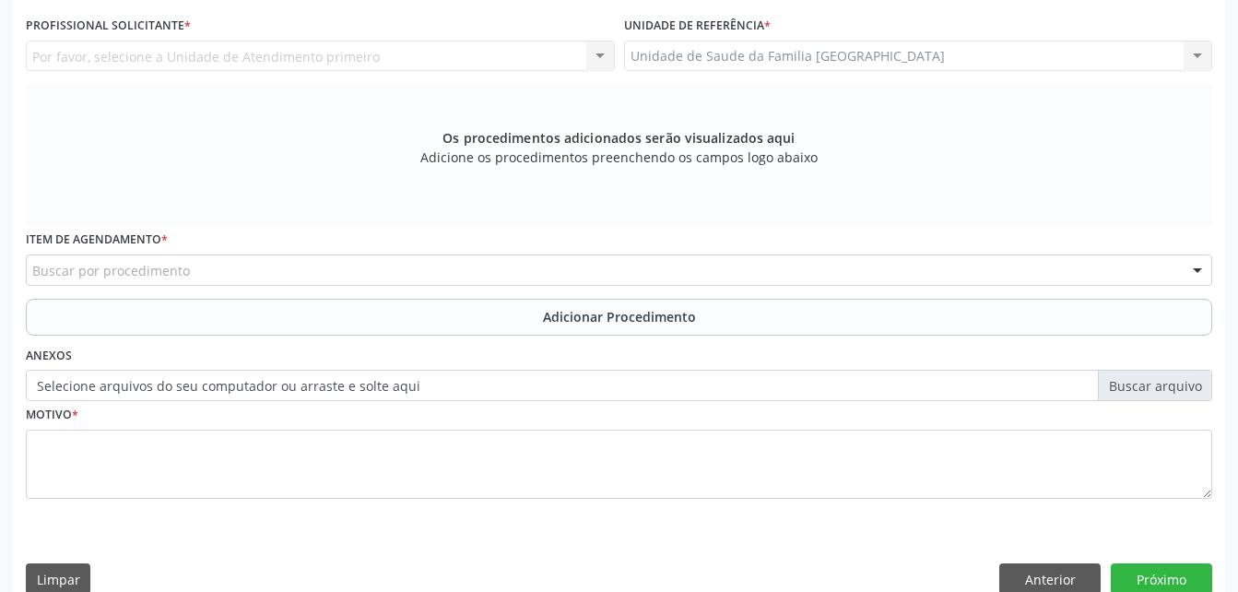
scroll to position [210, 0]
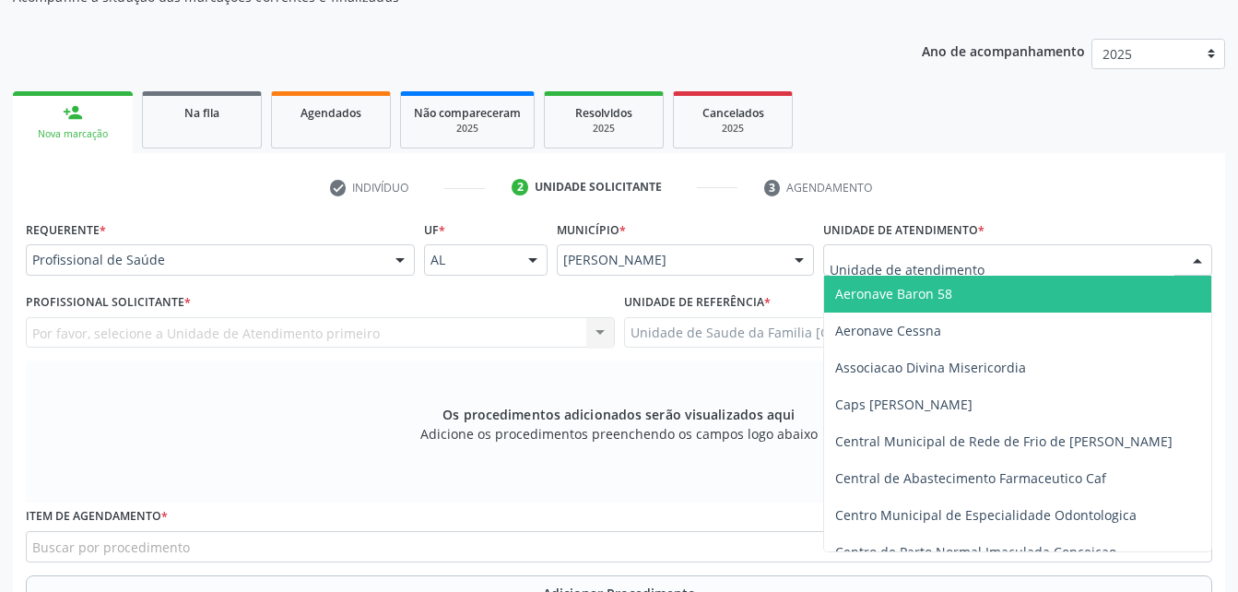
click at [895, 250] on div at bounding box center [1017, 259] width 389 height 31
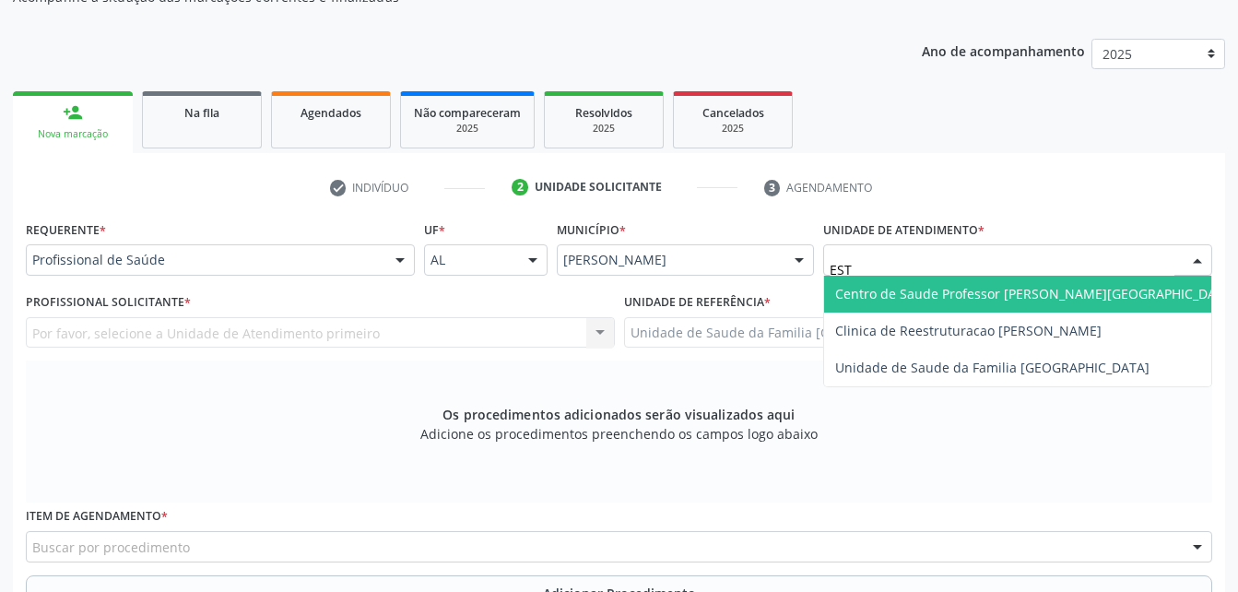
type input "ESTI"
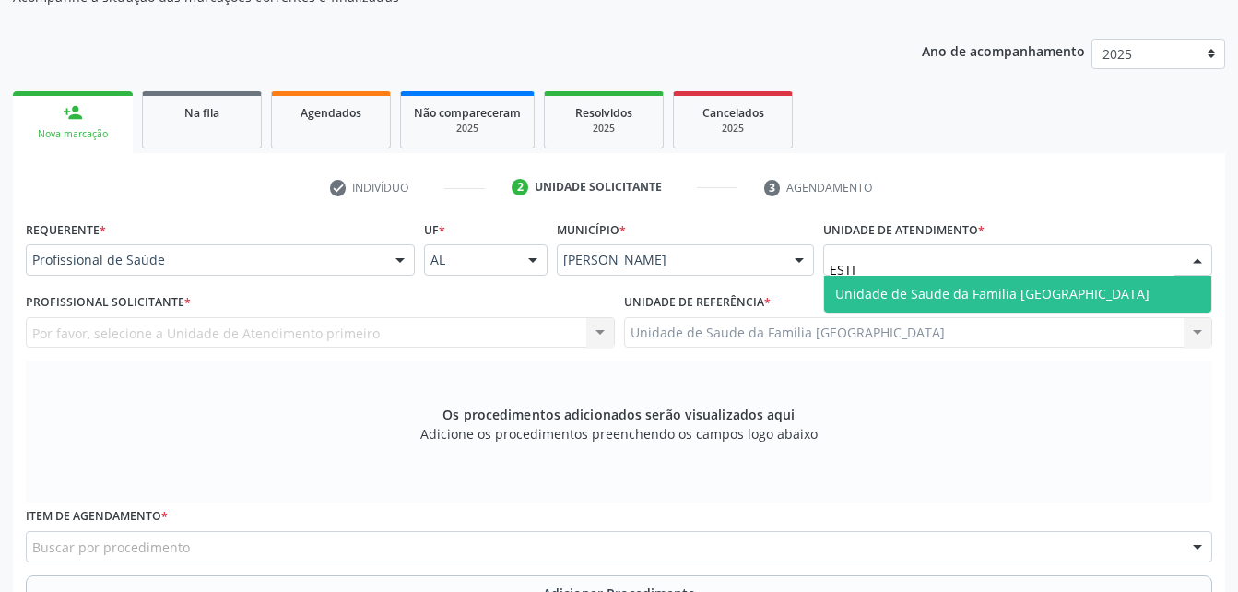
click at [919, 285] on span "Unidade de Saude da Familia [GEOGRAPHIC_DATA]" at bounding box center [992, 294] width 314 height 18
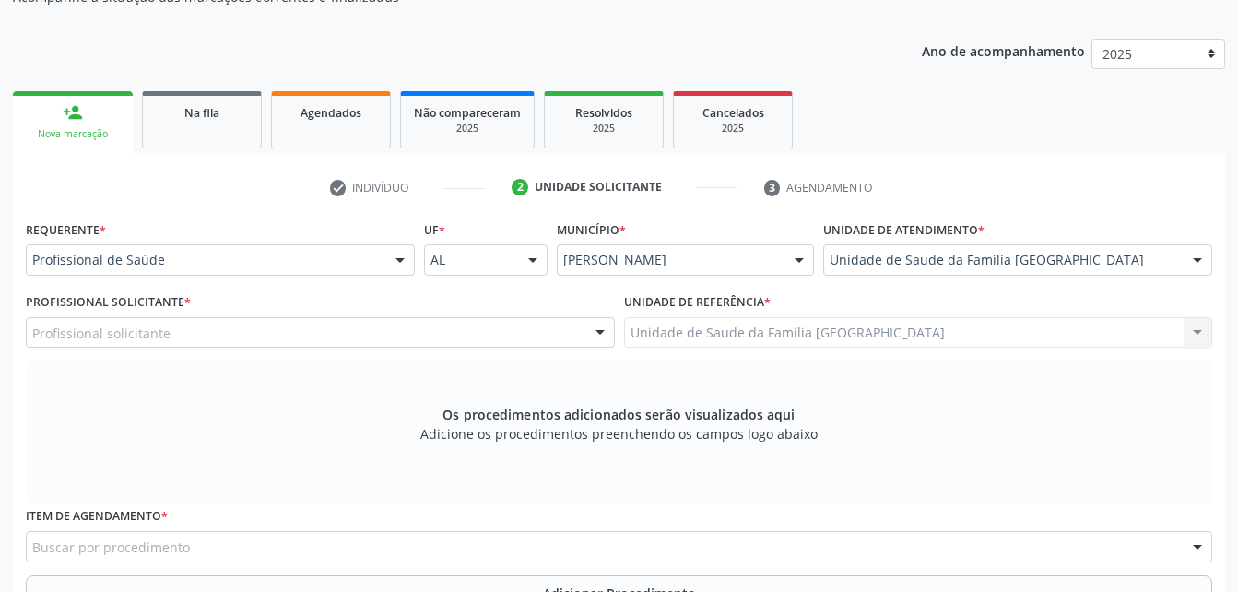
click at [320, 326] on div "Profissional solicitante" at bounding box center [320, 332] width 589 height 31
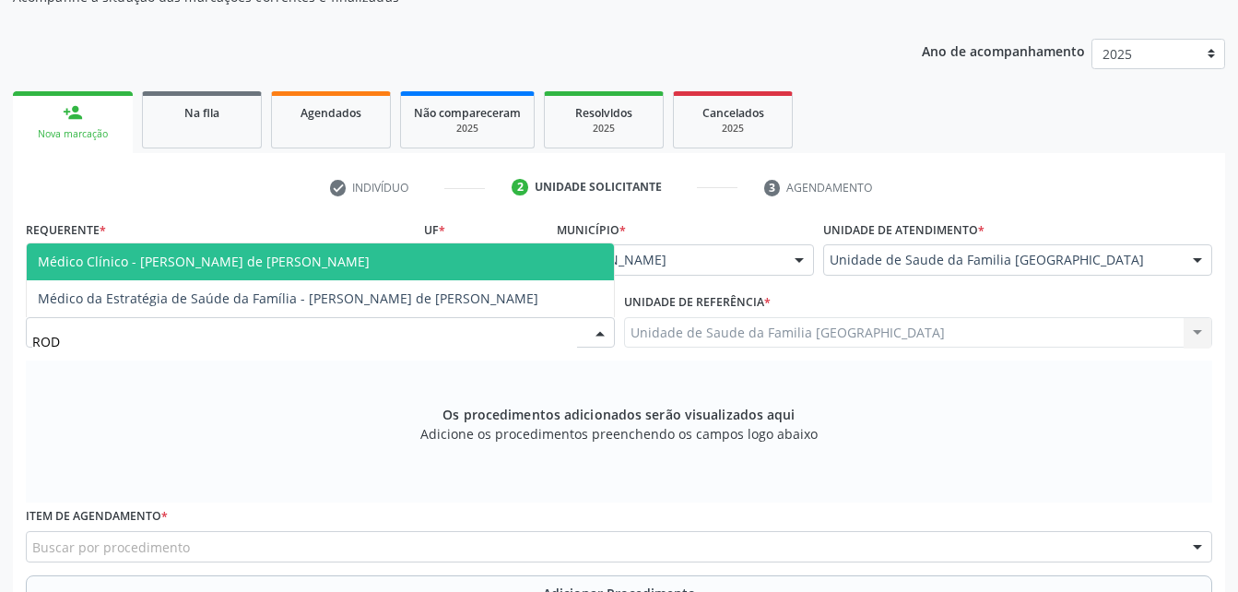
type input "RODR"
click at [337, 266] on span "Médico Clínico - [PERSON_NAME] de [PERSON_NAME]" at bounding box center [320, 261] width 587 height 37
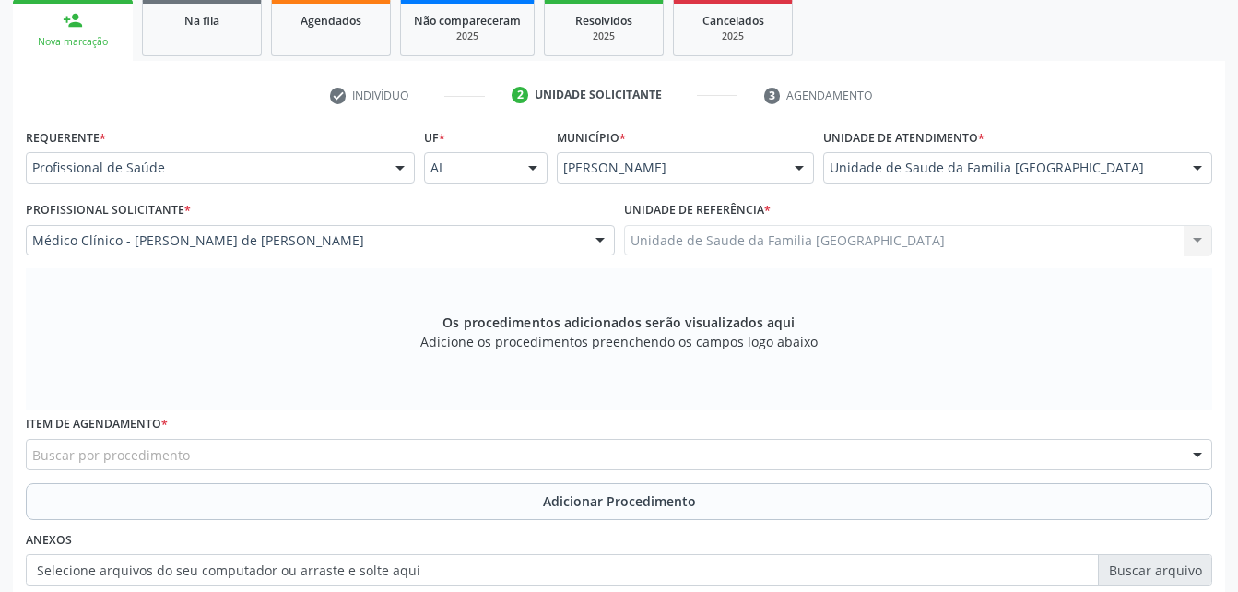
scroll to position [394, 0]
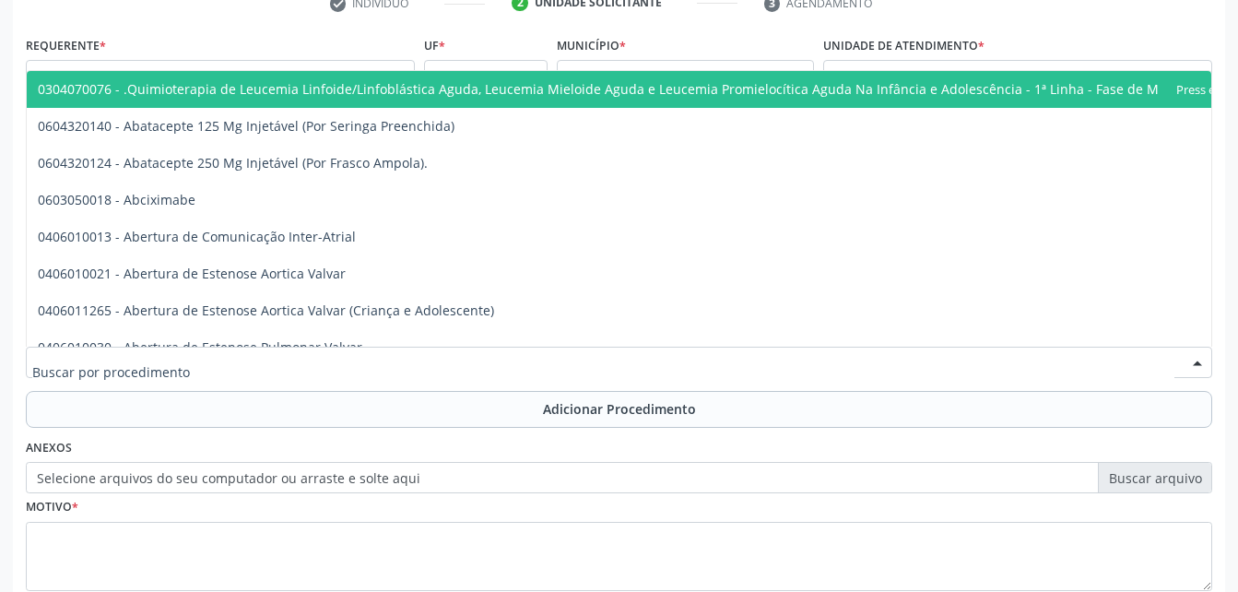
click at [392, 367] on div at bounding box center [619, 362] width 1186 height 31
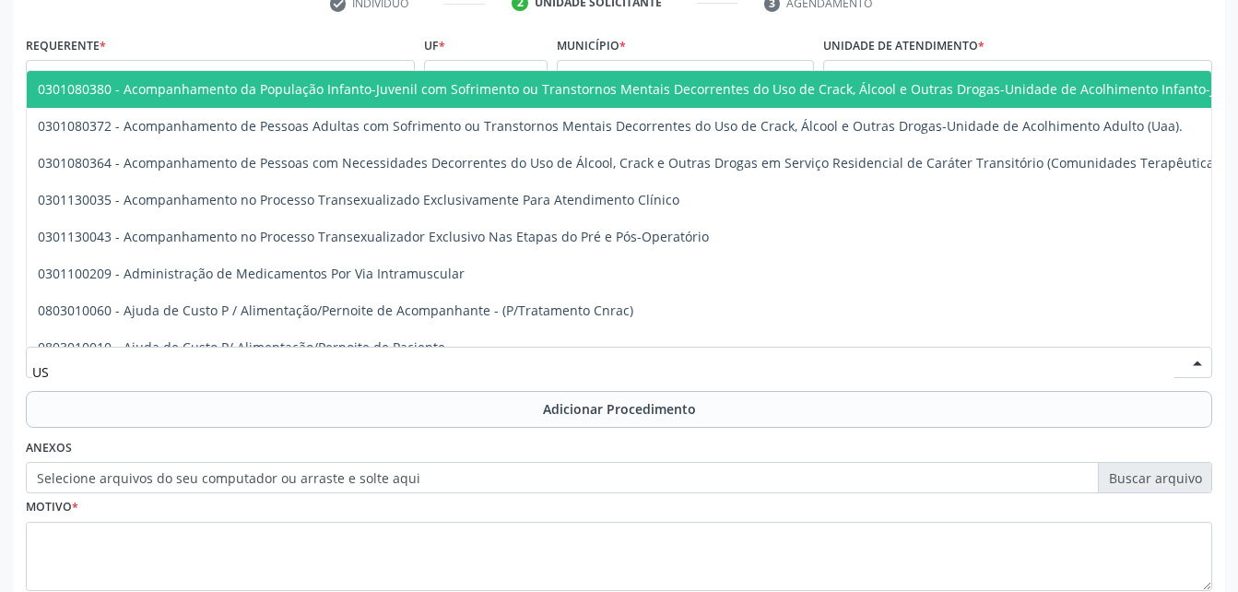
type input "USG"
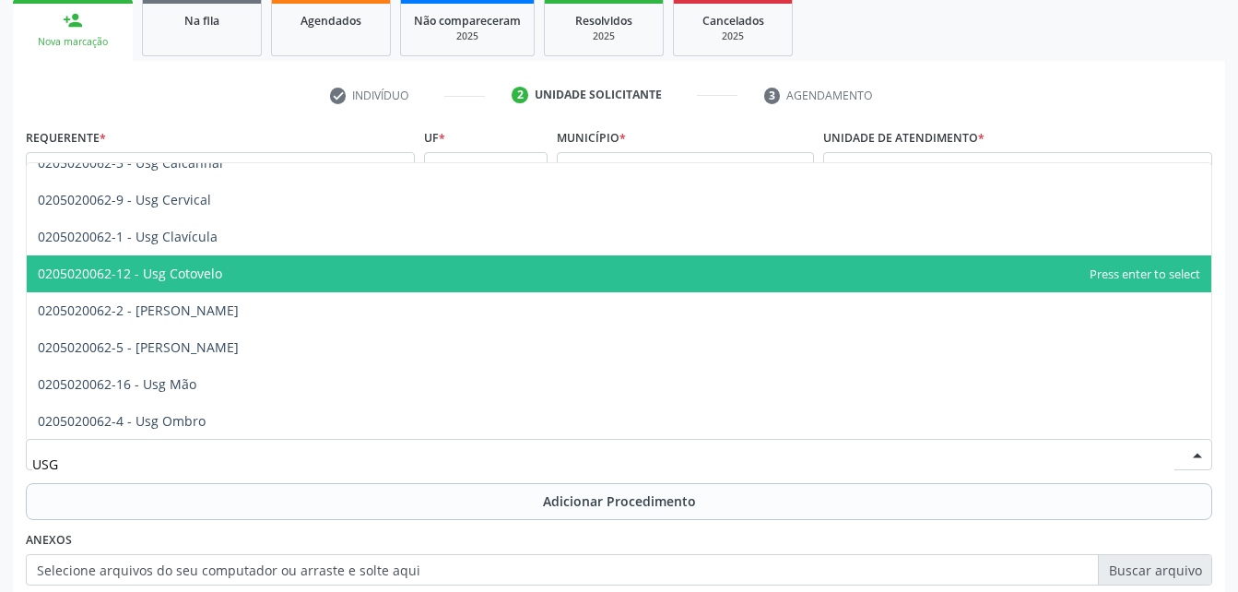
scroll to position [184, 0]
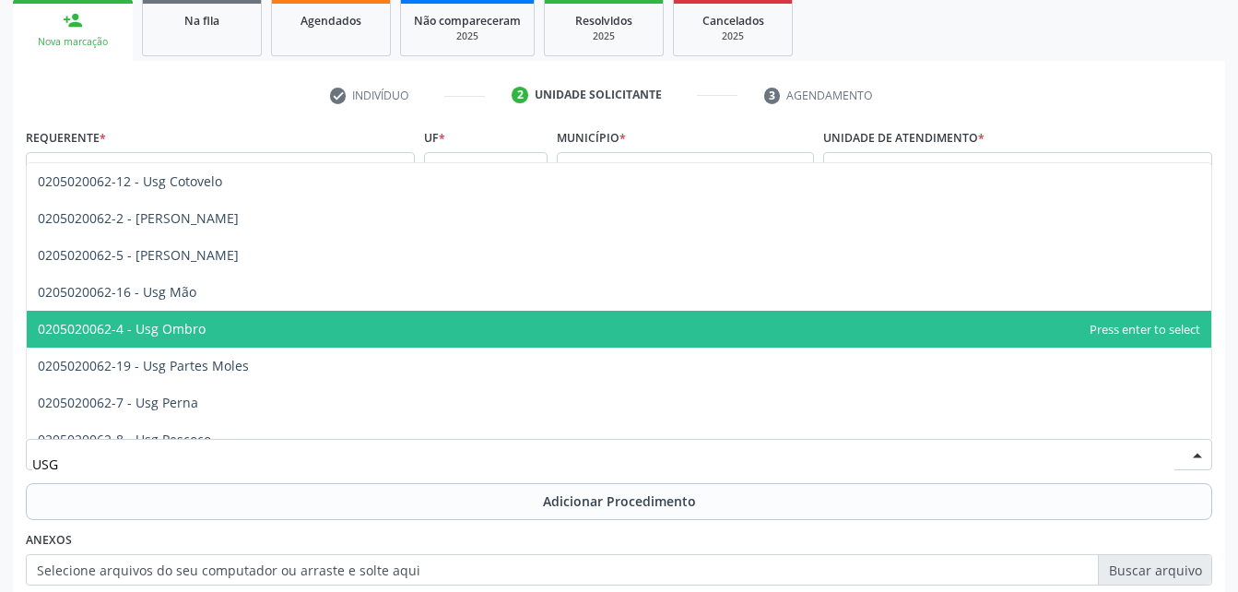
click at [357, 335] on span "0205020062-4 - Usg Ombro" at bounding box center [619, 329] width 1184 height 37
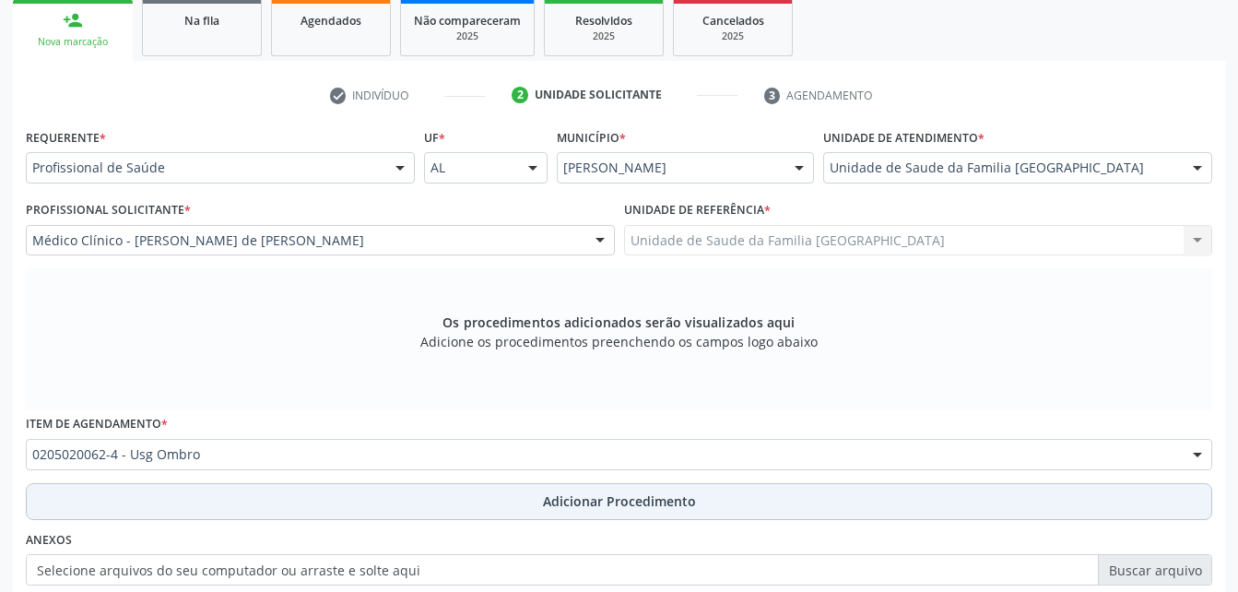
click at [455, 503] on button "Adicionar Procedimento" at bounding box center [619, 501] width 1186 height 37
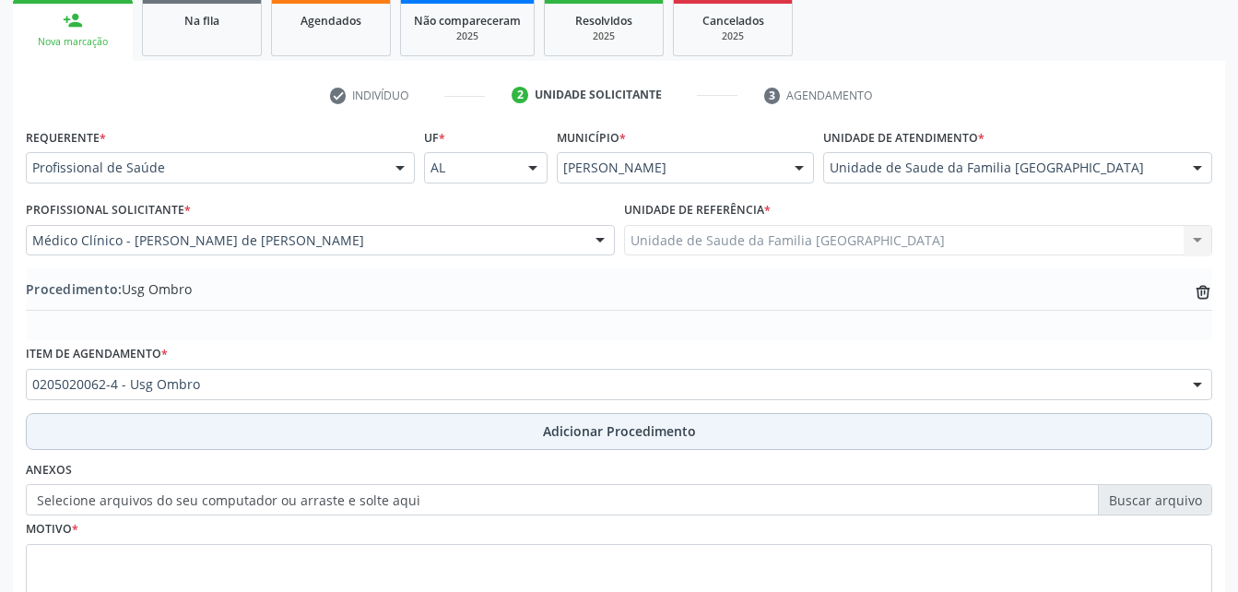
scroll to position [445, 0]
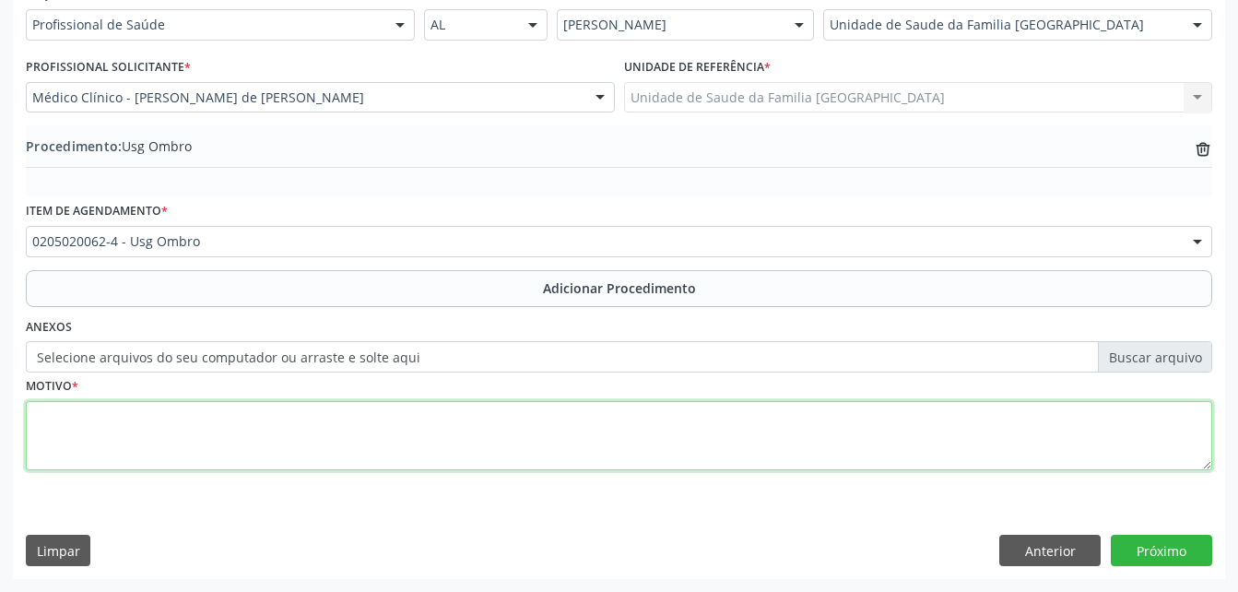
click at [410, 444] on textarea at bounding box center [619, 436] width 1186 height 70
type textarea "ESQUERDO"
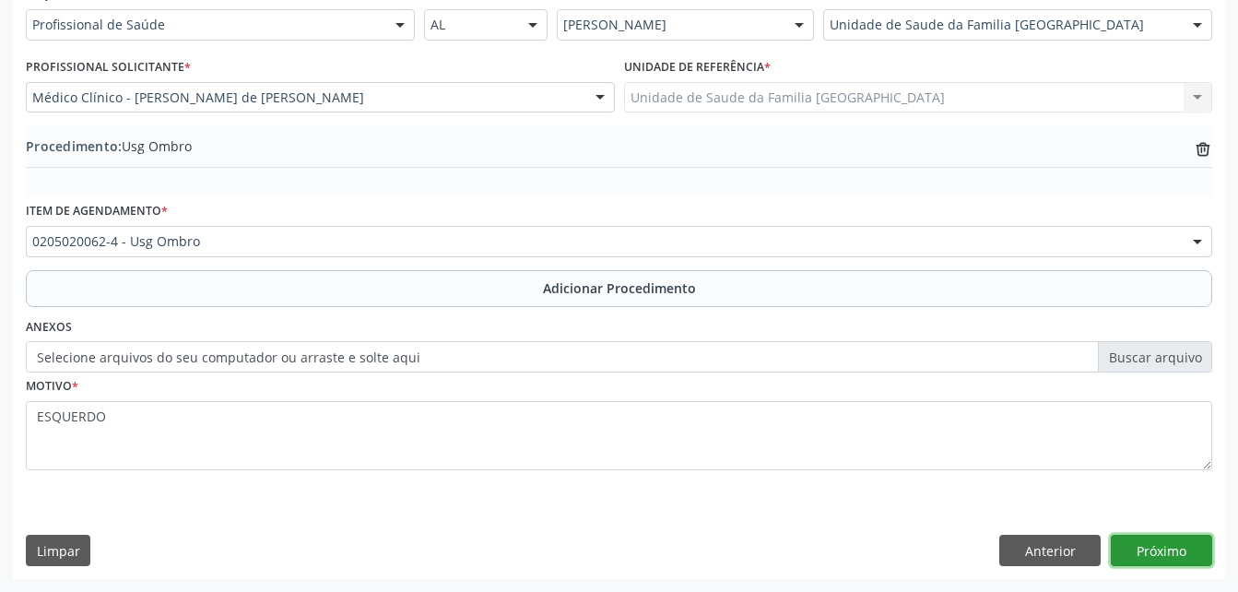
click at [1164, 543] on button "Próximo" at bounding box center [1161, 550] width 101 height 31
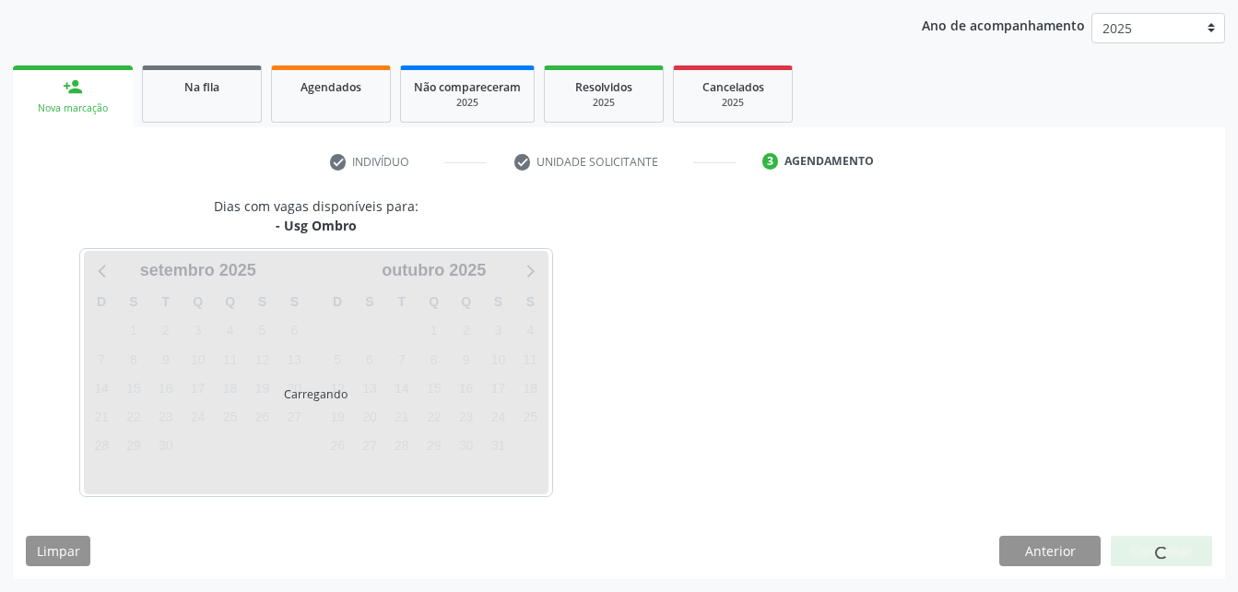
scroll to position [290, 0]
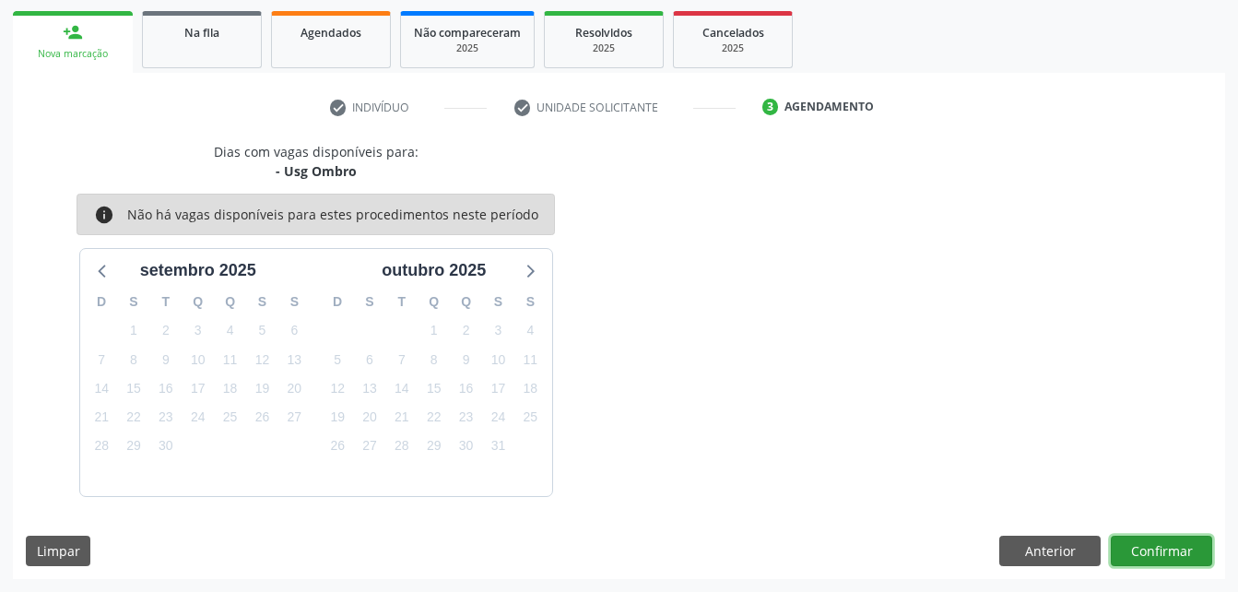
click at [1164, 543] on button "Confirmar" at bounding box center [1161, 550] width 101 height 31
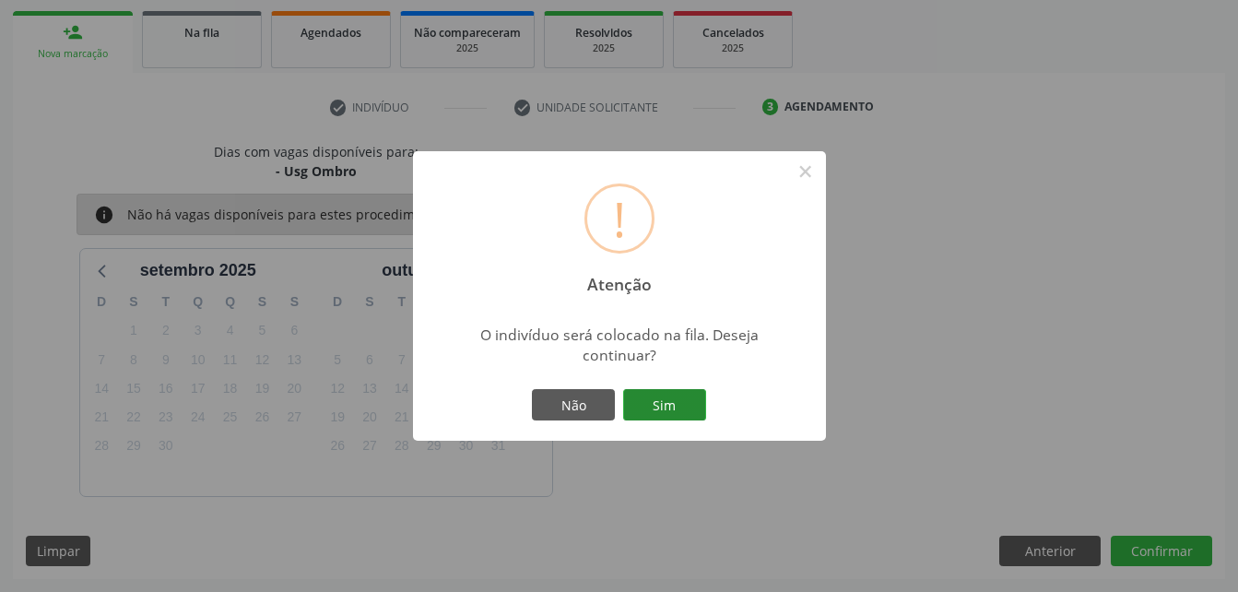
click at [662, 401] on button "Sim" at bounding box center [664, 404] width 83 height 31
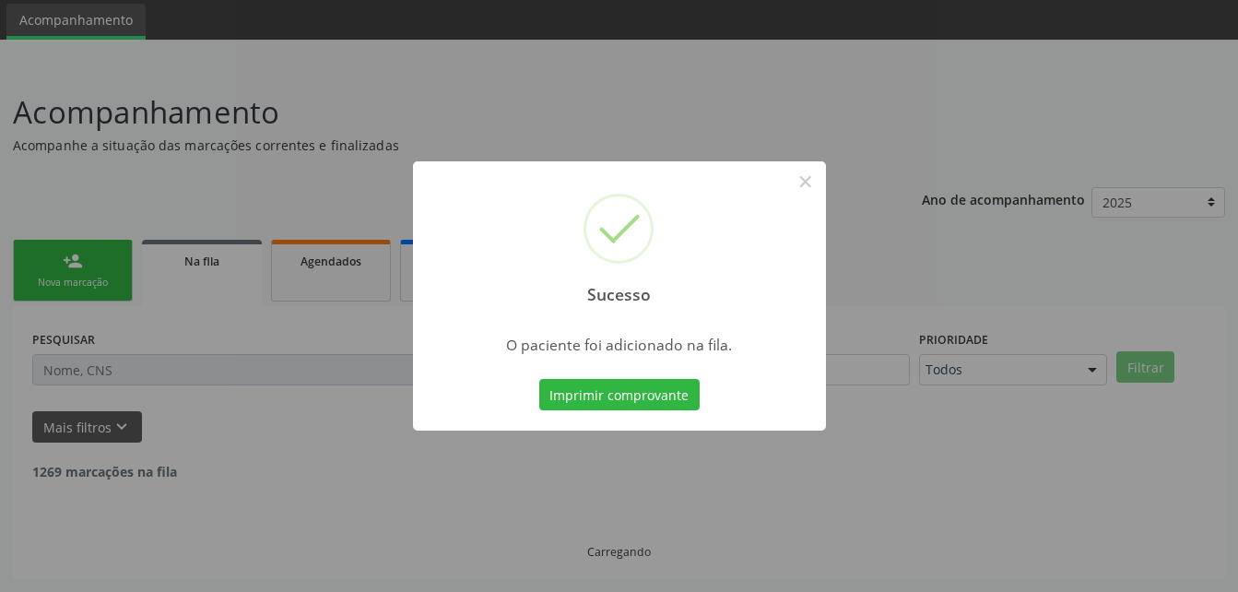
scroll to position [42, 0]
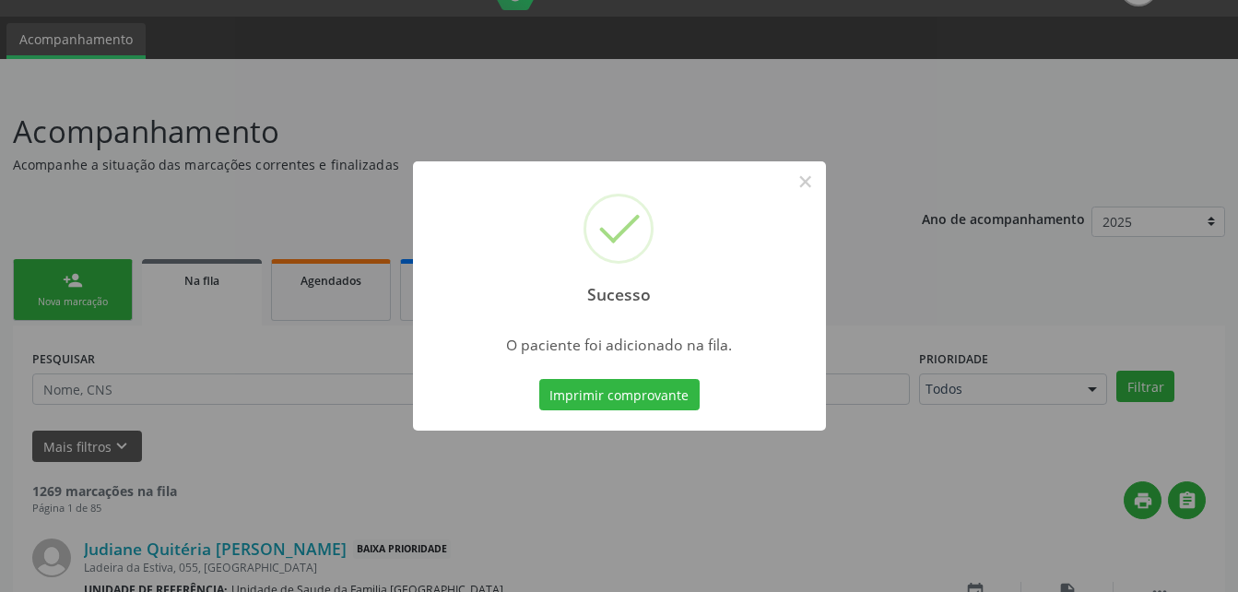
click at [71, 295] on div "Sucesso × O paciente foi adicionado na fila. Imprimir comprovante Cancel" at bounding box center [619, 296] width 1238 height 592
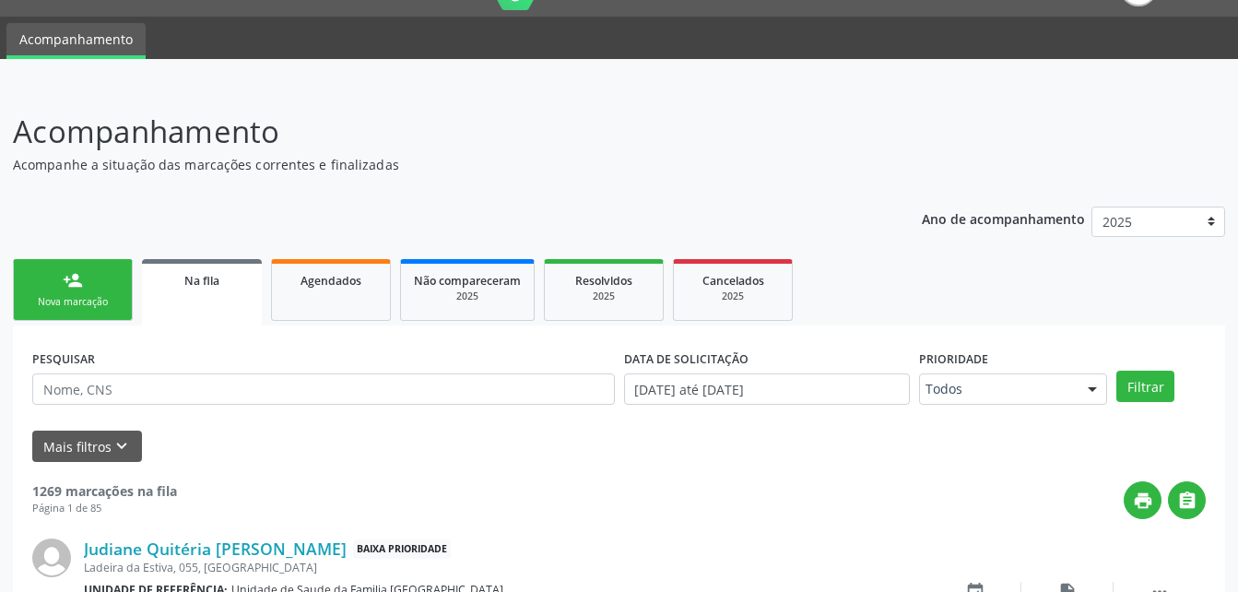
scroll to position [319, 0]
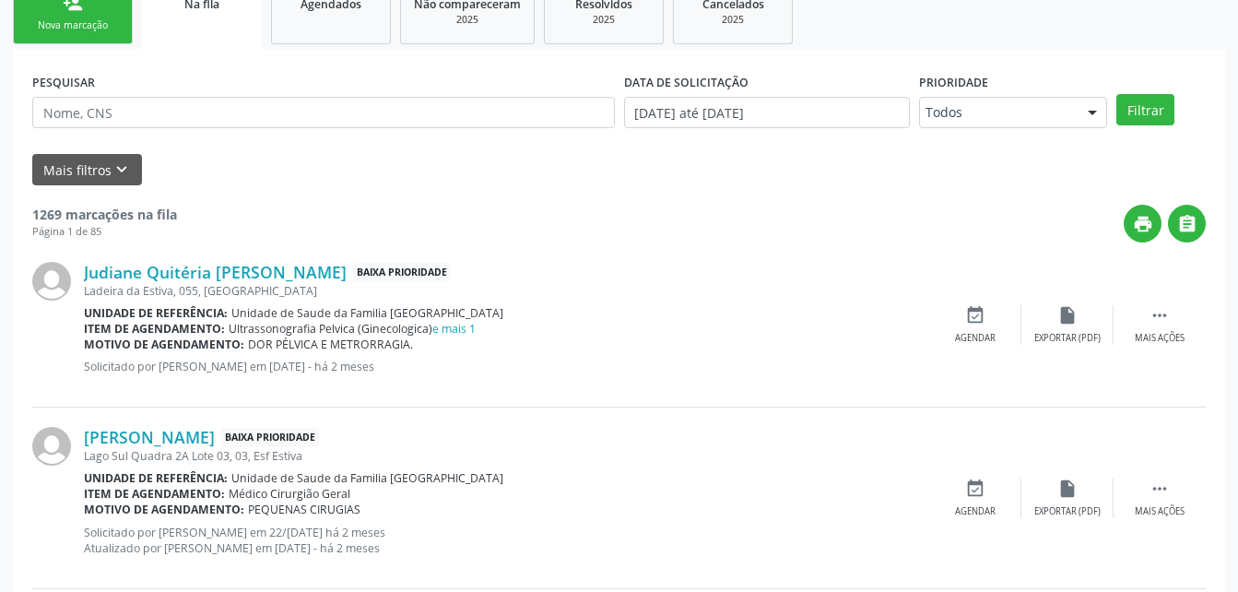
click at [80, 22] on div "Nova marcação" at bounding box center [73, 25] width 92 height 14
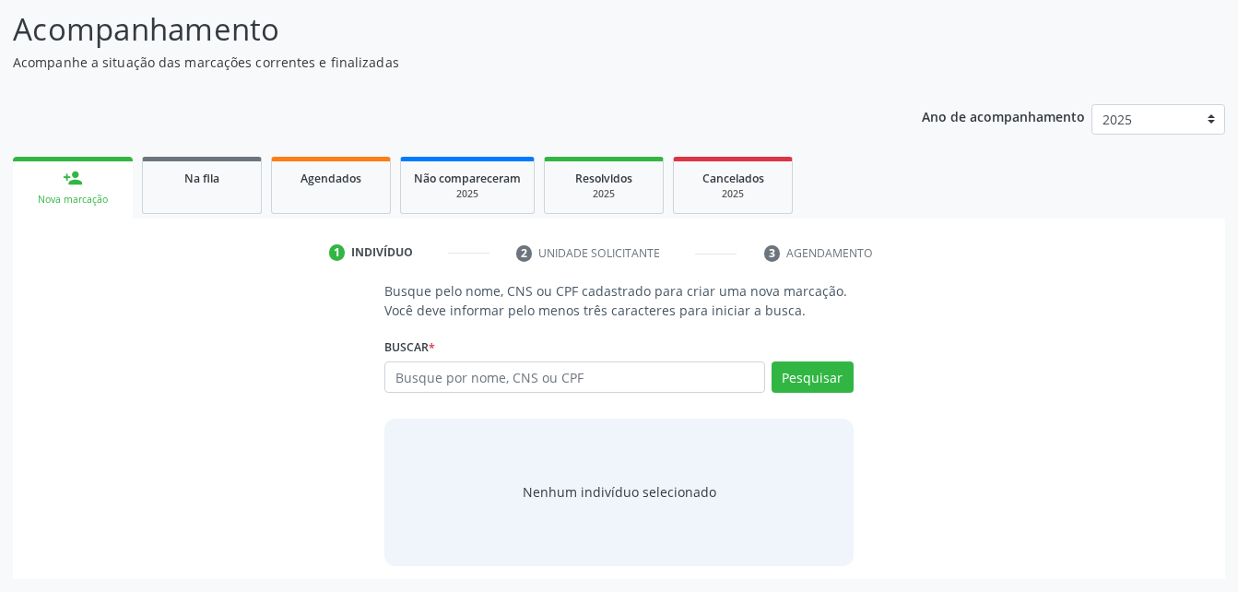
scroll to position [145, 0]
click at [458, 382] on input "text" at bounding box center [574, 376] width 380 height 31
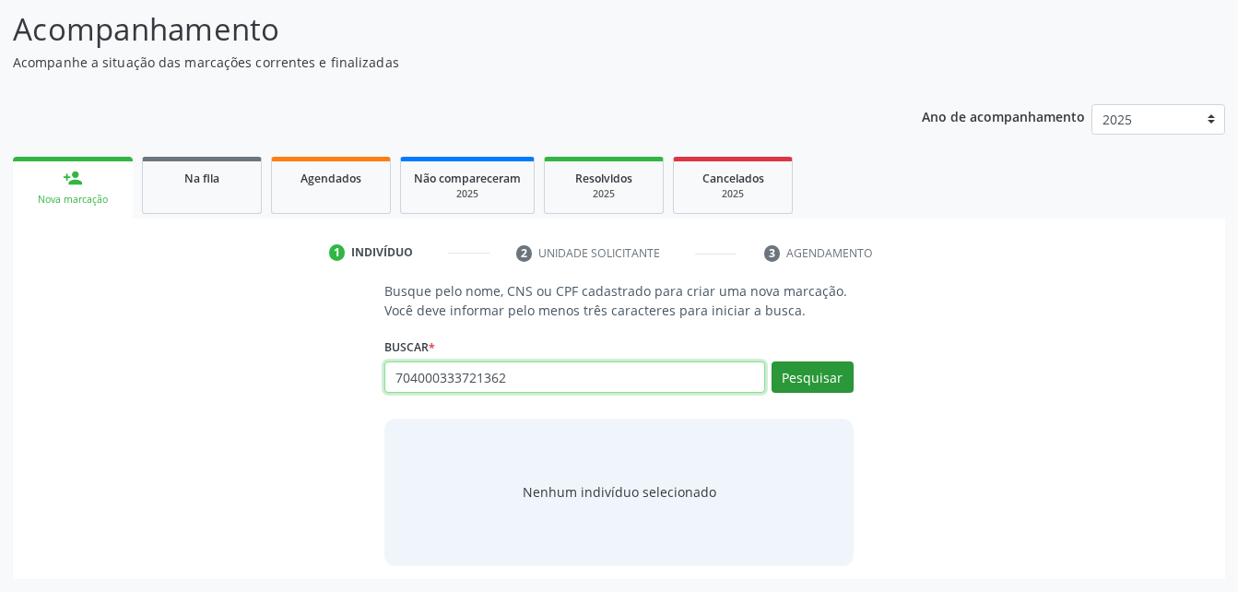
type input "704000333721362"
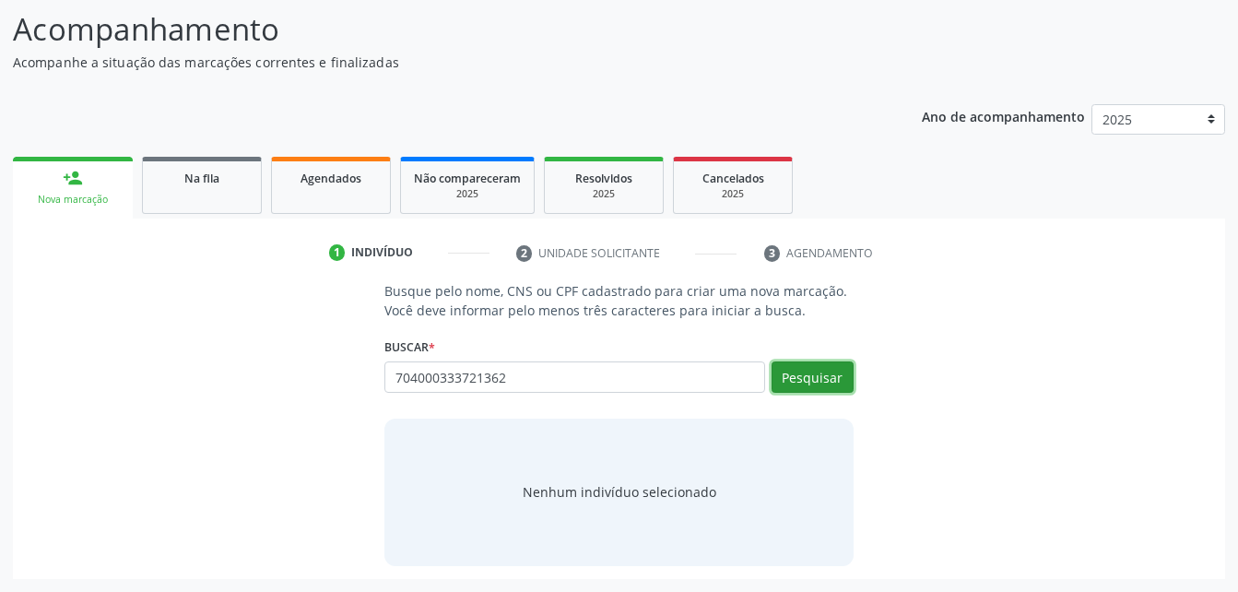
click at [819, 377] on button "Pesquisar" at bounding box center [812, 376] width 82 height 31
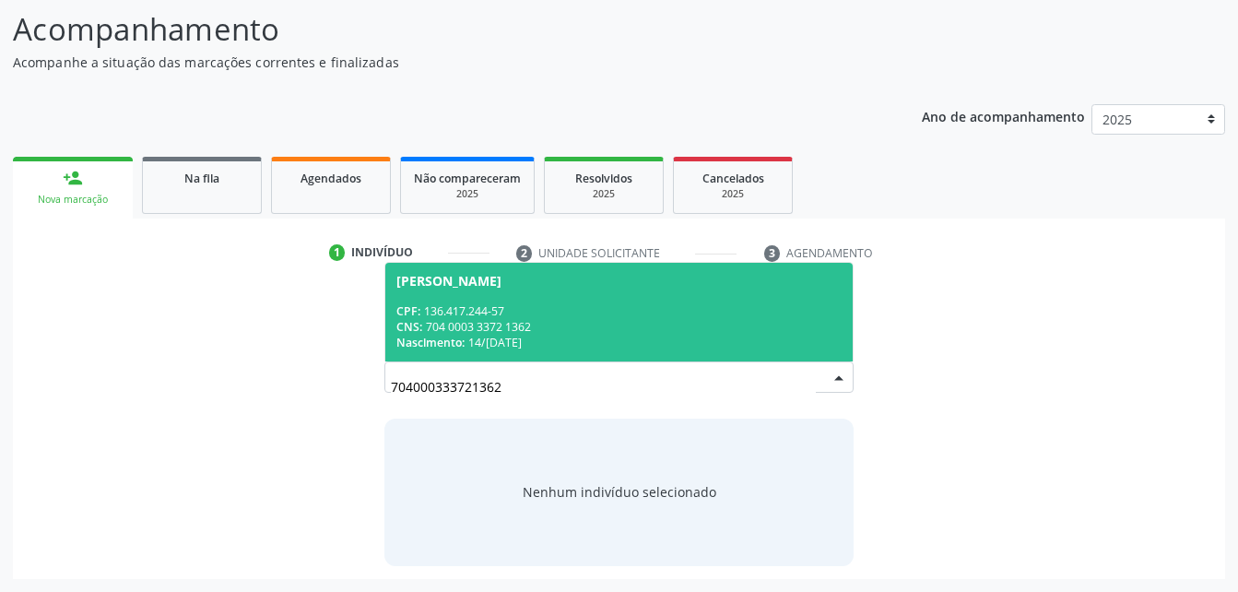
click at [549, 311] on div "CPF: 136.417.244-57" at bounding box center [618, 311] width 444 height 16
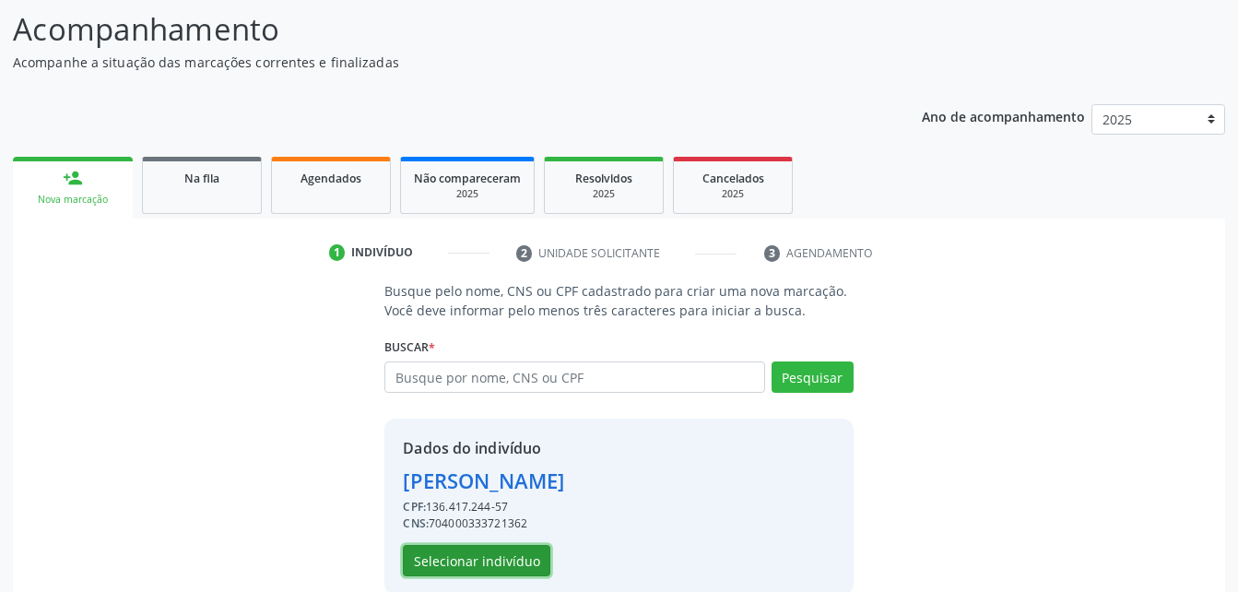
click at [496, 572] on button "Selecionar indivíduo" at bounding box center [476, 560] width 147 height 31
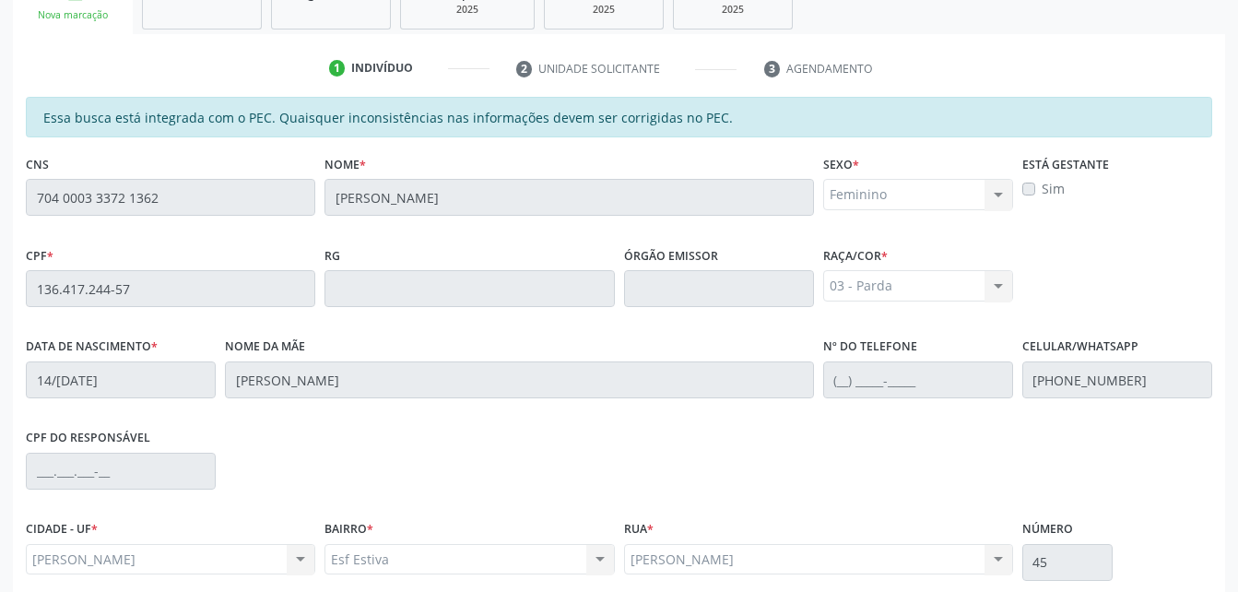
scroll to position [487, 0]
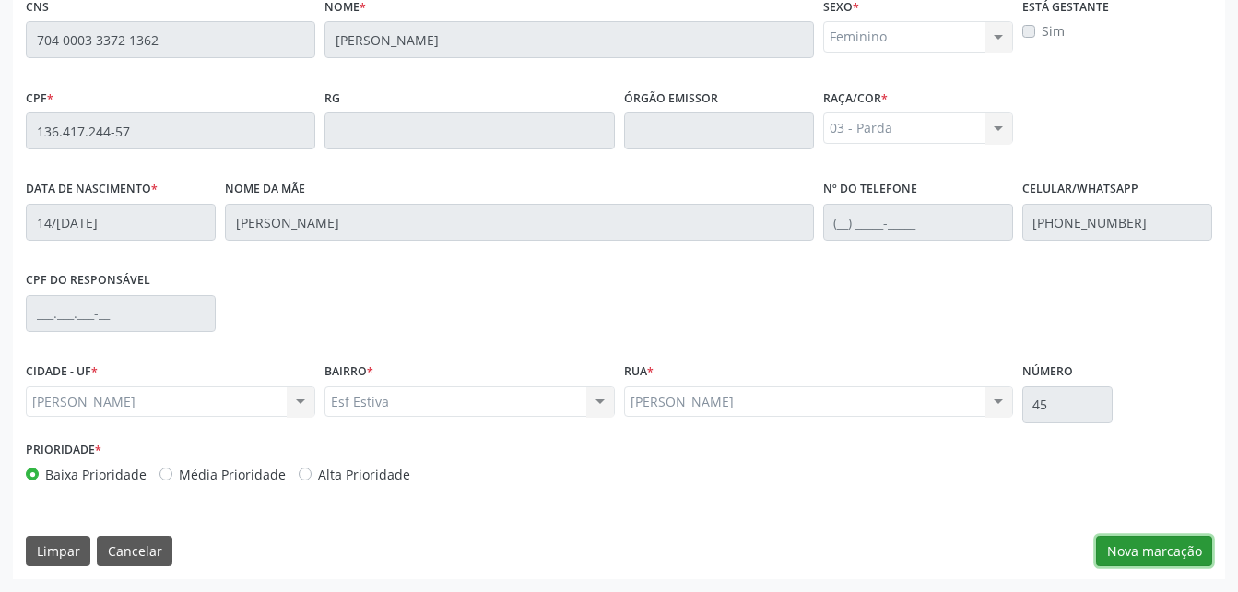
click at [1198, 558] on button "Nova marcação" at bounding box center [1154, 550] width 116 height 31
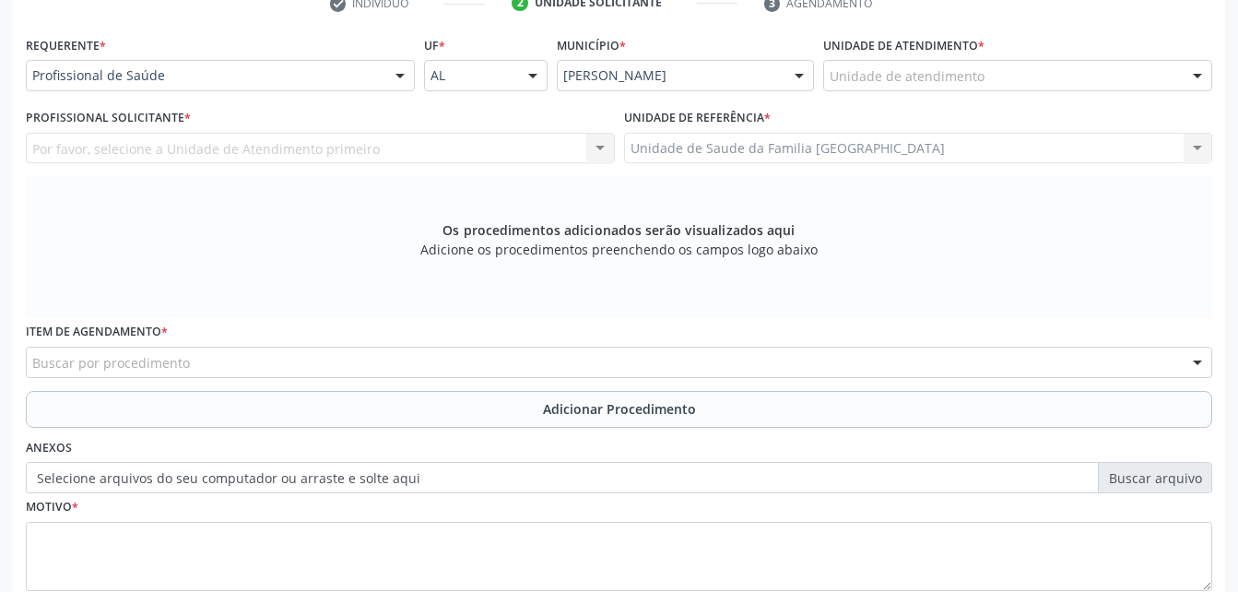
scroll to position [302, 0]
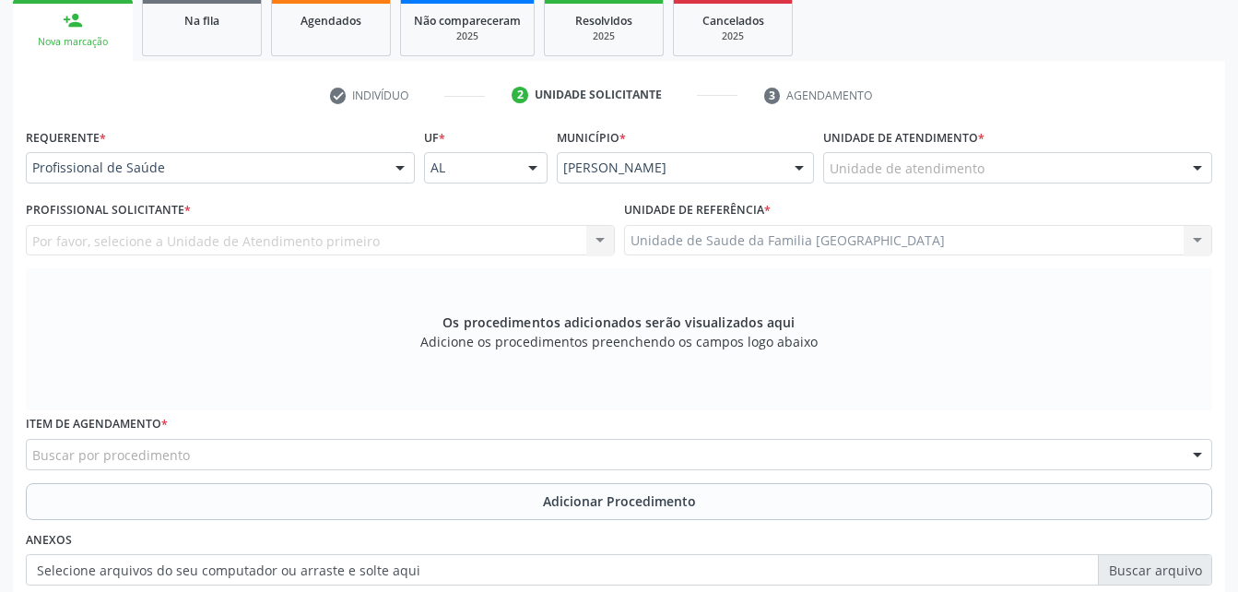
click at [1113, 170] on div "Unidade de atendimento" at bounding box center [1017, 167] width 389 height 31
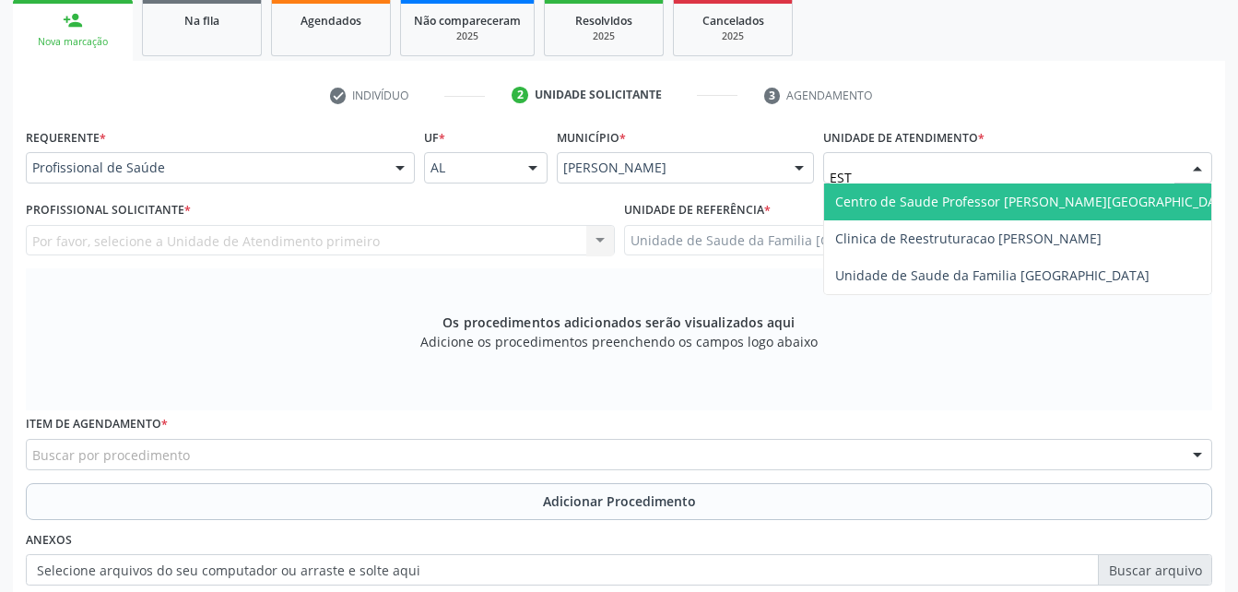
type input "ESTI"
click at [1158, 200] on span "Unidade de Saude da Familia [GEOGRAPHIC_DATA]" at bounding box center [1017, 201] width 387 height 37
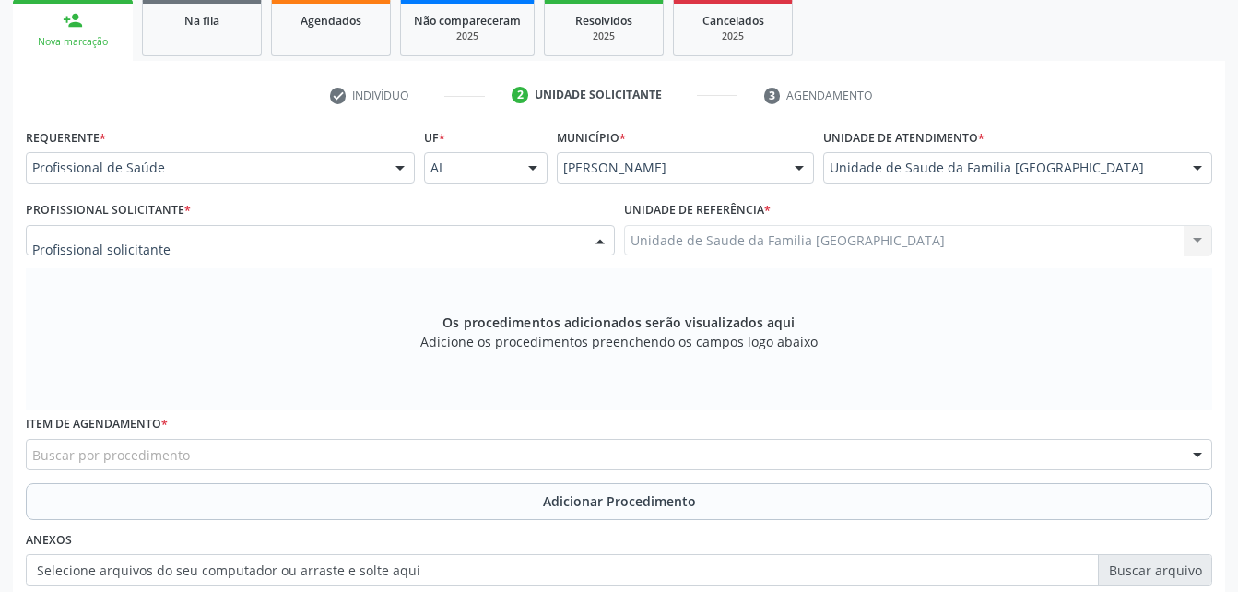
click at [308, 245] on div at bounding box center [320, 240] width 589 height 31
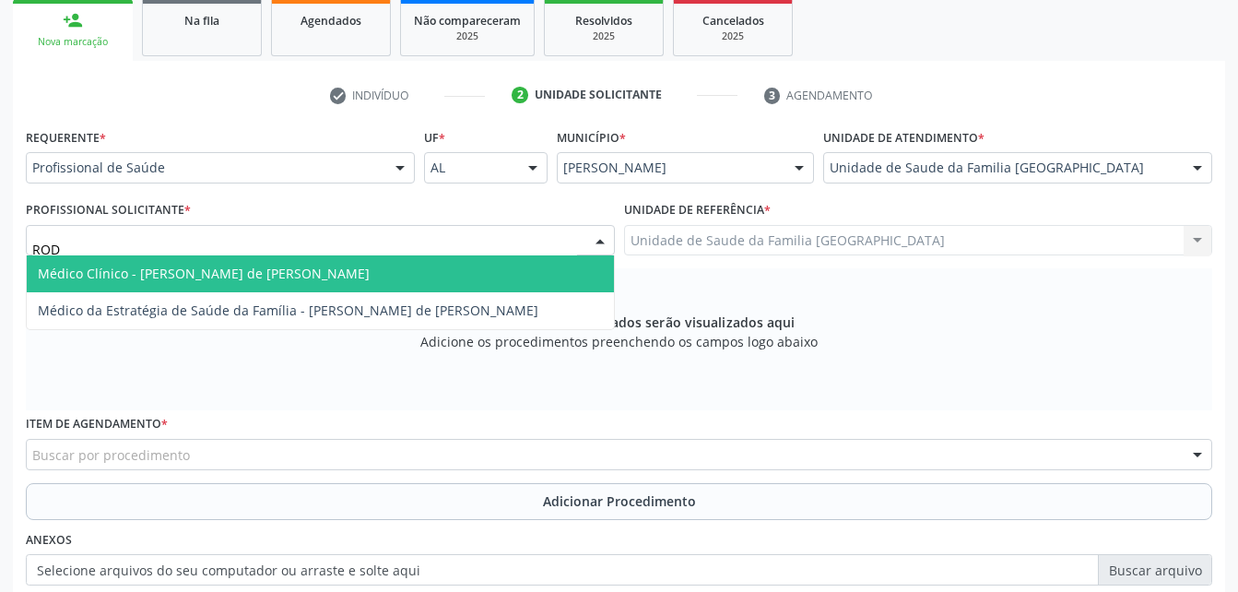
type input "RODR"
click at [308, 247] on input "RODR" at bounding box center [304, 249] width 545 height 37
click at [308, 281] on span "Médico Clínico - [PERSON_NAME] de [PERSON_NAME]" at bounding box center [204, 274] width 332 height 18
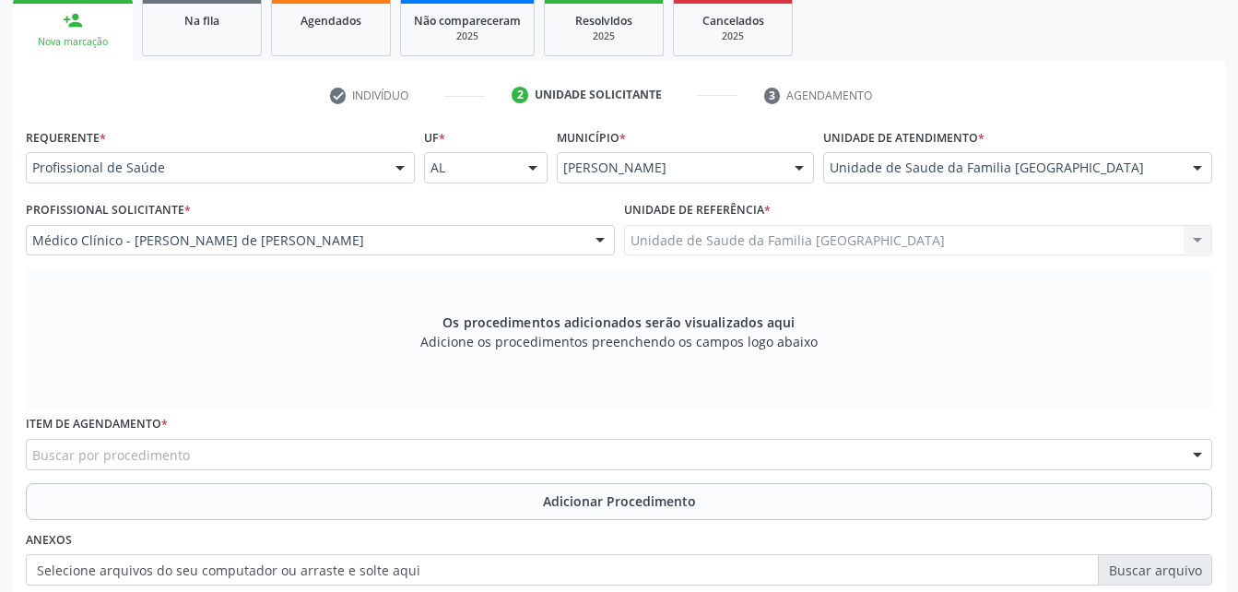
scroll to position [487, 0]
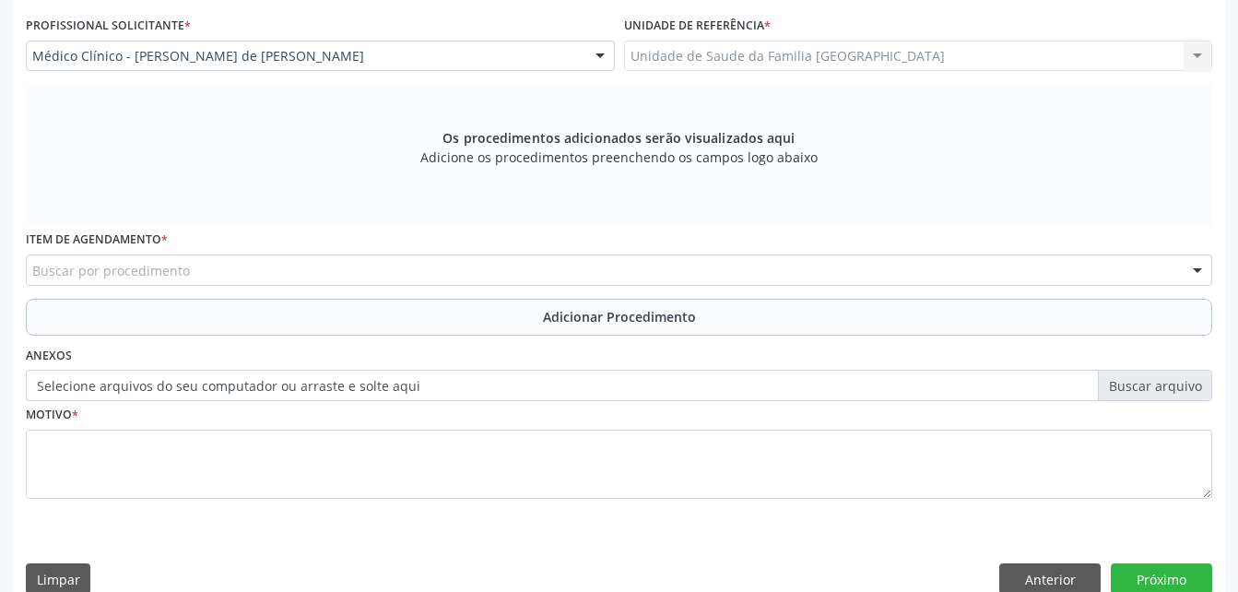
click at [282, 260] on div "Buscar por procedimento" at bounding box center [619, 269] width 1186 height 31
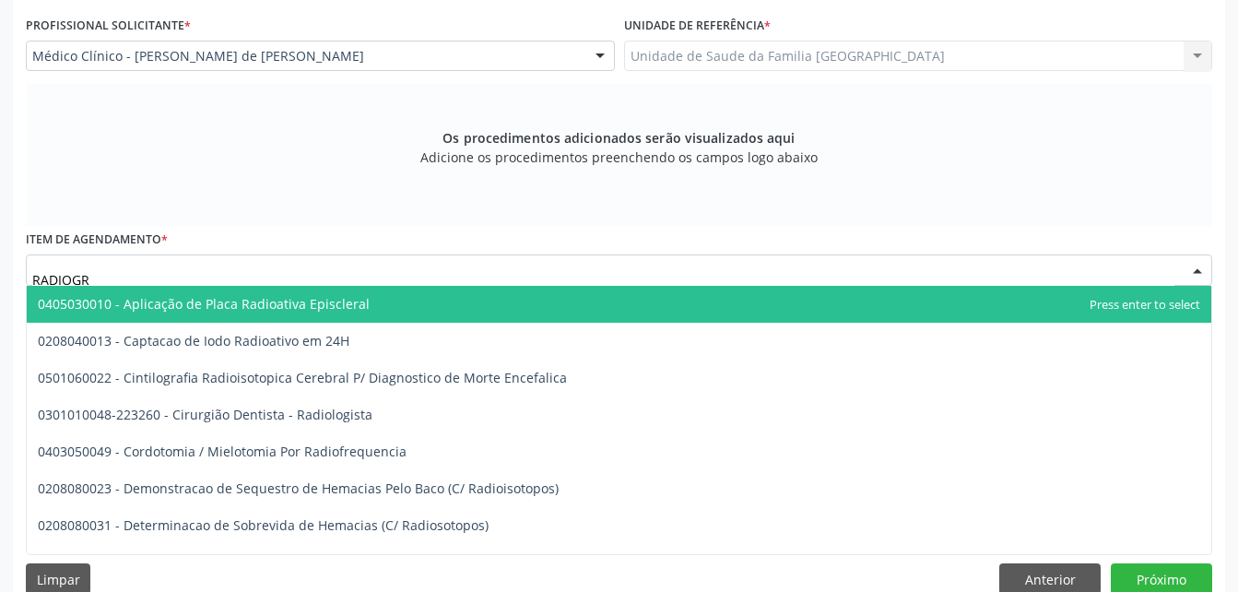
type input "RADIOGRA"
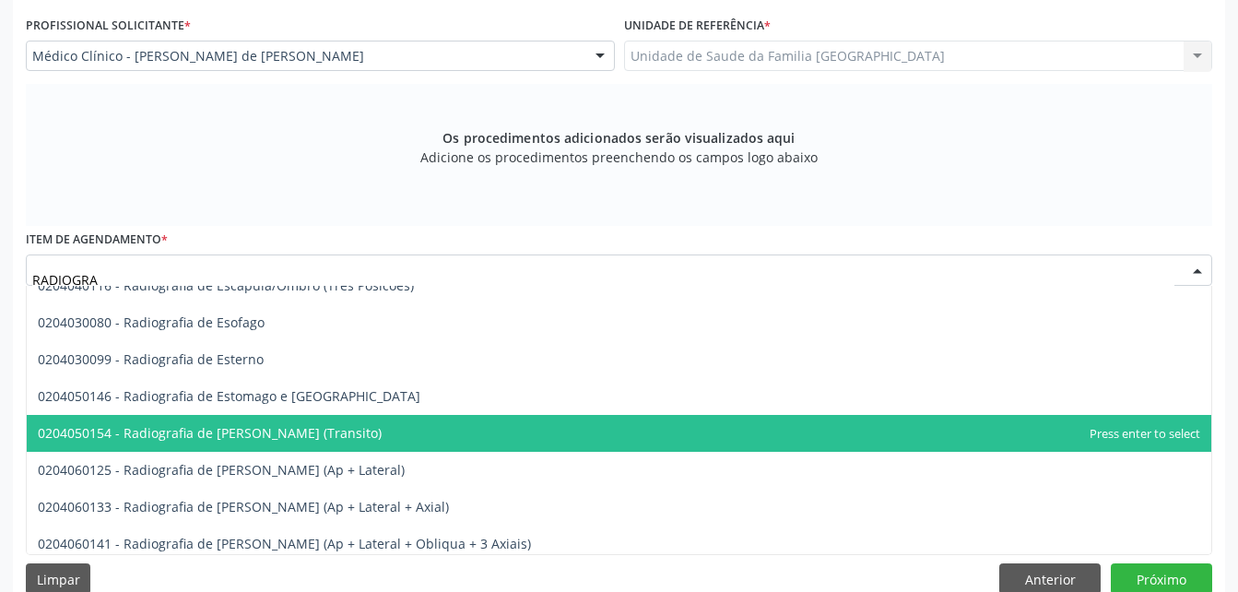
scroll to position [1475, 0]
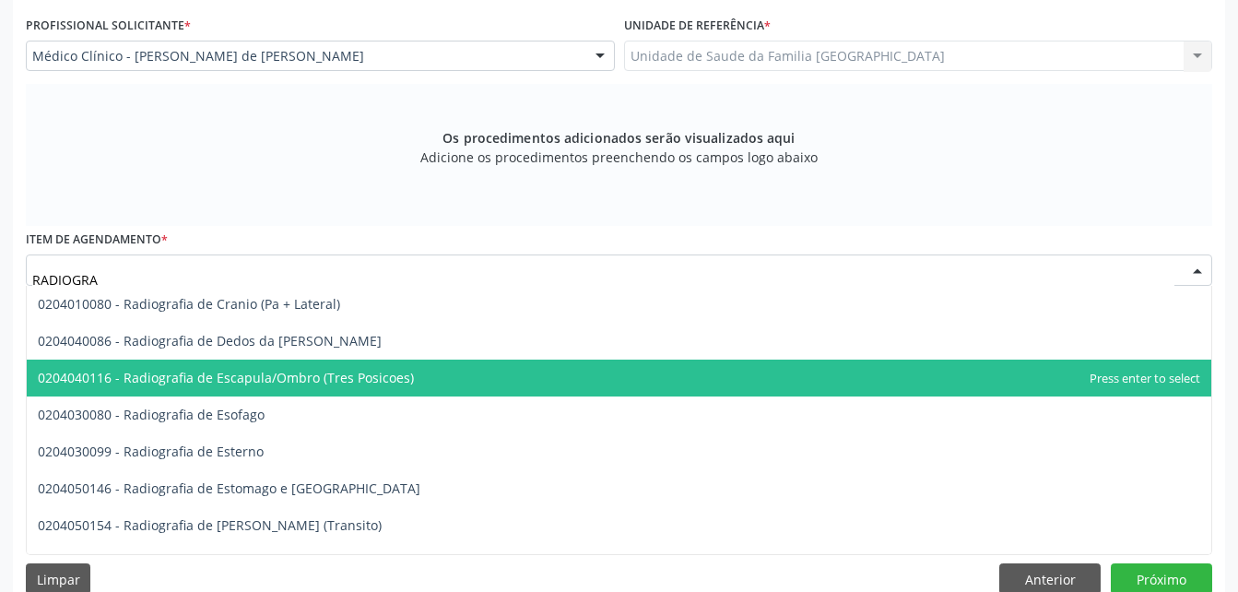
click at [457, 374] on span "0204040116 - Radiografia de Escapula/Ombro (Tres Posicoes)" at bounding box center [619, 377] width 1184 height 37
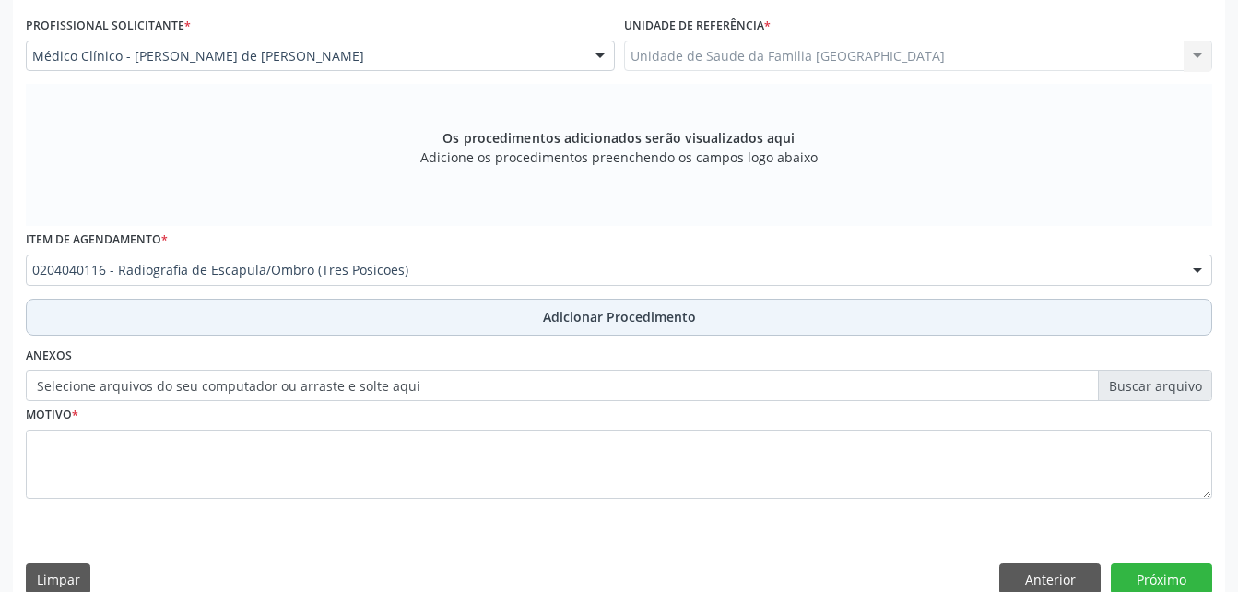
click at [444, 331] on button "Adicionar Procedimento" at bounding box center [619, 317] width 1186 height 37
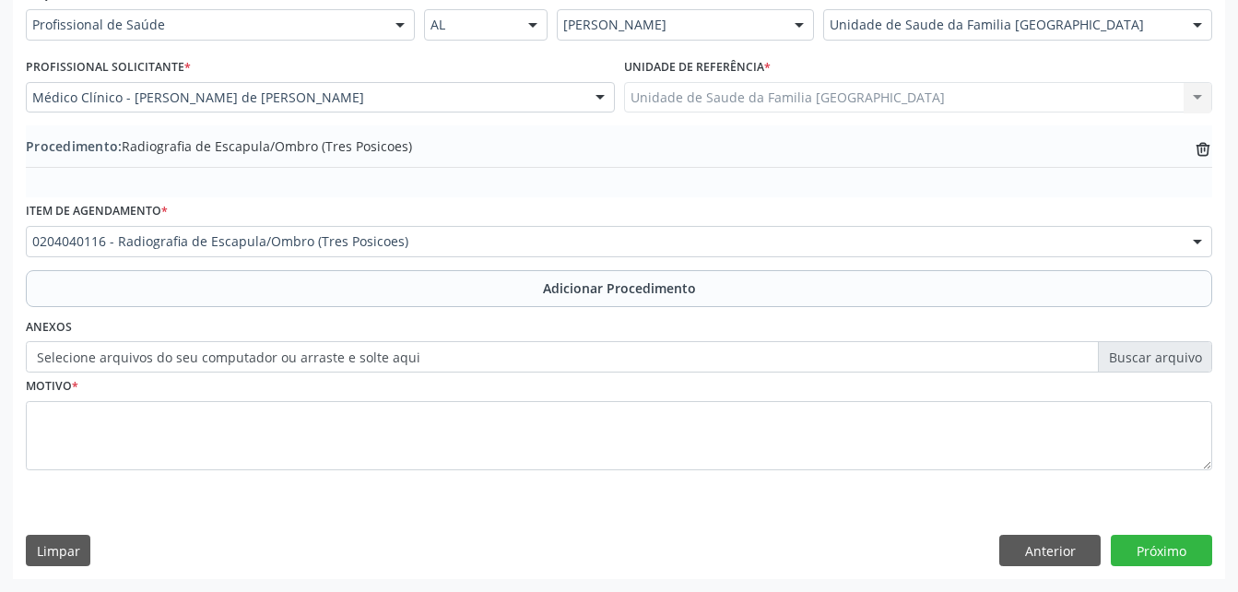
scroll to position [445, 0]
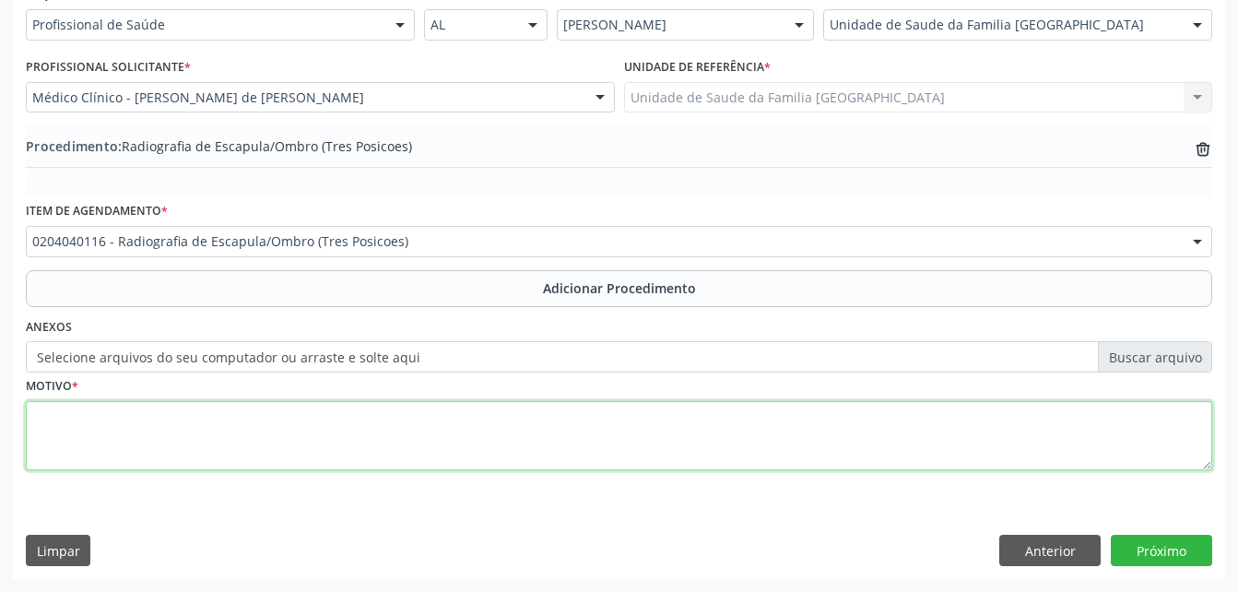
click at [486, 451] on textarea at bounding box center [619, 436] width 1186 height 70
type textarea "OMBRO ESQUERDO"
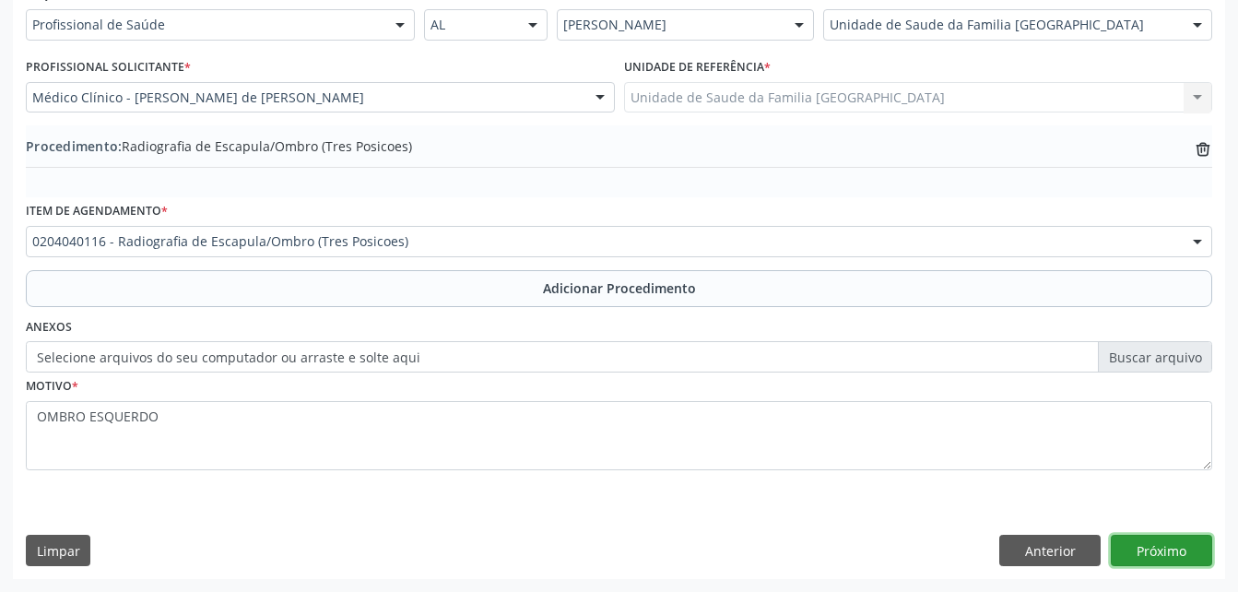
click at [1174, 551] on button "Próximo" at bounding box center [1161, 550] width 101 height 31
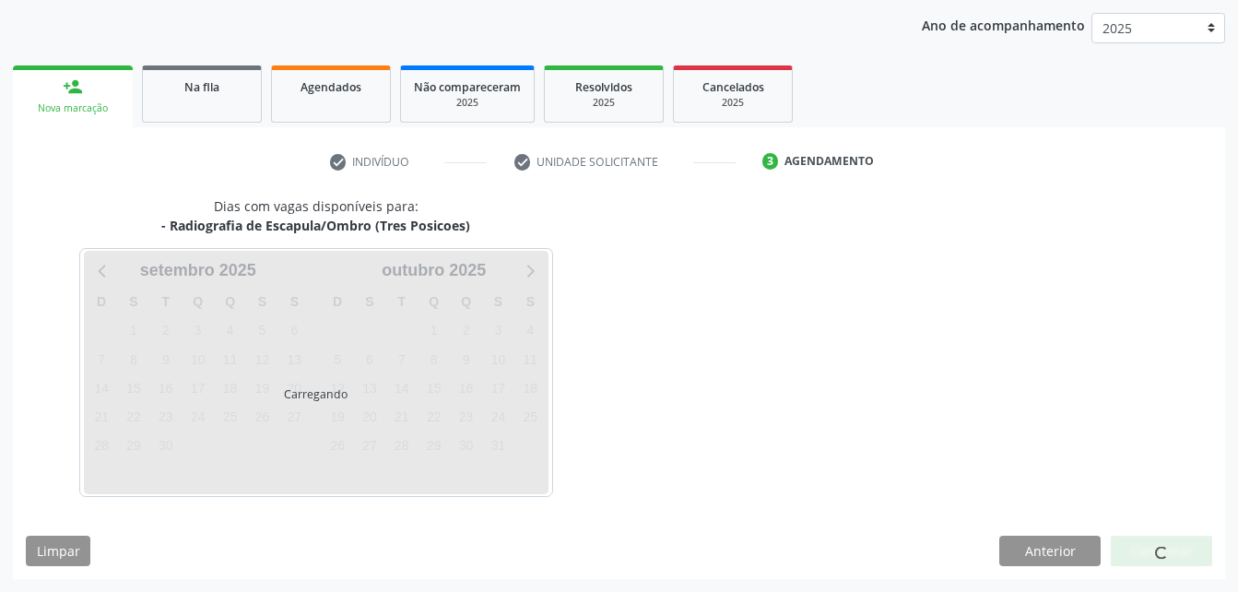
scroll to position [290, 0]
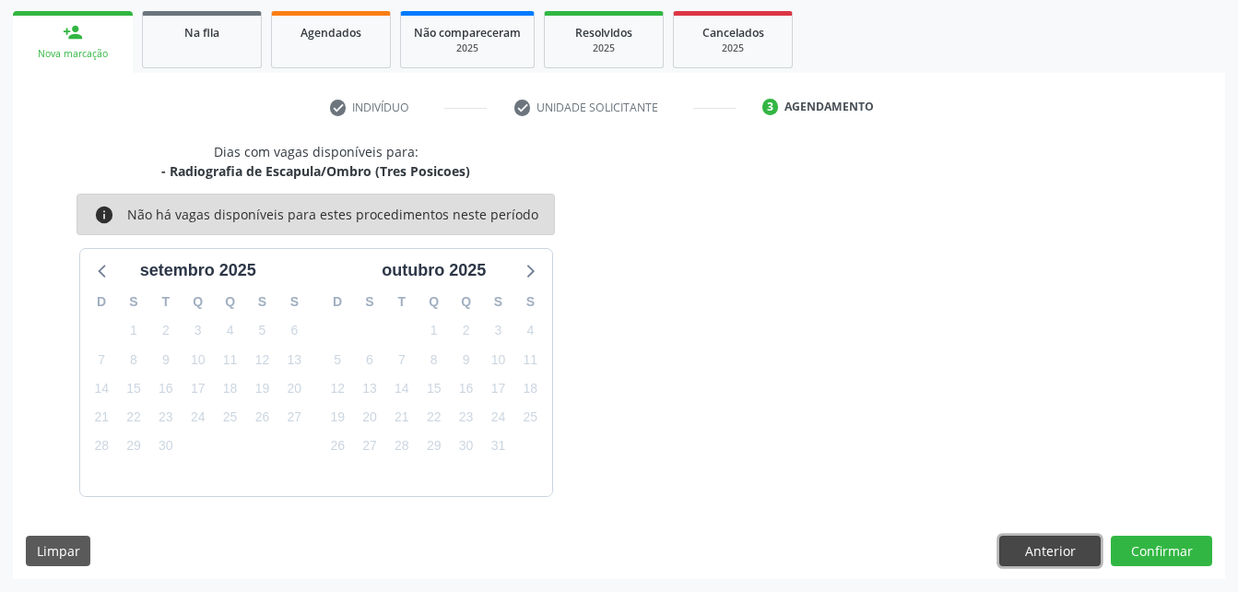
click at [1072, 561] on button "Anterior" at bounding box center [1049, 550] width 101 height 31
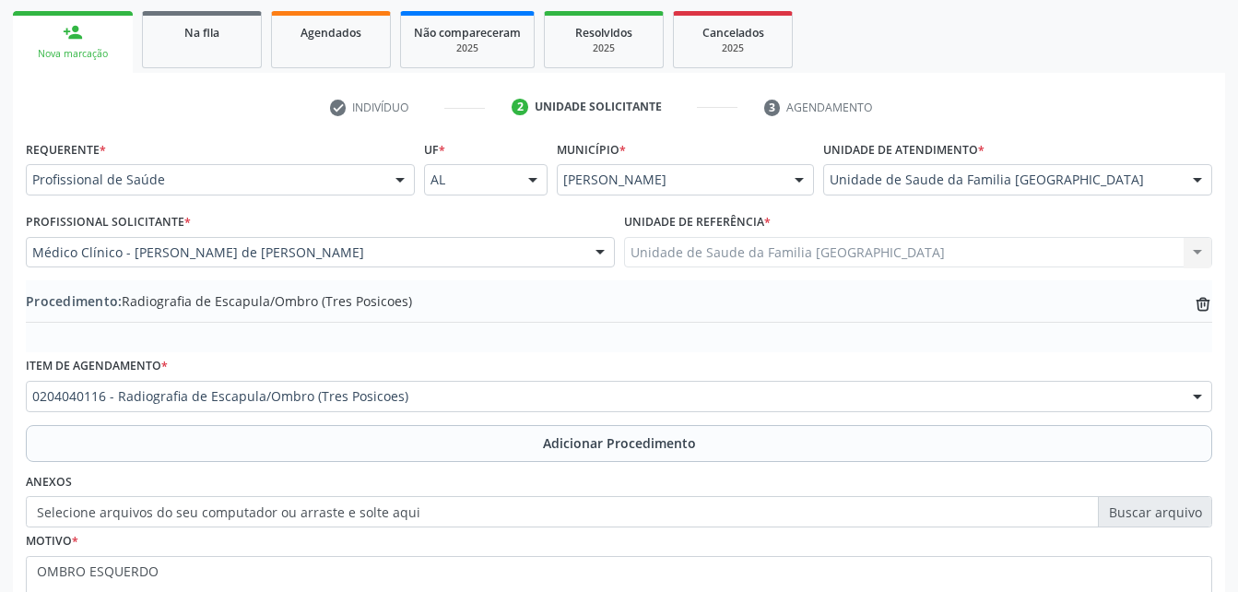
scroll to position [445, 0]
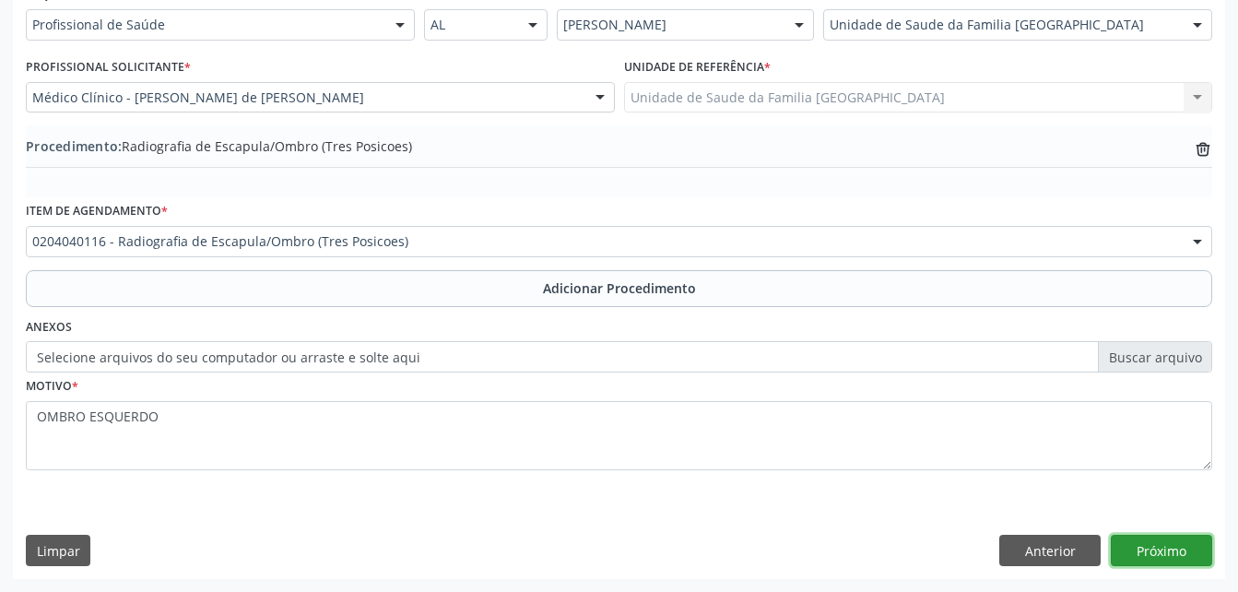
click at [1173, 548] on button "Próximo" at bounding box center [1161, 550] width 101 height 31
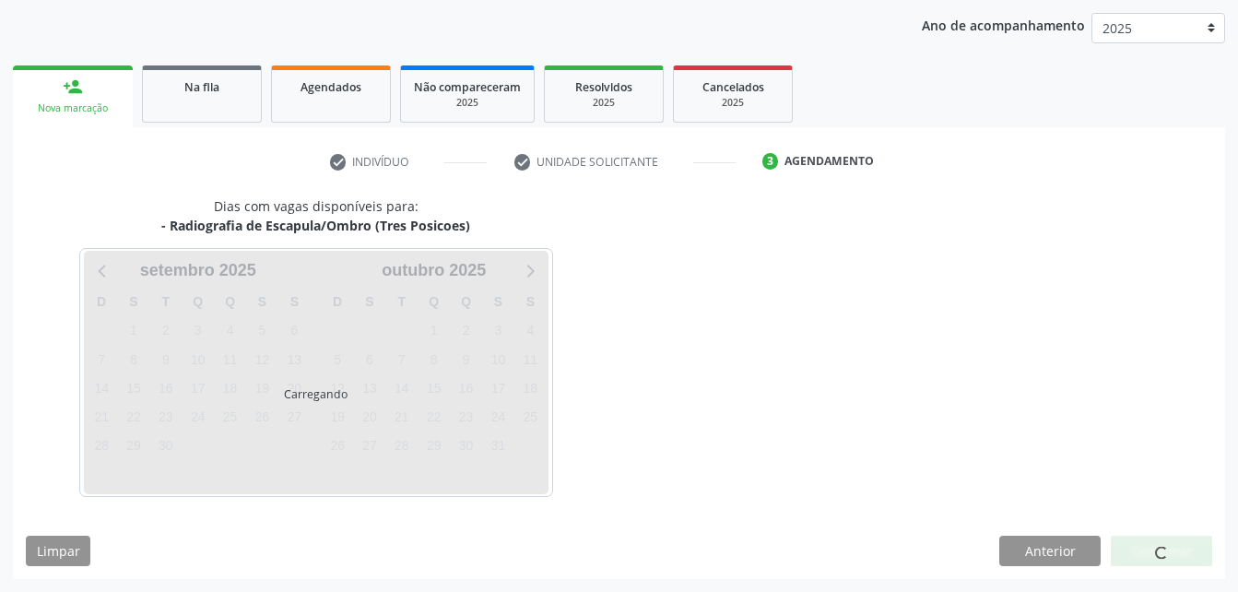
scroll to position [290, 0]
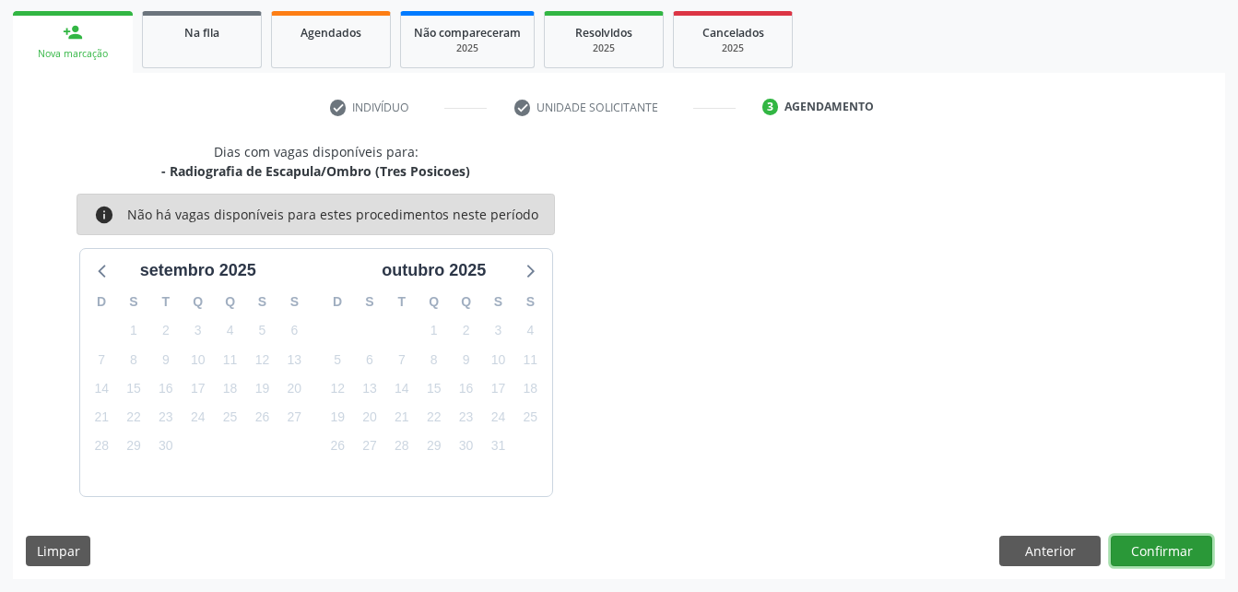
click at [1164, 557] on button "Confirmar" at bounding box center [1161, 550] width 101 height 31
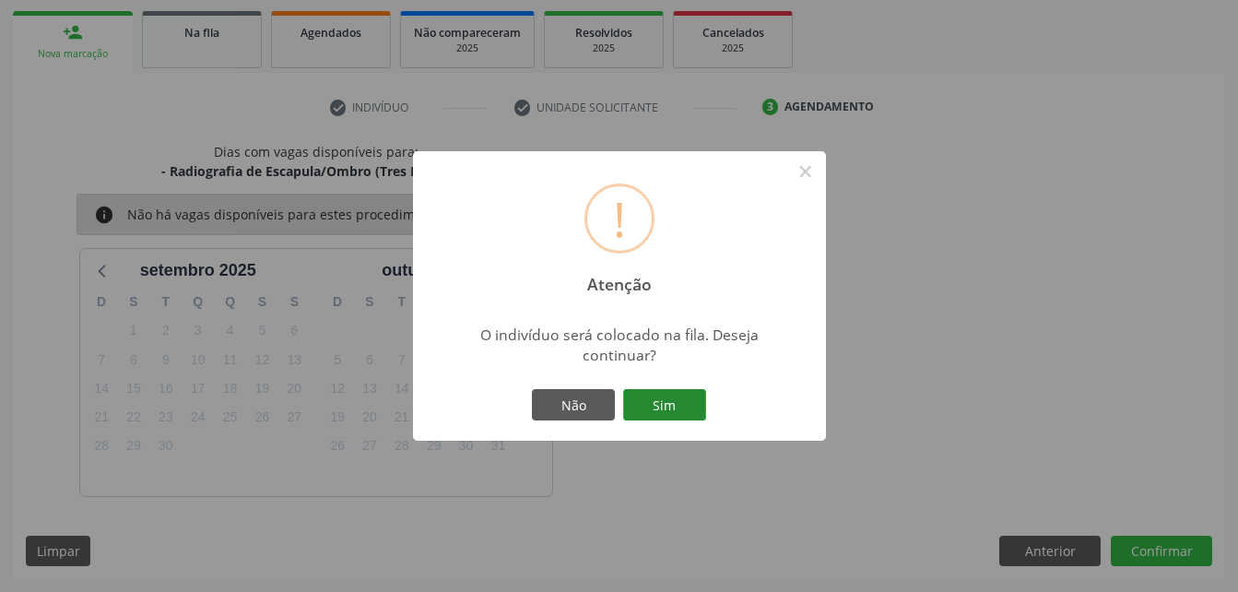
click at [685, 400] on button "Sim" at bounding box center [664, 404] width 83 height 31
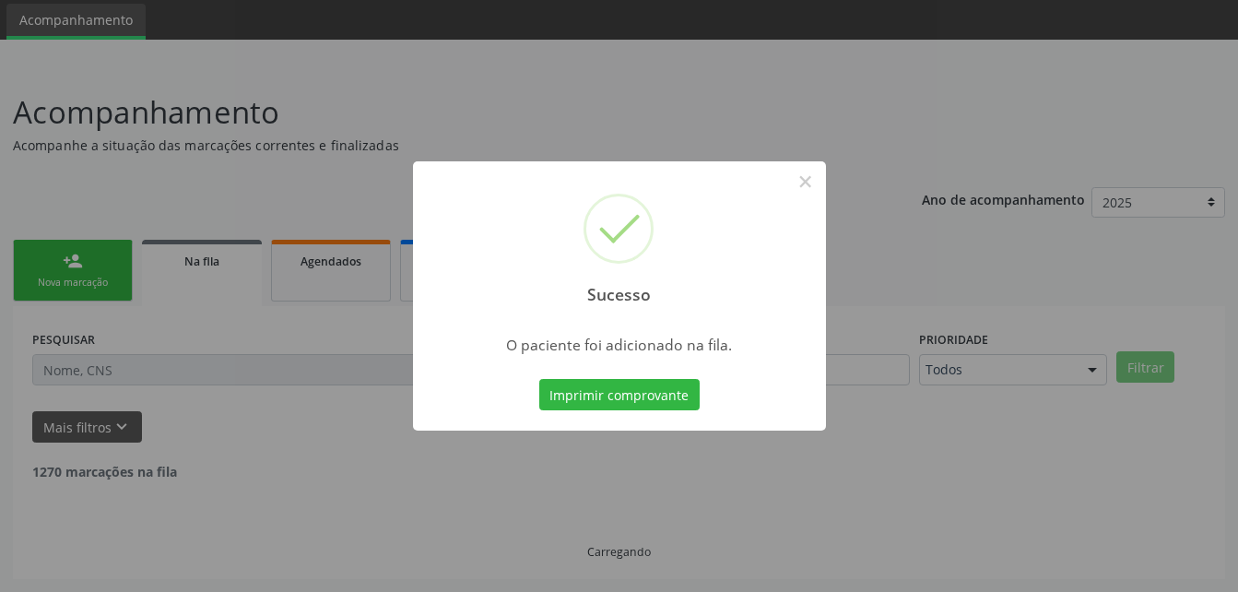
scroll to position [42, 0]
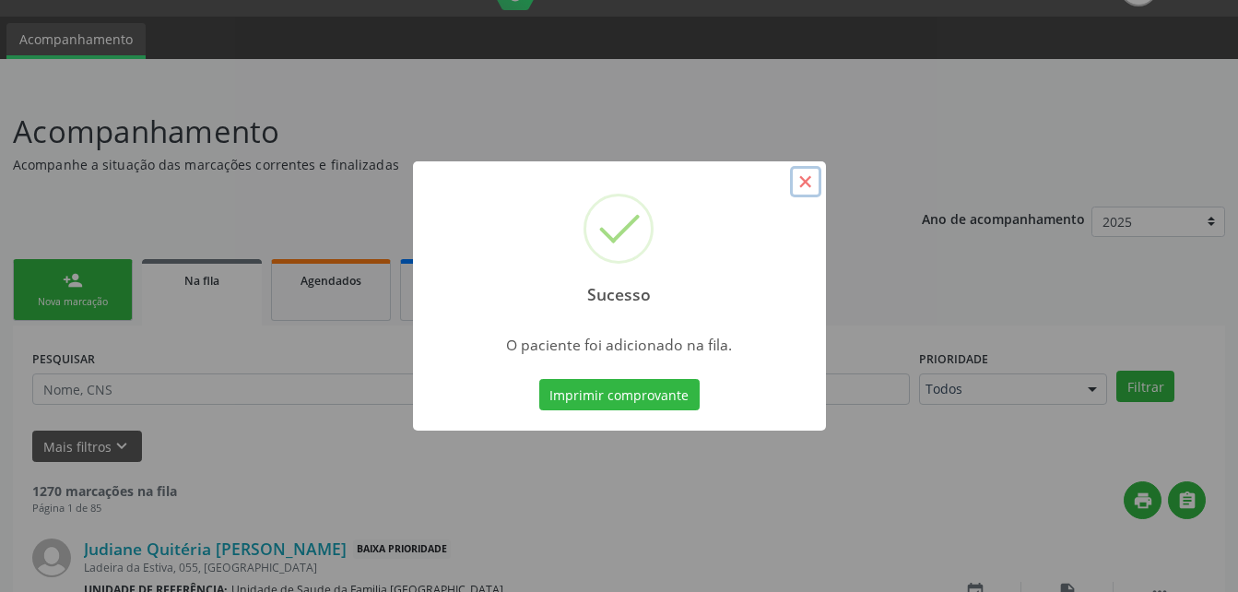
click at [801, 171] on button "×" at bounding box center [805, 181] width 31 height 31
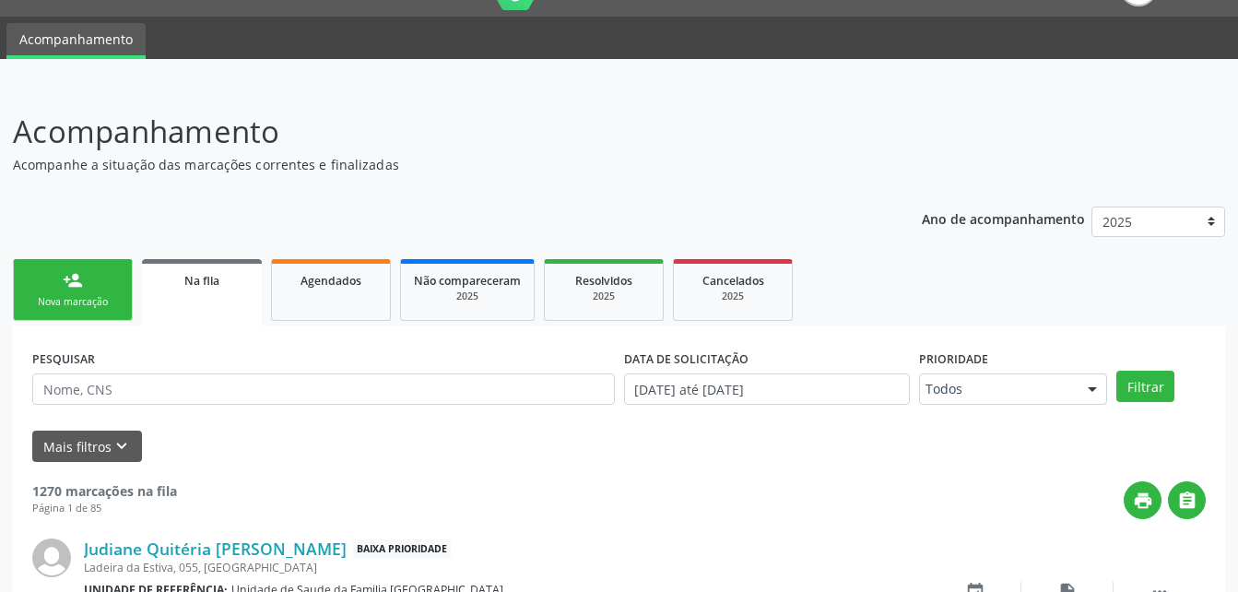
click at [98, 288] on link "person_add Nova marcação" at bounding box center [73, 290] width 120 height 62
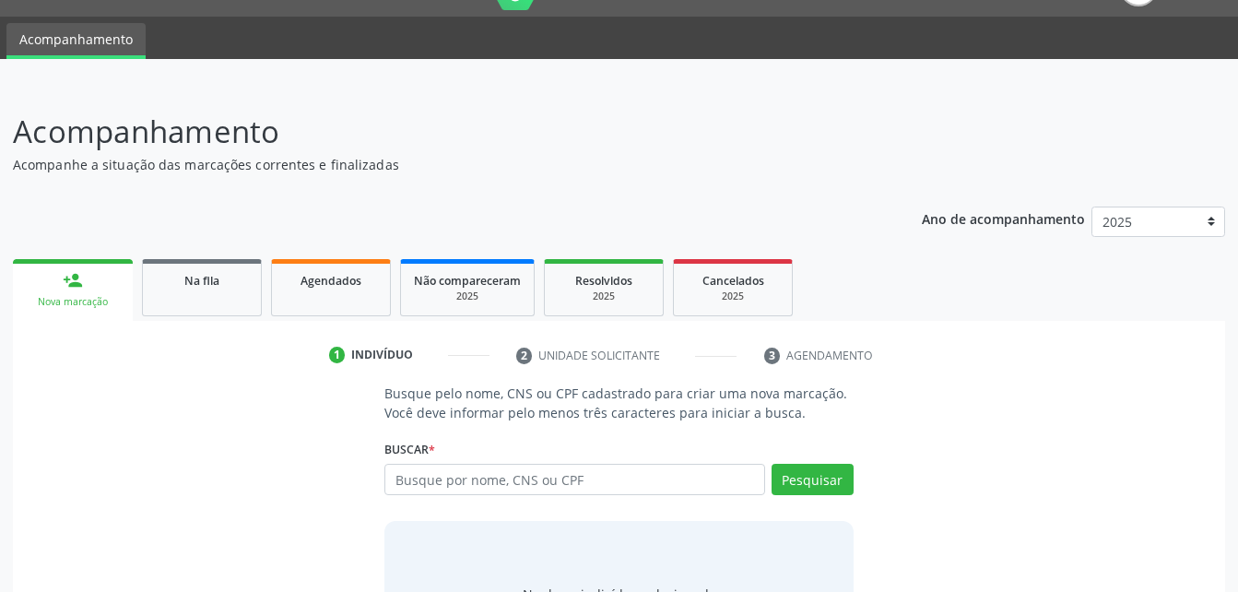
scroll to position [135, 0]
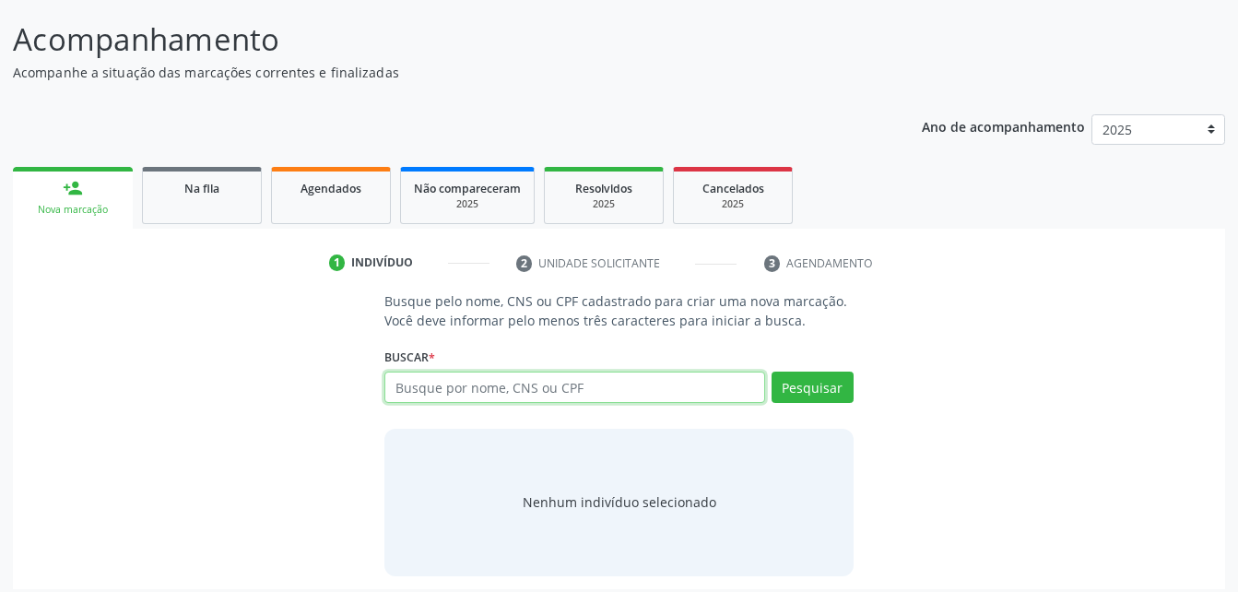
click at [468, 390] on input "text" at bounding box center [574, 386] width 380 height 31
type input "705608450985218"
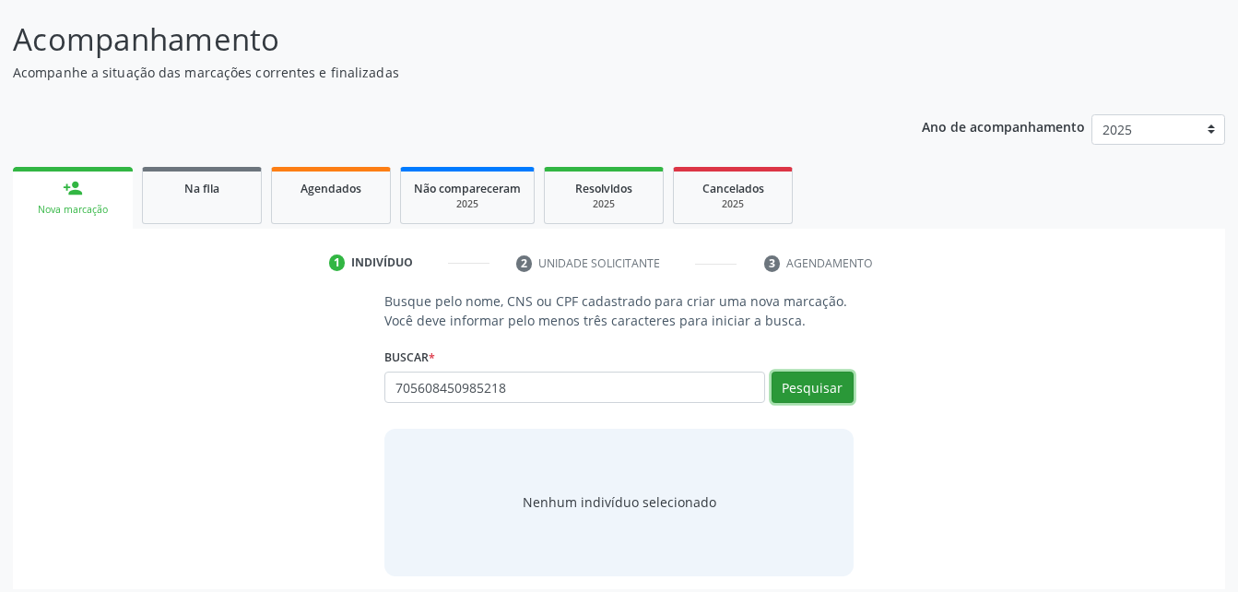
click at [828, 382] on button "Pesquisar" at bounding box center [812, 386] width 82 height 31
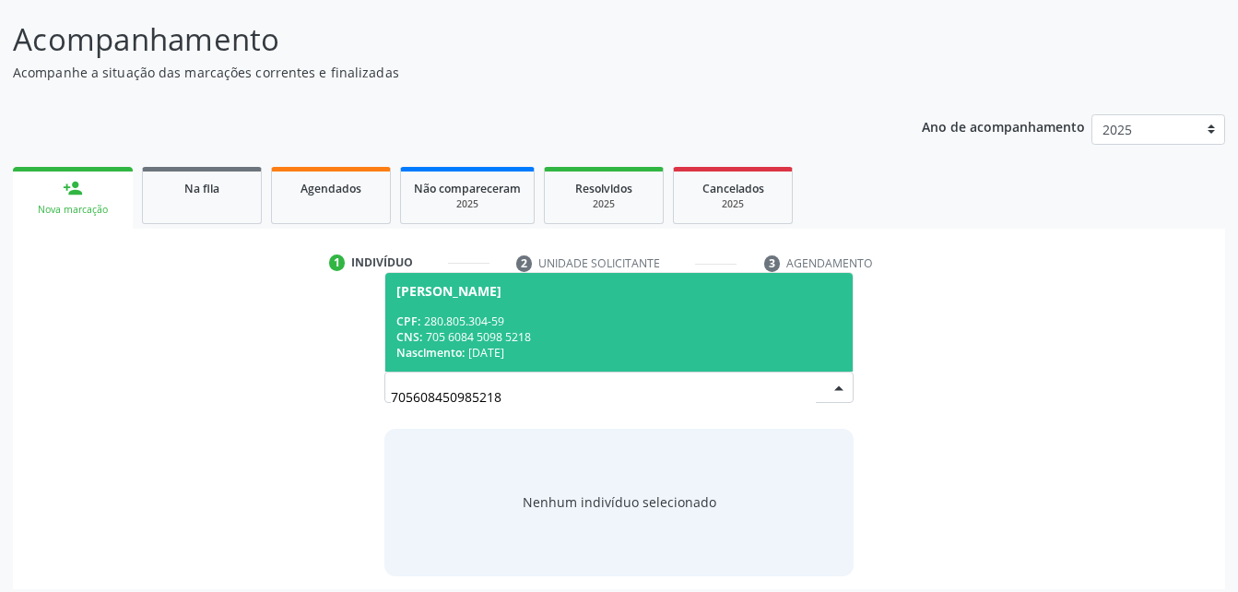
click at [700, 311] on span "[PERSON_NAME] CPF: 280.805.304-59 CNS: 705 6084 5098 5218 Nascimento: [DATE]" at bounding box center [618, 322] width 466 height 99
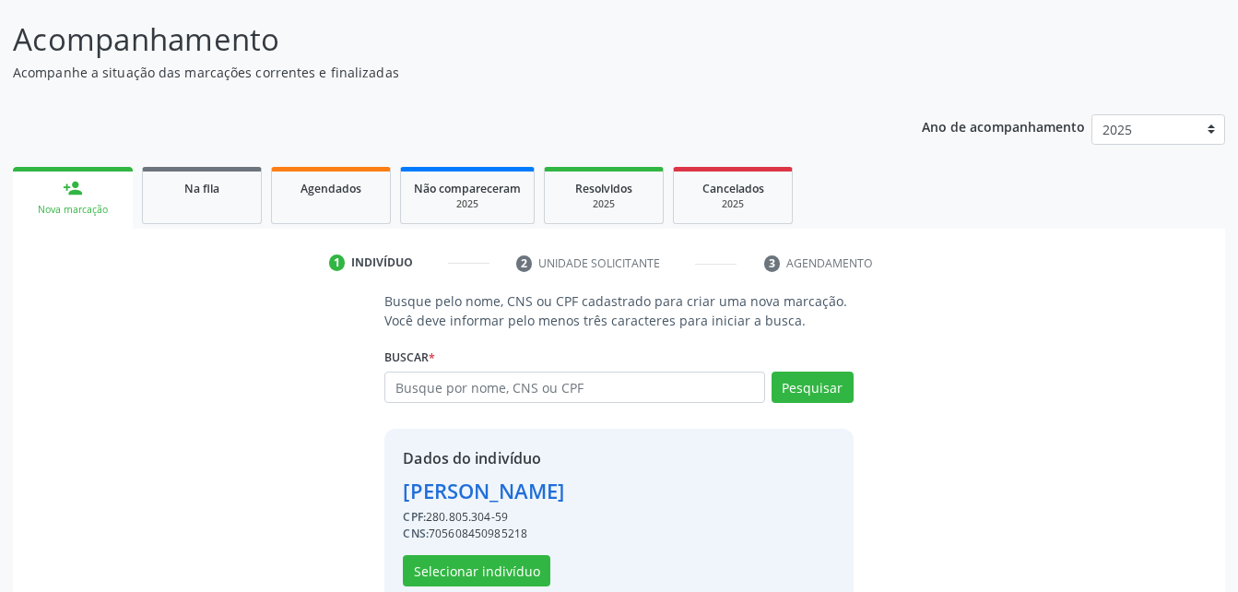
scroll to position [173, 0]
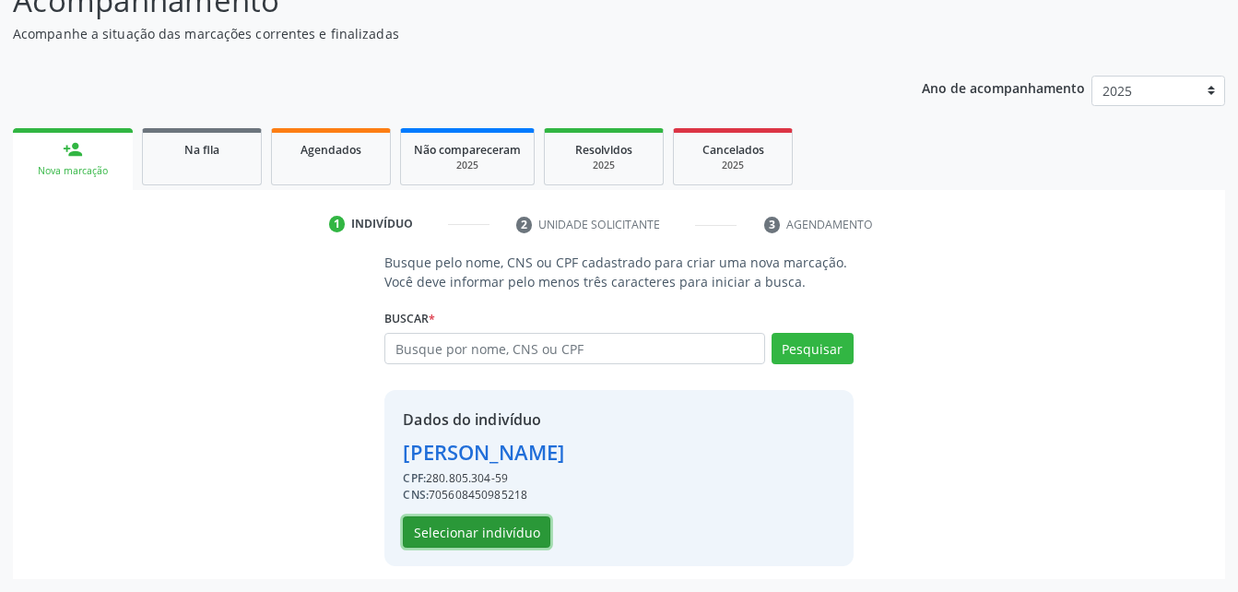
click at [437, 523] on button "Selecionar indivíduo" at bounding box center [476, 531] width 147 height 31
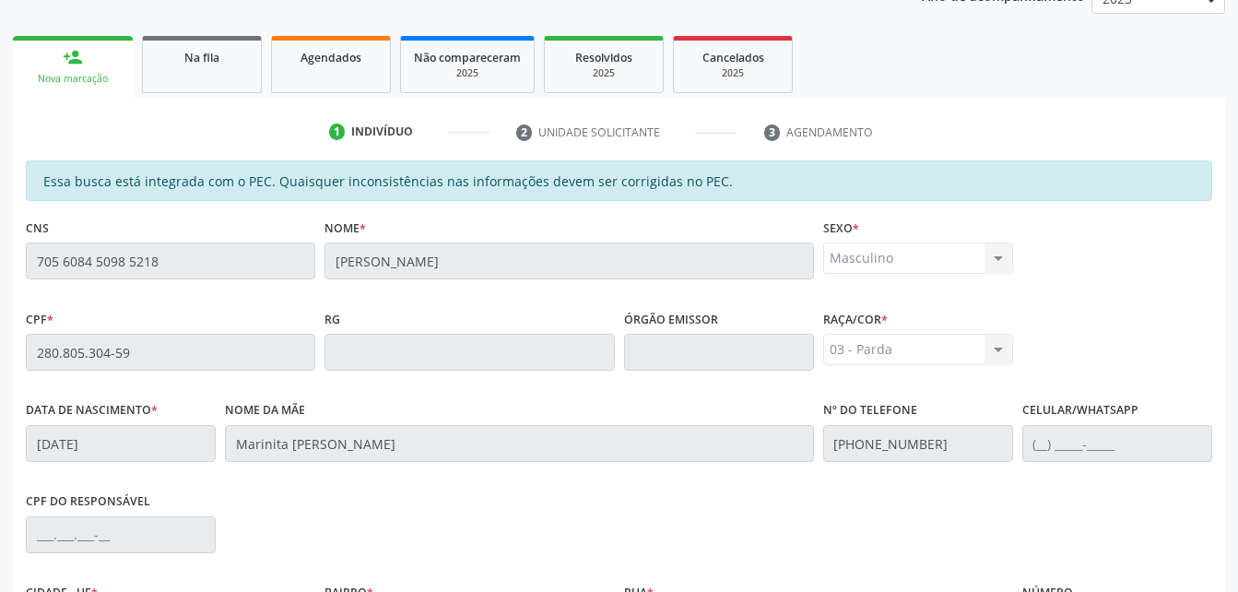
scroll to position [487, 0]
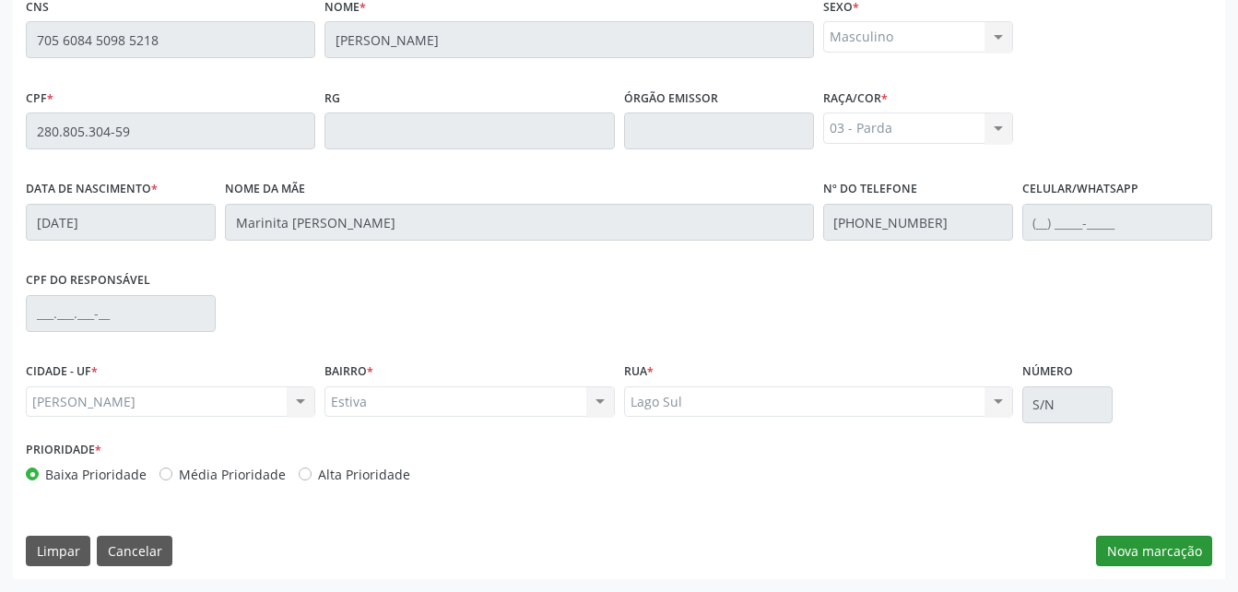
click at [1176, 533] on div "Essa busca está integrada com o PEC. Quaisquer inconsistências nas informações …" at bounding box center [619, 259] width 1212 height 640
click at [1176, 543] on button "Nova marcação" at bounding box center [1154, 550] width 116 height 31
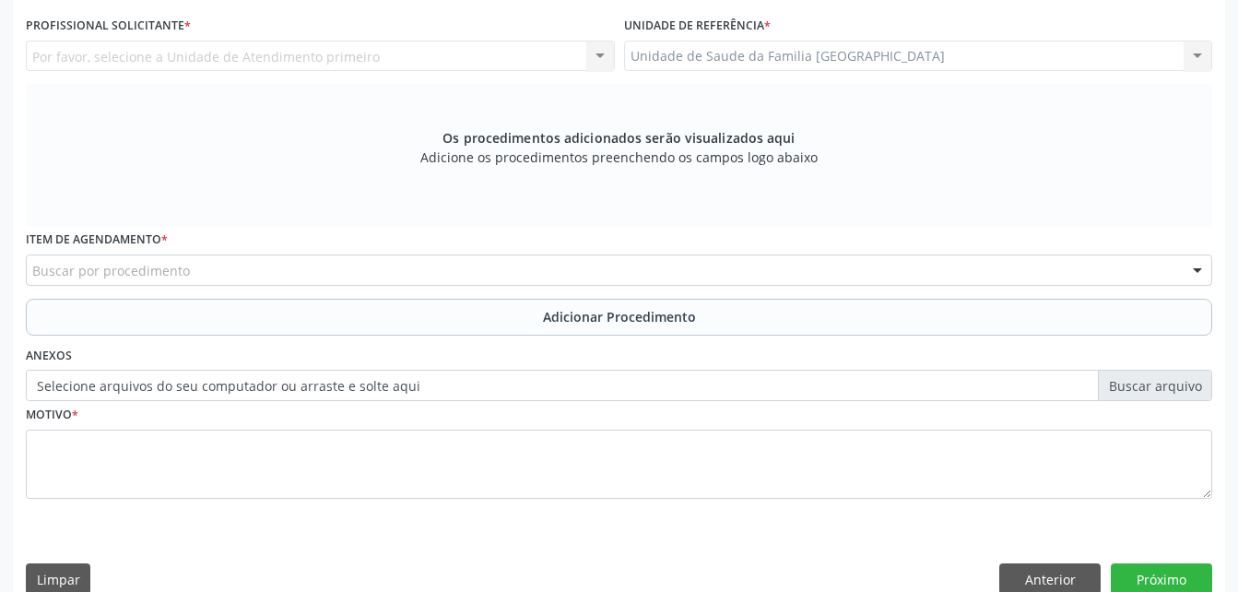
scroll to position [394, 0]
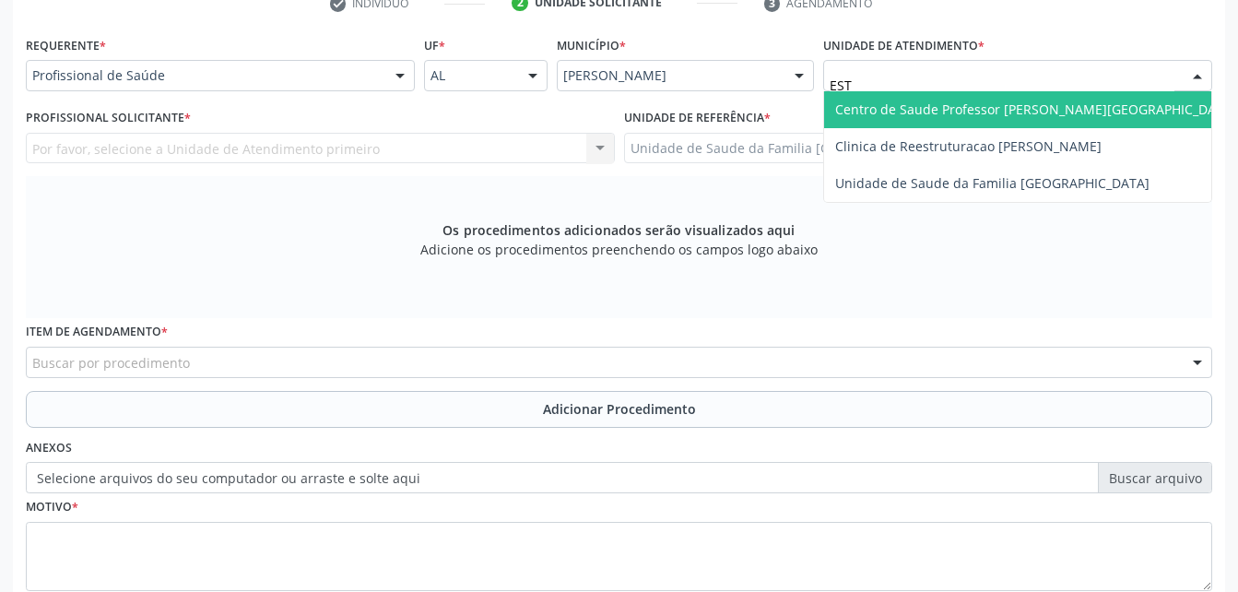
type input "ESTI"
click at [1002, 102] on span "Unidade de Saude da Familia [GEOGRAPHIC_DATA]" at bounding box center [992, 109] width 314 height 18
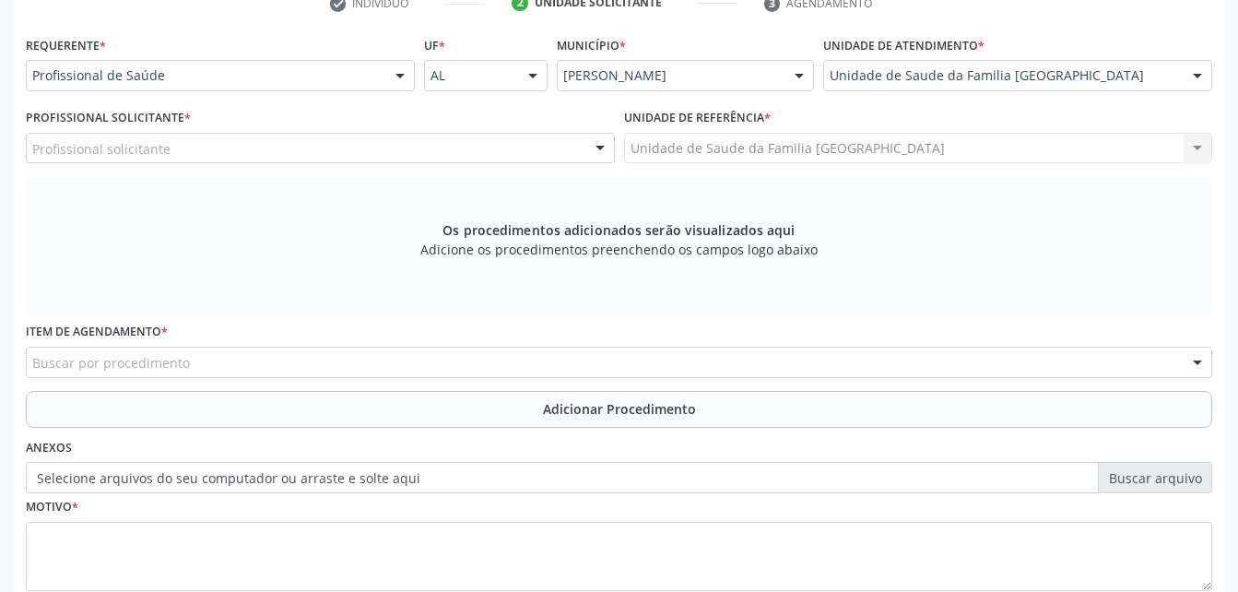
click at [251, 160] on div "Profissional solicitante" at bounding box center [320, 148] width 589 height 31
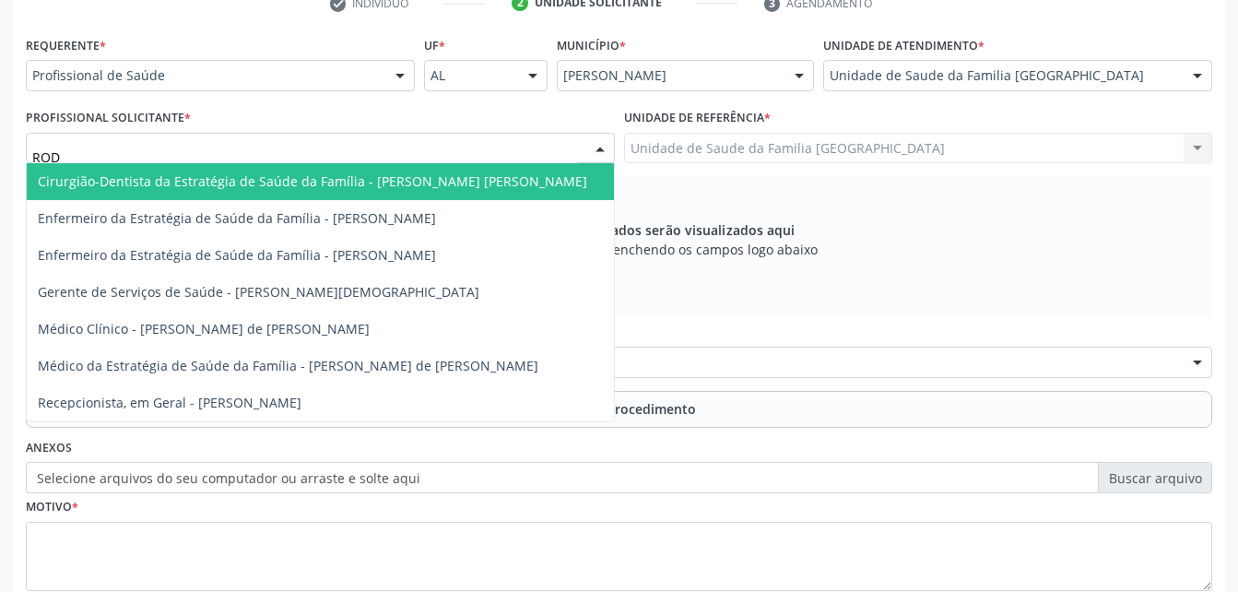
type input "RODR"
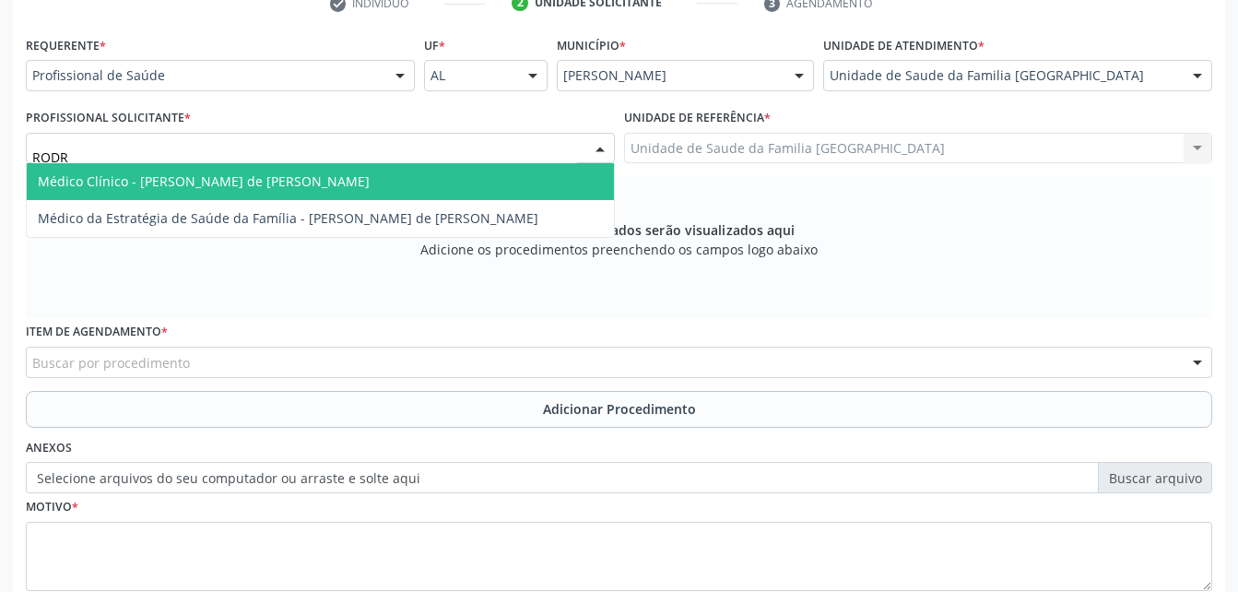
click at [255, 182] on span "Médico Clínico - [PERSON_NAME] de [PERSON_NAME]" at bounding box center [204, 181] width 332 height 18
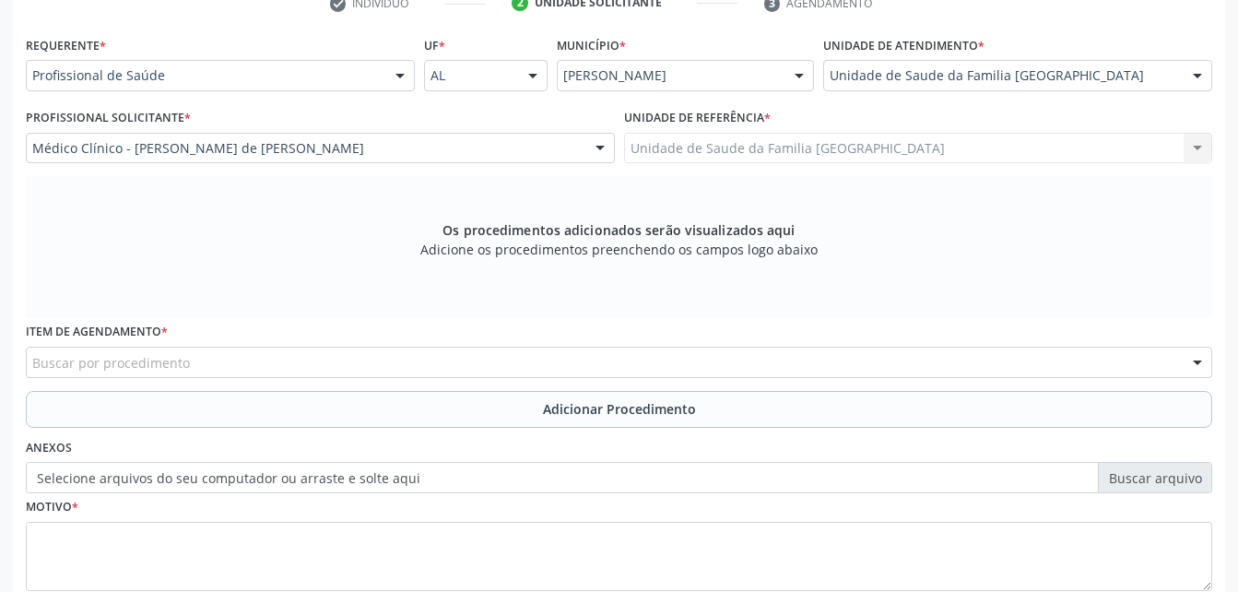
scroll to position [515, 0]
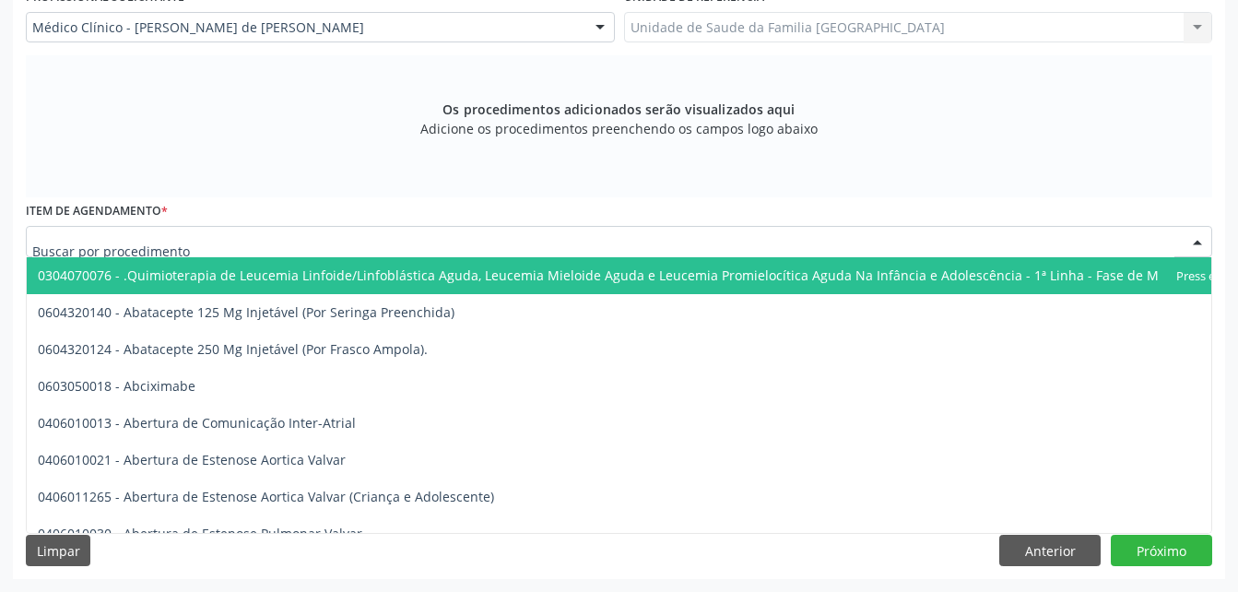
click at [430, 240] on div at bounding box center [619, 241] width 1186 height 31
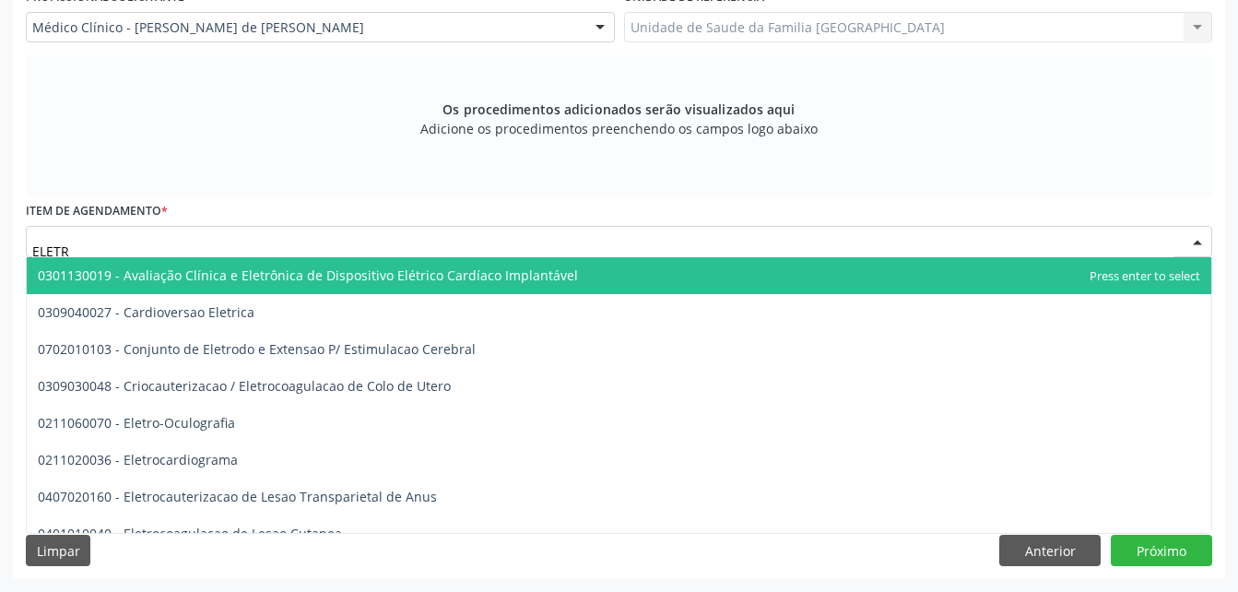
type input "ELETRO"
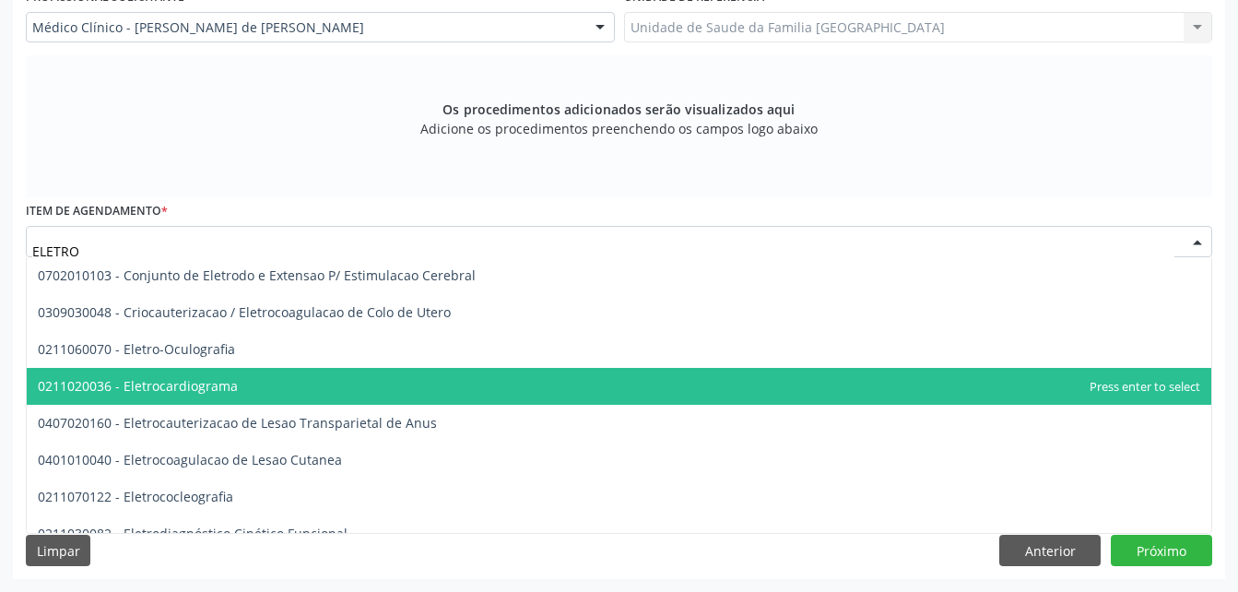
drag, startPoint x: 384, startPoint y: 364, endPoint x: 393, endPoint y: 380, distance: 17.7
click at [393, 380] on span "0211020036 - Eletrocardiograma" at bounding box center [619, 386] width 1184 height 37
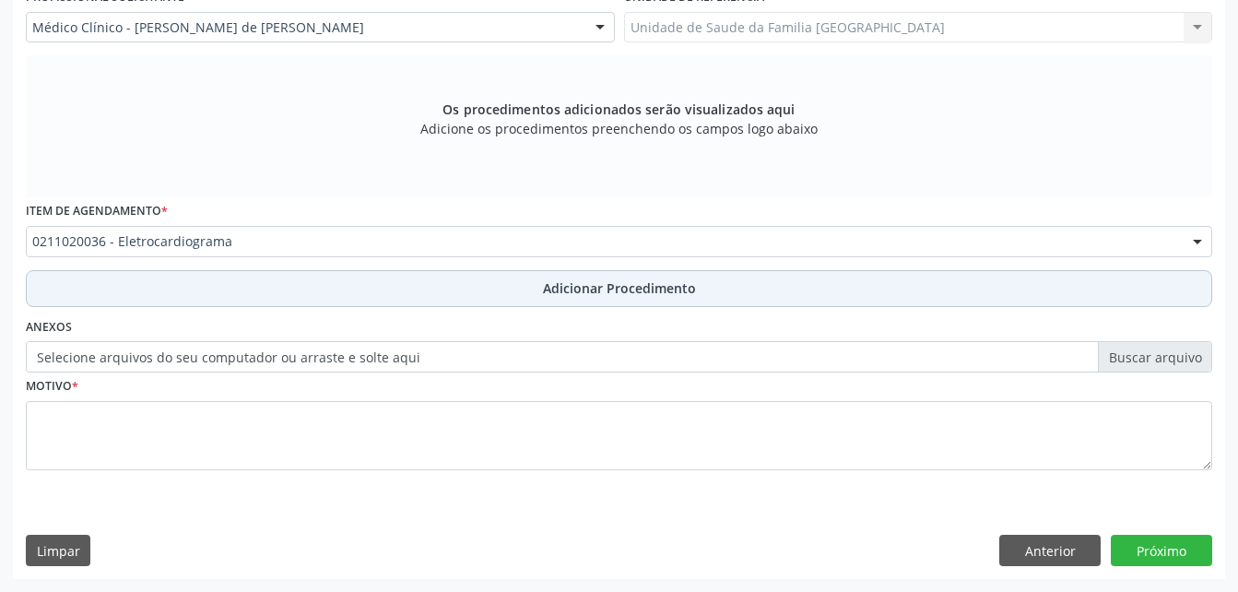
click at [470, 288] on button "Adicionar Procedimento" at bounding box center [619, 288] width 1186 height 37
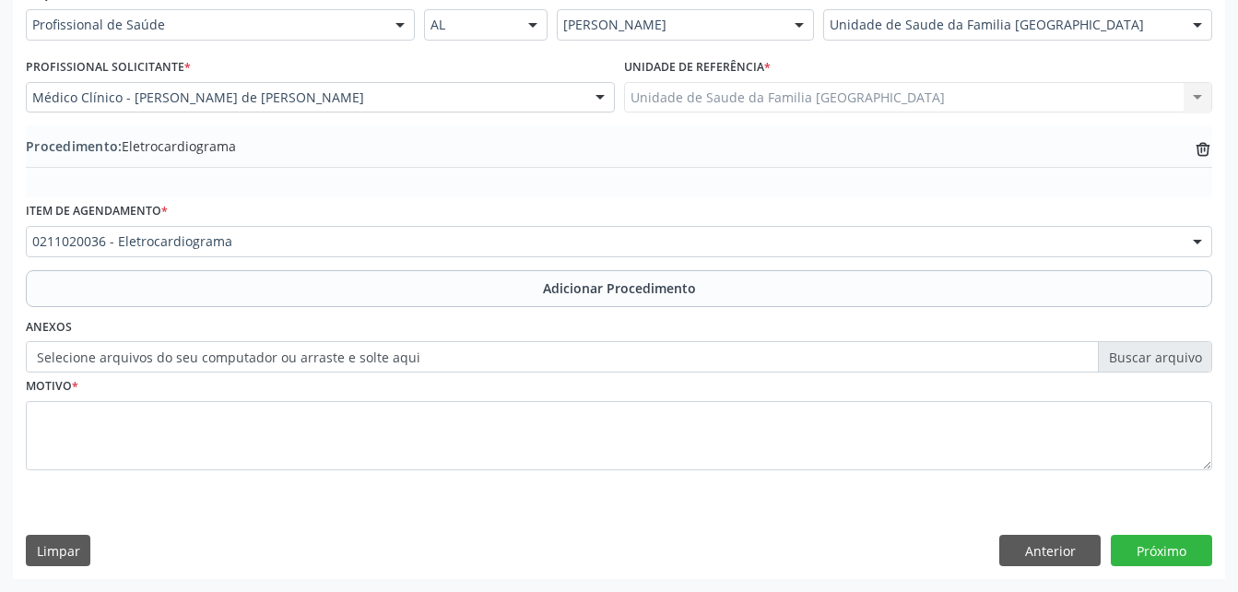
scroll to position [445, 0]
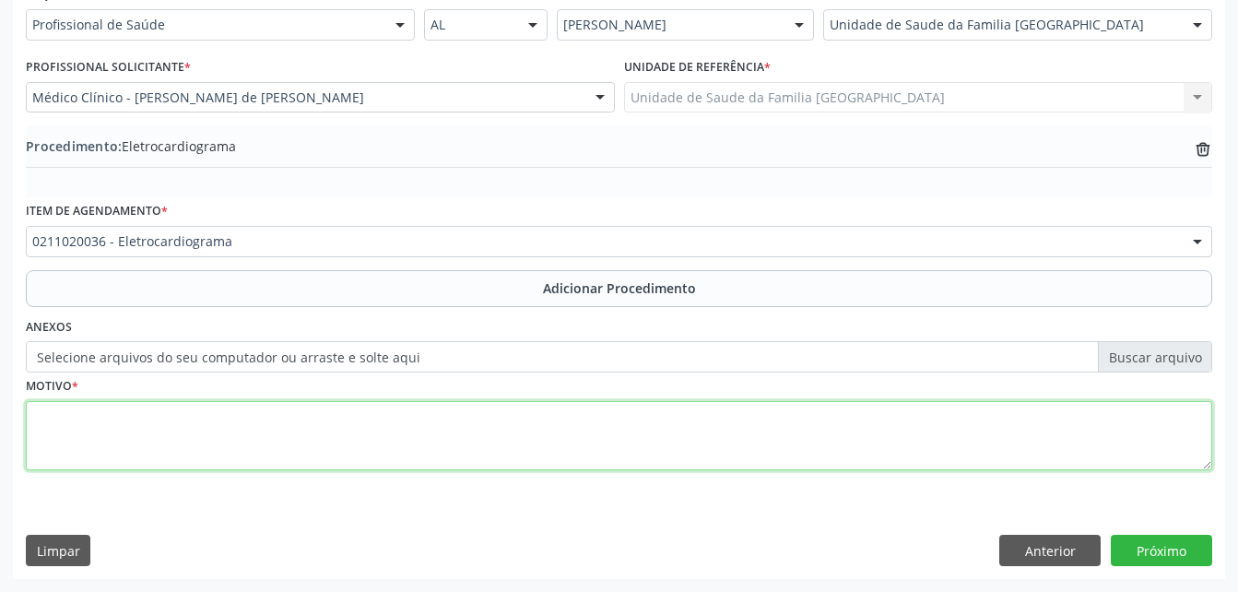
click at [472, 434] on textarea at bounding box center [619, 436] width 1186 height 70
type textarea "PRÉ-OPERATÓRIO"
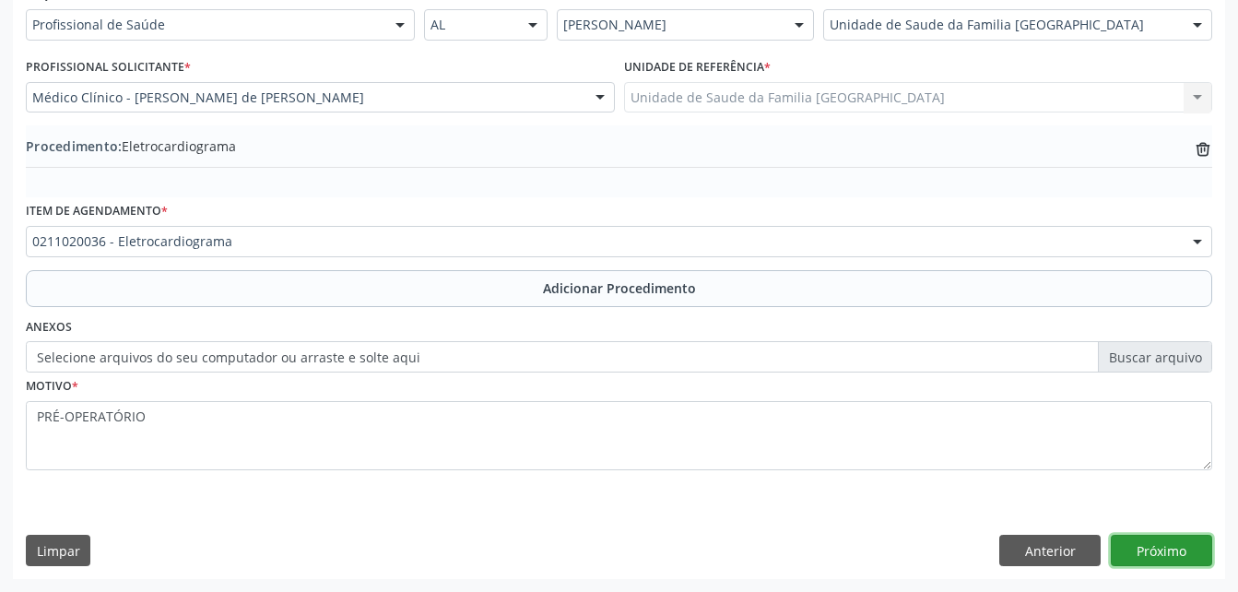
click at [1158, 552] on button "Próximo" at bounding box center [1161, 550] width 101 height 31
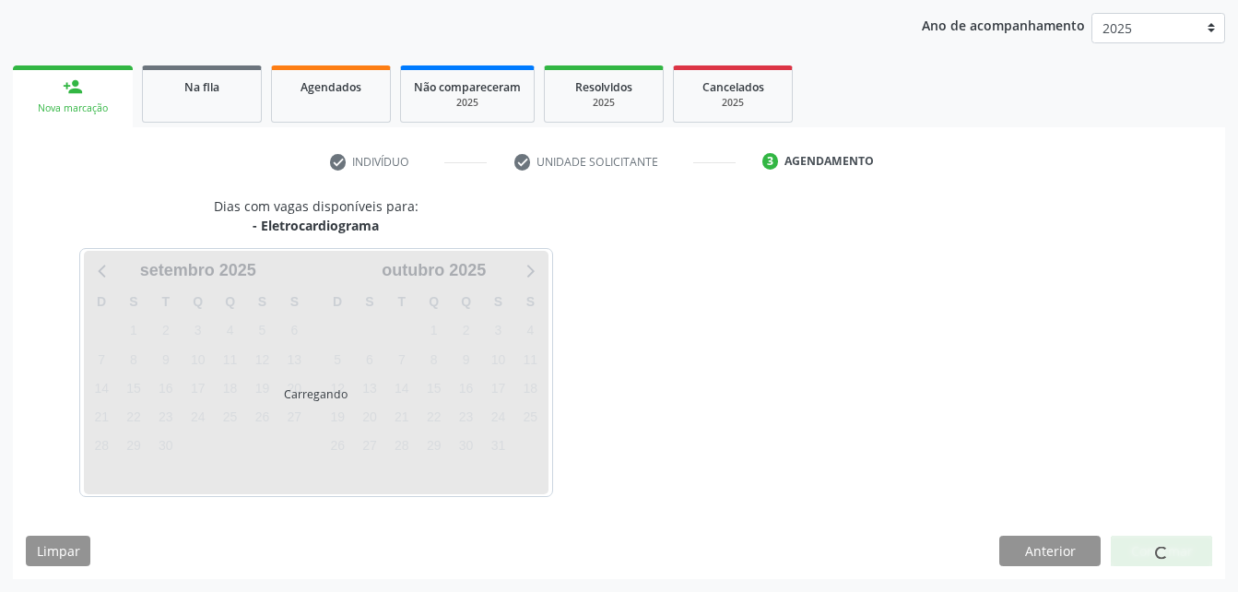
scroll to position [290, 0]
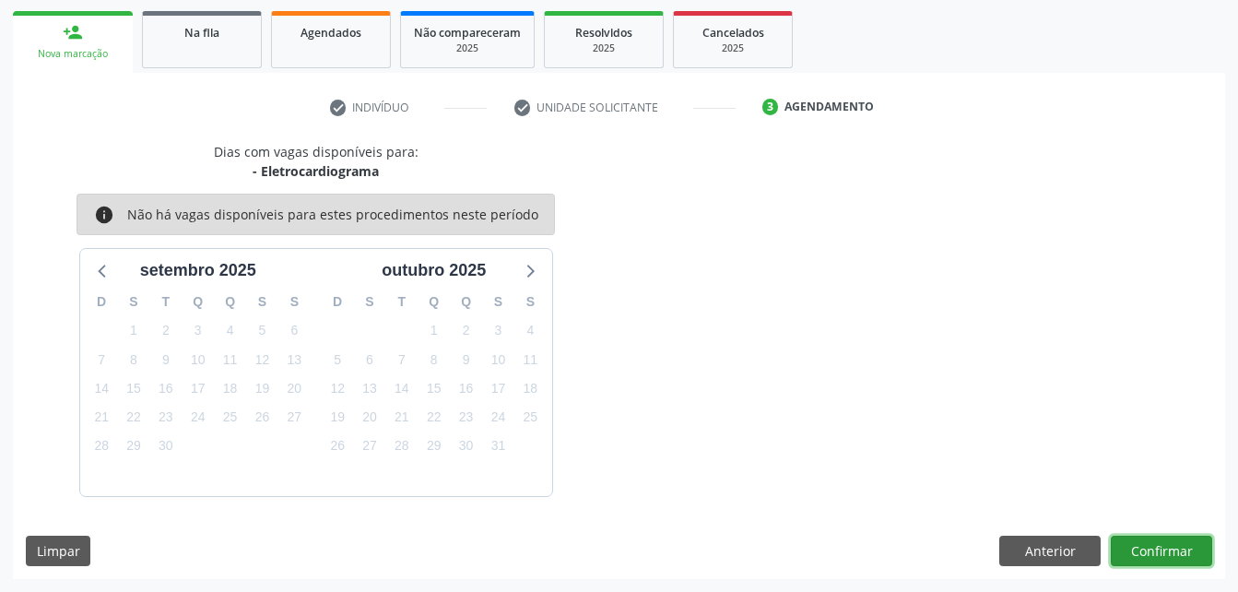
click at [1177, 553] on button "Confirmar" at bounding box center [1161, 550] width 101 height 31
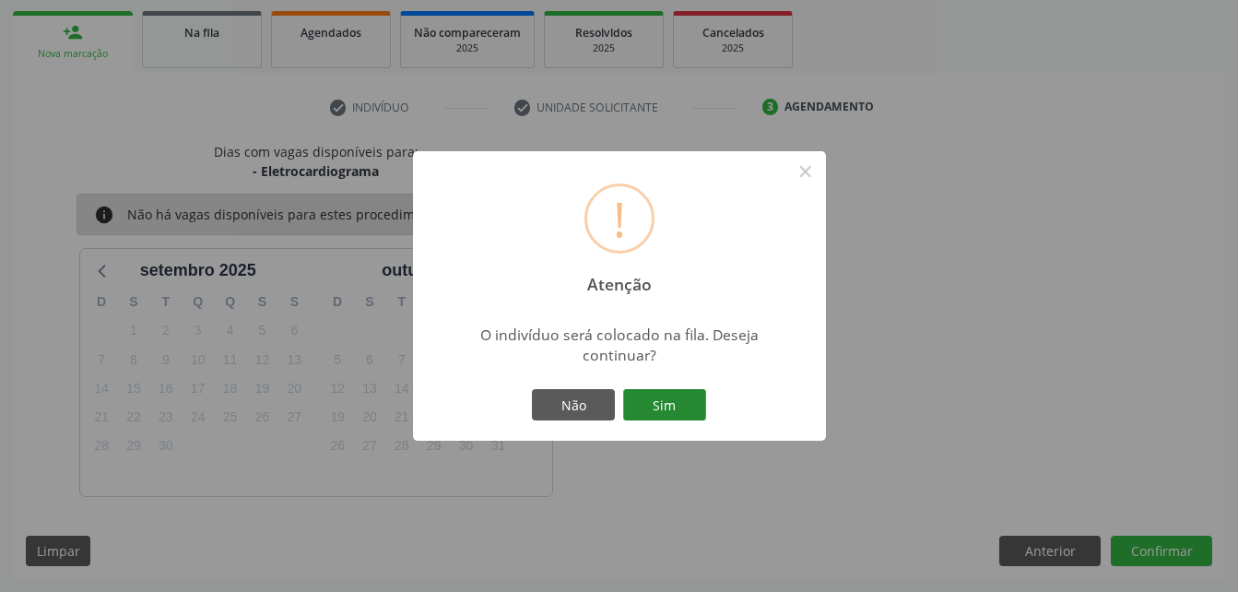
click at [641, 396] on button "Sim" at bounding box center [664, 404] width 83 height 31
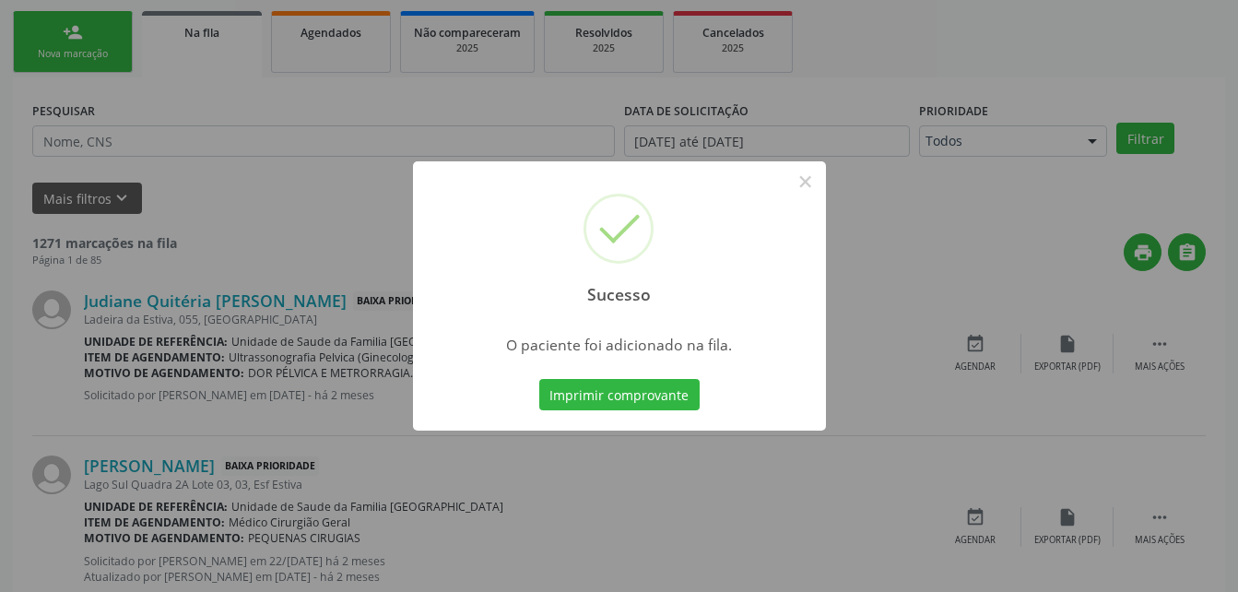
scroll to position [42, 0]
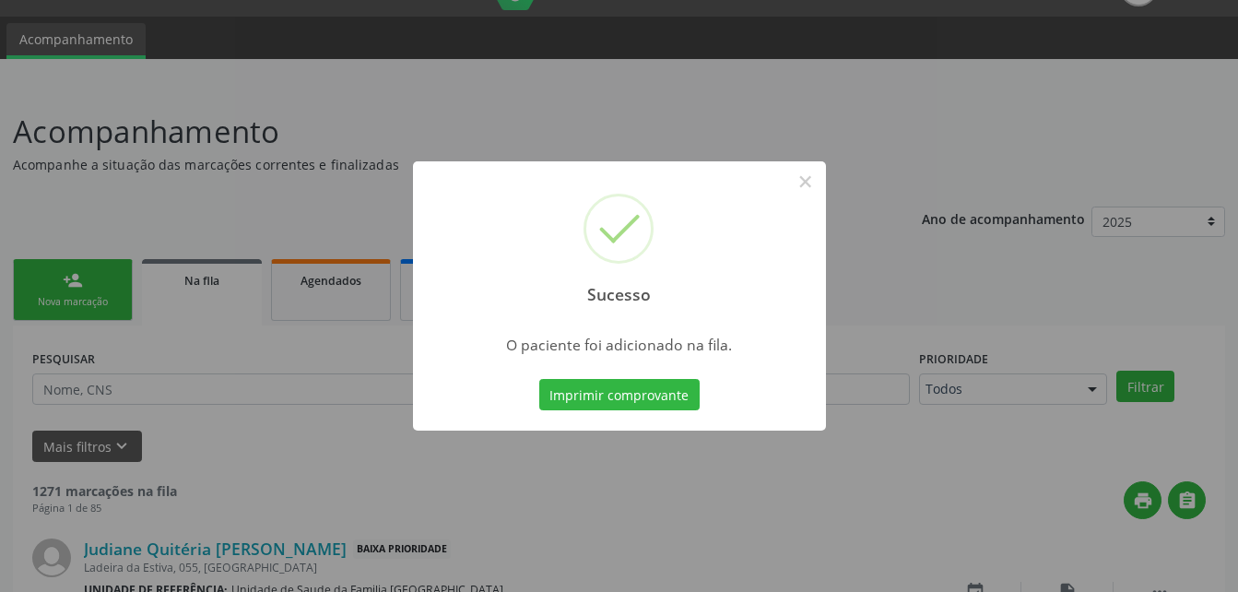
click at [99, 276] on div "Sucesso × O paciente foi adicionado na fila. Imprimir comprovante Cancel" at bounding box center [619, 296] width 1238 height 592
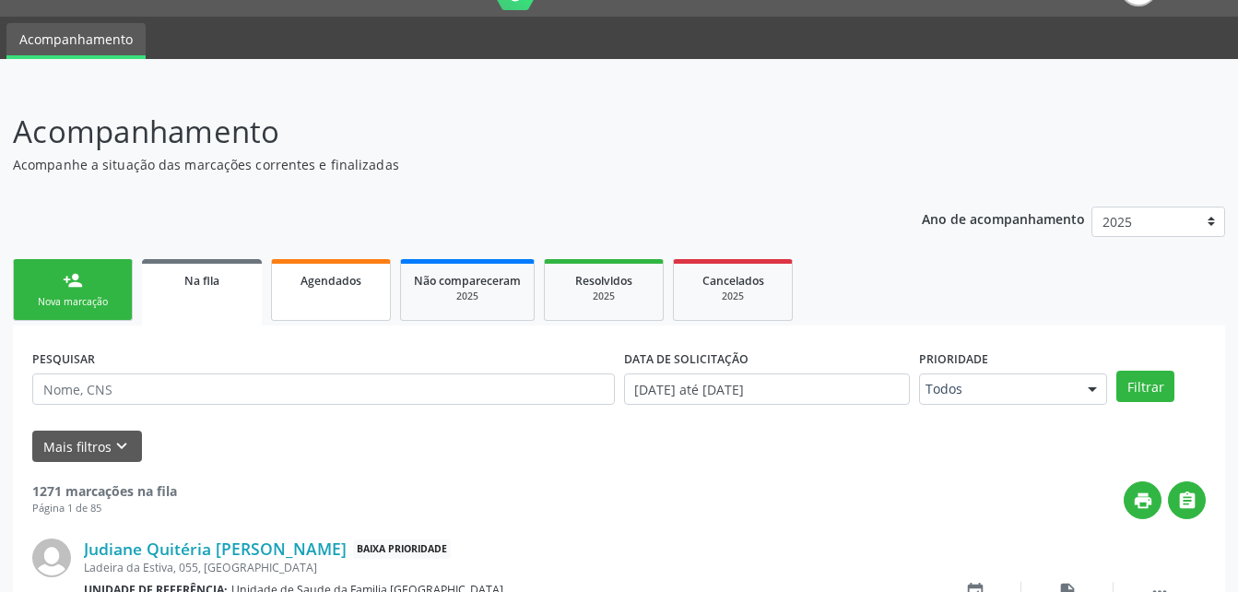
click at [332, 277] on span "Agendados" at bounding box center [330, 281] width 61 height 16
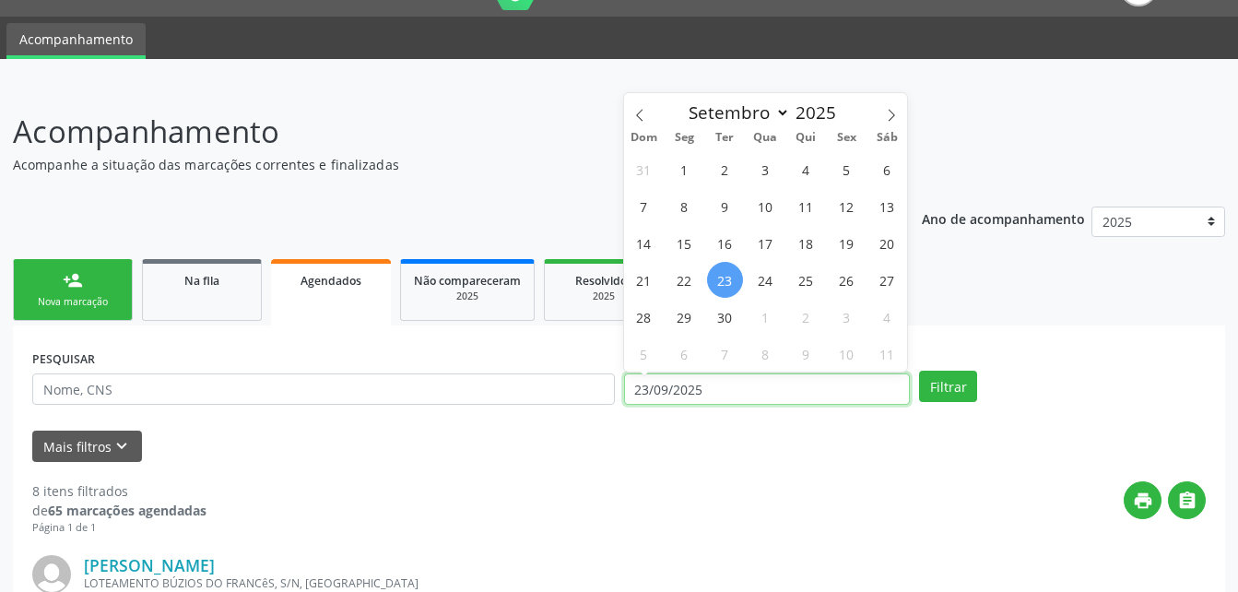
click at [710, 389] on input "23/09/2025" at bounding box center [767, 388] width 287 height 31
click at [684, 275] on span "22" at bounding box center [684, 280] width 36 height 36
type input "22/[DATE]"
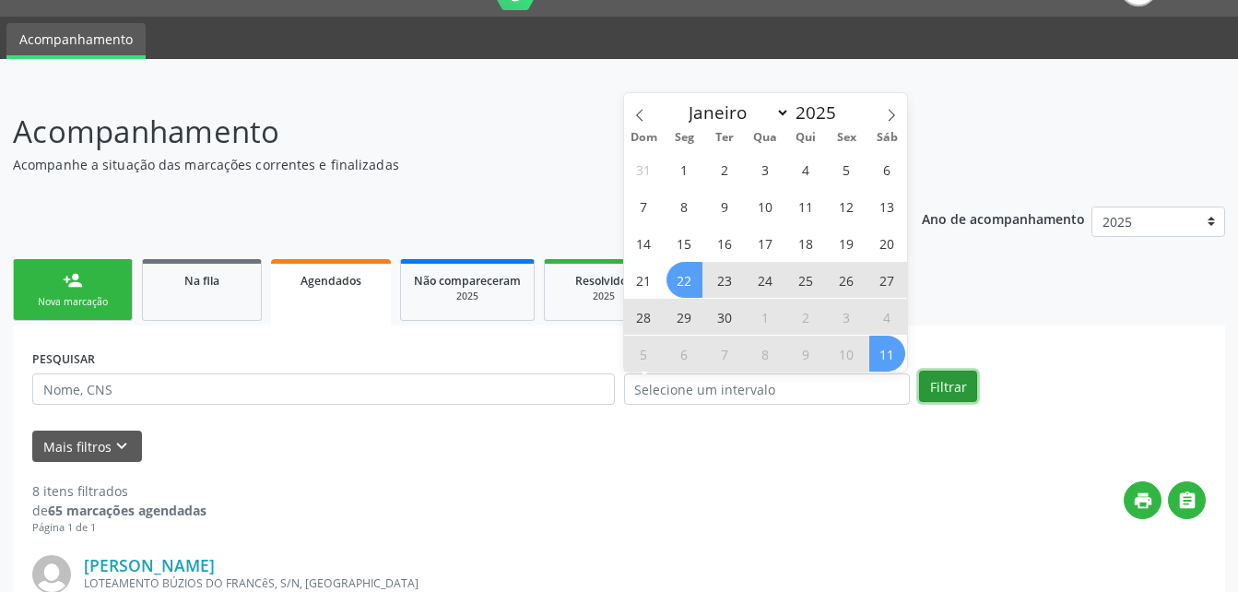
click at [949, 379] on button "Filtrar" at bounding box center [948, 385] width 58 height 31
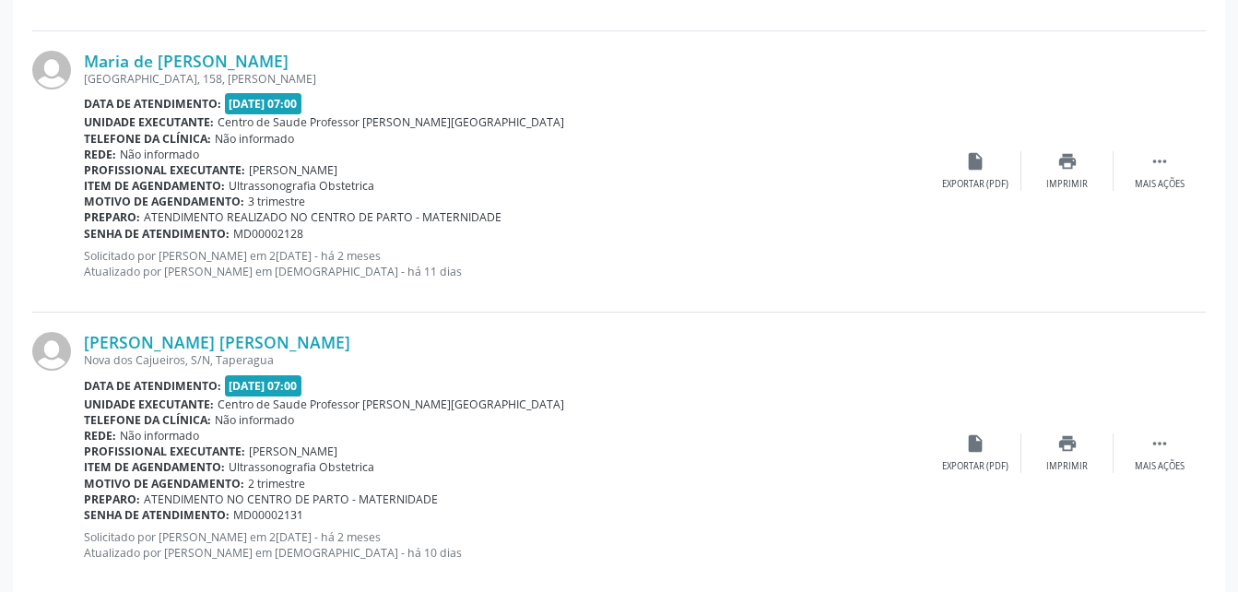
scroll to position [4276, 0]
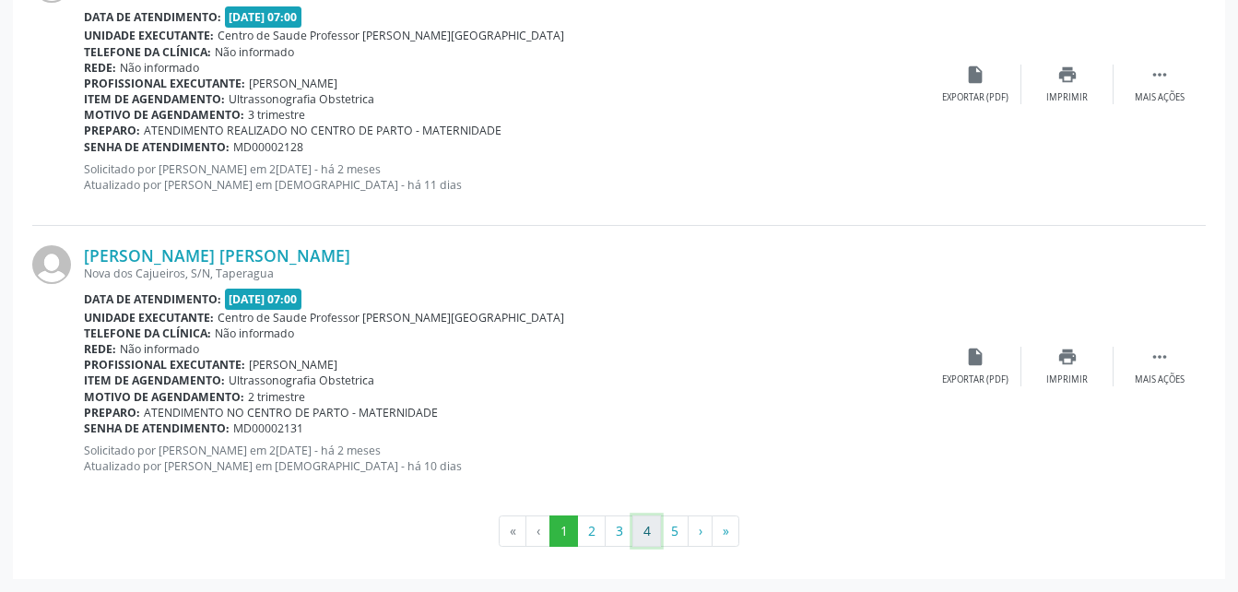
click at [654, 523] on button "4" at bounding box center [646, 530] width 29 height 31
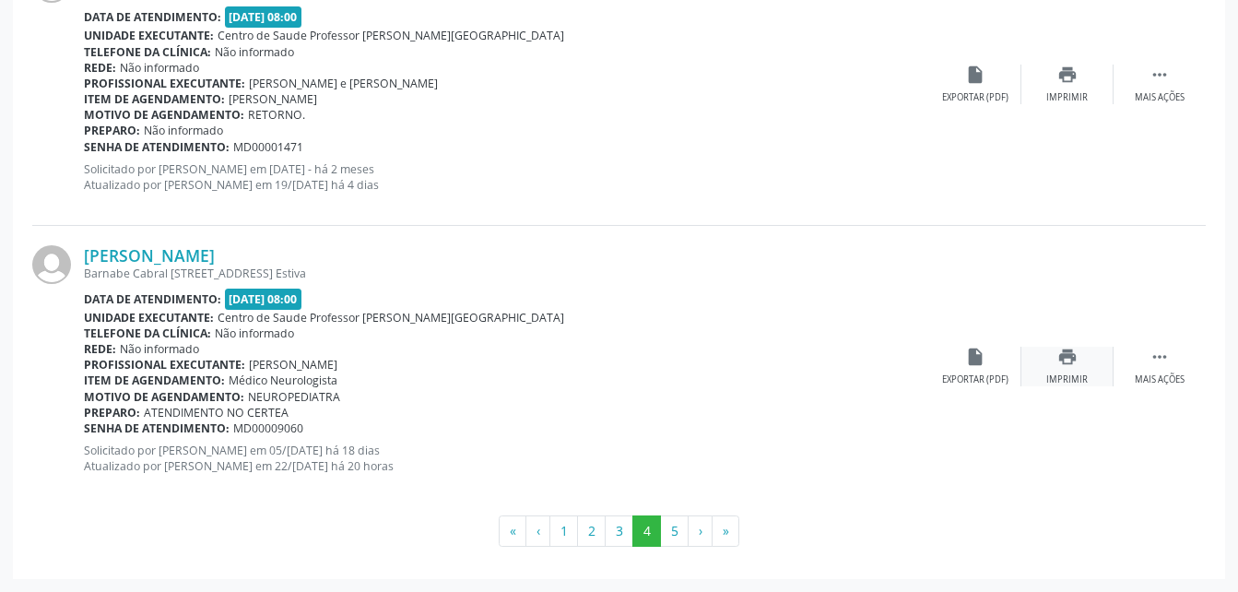
click at [1067, 364] on icon "print" at bounding box center [1067, 357] width 20 height 20
click at [676, 531] on button "5" at bounding box center [674, 530] width 29 height 31
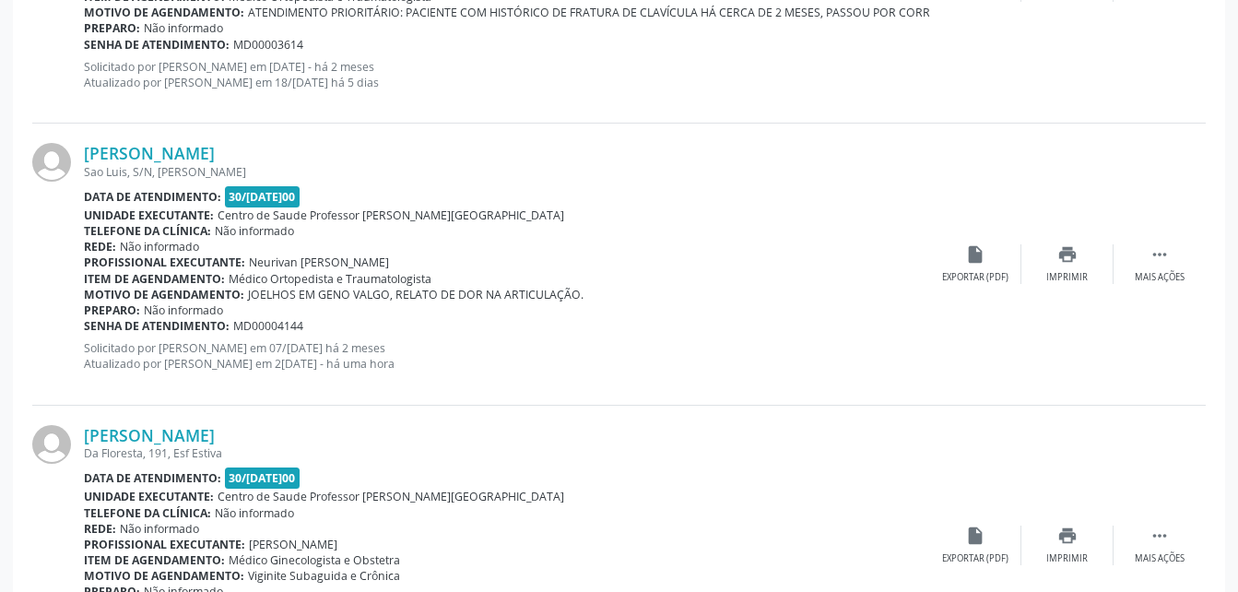
scroll to position [1462, 0]
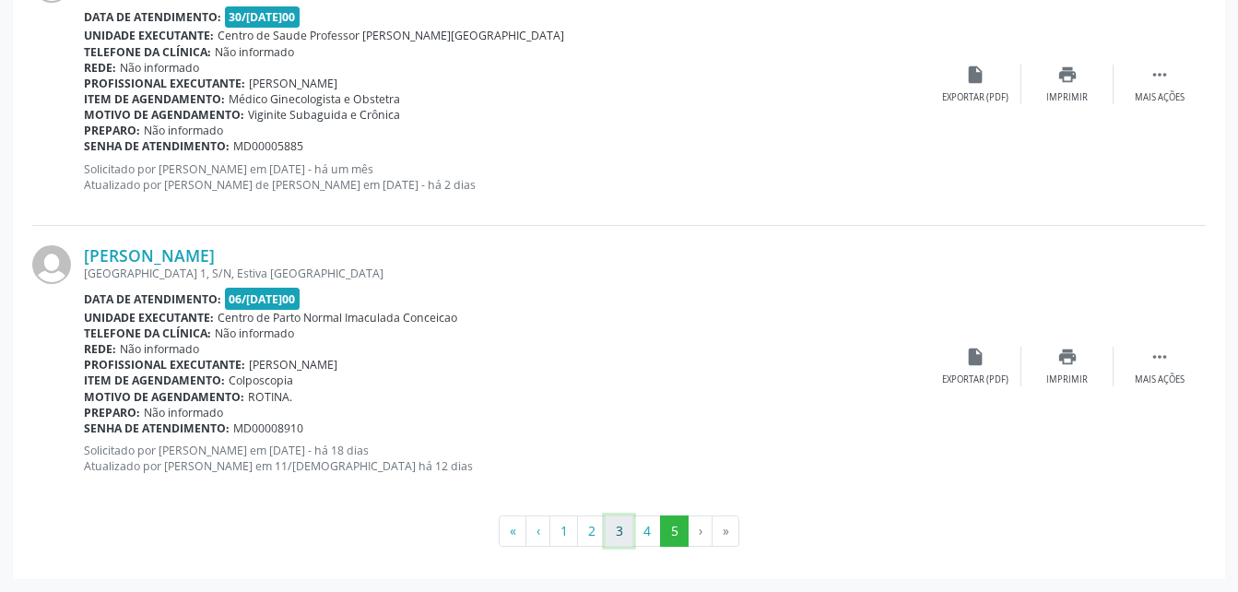
click at [612, 532] on button "3" at bounding box center [619, 530] width 29 height 31
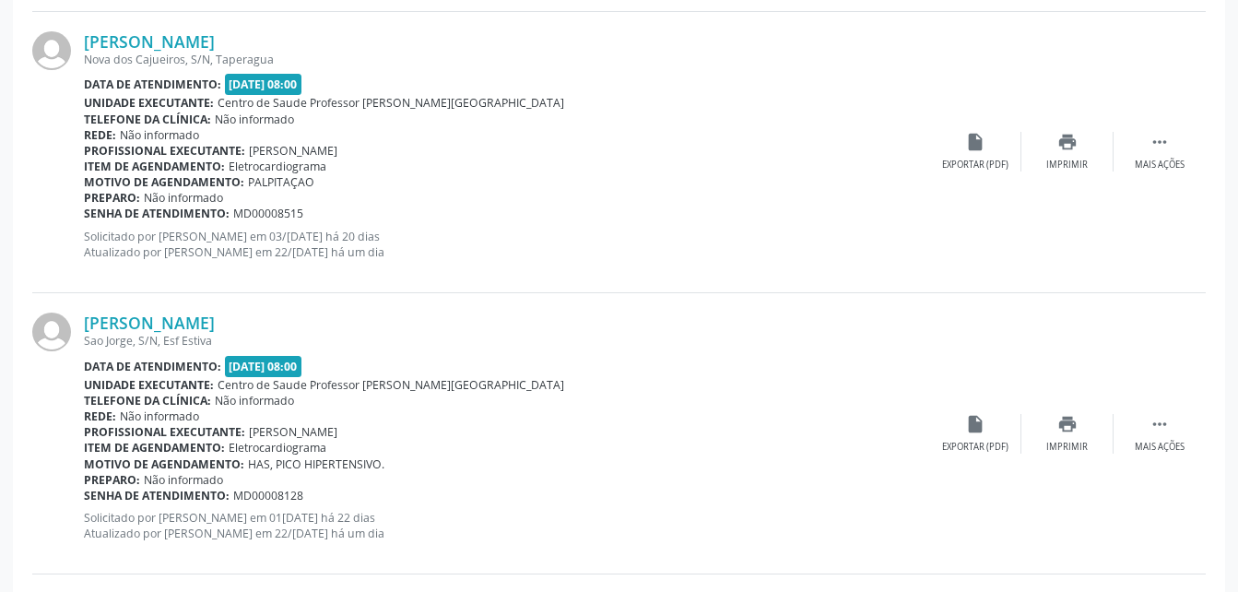
scroll to position [2710, 0]
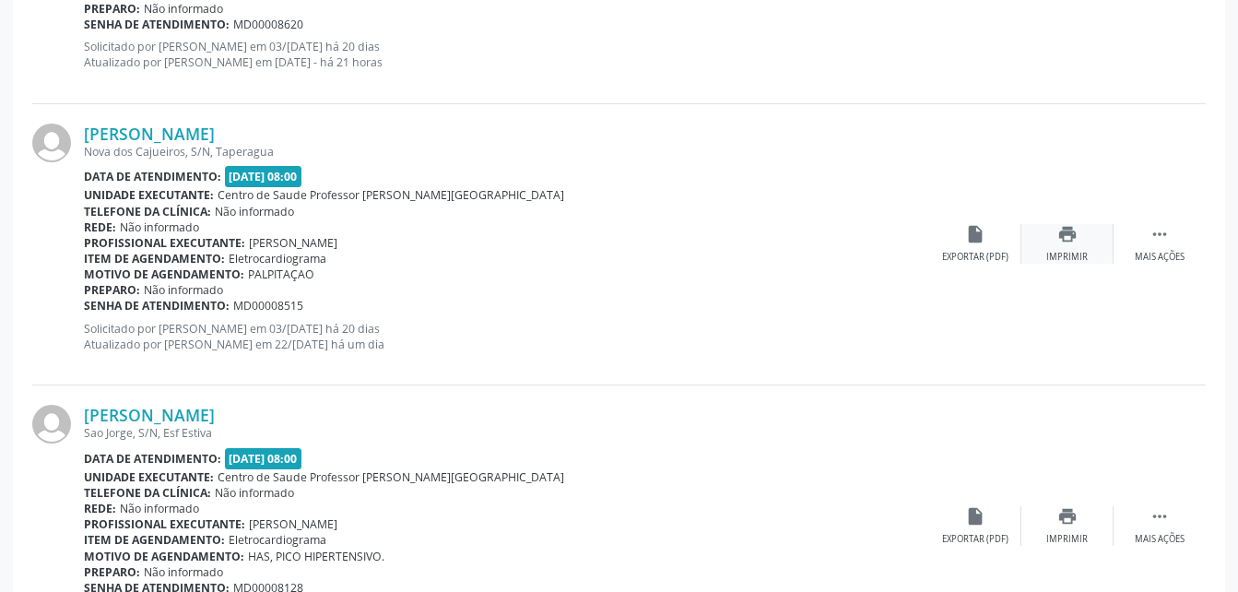
click at [1061, 242] on icon "print" at bounding box center [1067, 234] width 20 height 20
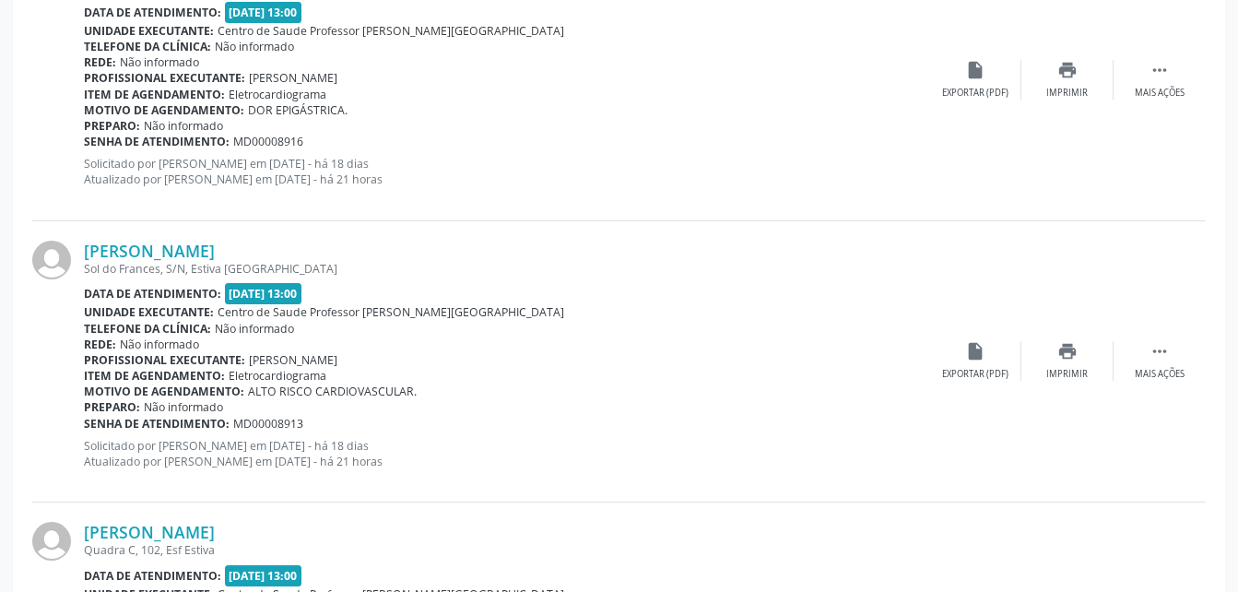
scroll to position [4276, 0]
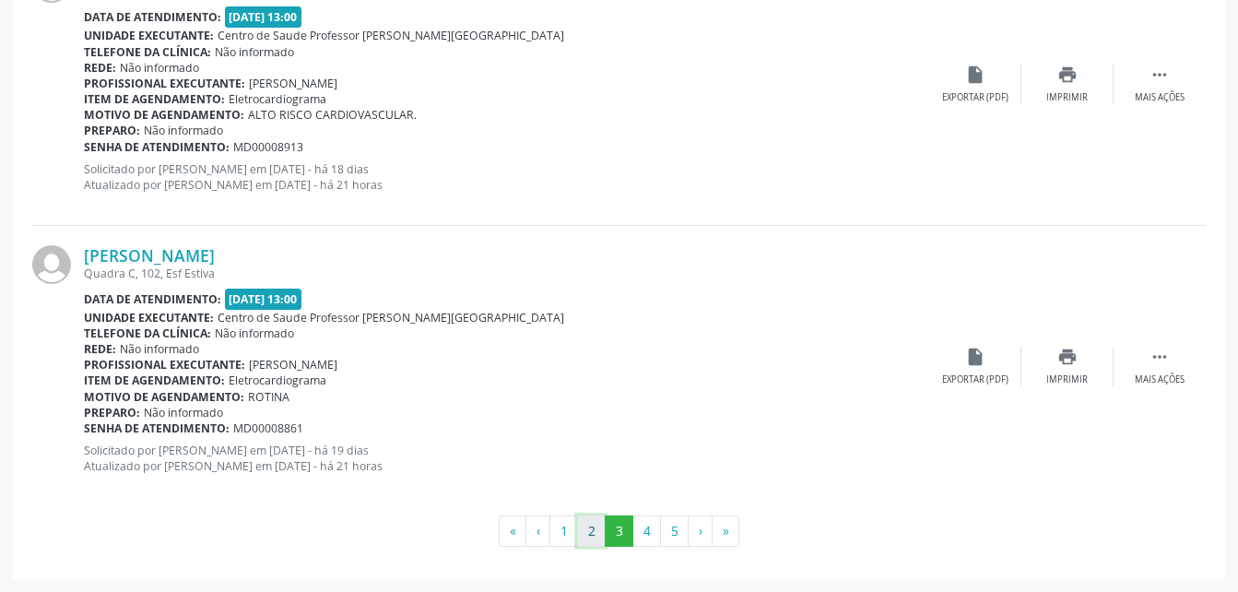
click at [590, 523] on button "2" at bounding box center [591, 530] width 29 height 31
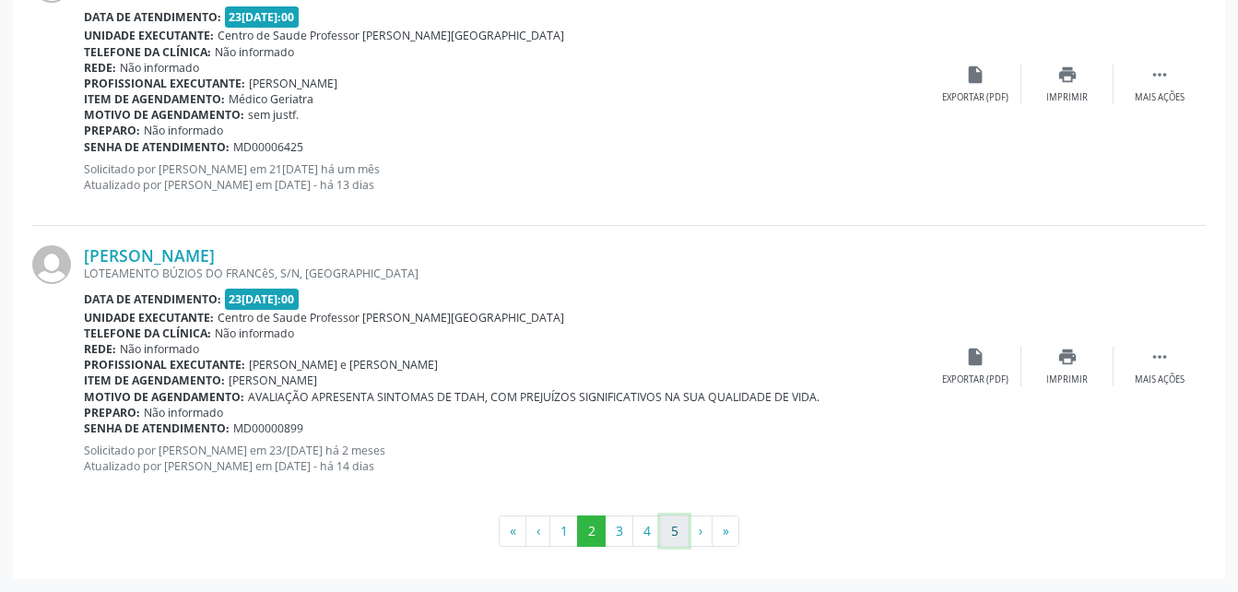
click at [673, 536] on button "5" at bounding box center [674, 530] width 29 height 31
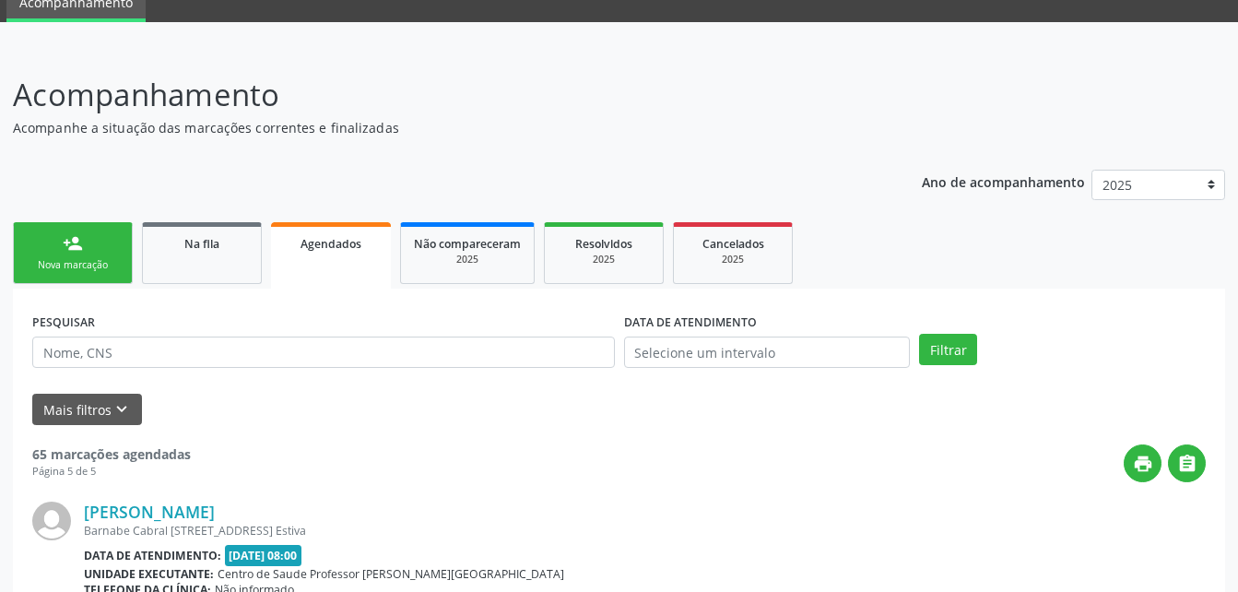
scroll to position [0, 0]
